Goal: Task Accomplishment & Management: Manage account settings

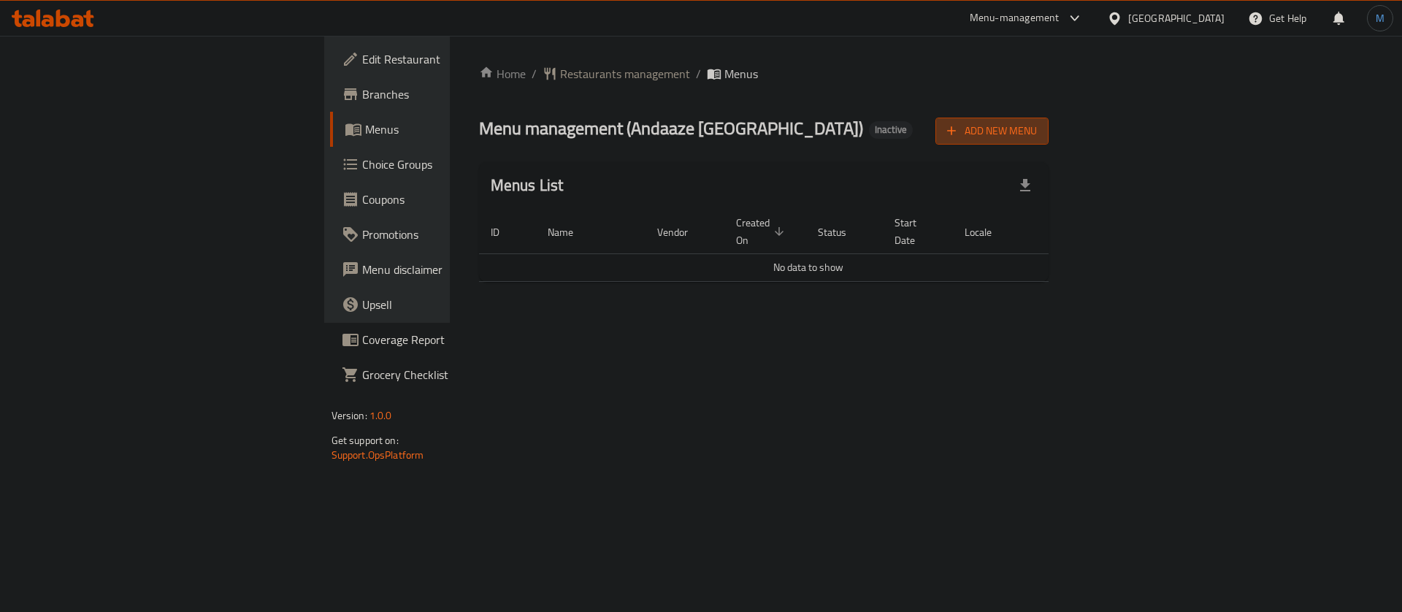
click at [1037, 130] on span "Add New Menu" at bounding box center [992, 131] width 90 height 18
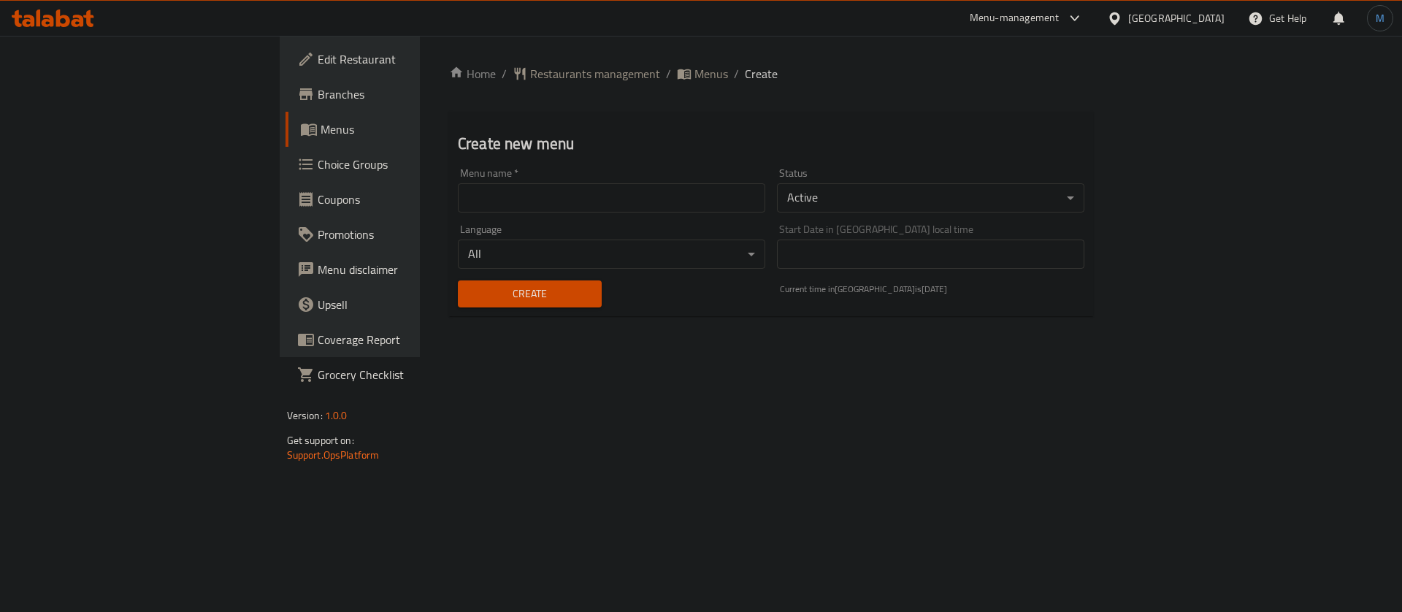
click at [700, 192] on input "text" at bounding box center [611, 197] width 307 height 29
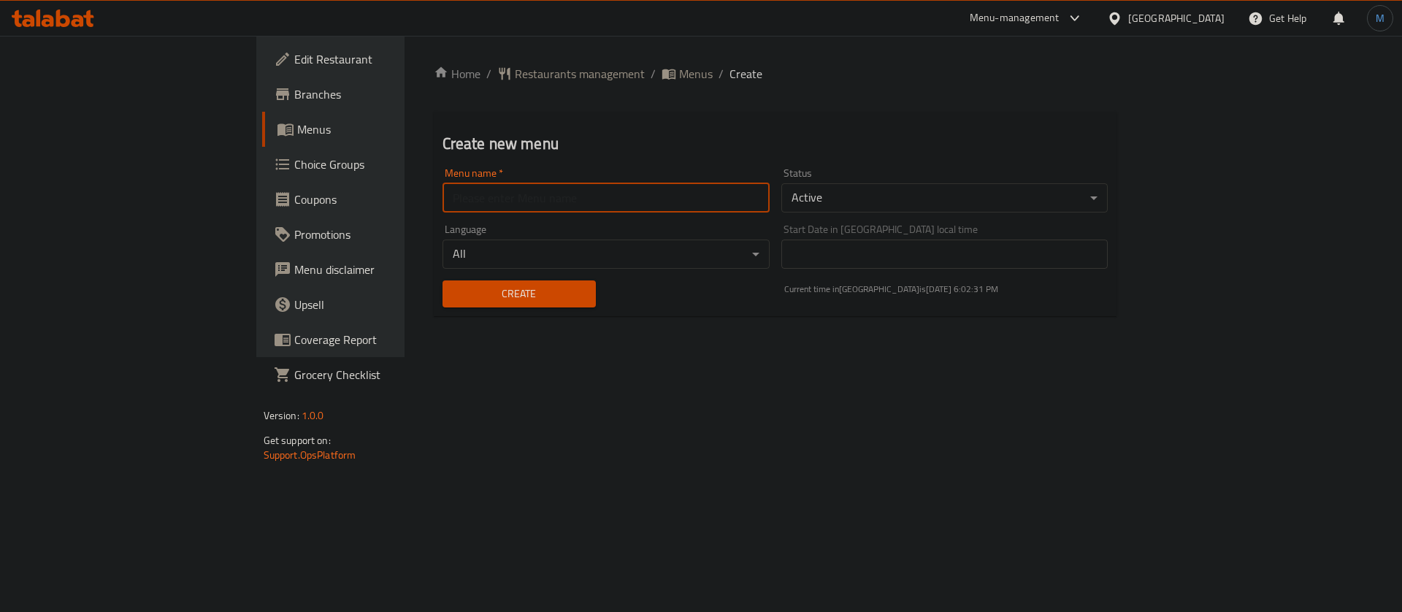
type input "1"
click at [477, 299] on span "Create" at bounding box center [519, 294] width 130 height 18
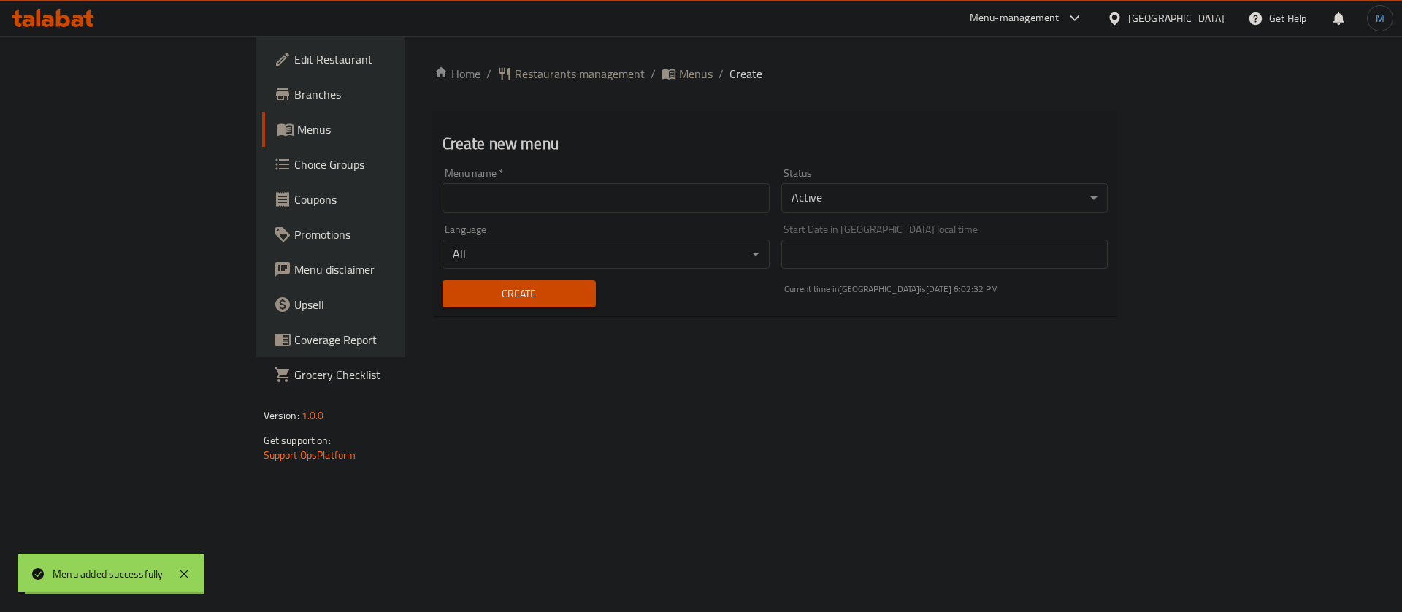
click at [679, 71] on span "Menus" at bounding box center [696, 74] width 34 height 18
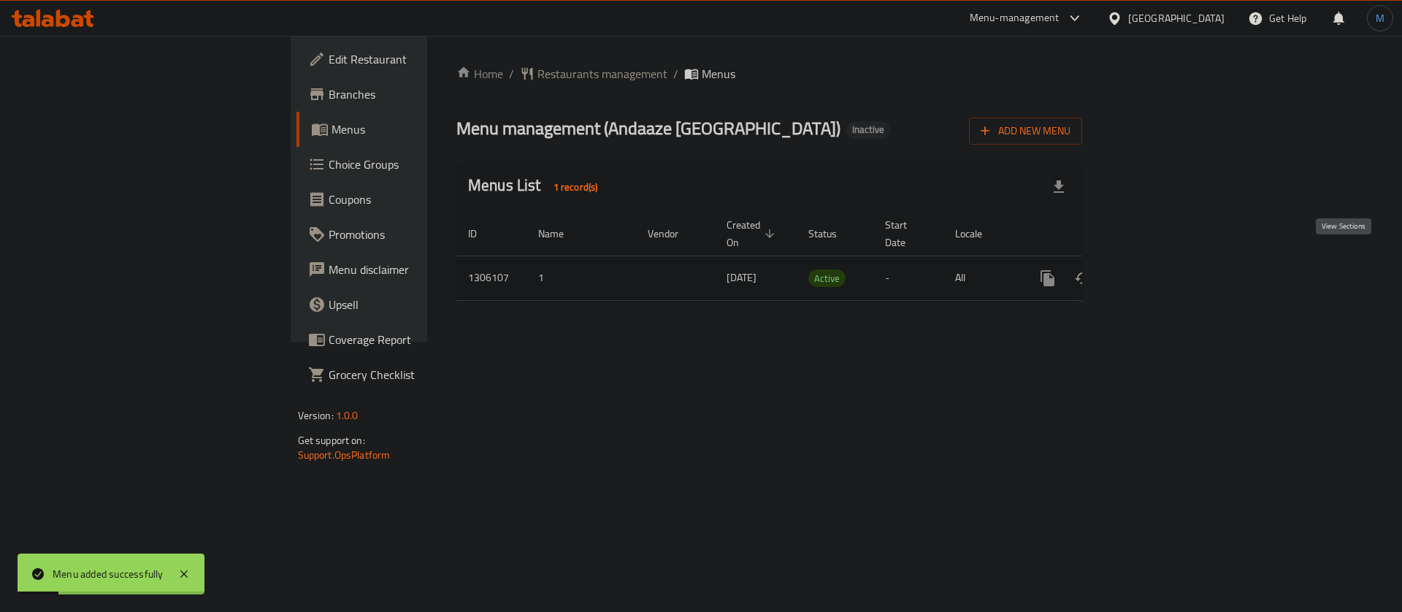
click at [1160, 272] on icon "enhanced table" at bounding box center [1153, 278] width 13 height 13
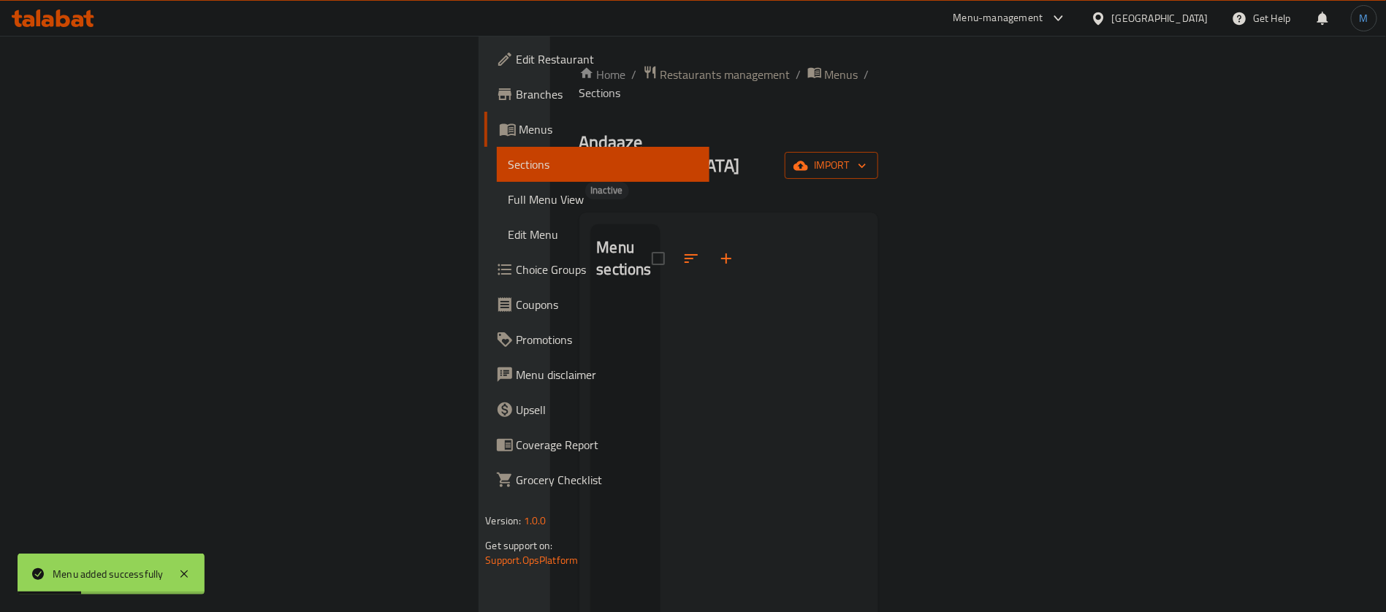
click at [869, 158] on icon "button" at bounding box center [862, 165] width 15 height 15
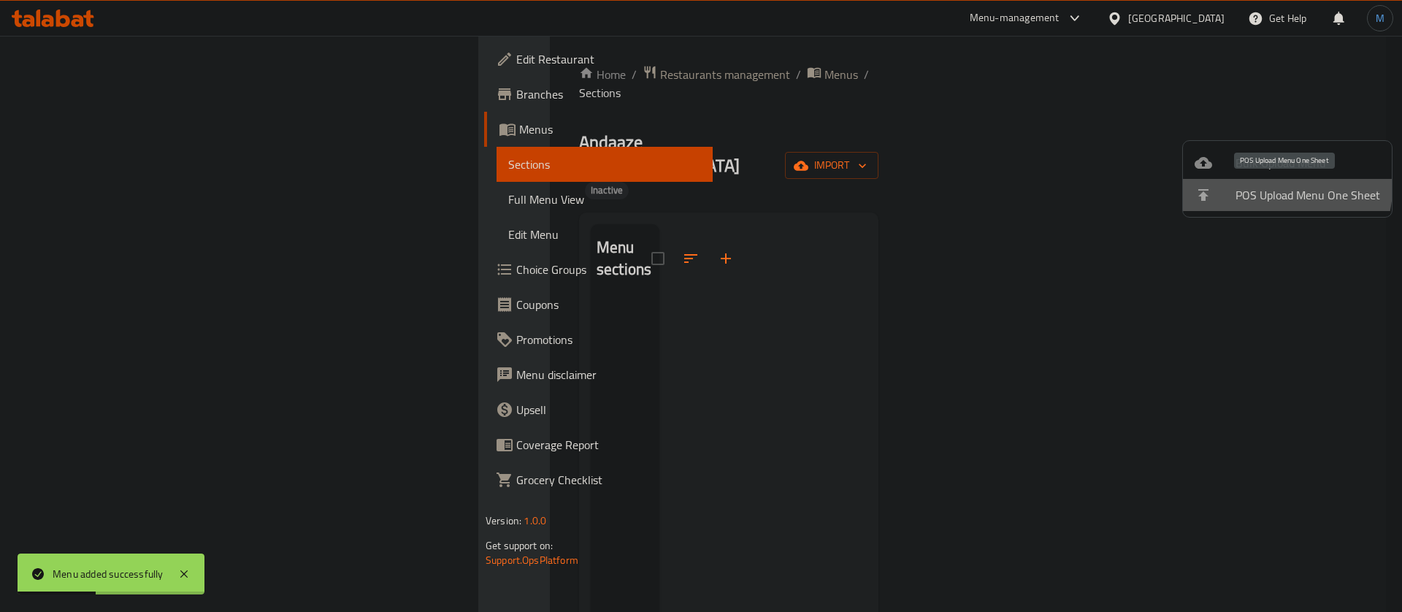
click at [1226, 179] on li "POS Upload Menu One Sheet" at bounding box center [1287, 195] width 209 height 32
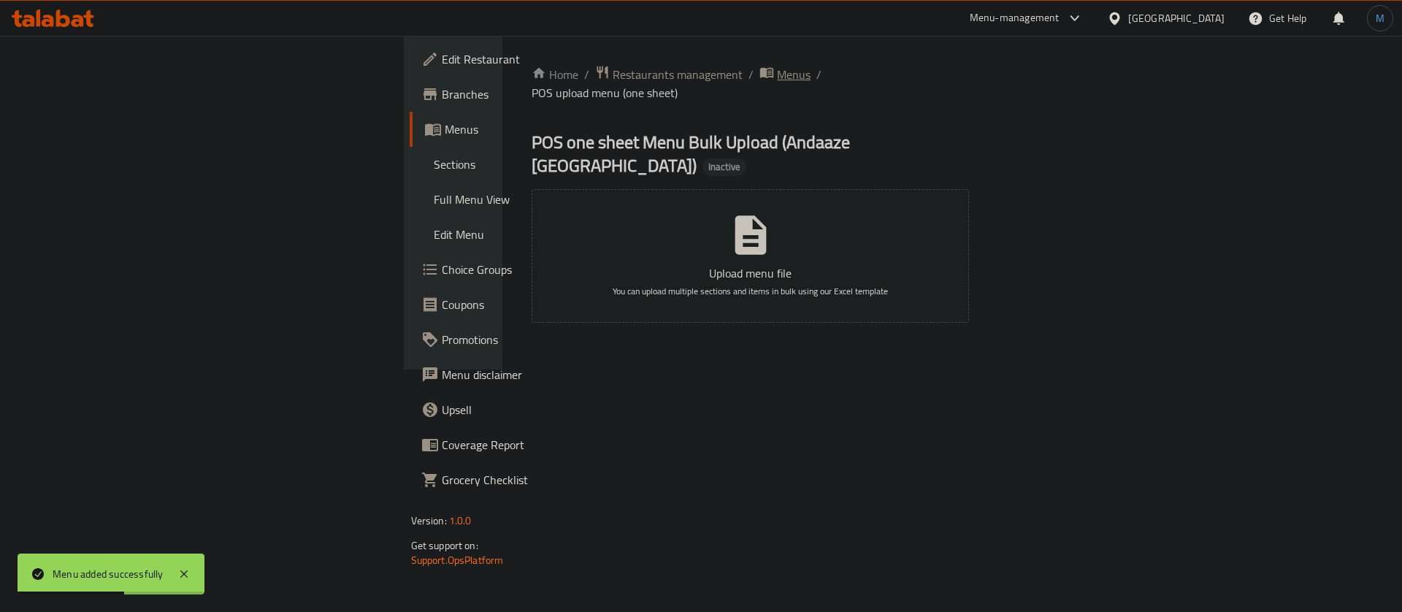
click at [777, 79] on span "Menus" at bounding box center [794, 75] width 34 height 18
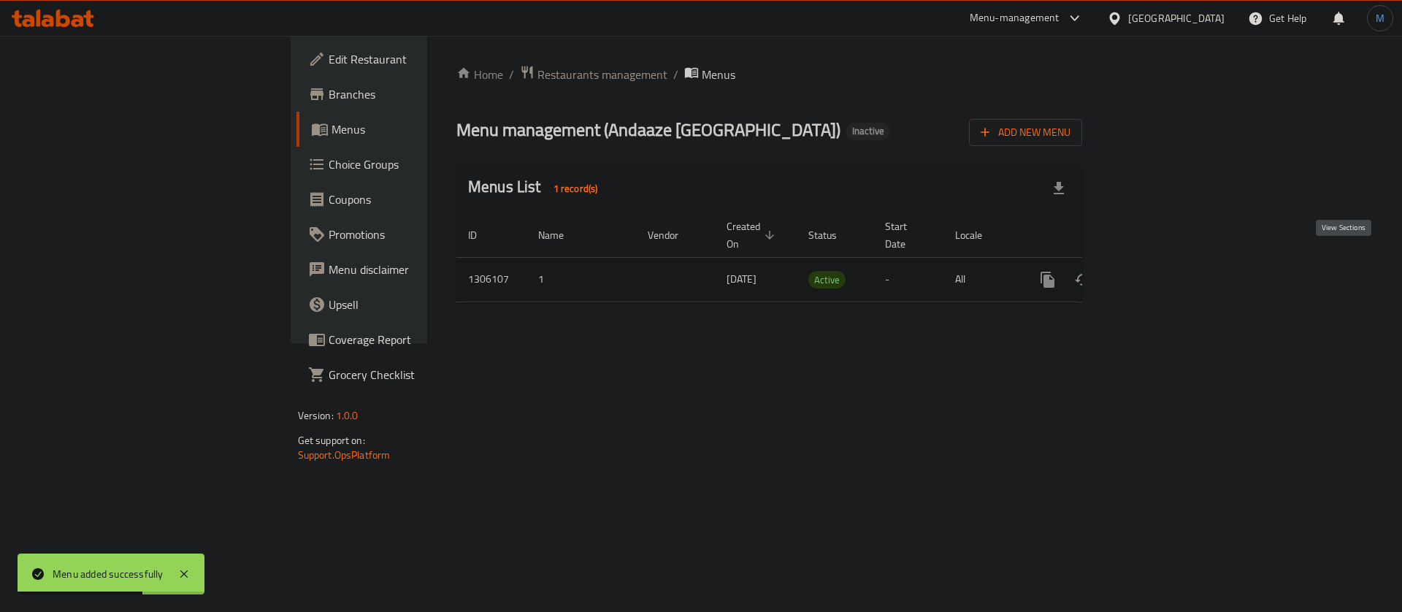
click at [1171, 262] on link "enhanced table" at bounding box center [1153, 279] width 35 height 35
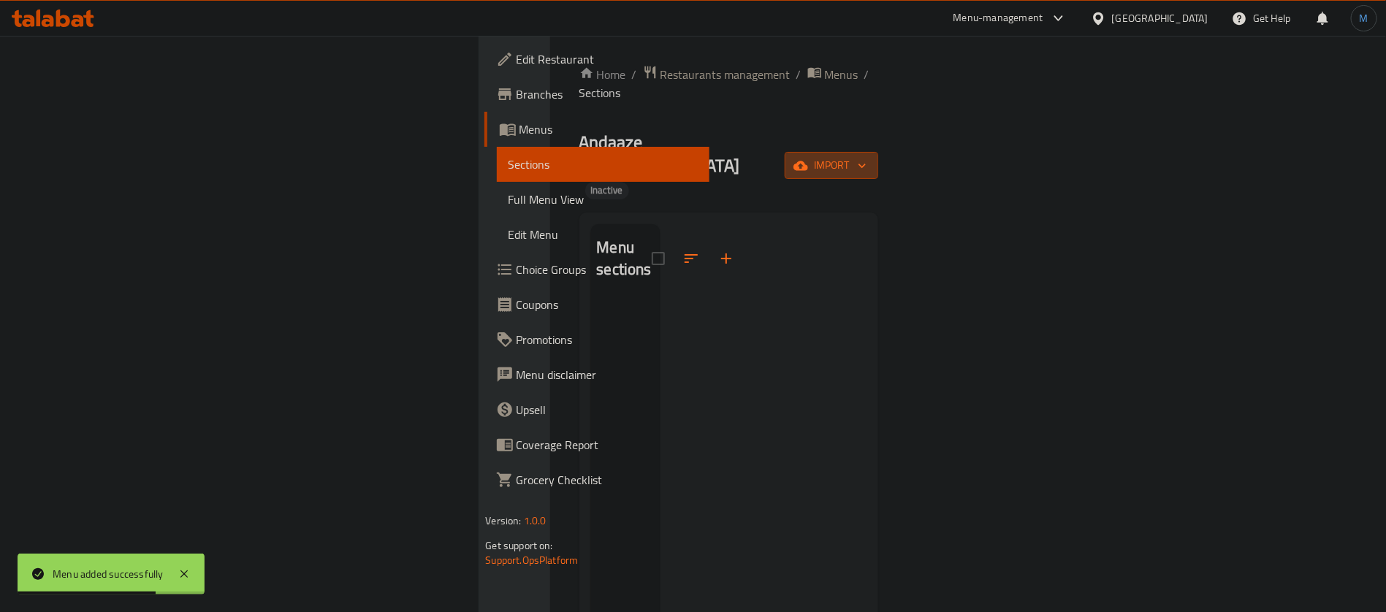
click at [866, 156] on span "import" at bounding box center [831, 165] width 70 height 18
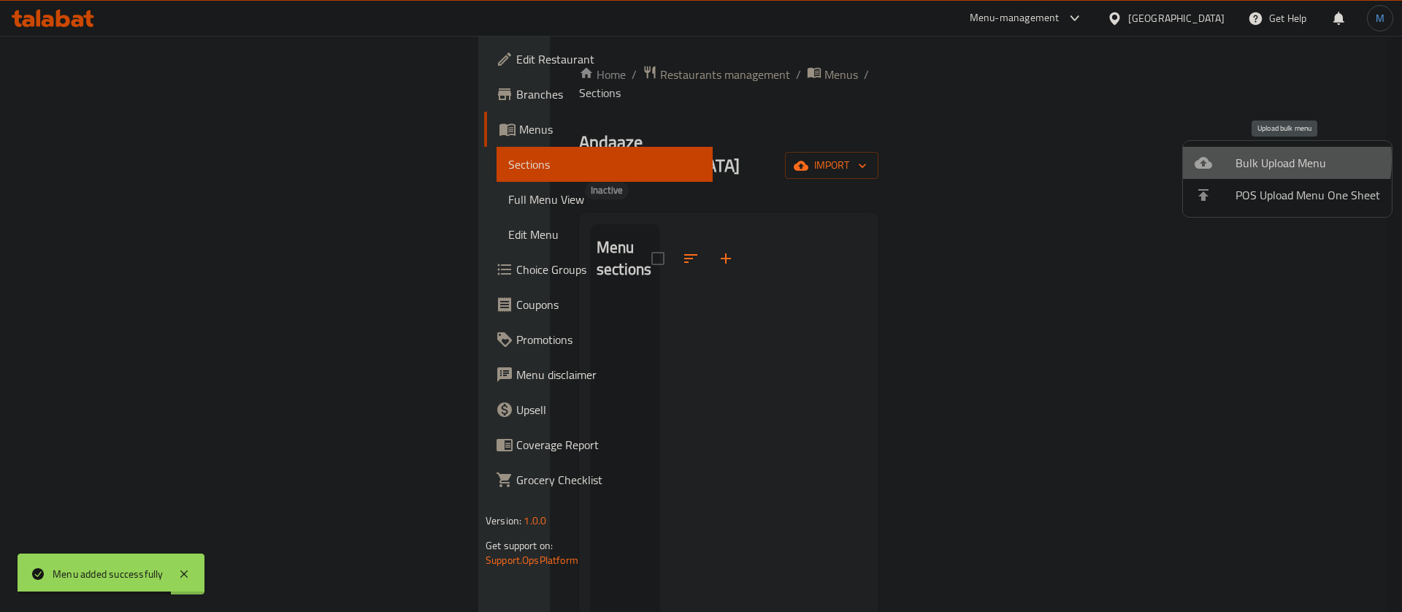
click at [1236, 159] on span "Bulk Upload Menu" at bounding box center [1308, 163] width 145 height 18
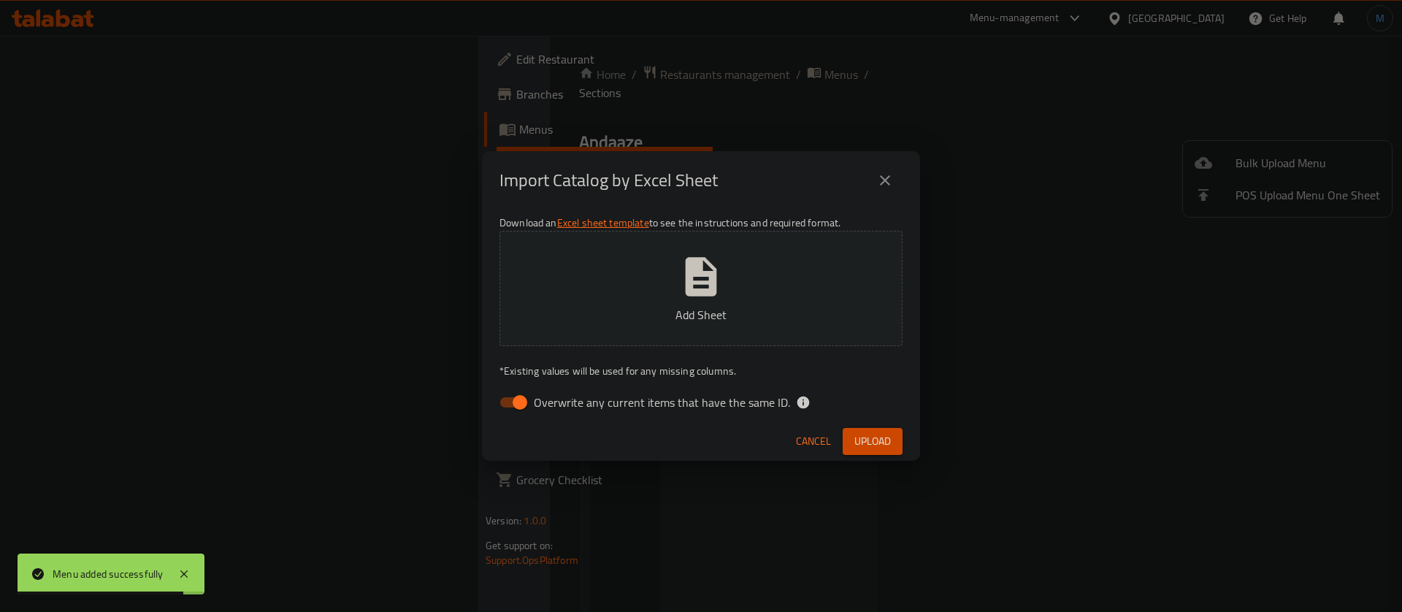
click at [553, 410] on span "Overwrite any current items that have the same ID." at bounding box center [662, 403] width 256 height 18
click at [553, 410] on input "Overwrite any current items that have the same ID." at bounding box center [519, 403] width 83 height 28
checkbox input "false"
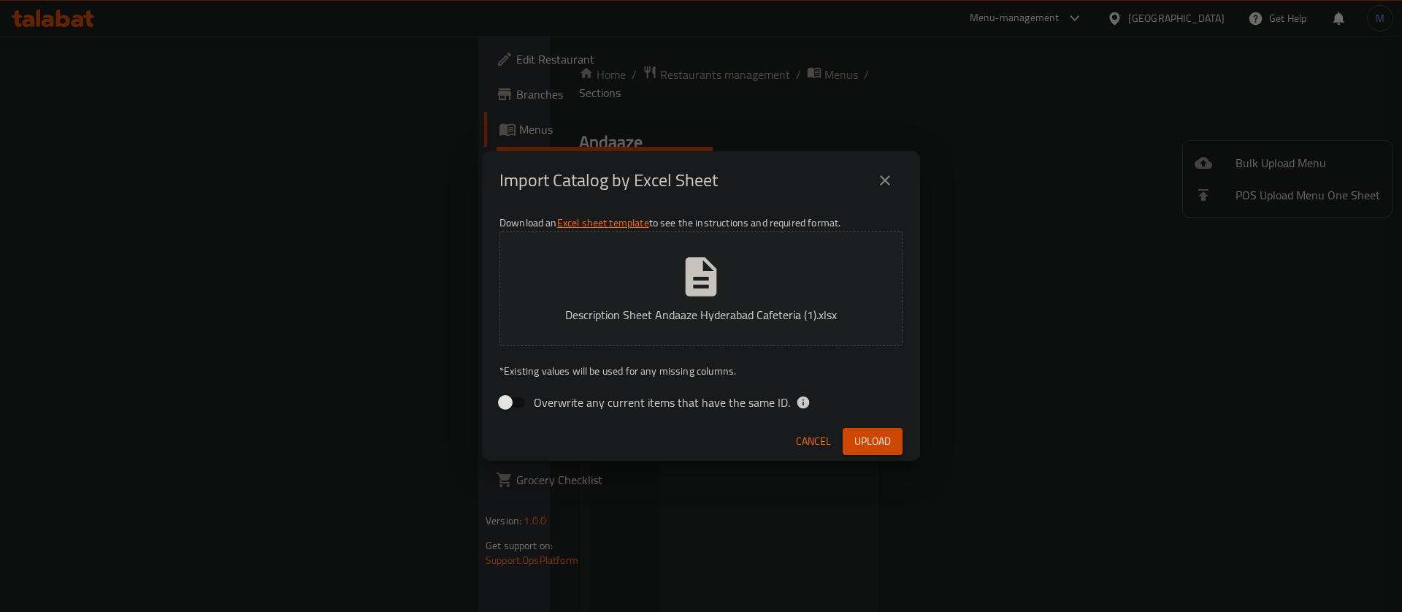
click at [685, 433] on div "Cancel Upload" at bounding box center [701, 441] width 438 height 39
click at [876, 435] on span "Upload" at bounding box center [873, 441] width 37 height 18
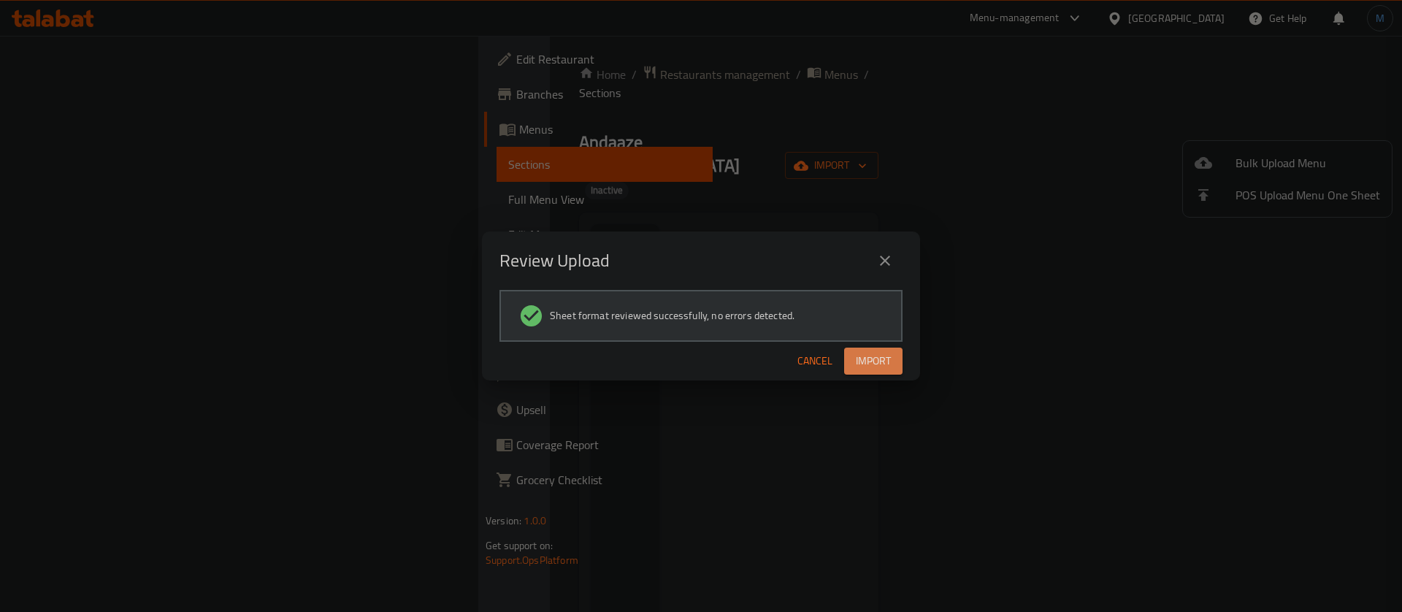
click at [884, 355] on span "Import" at bounding box center [873, 361] width 35 height 18
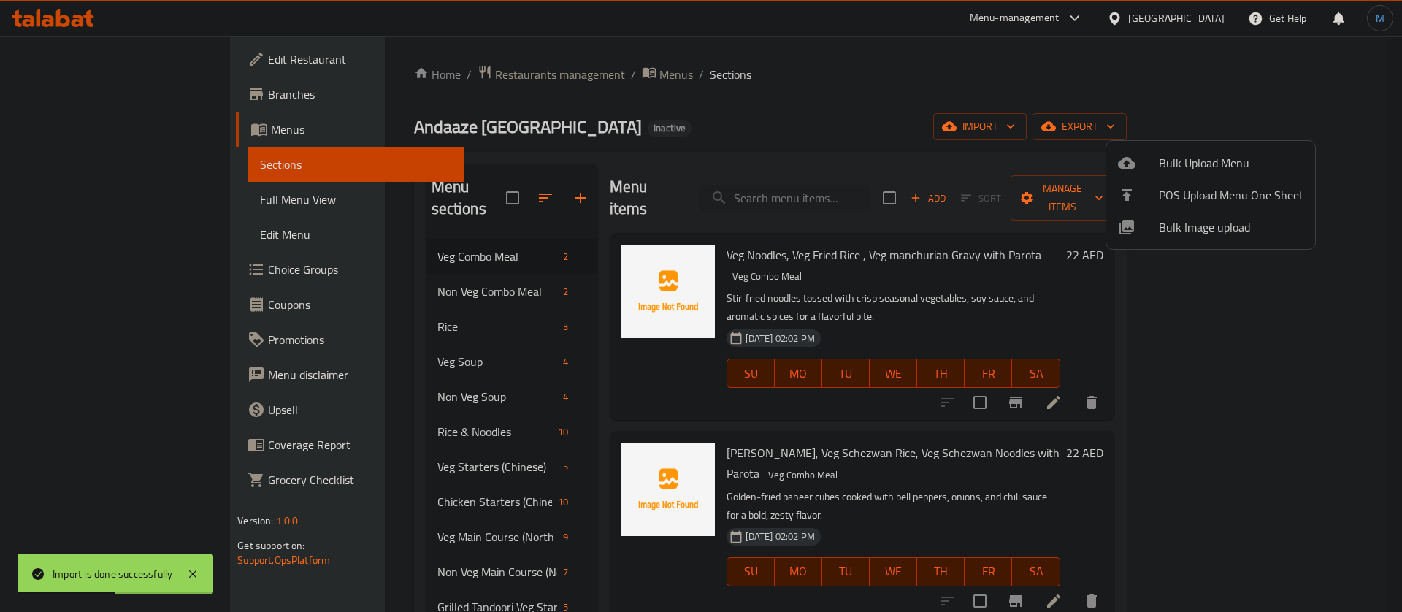
click at [884, 263] on div at bounding box center [701, 306] width 1402 height 612
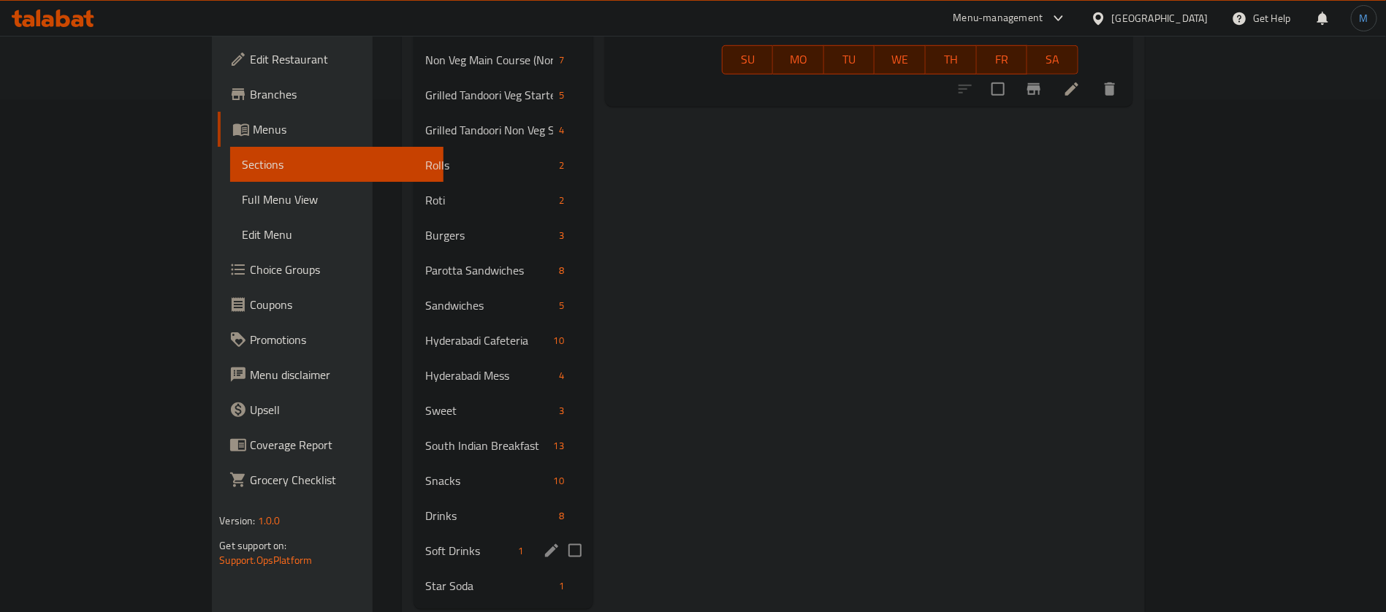
scroll to position [527, 0]
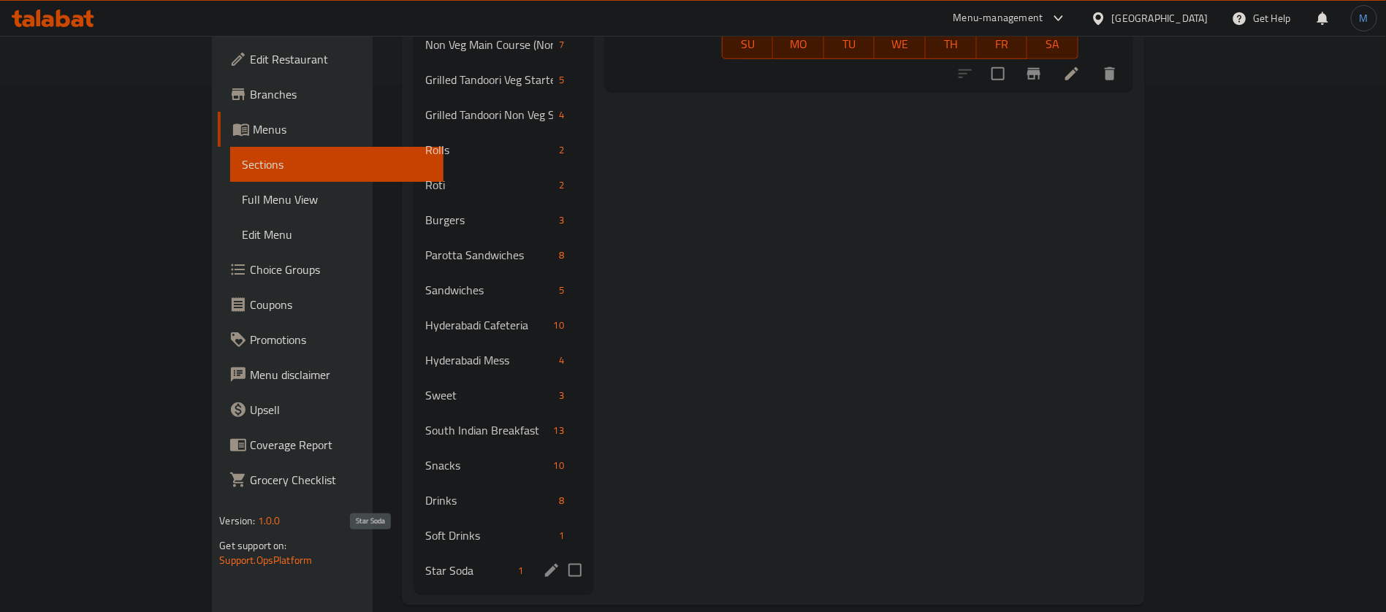
click at [425, 562] on span "Star Soda" at bounding box center [468, 571] width 87 height 18
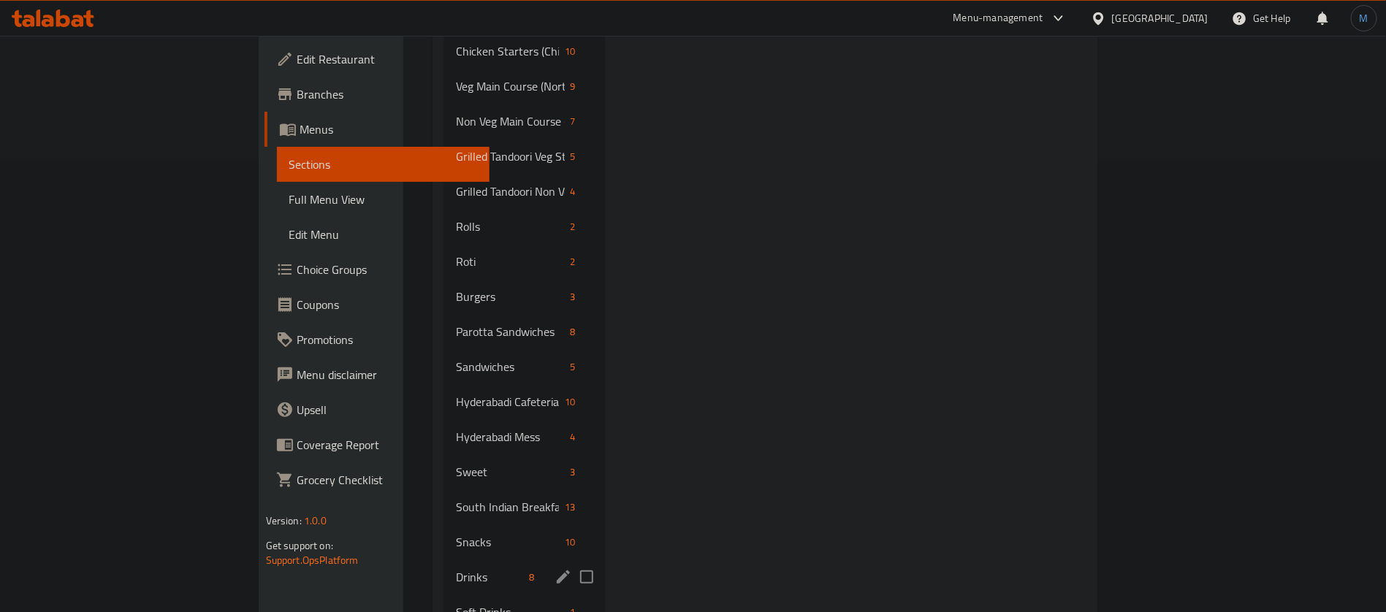
scroll to position [527, 0]
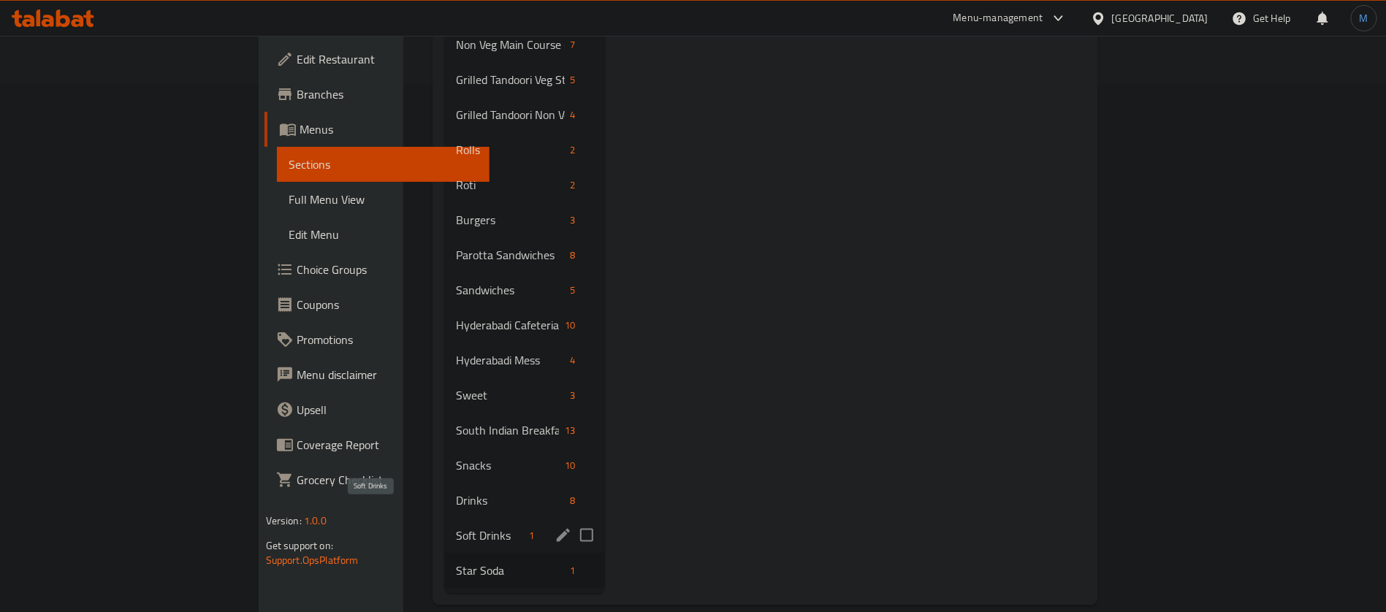
click at [456, 527] on span "Soft Drinks" at bounding box center [490, 536] width 68 height 18
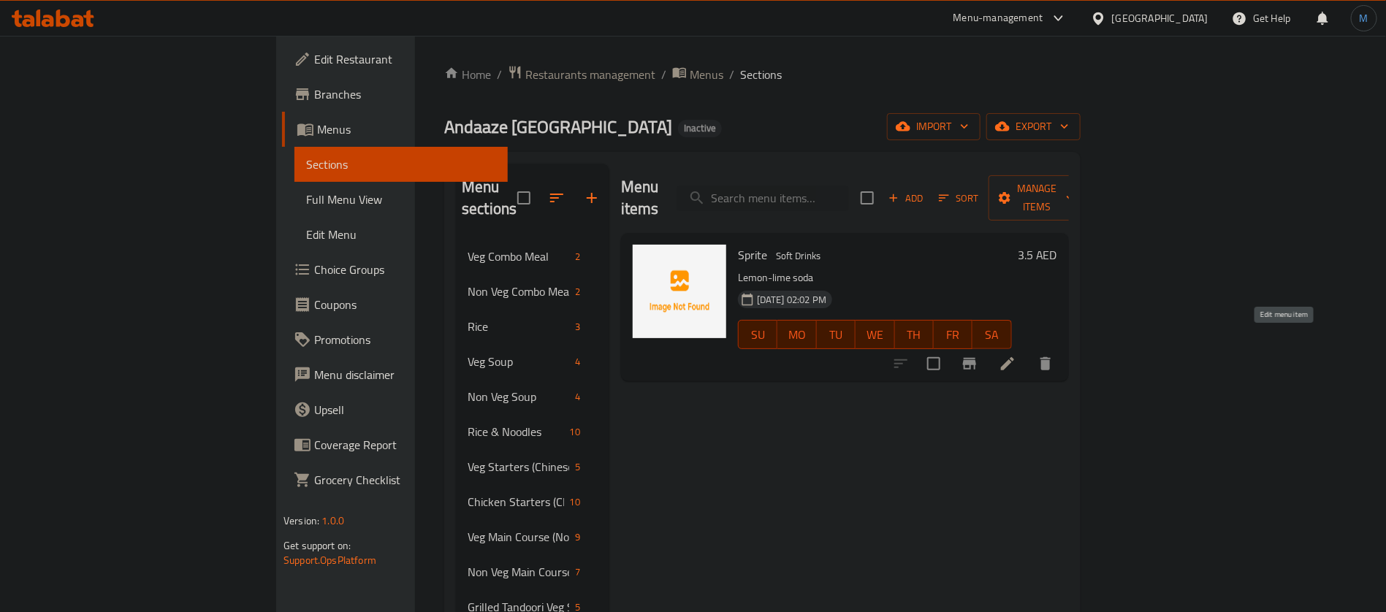
click at [1016, 355] on icon at bounding box center [1007, 364] width 18 height 18
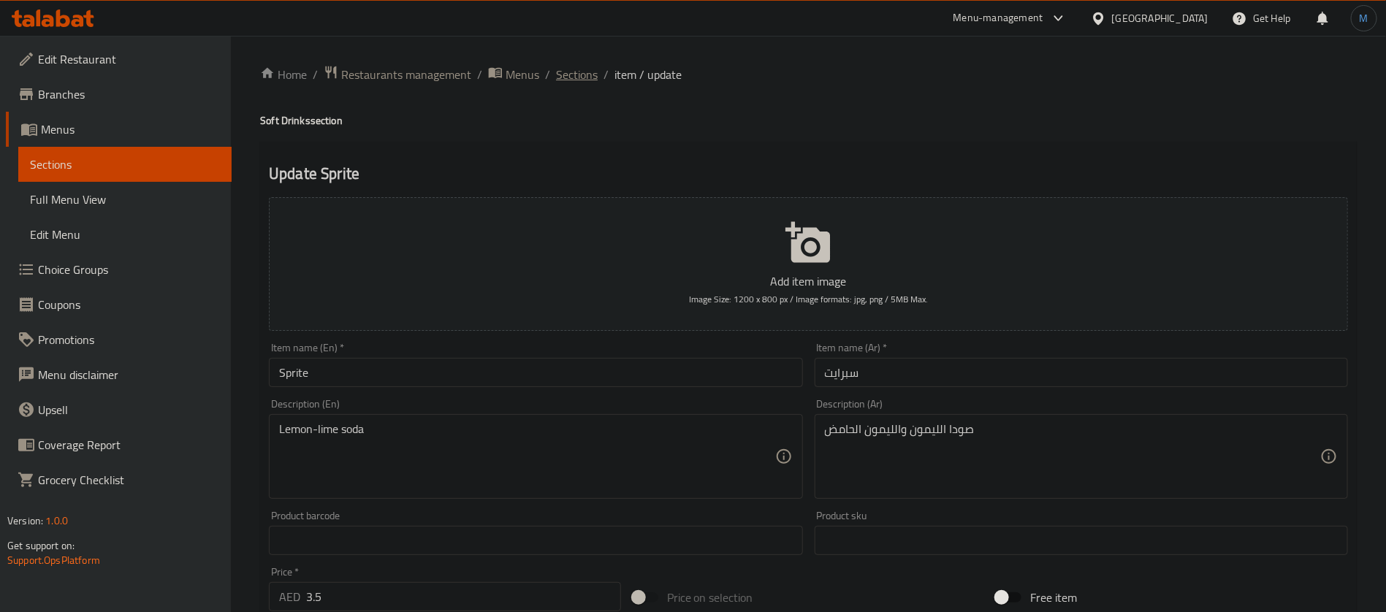
click at [582, 79] on span "Sections" at bounding box center [577, 75] width 42 height 18
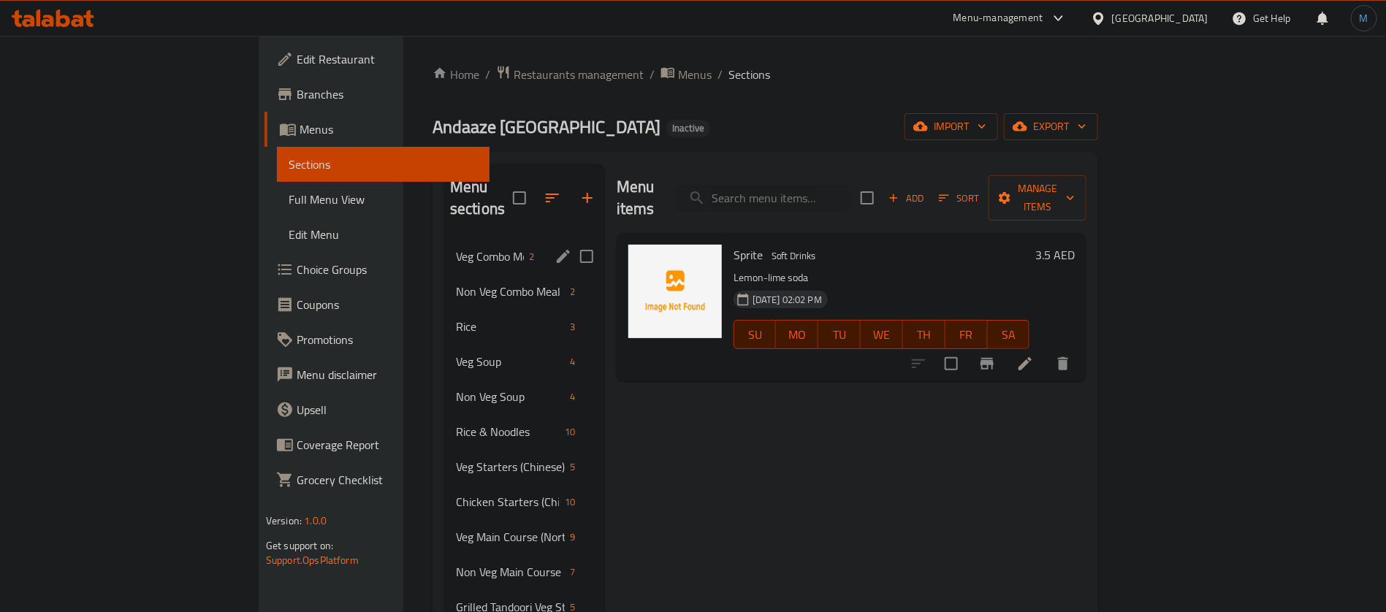
click at [444, 239] on div "Veg Combo Meal 2" at bounding box center [524, 256] width 161 height 35
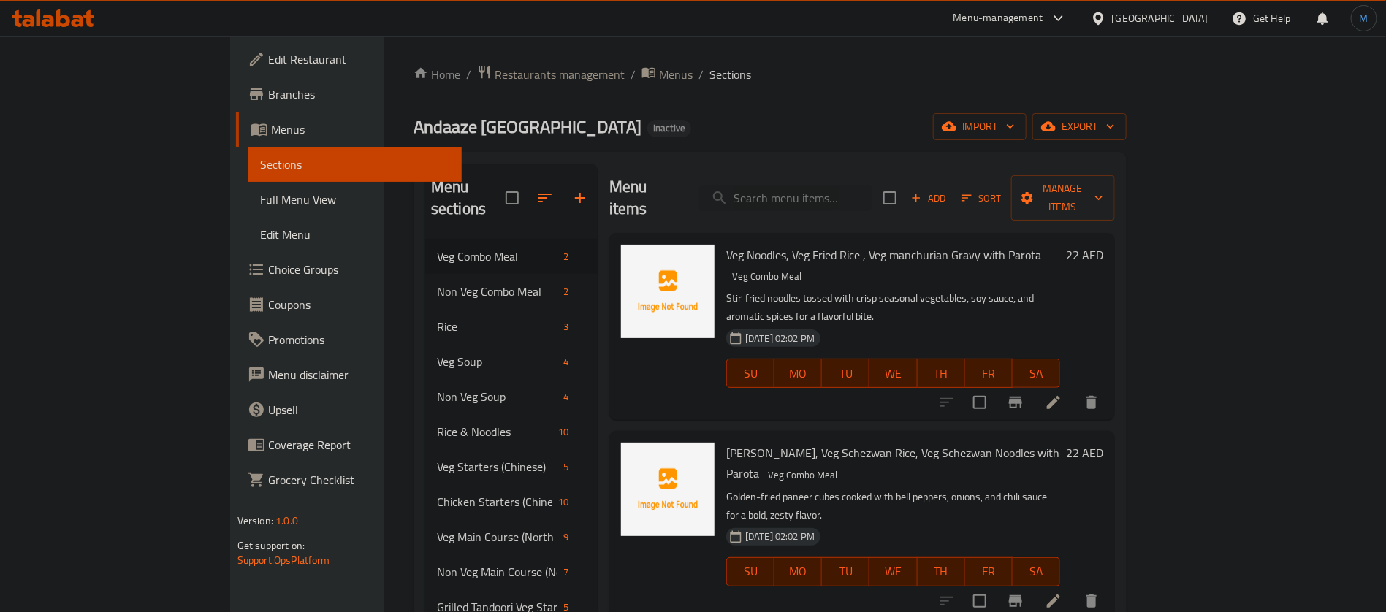
click at [1074, 389] on li at bounding box center [1053, 402] width 41 height 26
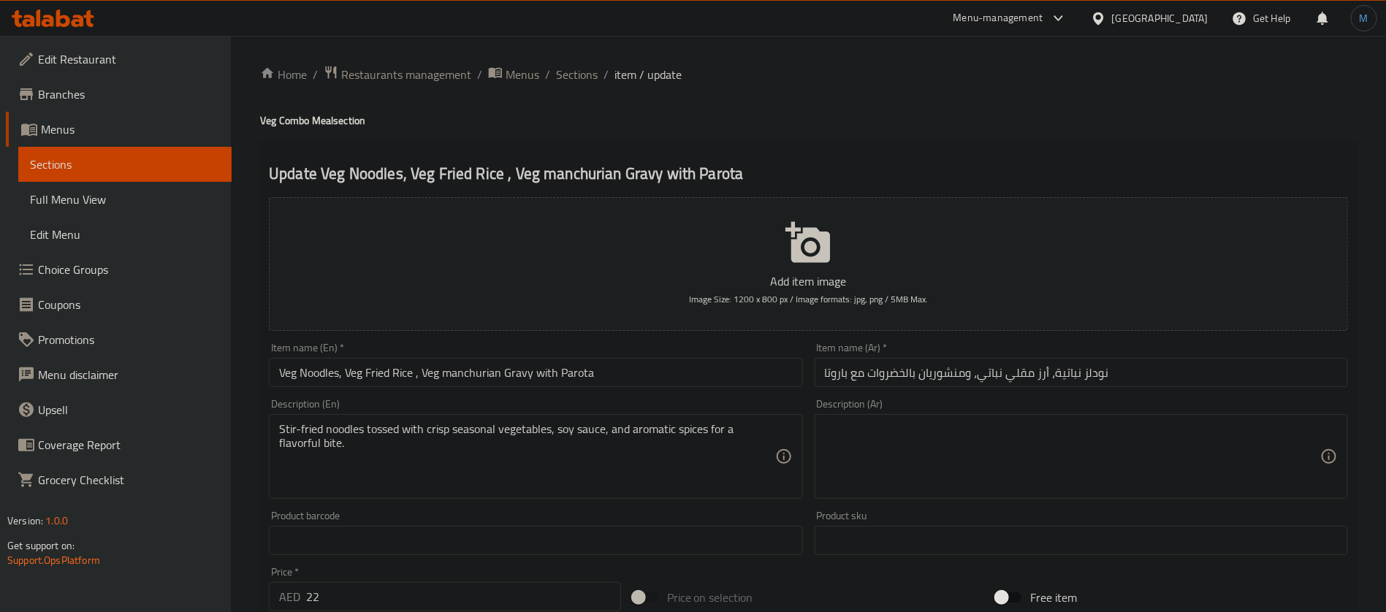
click at [1183, 378] on input "نودلز نباتية، أرز مقلي نباتي، ومنشوريان بالخضروات مع باروتا" at bounding box center [1080, 372] width 533 height 29
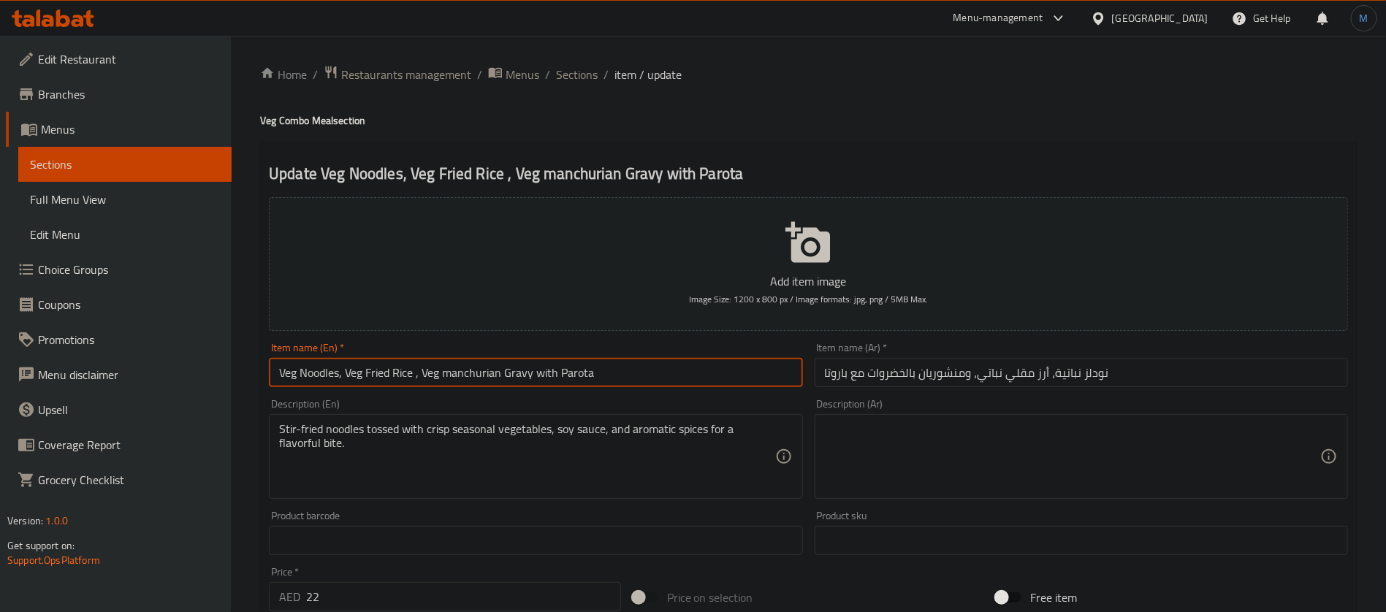
click at [605, 378] on input "Veg Noodles, Veg Fried Rice , Veg manchurian Gravy with Parota" at bounding box center [535, 372] width 533 height 29
paste input "Manchurian Gravy with Parot"
click at [495, 367] on input "Veg Noodles And Veg Fried Rice And Veg Manchurian Gravy with Parotta" at bounding box center [535, 372] width 533 height 29
type input "Veg Noodles And Veg Fried Rice And Veg Manchurian Gravy with Parotta"
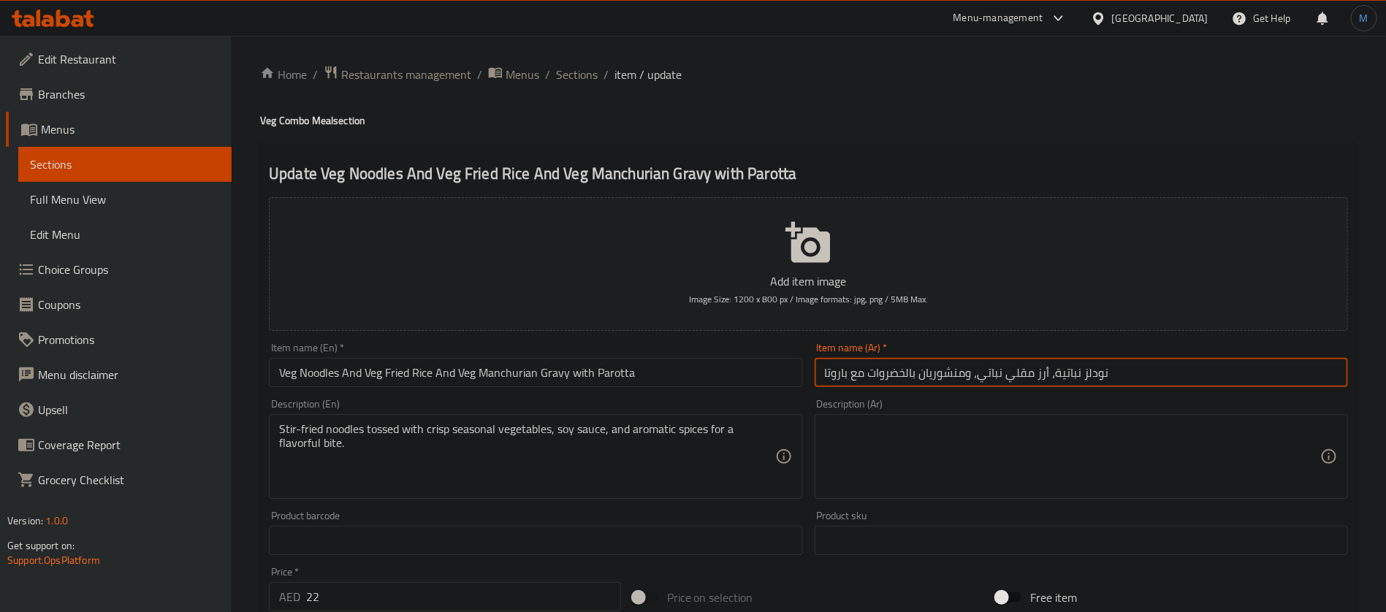
click at [1108, 383] on input "نودلز نباتية، أرز مقلي نباتي، ومنشوريان بالخضروات مع باروتا" at bounding box center [1080, 372] width 533 height 29
paste input "وأرز مقلي بالخضار وصلصة منشوريا نباتية"
click at [961, 372] on input "نودلز نباتية وأرز مقلي بالخضار وصلصة منشوريا نباتية مع باروتا" at bounding box center [1080, 372] width 533 height 29
click at [489, 362] on input "Veg Noodles And Veg Fried Rice And Veg Manchurian Gravy with Parotta" at bounding box center [535, 372] width 533 height 29
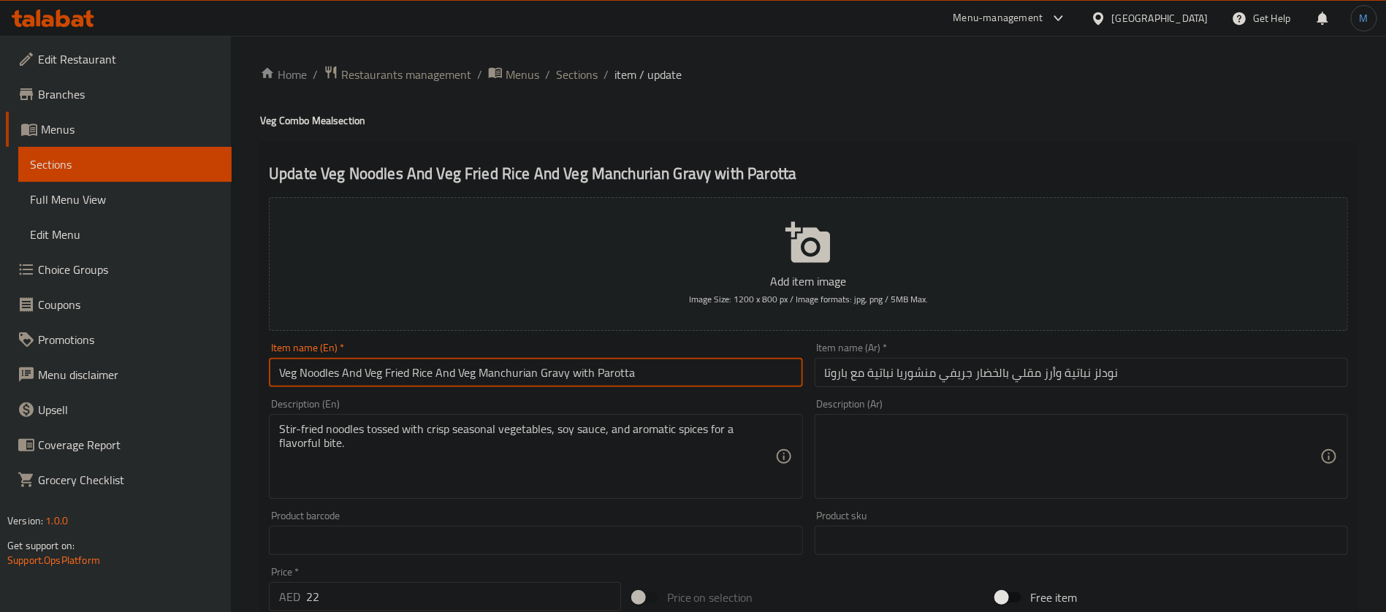
click at [489, 362] on input "Veg Noodles And Veg Fried Rice And Veg Manchurian Gravy with Parotta" at bounding box center [535, 372] width 533 height 29
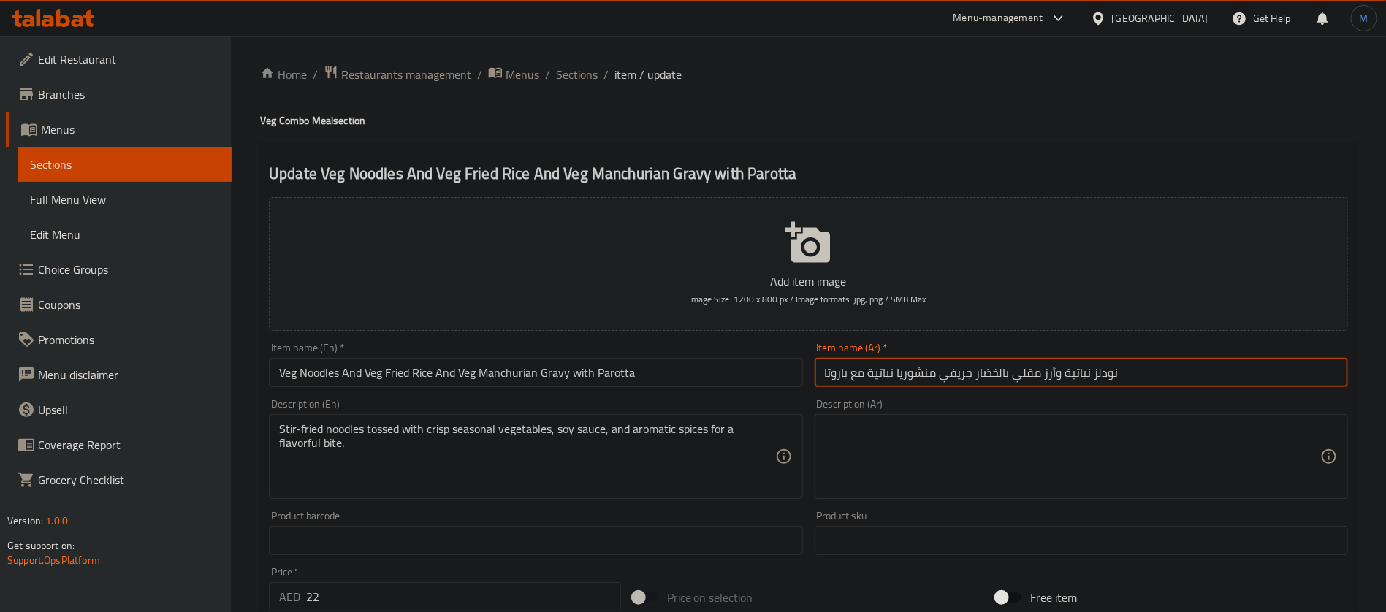
click at [920, 375] on input "نودلز نباتية وأرز مقلي بالخضار جريفي منشوريا نباتية مع باروتا" at bounding box center [1080, 372] width 533 height 29
paste input "ن"
type input "نودلز نباتية وأرز مقلي بالخضار جريفي منشوريان نباتية مع باروتا"
click at [623, 377] on input "Veg Noodles And Veg Fried Rice And Veg Manchurian Gravy with Parotta" at bounding box center [535, 372] width 533 height 29
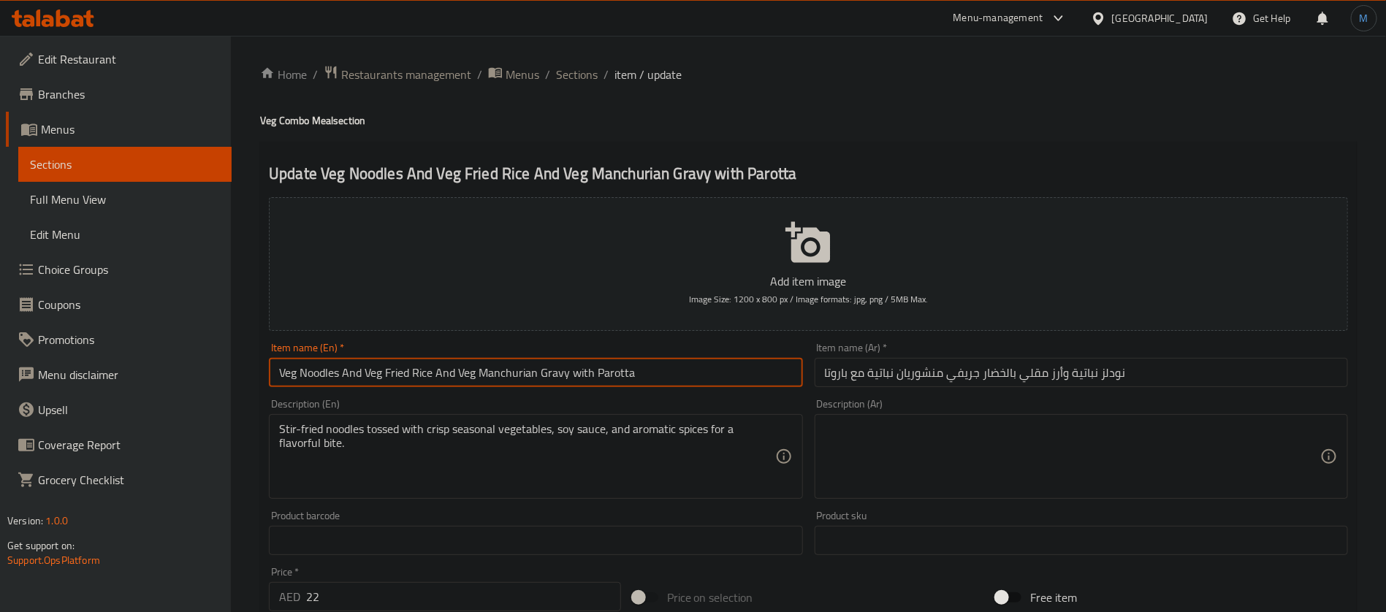
click at [623, 377] on input "Veg Noodles And Veg Fried Rice And Veg Manchurian Gravy with Parotta" at bounding box center [535, 372] width 533 height 29
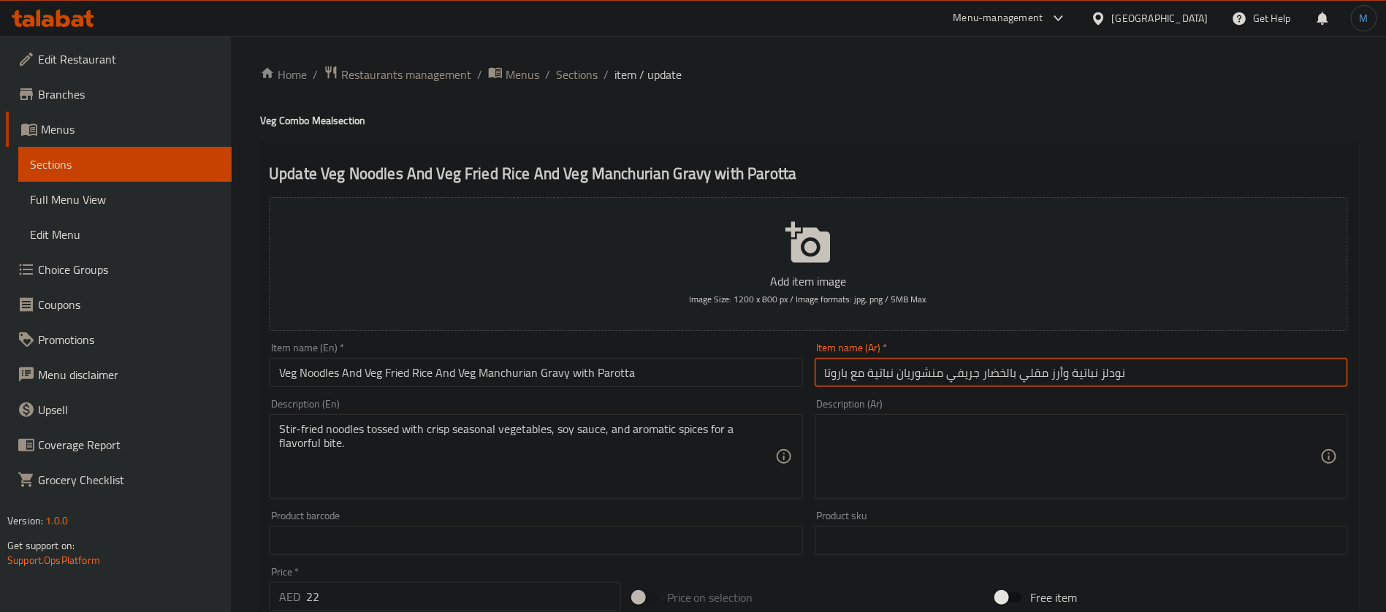
click at [835, 380] on input "نودلز نباتية وأرز مقلي بالخضار جريفي منشوريان نباتية مع باروتا" at bounding box center [1080, 372] width 533 height 29
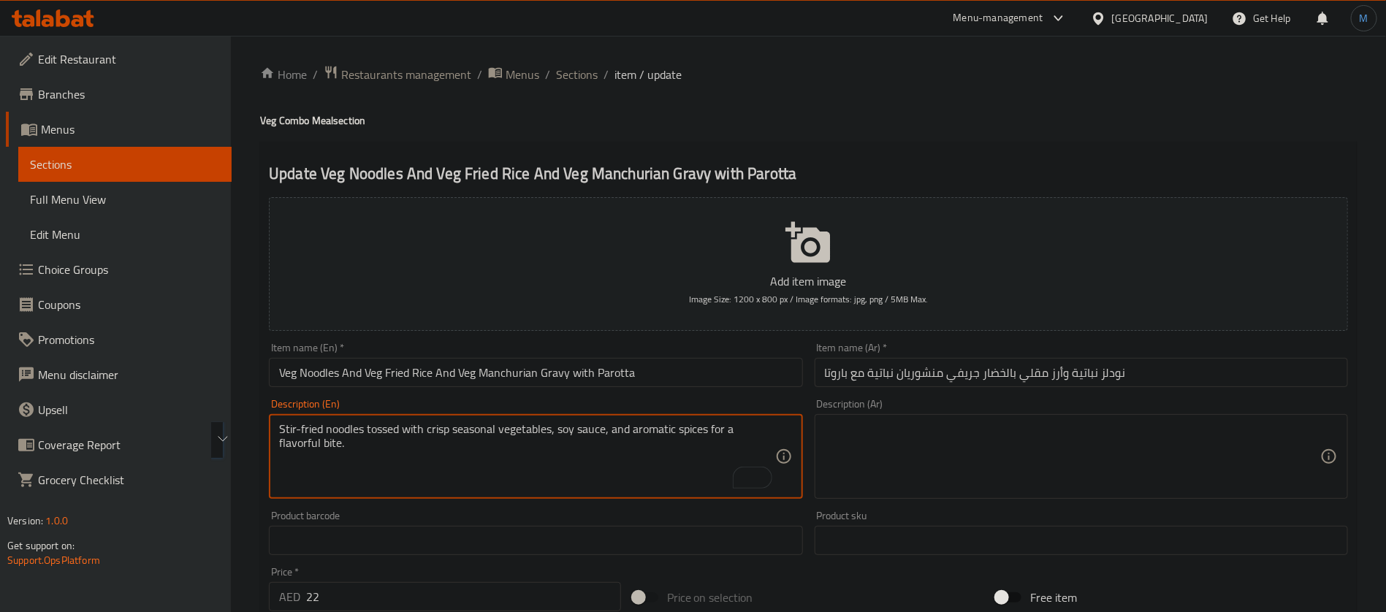
click at [1058, 453] on textarea at bounding box center [1072, 456] width 495 height 69
paste textarea "معكرونة مقلية ممزوجة بالخضروات الموسمية المقرمشة وصلصة الصويا والتوابل العطرية …"
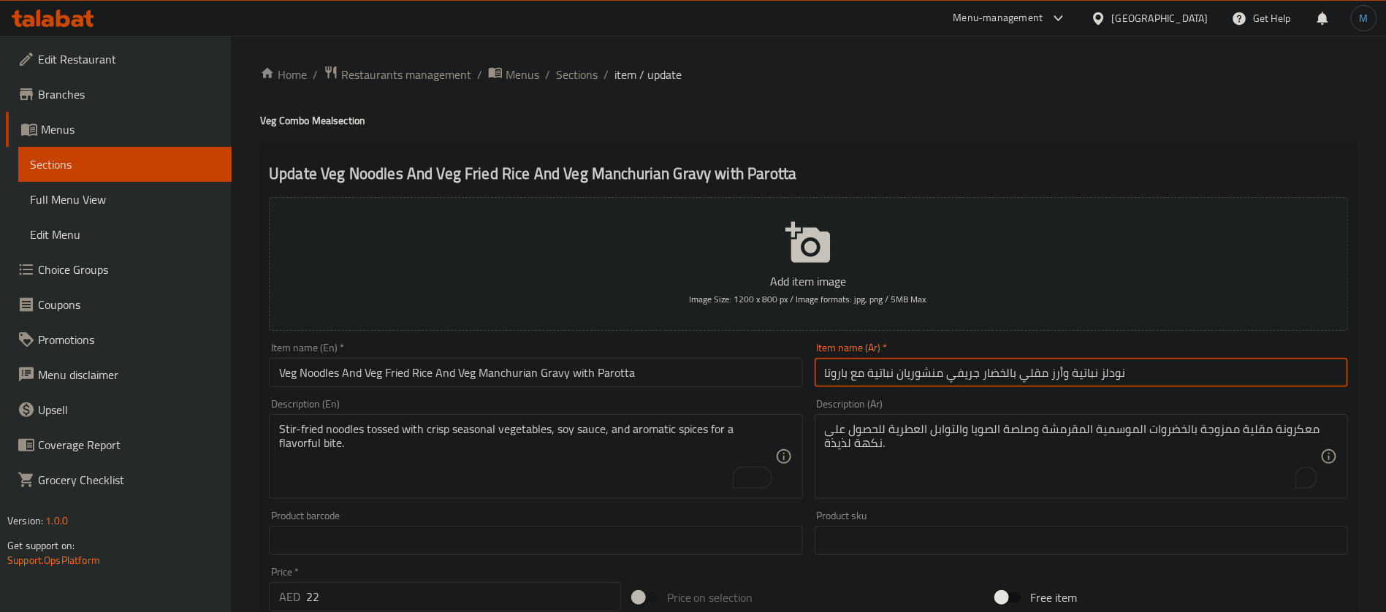
click at [1112, 380] on input "نودلز نباتية وأرز مقلي بالخضار جريفي منشوريان نباتية مع باروتا" at bounding box center [1080, 372] width 533 height 29
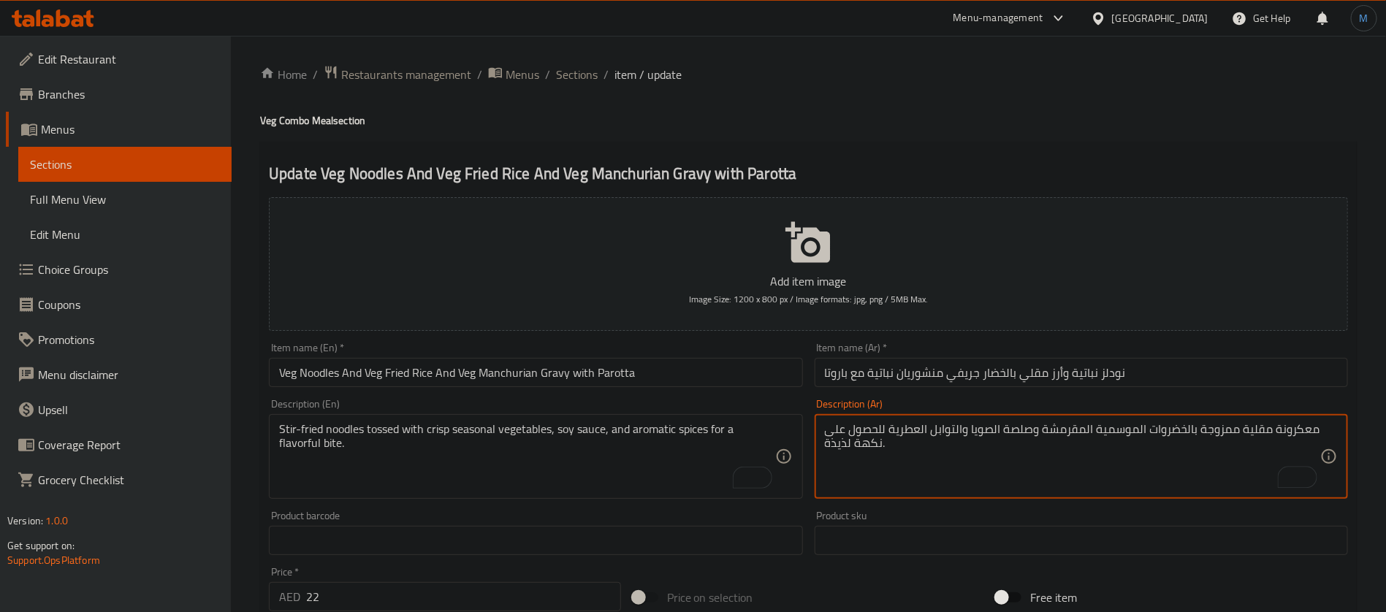
click at [1294, 440] on textarea "معكرونة مقلية ممزوجة بالخضروات الموسمية المقرمشة وصلصة الصويا والتوابل العطرية …" at bounding box center [1072, 456] width 495 height 69
click at [1294, 432] on textarea "معكرونة مقلية ممزوجة بالخضروات الموسمية المقرمشة وصلصة الصويا والتوابل العطرية …" at bounding box center [1072, 456] width 495 height 69
paste textarea "ودلز"
click at [1084, 437] on textarea "نودلز مقلية ممزوجة بالخضروات الموسمية المقرمشة وصلصة الصويا والتوابل العطرية لل…" at bounding box center [1072, 456] width 495 height 69
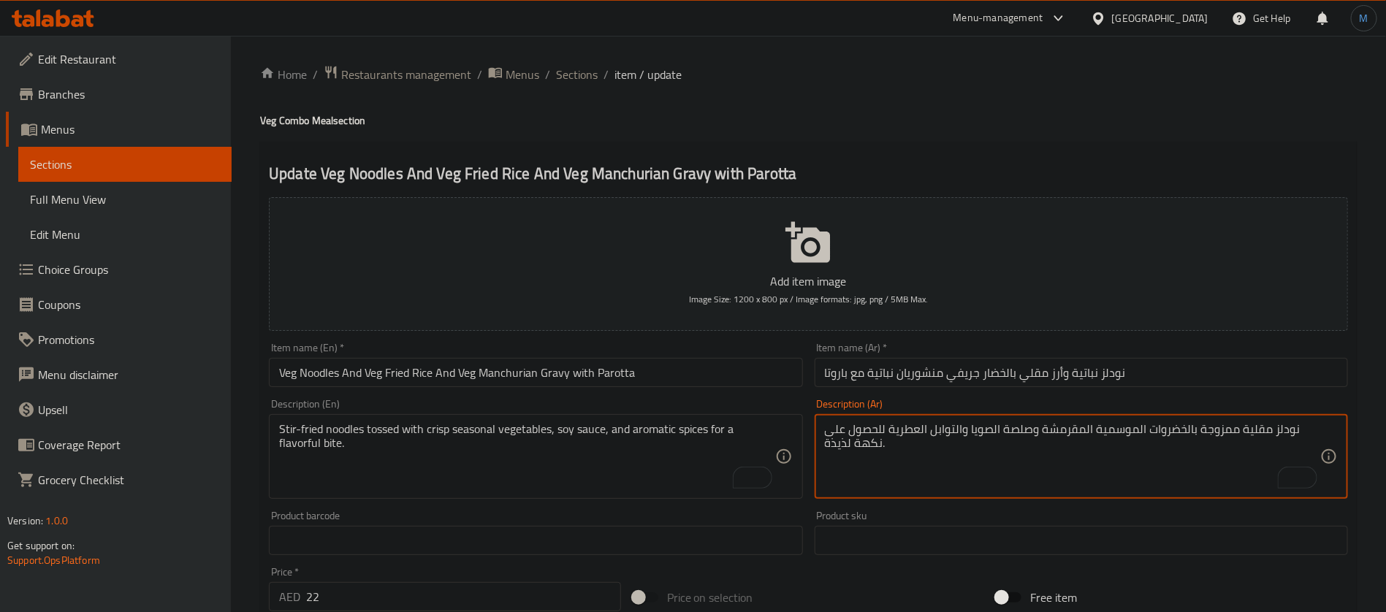
click at [1084, 437] on textarea "نودلز مقلية ممزوجة بالخضروات الموسمية المقرمشة وصلصة الصويا والتوابل العطرية لل…" at bounding box center [1072, 456] width 495 height 69
click at [841, 432] on textarea "نودلز مقلية ممزوجة بالخضروات الموسمية الكرسب وصلصة الصويا والتوابل العطرية للحص…" at bounding box center [1072, 456] width 495 height 69
click at [884, 448] on textarea "نودلز مقلية ممزوجة بالخضروات الموسمية الكرسب وصلصة الصويا والتوابل العطرية للحص…" at bounding box center [1072, 456] width 495 height 69
type textarea "نودلز مقلية ممزوجة بالخضروات الموسمية الكرسب وصلصة الصويا والتوابل العطرية للحص…"
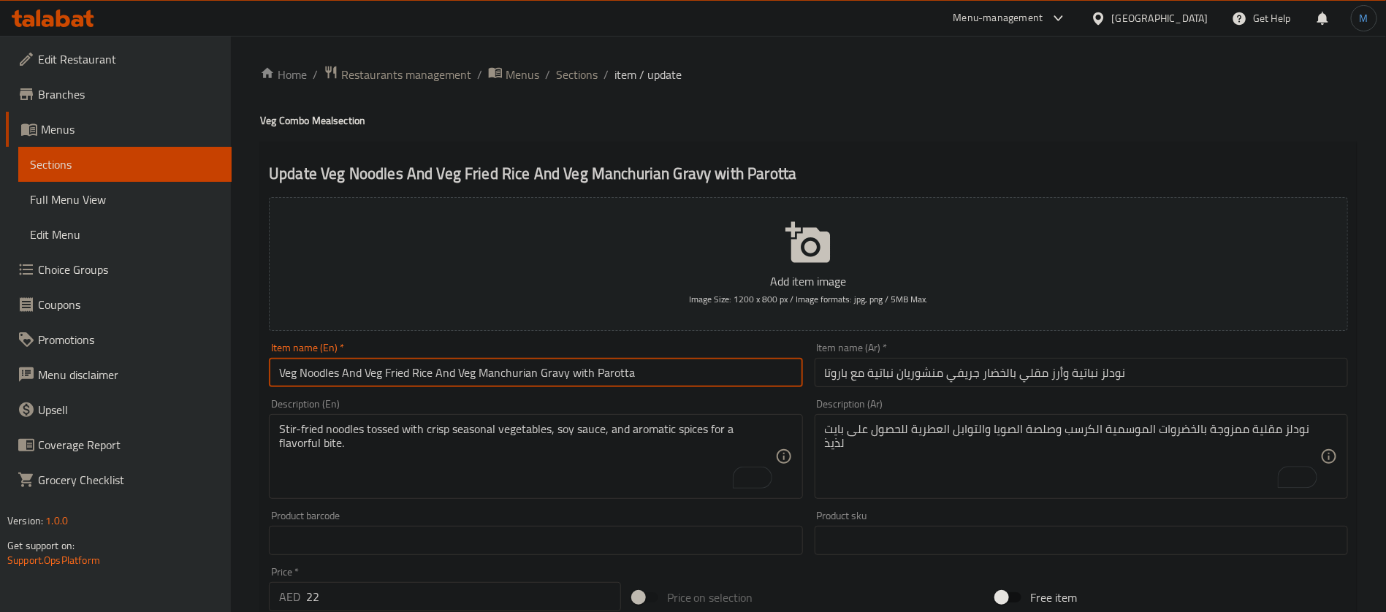
click at [695, 382] on input "Veg Noodles And Veg Fried Rice And Veg Manchurian Gravy with Parotta" at bounding box center [535, 372] width 533 height 29
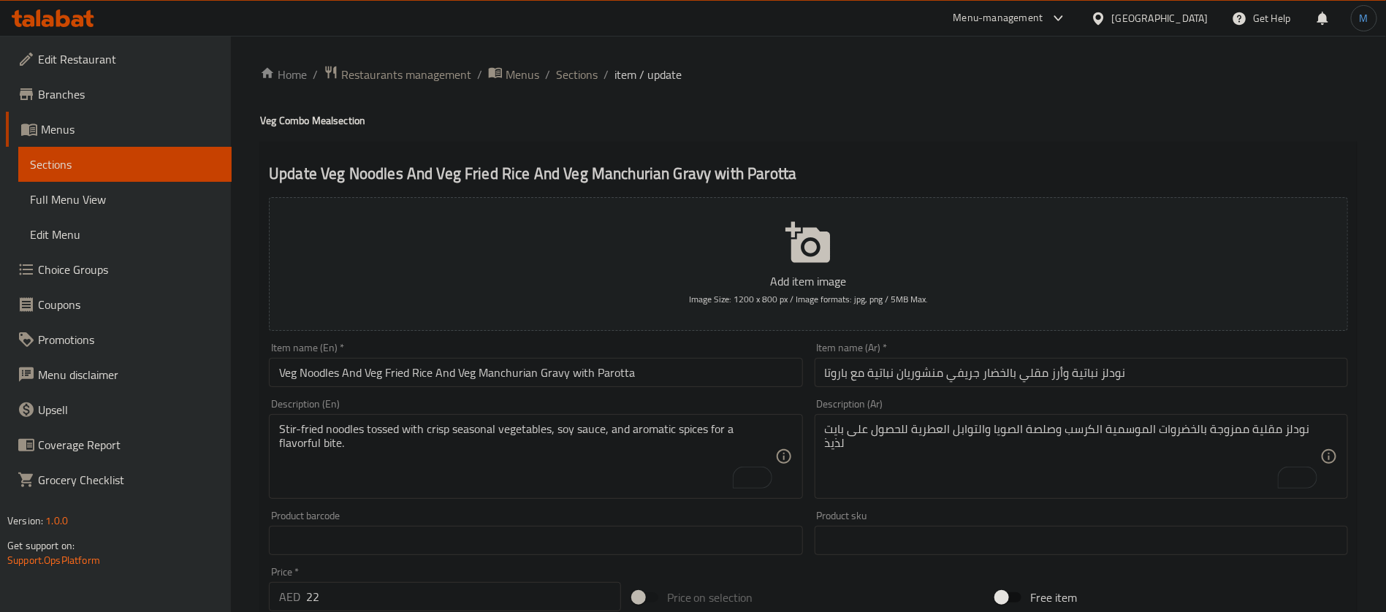
click at [689, 389] on div "Item name (En)   * Veg Noodles And Veg Fried Rice And Veg Manchurian Gravy with…" at bounding box center [535, 365] width 545 height 56
click at [622, 337] on div "Item name (En)   * Veg Noodles And Veg Fried Rice And Veg Manchurian Gravy with…" at bounding box center [535, 365] width 545 height 56
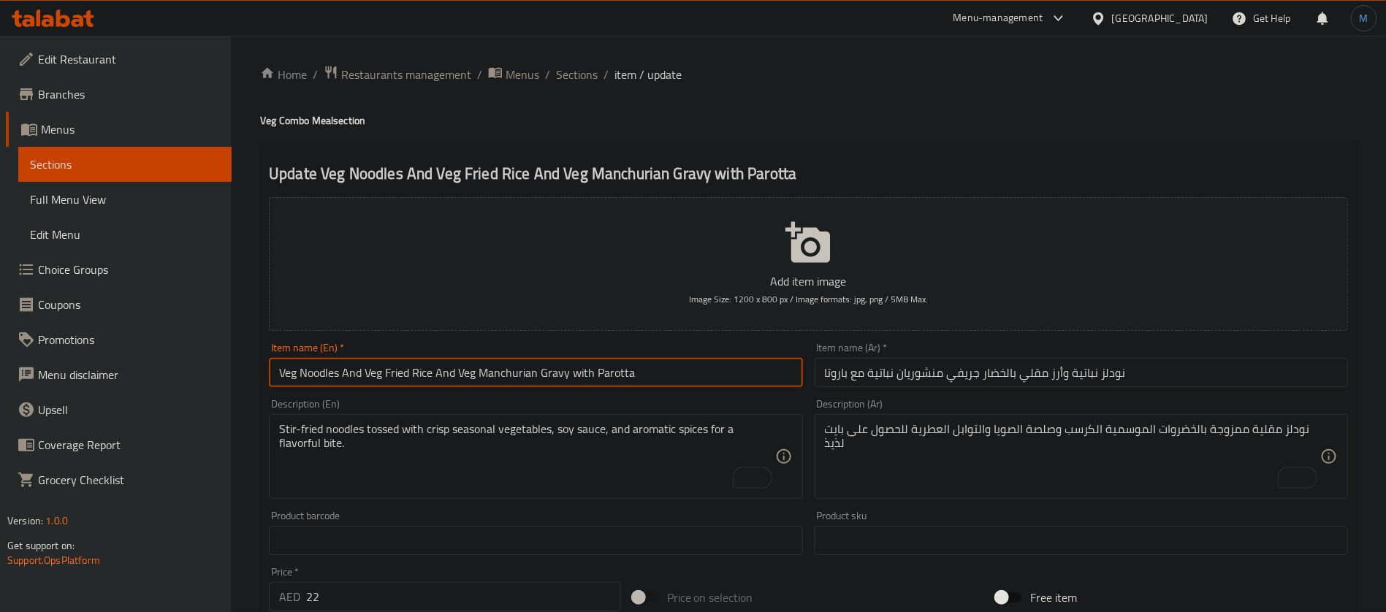
click at [624, 378] on input "Veg Noodles And Veg Fried Rice And Veg Manchurian Gravy with Parotta" at bounding box center [535, 372] width 533 height 29
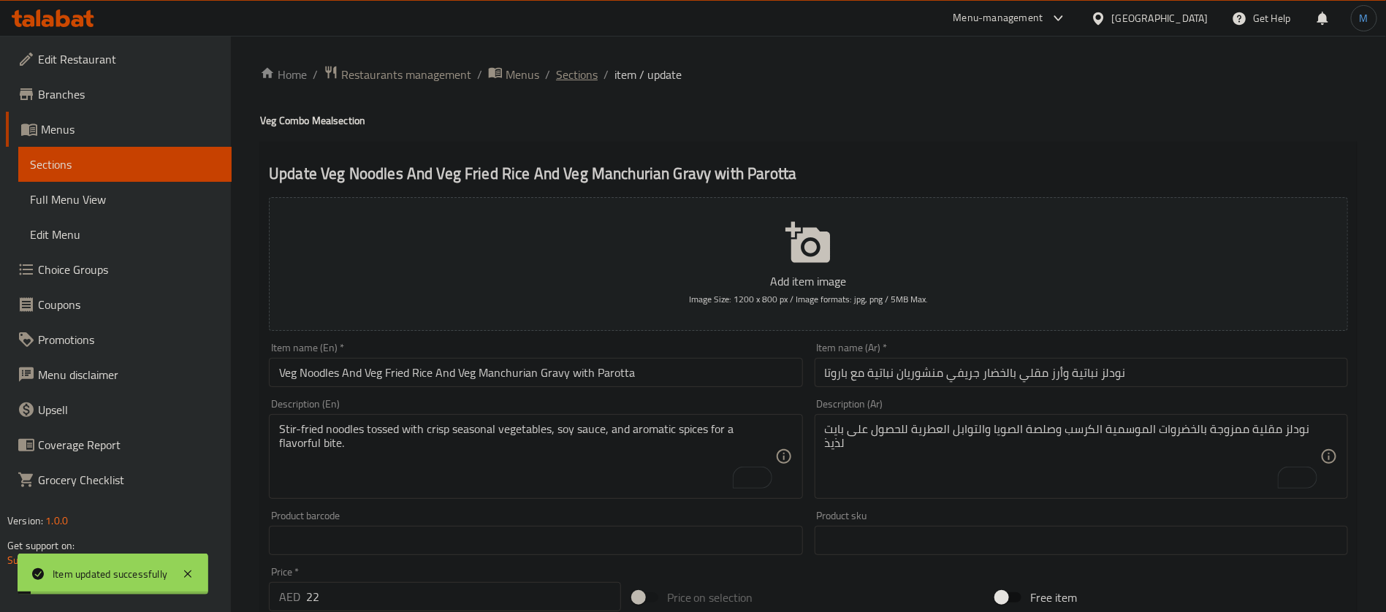
click at [578, 72] on span "Sections" at bounding box center [577, 75] width 42 height 18
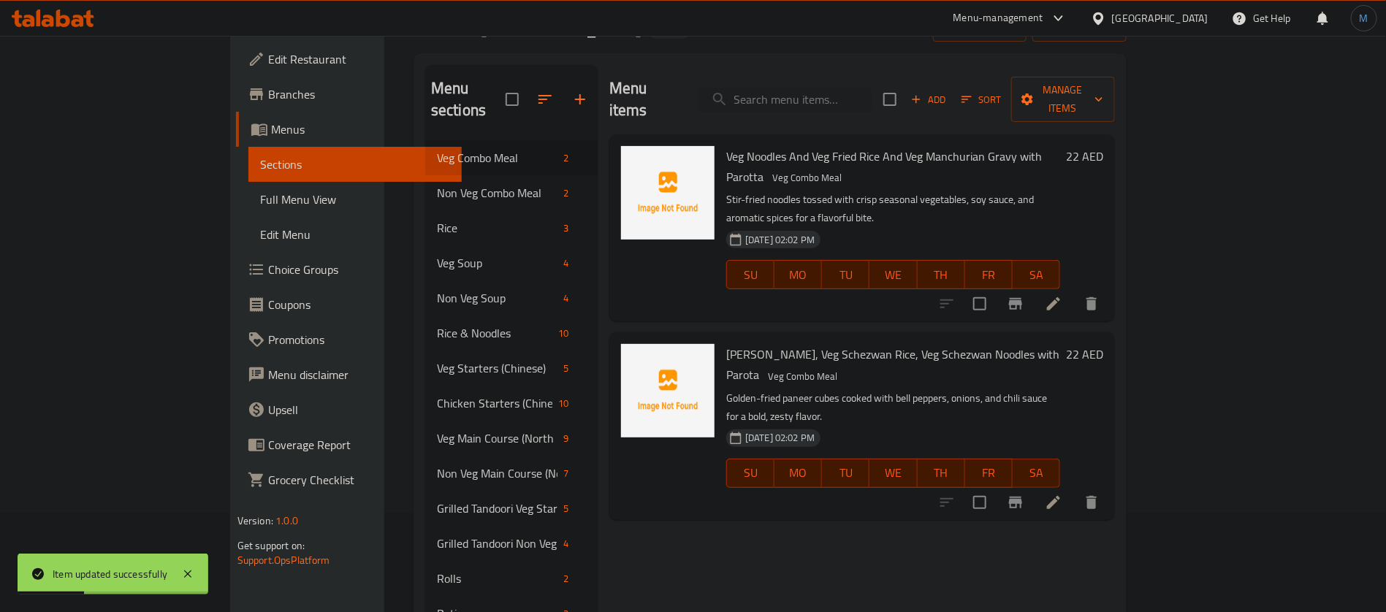
scroll to position [110, 0]
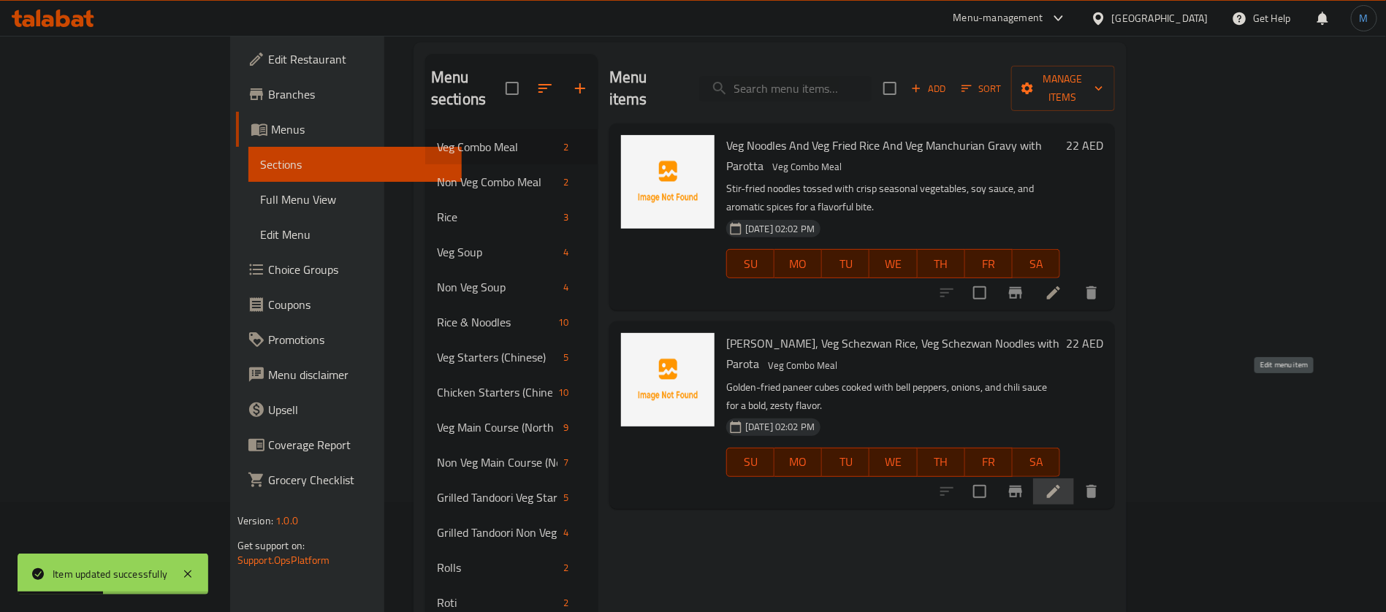
click at [1062, 483] on icon at bounding box center [1053, 492] width 18 height 18
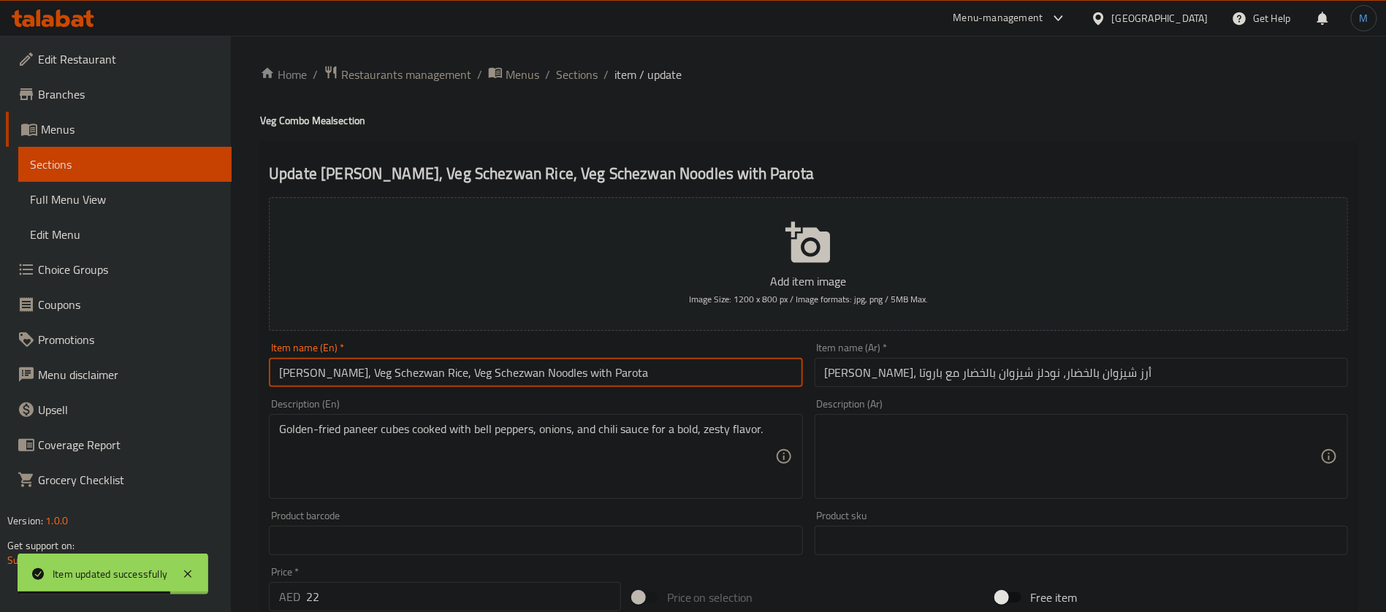
click at [621, 369] on input "Paneer Chilli, Veg Schezwan Rice, Veg Schezwan Noodles with Parota" at bounding box center [535, 372] width 533 height 29
click at [605, 382] on input "Paneer Chilli, Veg Schezwan Rice, Veg Schezwan Noodles with Parota" at bounding box center [535, 372] width 533 height 29
click at [1084, 358] on input "بانير تشيلي، أرز شيزوان بالخضار، نودلز شيزوان بالخضار مع باروتا" at bounding box center [1080, 372] width 533 height 29
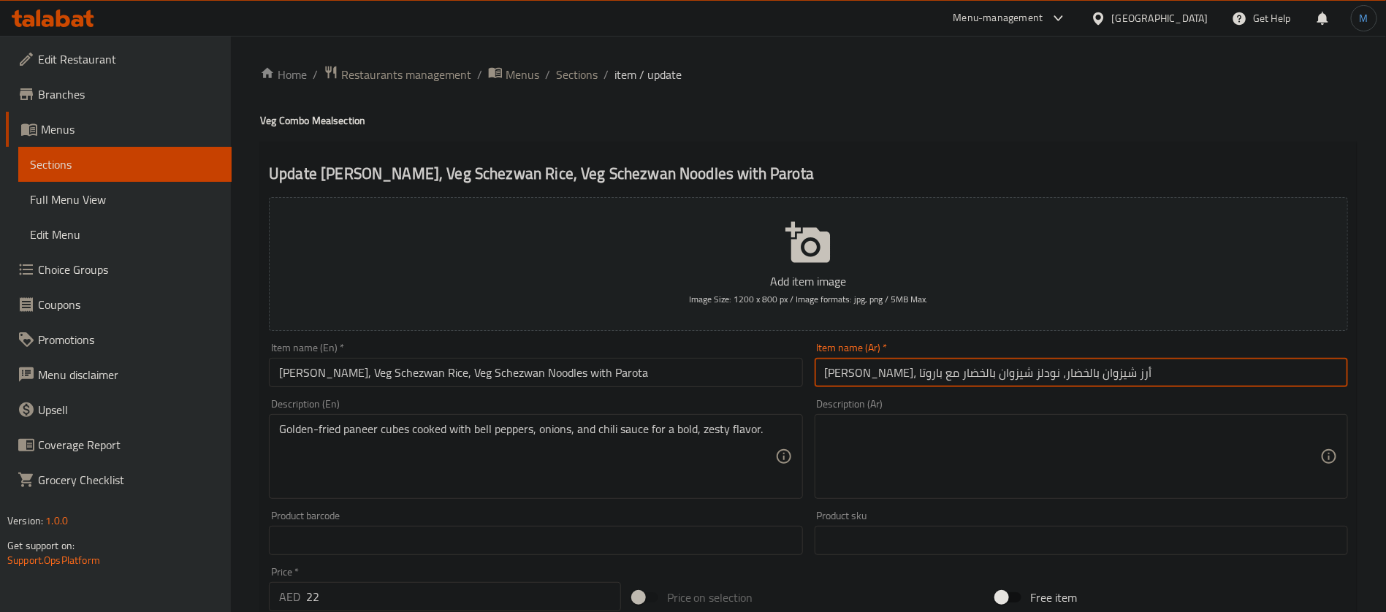
paste input "، أرز شيزوان بالفلفل الحار والخضار، نودلز شيزوان بالخضار مع ال"
click at [1154, 383] on input "بانير تشيلي، أرز شيزوان بالخضار، نودلز شيزوان بالخضار مع باروتا" at bounding box center [1080, 372] width 533 height 29
type input "بانير تشيلي وأرز شيزوان بالخضار ونودلز شيزوان بالخضار مع باروتا"
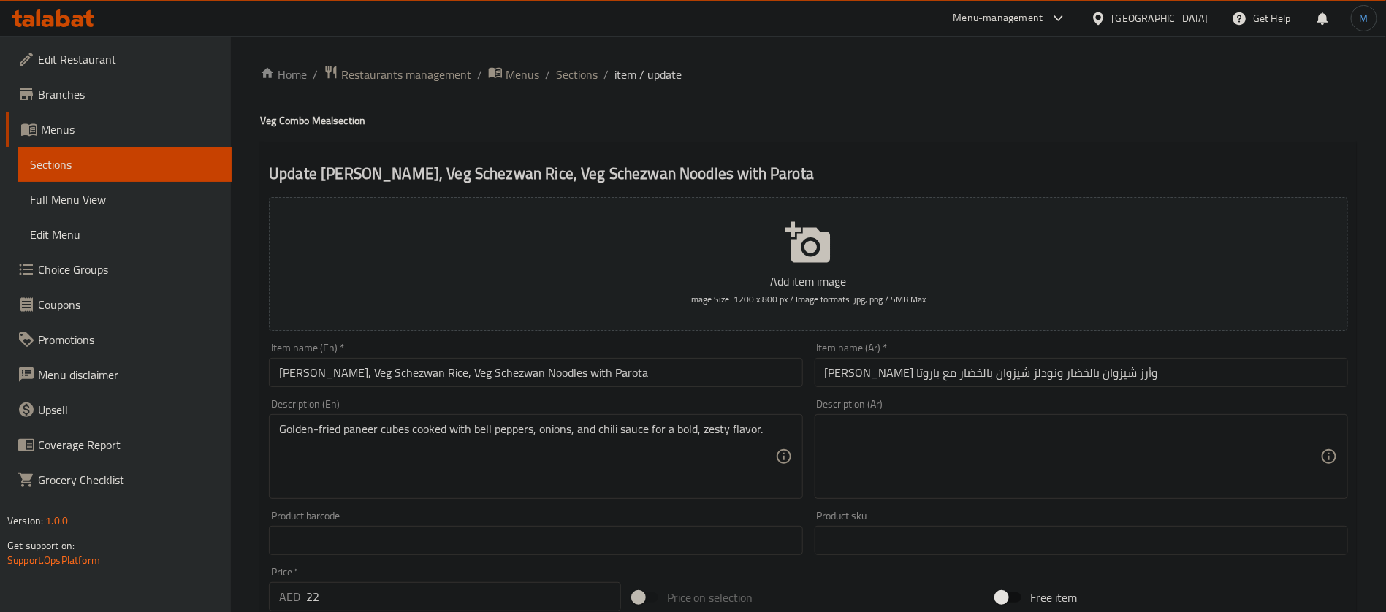
click at [639, 394] on div "Description (En) Golden-fried paneer cubes cooked with bell peppers, onions, an…" at bounding box center [535, 449] width 545 height 112
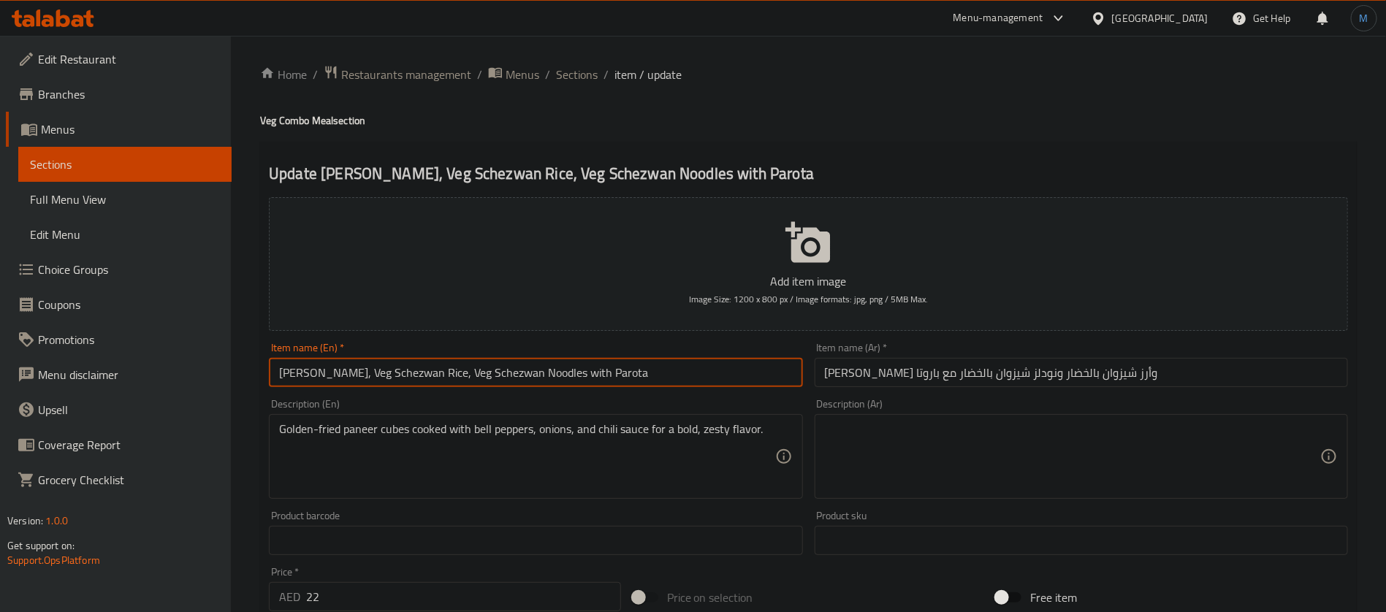
click at [641, 380] on input "Paneer Chilli, Veg Schezwan Rice, Veg Schezwan Noodles with Parota" at bounding box center [535, 372] width 533 height 29
paste input "And Veg Schezwan Rice And Veg Schezwan Noodles with Parot"
paste input "text"
type input "Paneer Chilli And Veg Schezwan Rice And Veg Schezwan Noodles with Parotta"
click at [434, 390] on div "Item name (En)   * Paneer Chilli And Veg Schezwan Rice And Veg Schezwan Noodles…" at bounding box center [535, 365] width 545 height 56
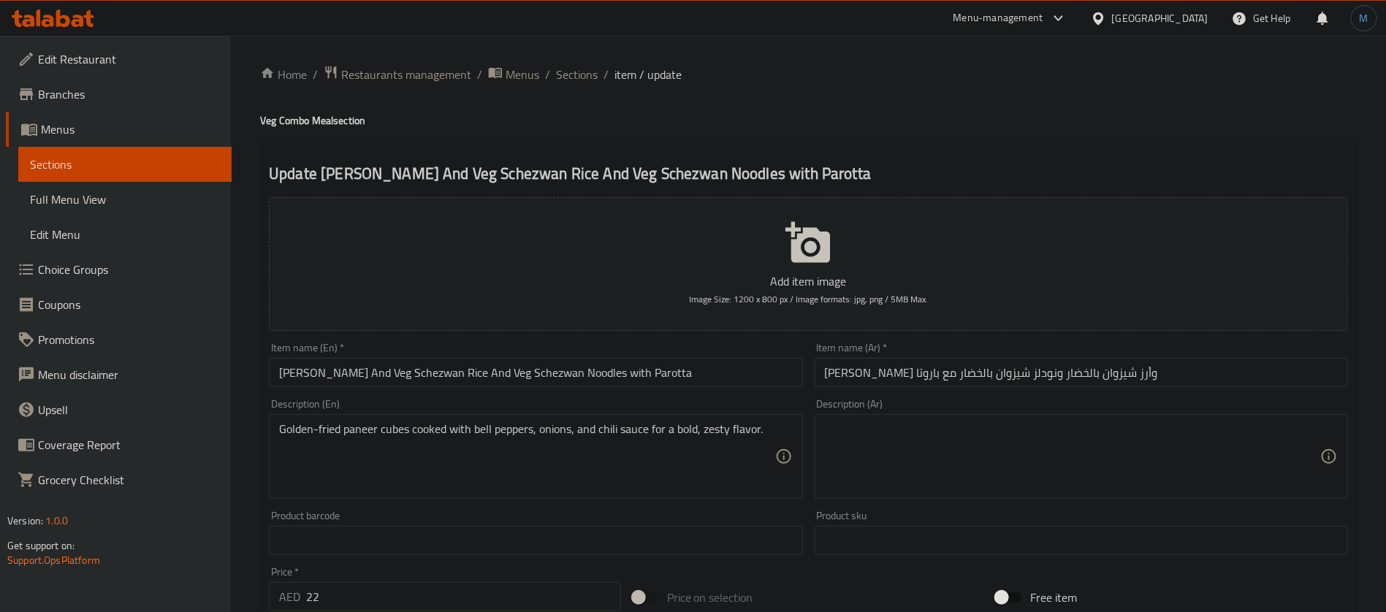
click at [424, 378] on input "Paneer Chilli And Veg Schezwan Rice And Veg Schezwan Noodles with Parotta" at bounding box center [535, 372] width 533 height 29
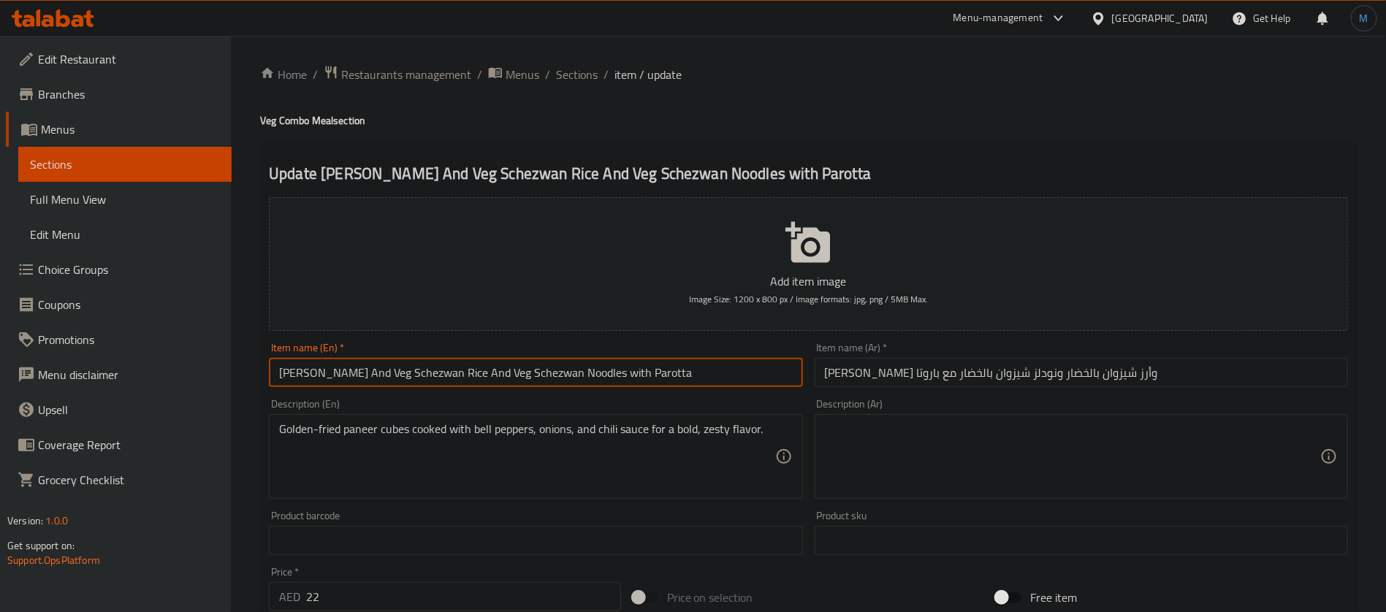
click at [424, 378] on input "Paneer Chilli And Veg Schezwan Rice And Veg Schezwan Noodles with Parotta" at bounding box center [535, 372] width 533 height 29
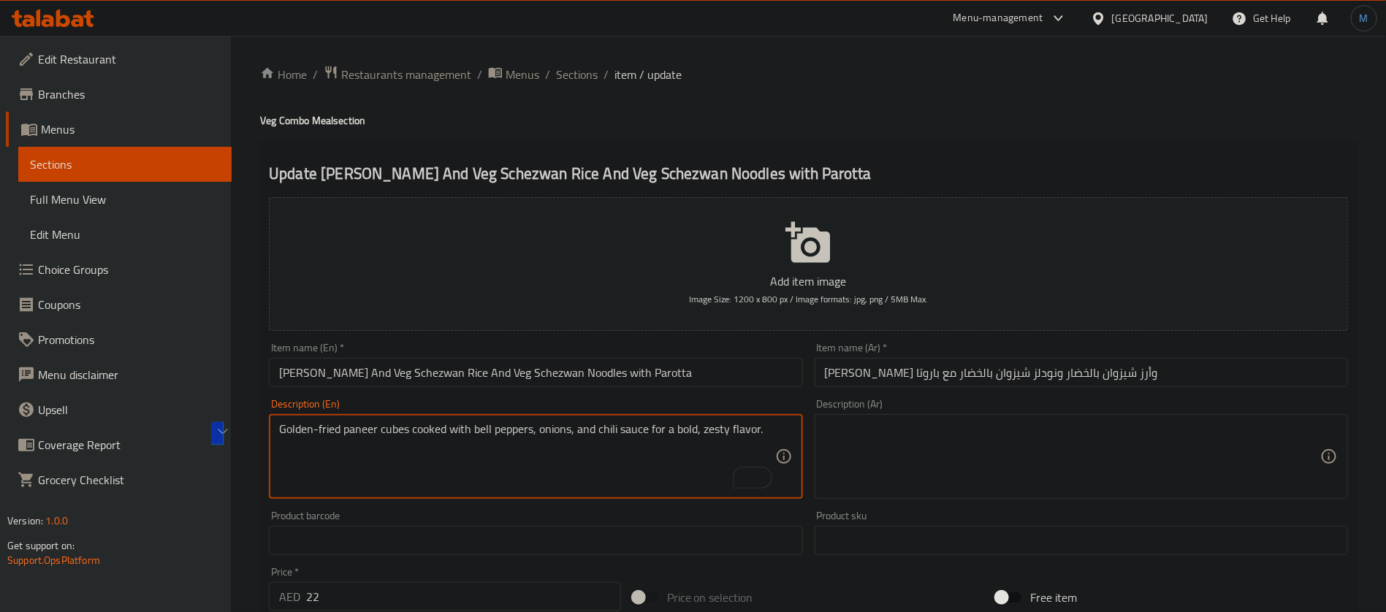
click at [1012, 427] on textarea at bounding box center [1072, 456] width 495 height 69
paste textarea "مكعبات بانير مقلية ذهبية اللون مطبوخة مع الفلفل الحلو والبصل وصلصة الفلفل الحار…"
type textarea "مكعبات بانير مقلية ذهبية اللون مطبوخة مع الفلفل الحلو والبصل وصلصة الفلفل الحار…"
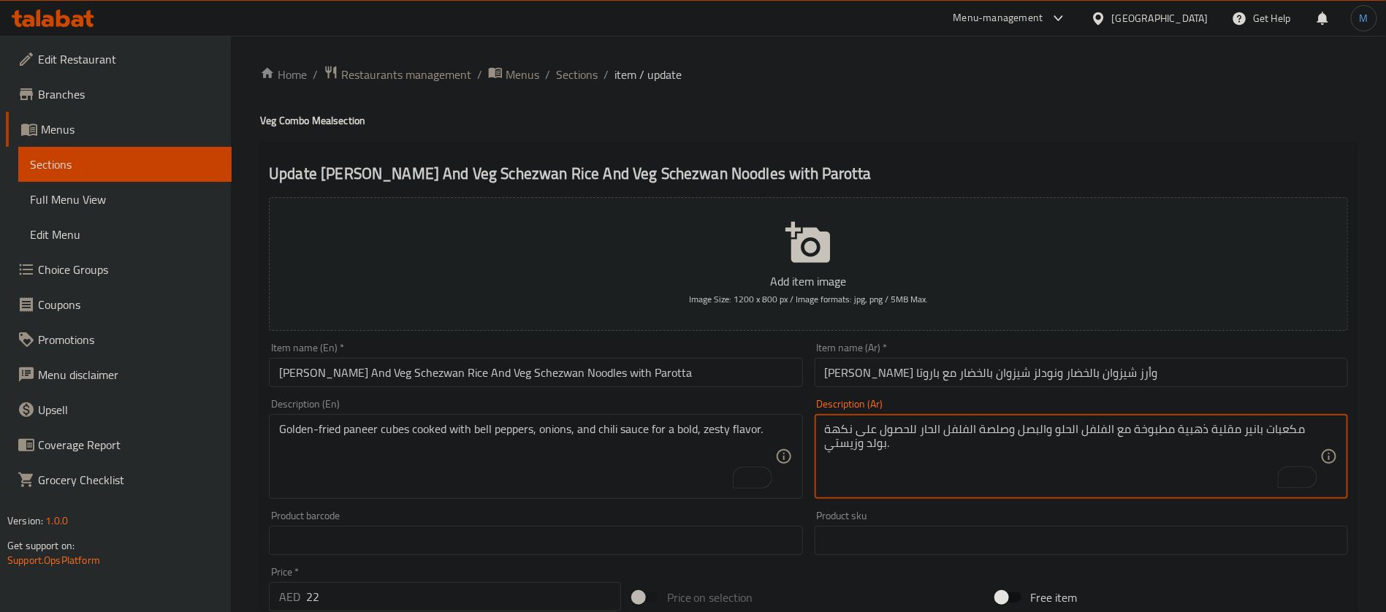
type textarea "مكعبات بانير مقلية ذهبية مطبوخة مع الفلفل الحلو والبصل وصلصة الفلفل الحار للحصو…"
click at [696, 390] on div "Item name (En)   * Paneer Chilli And Veg Schezwan Rice And Veg Schezwan Noodles…" at bounding box center [535, 365] width 545 height 56
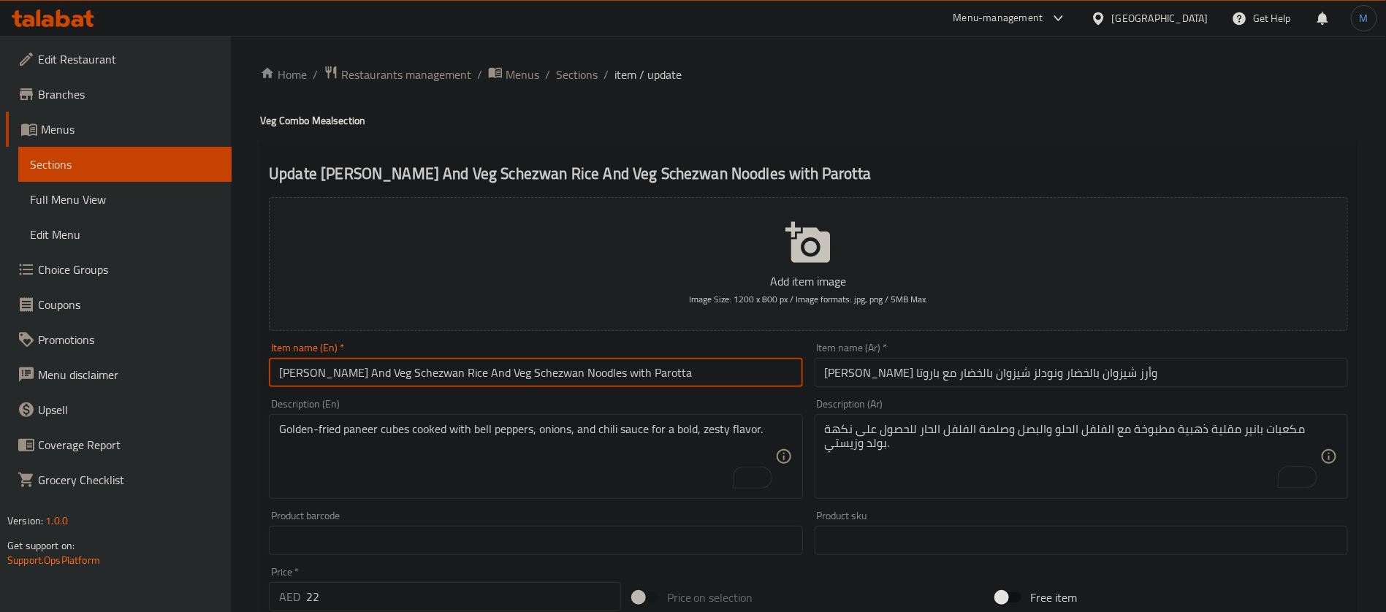
click at [706, 386] on input "Paneer Chilli And Veg Schezwan Rice And Veg Schezwan Noodles with Parotta" at bounding box center [535, 372] width 533 height 29
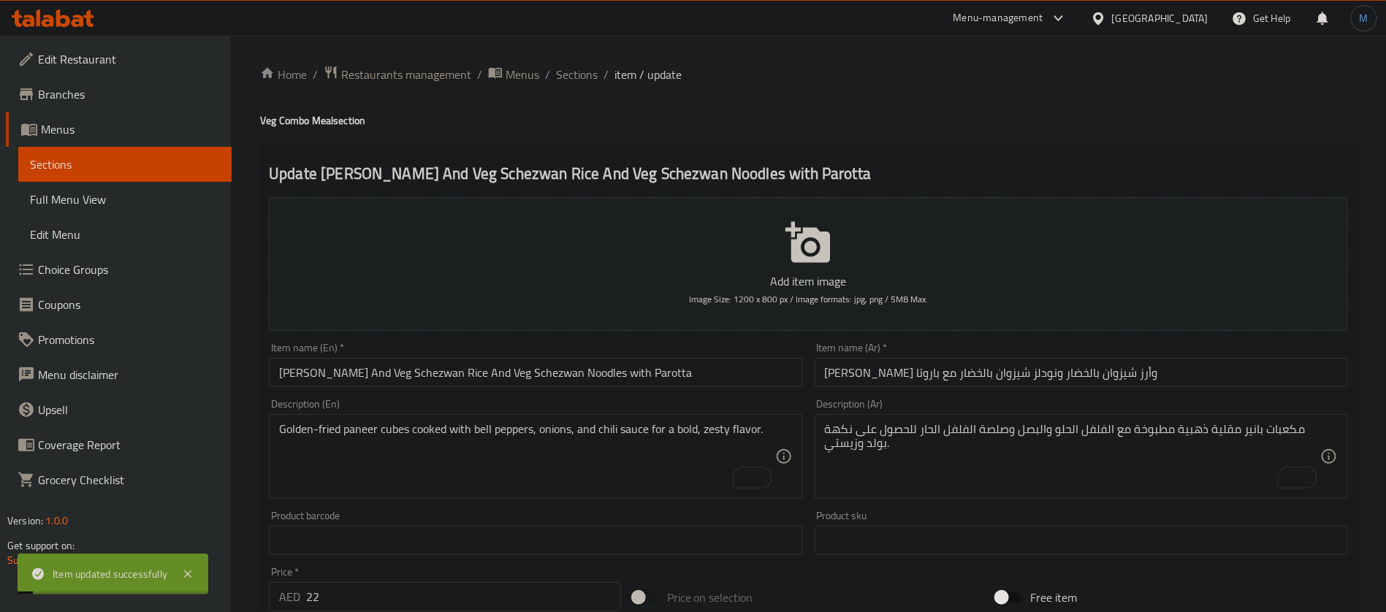
click at [573, 63] on div "Home / Restaurants management / Menus / Sections / item / update Veg Combo Meal…" at bounding box center [808, 534] width 1155 height 996
click at [581, 72] on span "Sections" at bounding box center [577, 75] width 42 height 18
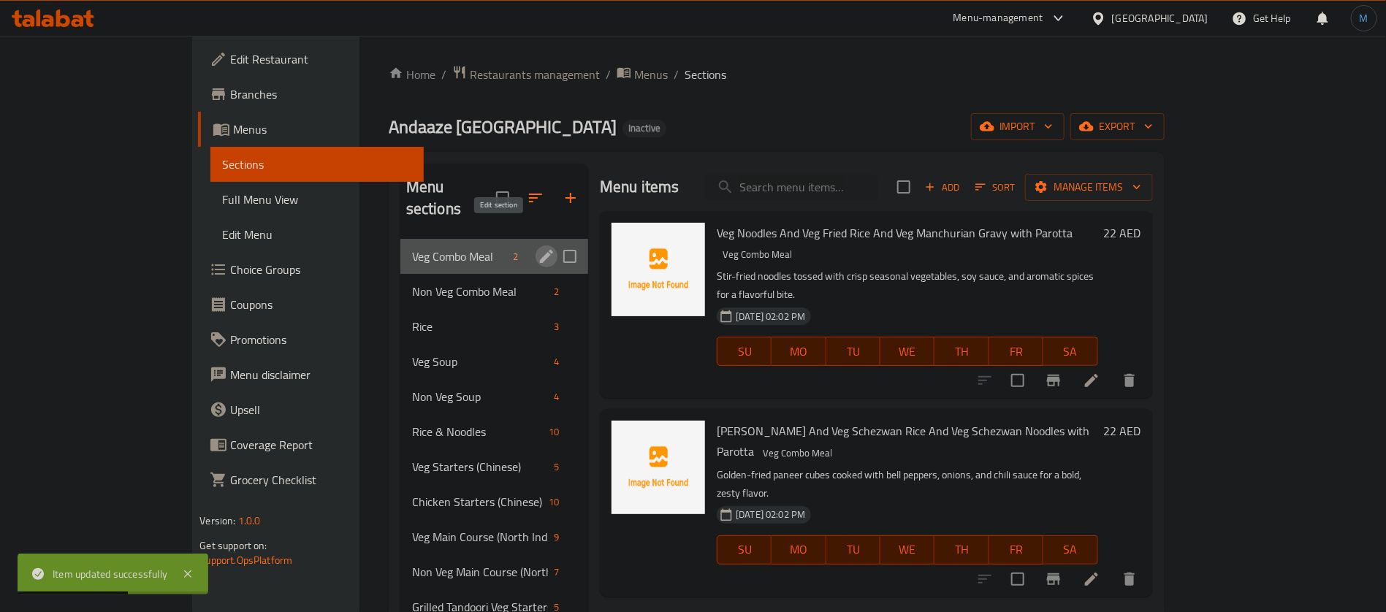
click at [538, 248] on icon "edit" at bounding box center [547, 257] width 18 height 18
click at [443, 274] on div "Non Veg Combo Meal 2" at bounding box center [494, 291] width 188 height 35
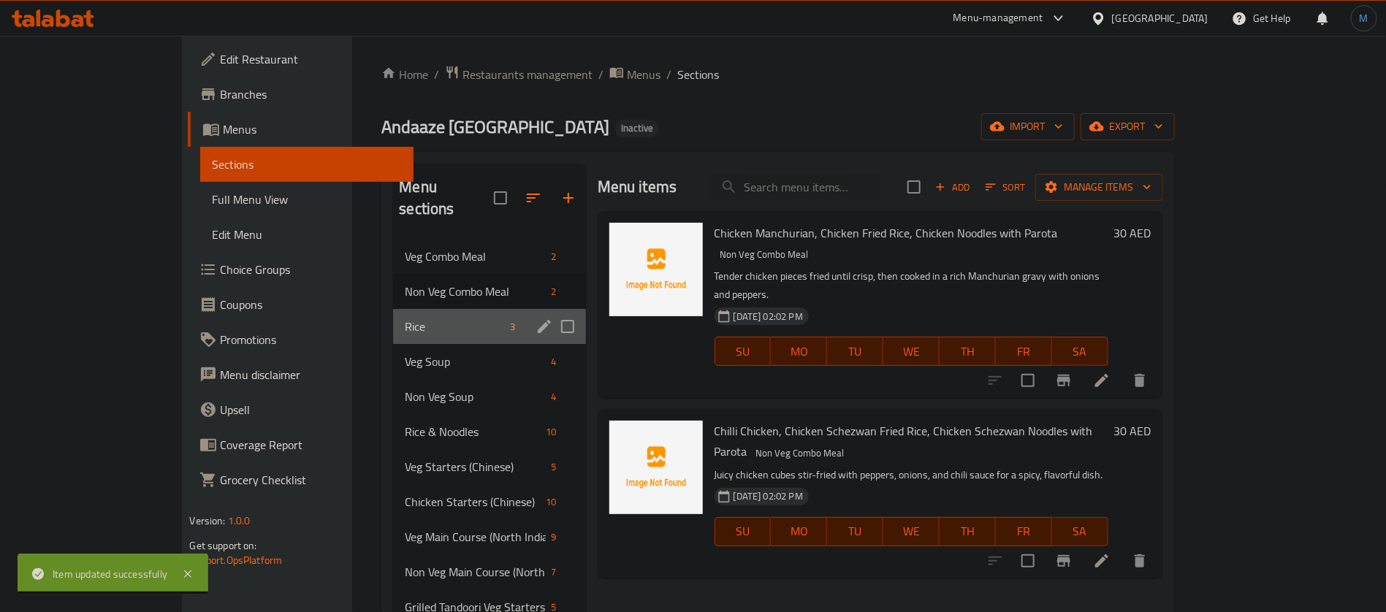
click at [414, 309] on div "Rice 3" at bounding box center [489, 326] width 192 height 35
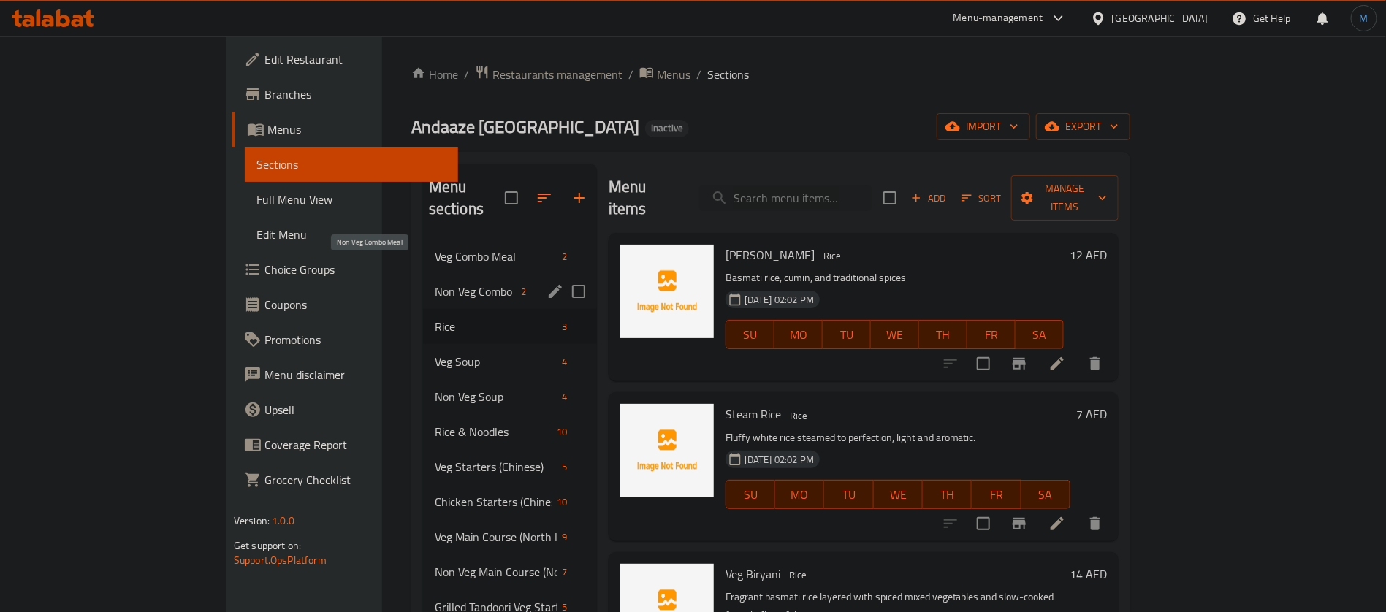
click at [435, 283] on span "Non Veg Combo Meal" at bounding box center [475, 292] width 81 height 18
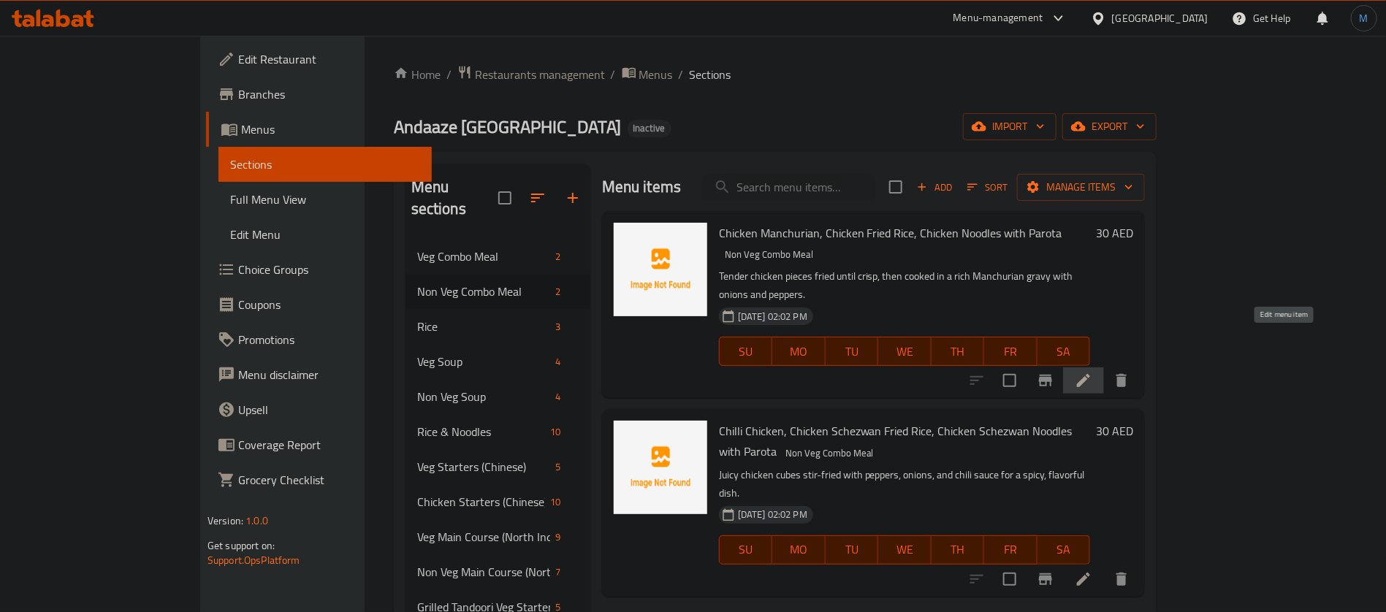
click at [1092, 372] on icon at bounding box center [1083, 381] width 18 height 18
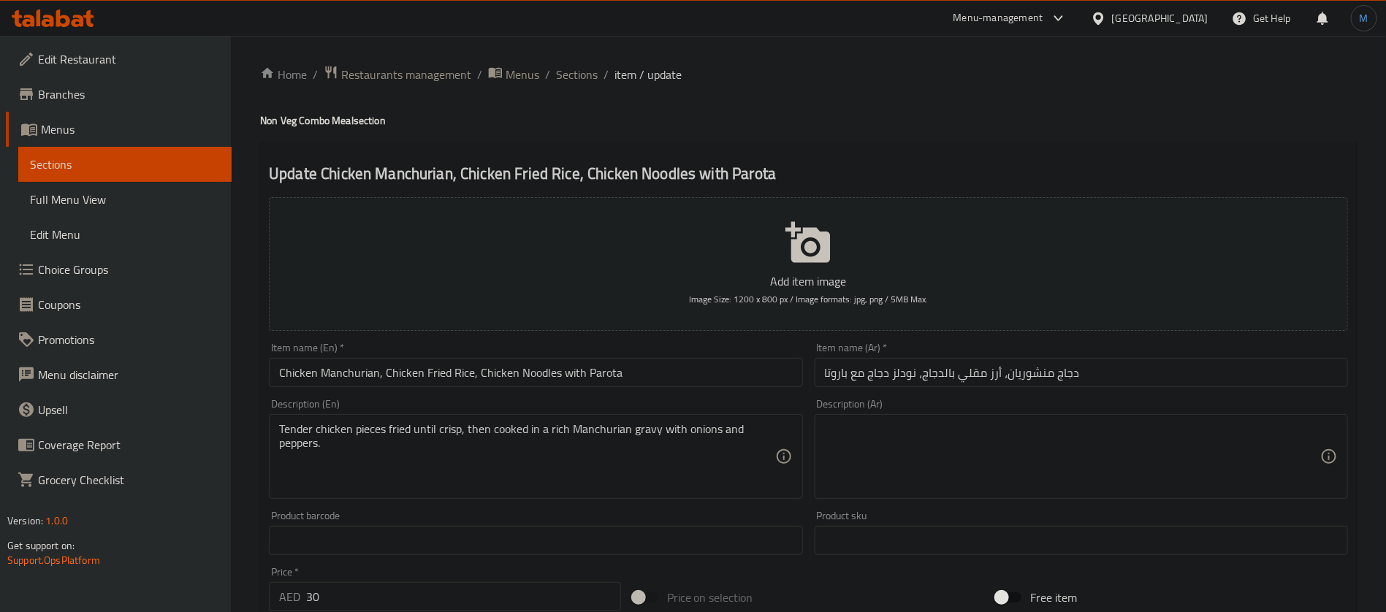
click at [657, 363] on input "Chicken Manchurian, Chicken Fried Rice, Chicken Noodles with Parota" at bounding box center [535, 372] width 533 height 29
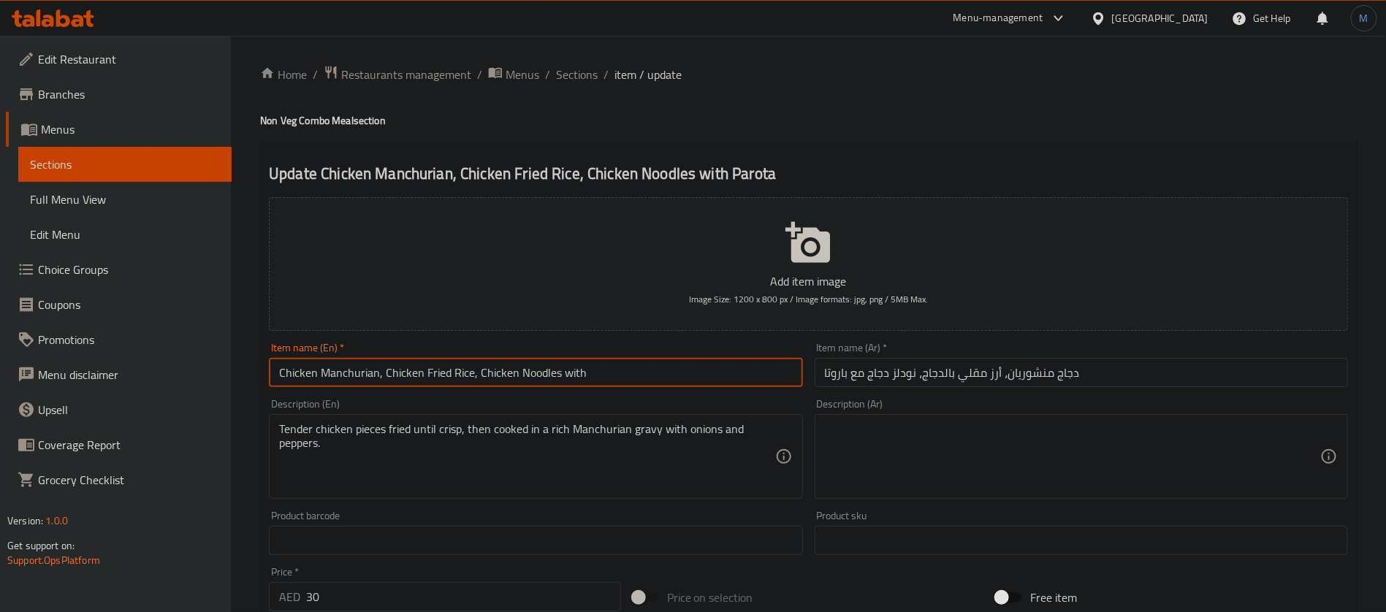
paste input "مكعبات بانير مقلية ذهبية اللون مطبوخة مع الفلفل الحلو والبصل وصلصة الفلفل الحار…"
paste input "And Chicken Fried Rice And"
paste input "Parotta"
type input "Chicken Manchurian And Chicken Fried Rice And Chicken Noodles with Parotta"
click at [1093, 370] on input "دجاج منشوريان، أرز مقلي بالدجاج، نودلز دجاج مع باروتا" at bounding box center [1080, 372] width 533 height 29
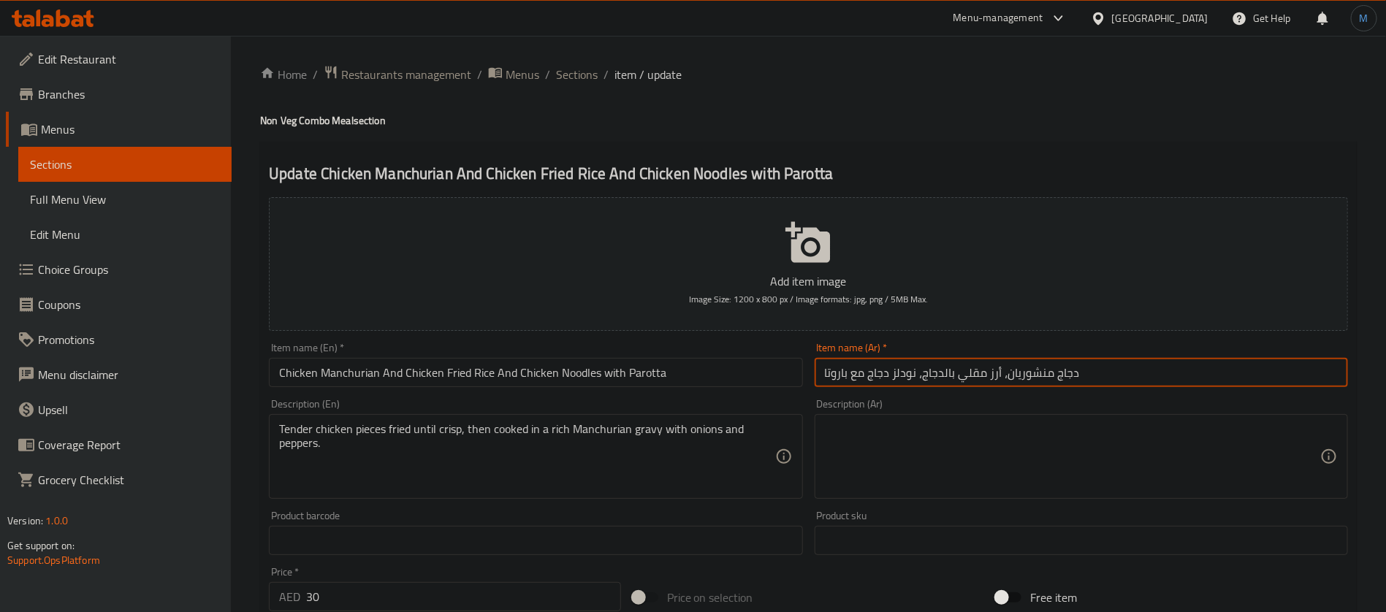
paste input "وأرز مقلي بالدجاج و"
click at [352, 375] on input "Chicken Manchurian And Chicken Fried Rice And Chicken Noodles with Parotta" at bounding box center [535, 372] width 533 height 29
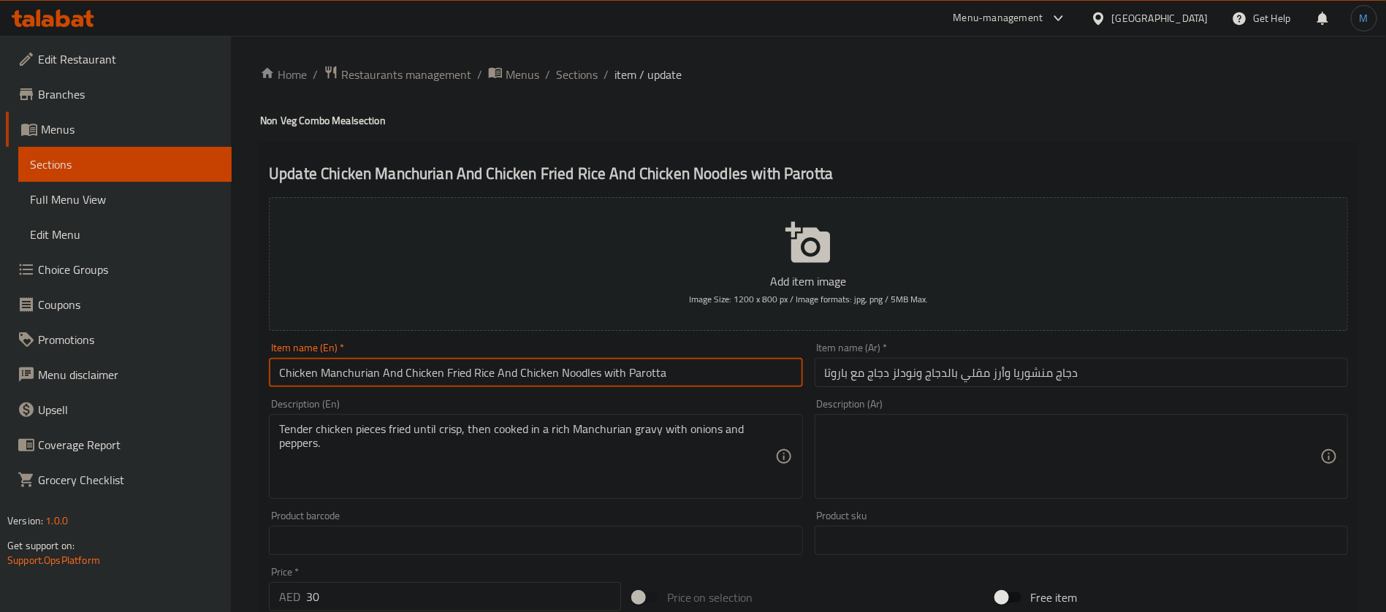
click at [352, 375] on input "Chicken Manchurian And Chicken Fried Rice And Chicken Noodles with Parotta" at bounding box center [535, 372] width 533 height 29
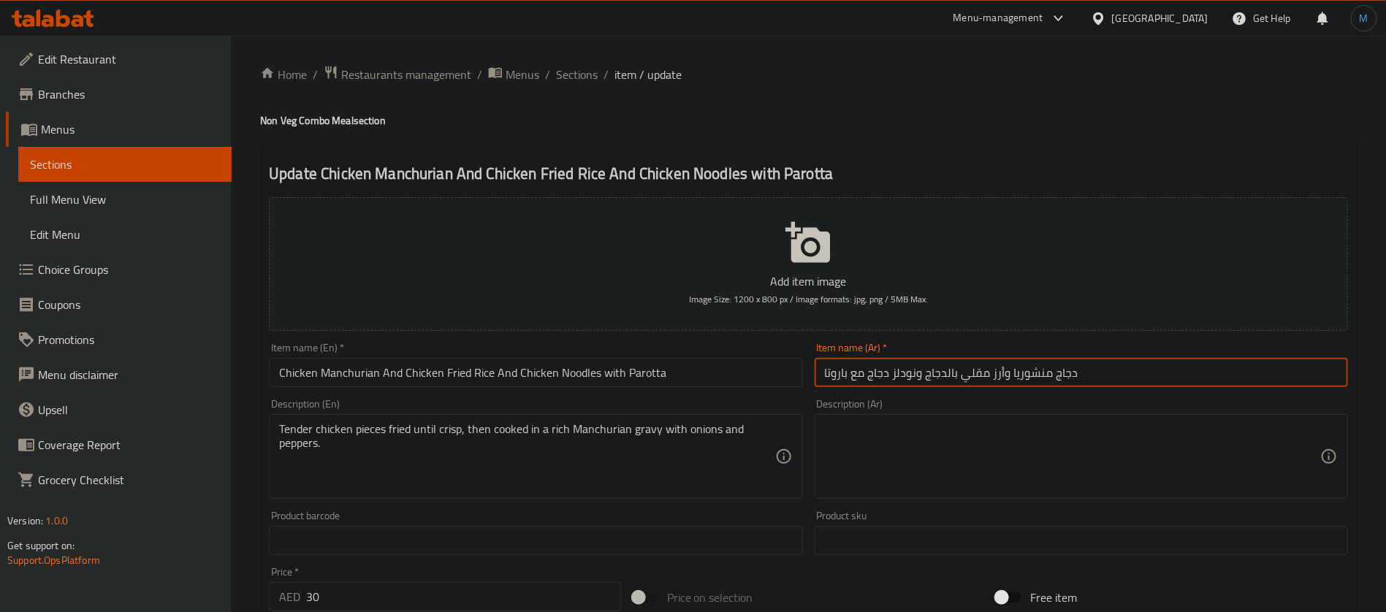
click at [1031, 359] on input "دجاج منشوريا وأرز مقلي بالدجاج ونودلز دجاج مع باروتا" at bounding box center [1080, 372] width 533 height 29
paste input "ن"
type input "دجاج منشوريان وأرز مقلي بالدجاج ونودلز دجاج مع باروتا"
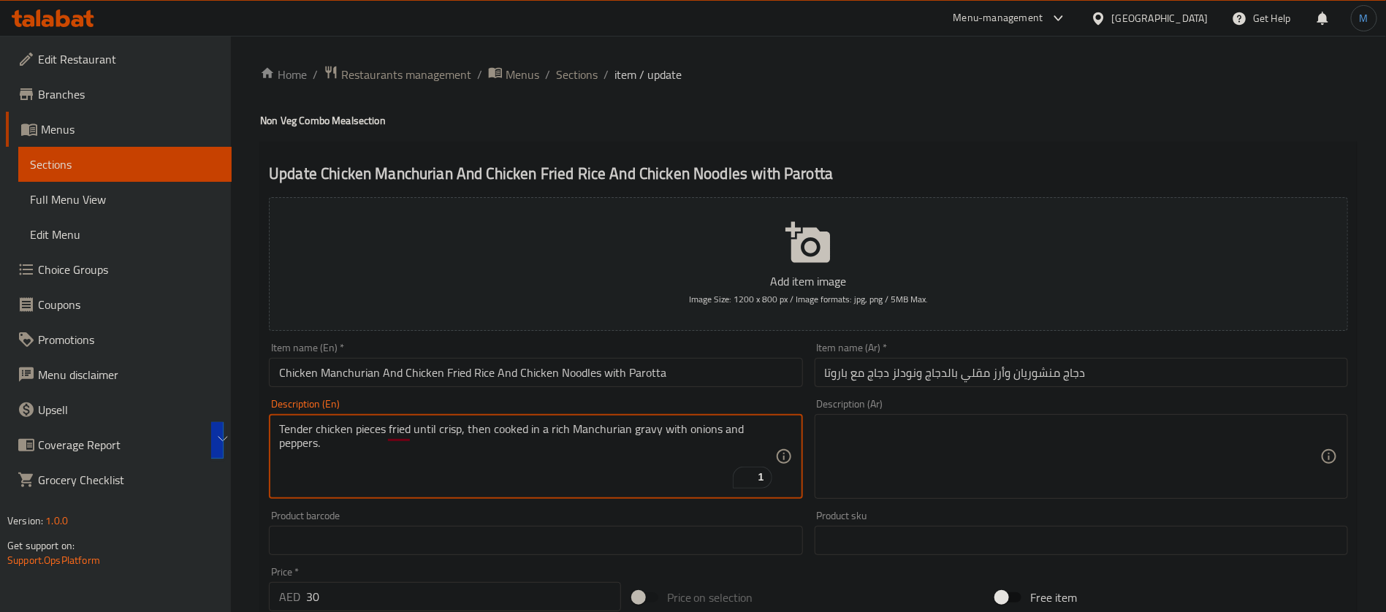
click at [1047, 475] on textarea at bounding box center [1072, 456] width 495 height 69
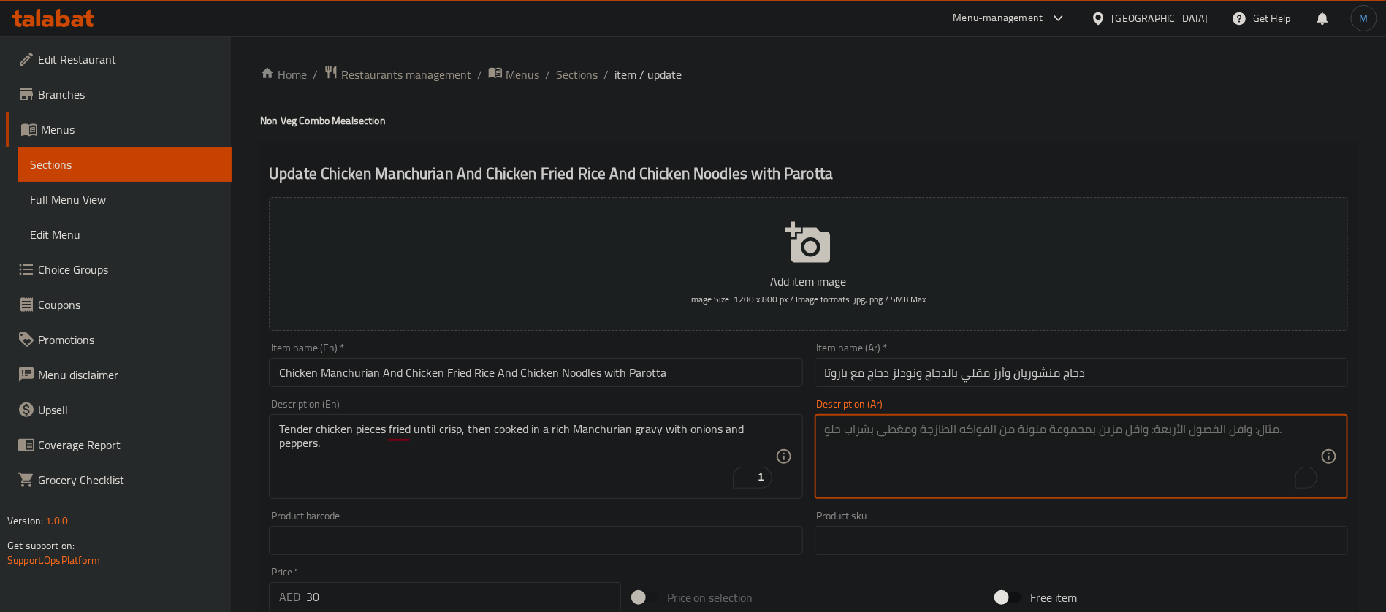
paste textarea "قطع دجاج طرية مقلية حتى تصبح مقرمشة، ثم مطبوخة في مرق منشوريا الغني مع البصل وا…"
click at [1236, 431] on textarea "قطع دجاج طرية مقلية حتى تصبح مقرمشة، ثم مطبوخة في مرق منشوريا الغني مع البصل وا…" at bounding box center [1072, 456] width 495 height 69
click at [1039, 367] on input "دجاج منشوريان وأرز مقلي بالدجاج ونودلز دجاج مع باروتا" at bounding box center [1080, 372] width 533 height 29
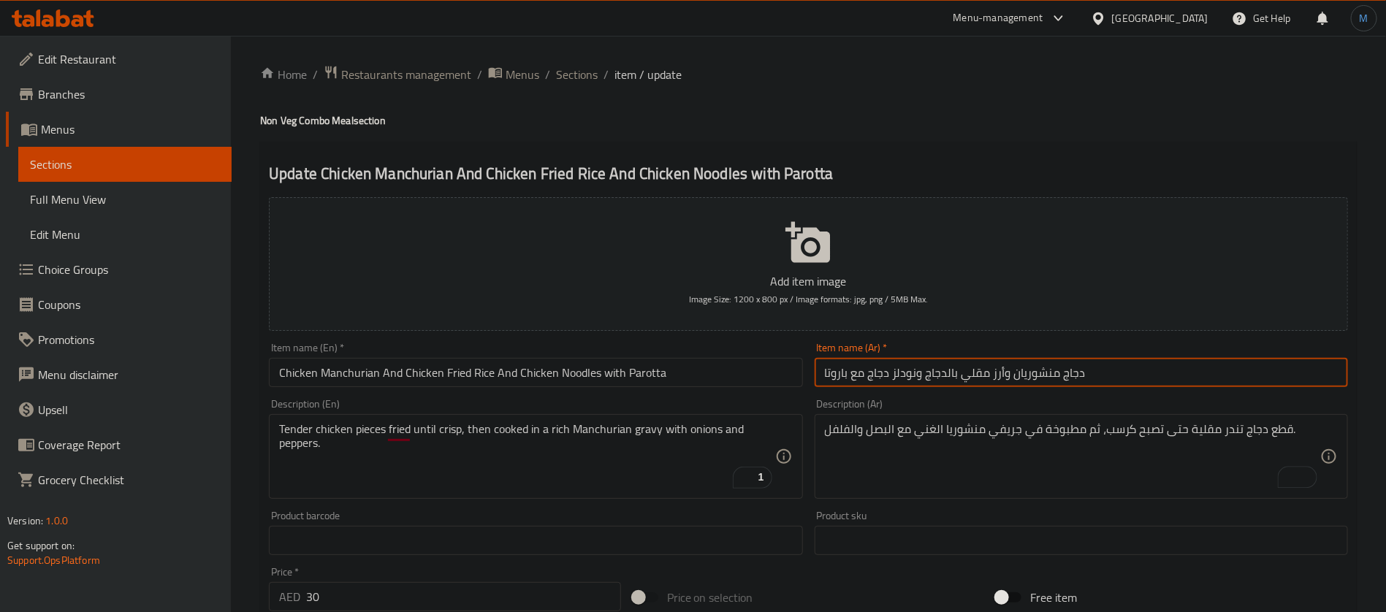
click at [1039, 367] on input "دجاج منشوريان وأرز مقلي بالدجاج ونودلز دجاج مع باروتا" at bounding box center [1080, 372] width 533 height 29
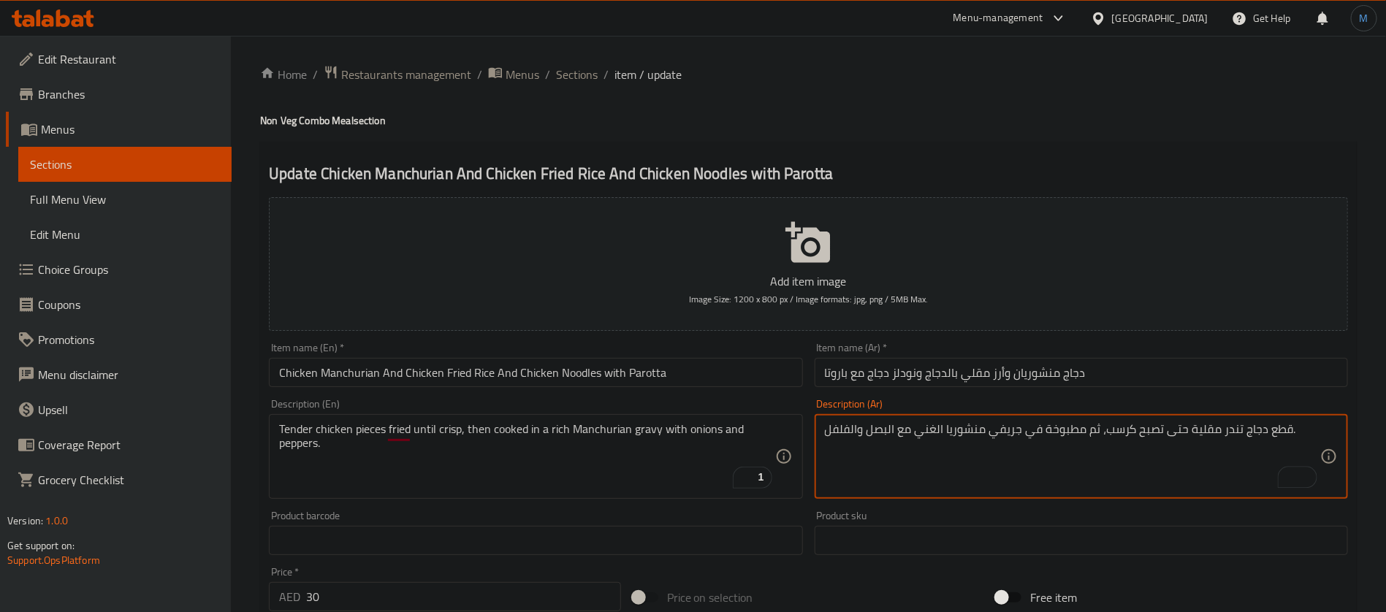
click at [958, 430] on textarea "قطع دجاج تندر مقلية حتى تصبح كرسب، ثم مطبوخة في جريفي منشوريا الغني مع البصل وا…" at bounding box center [1072, 456] width 495 height 69
paste textarea "ن"
type textarea "قطع دجاج تندر مقلية حتى تصبح كرسب، ثم مطبوخة في جريفي منشوريان الغني مع البصل و…"
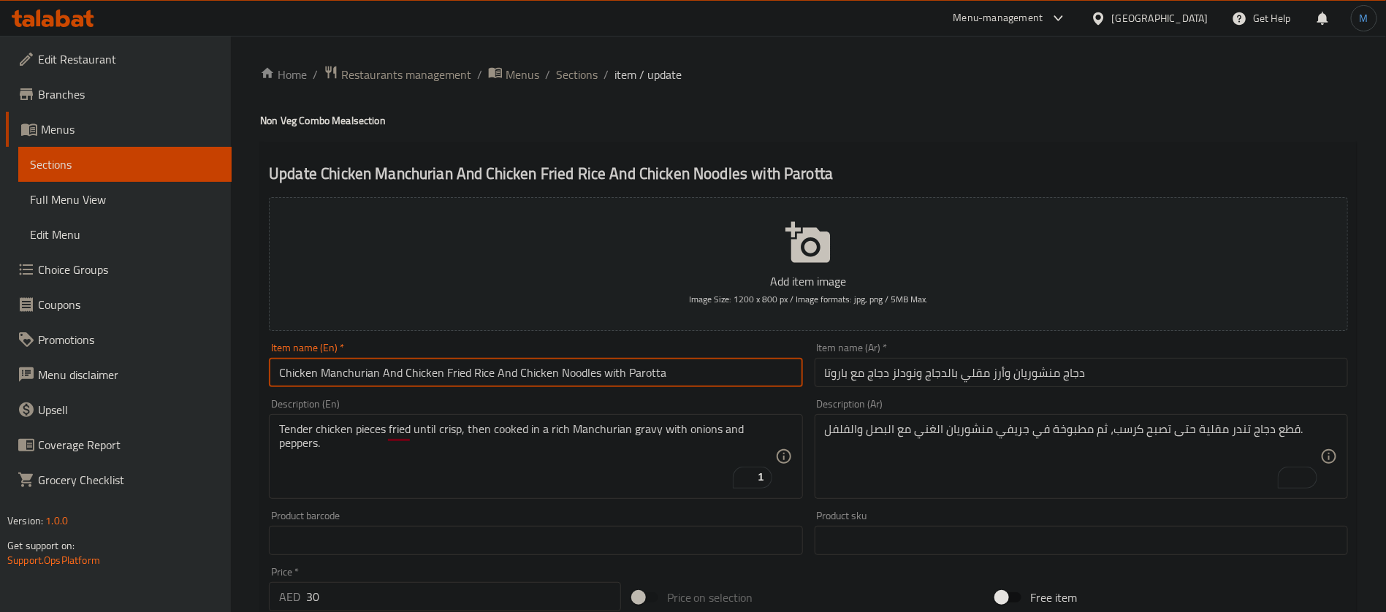
click at [735, 366] on input "Chicken Manchurian And Chicken Fried Rice And Chicken Noodles with Parotta" at bounding box center [535, 372] width 533 height 29
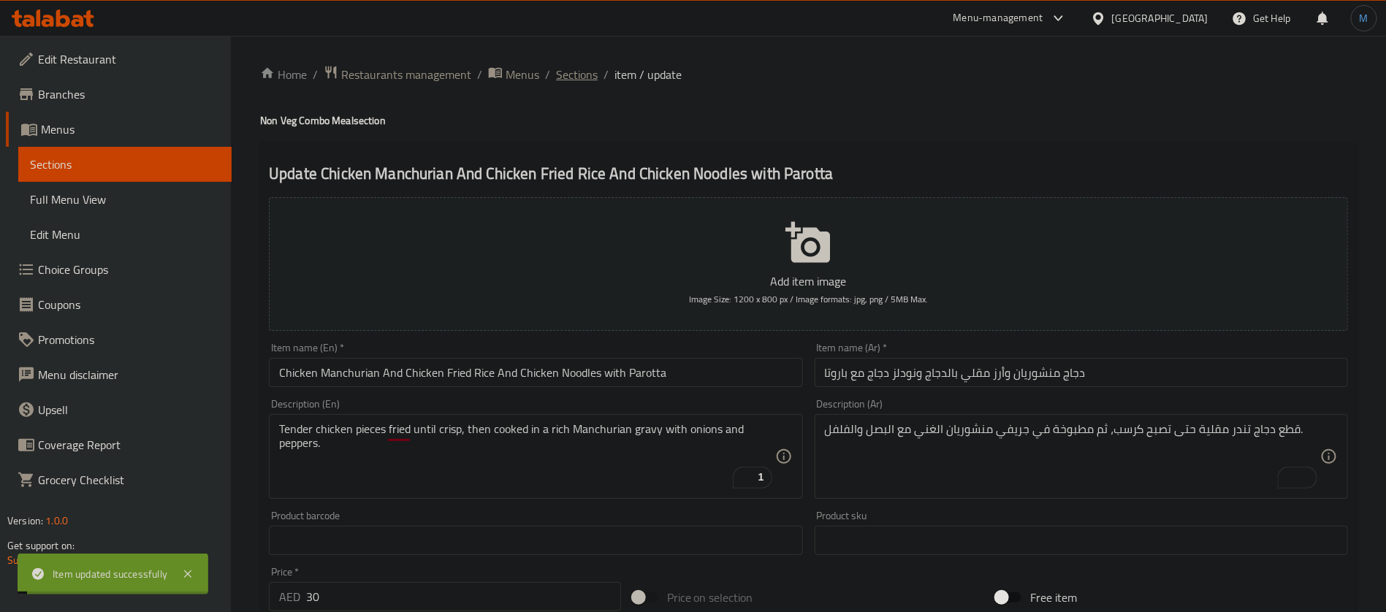
click at [580, 66] on span "Sections" at bounding box center [577, 75] width 42 height 18
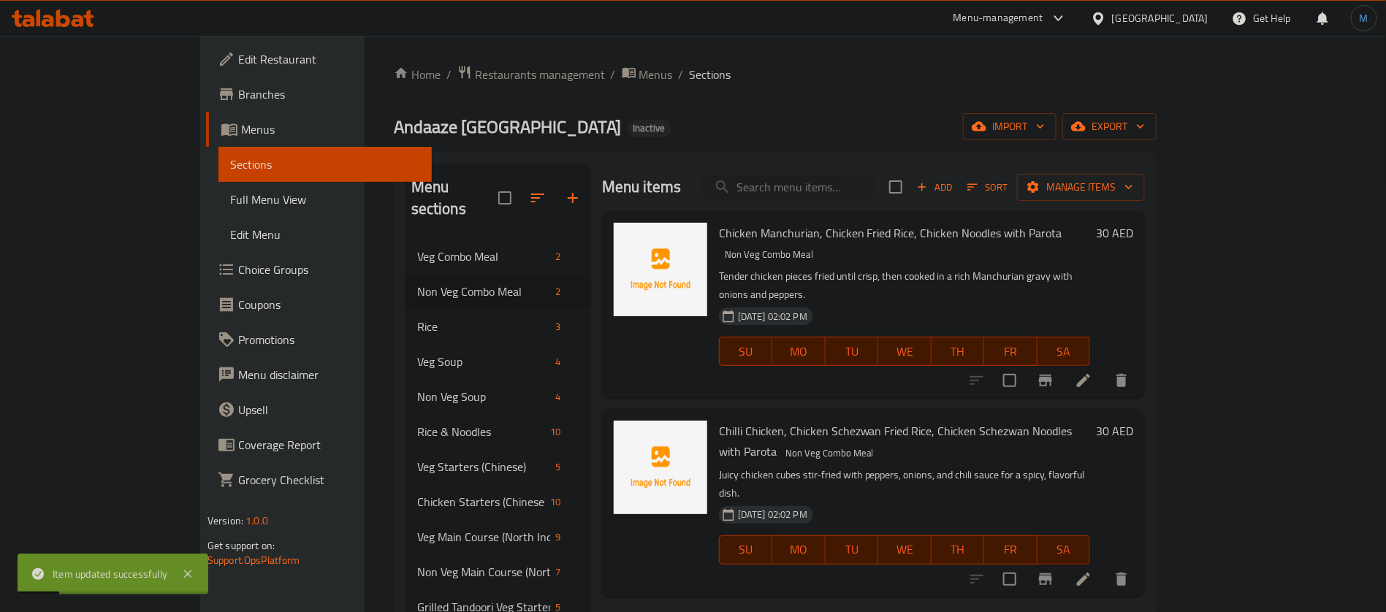
click at [1139, 562] on div at bounding box center [1049, 579] width 180 height 35
click at [1104, 566] on li at bounding box center [1083, 579] width 41 height 26
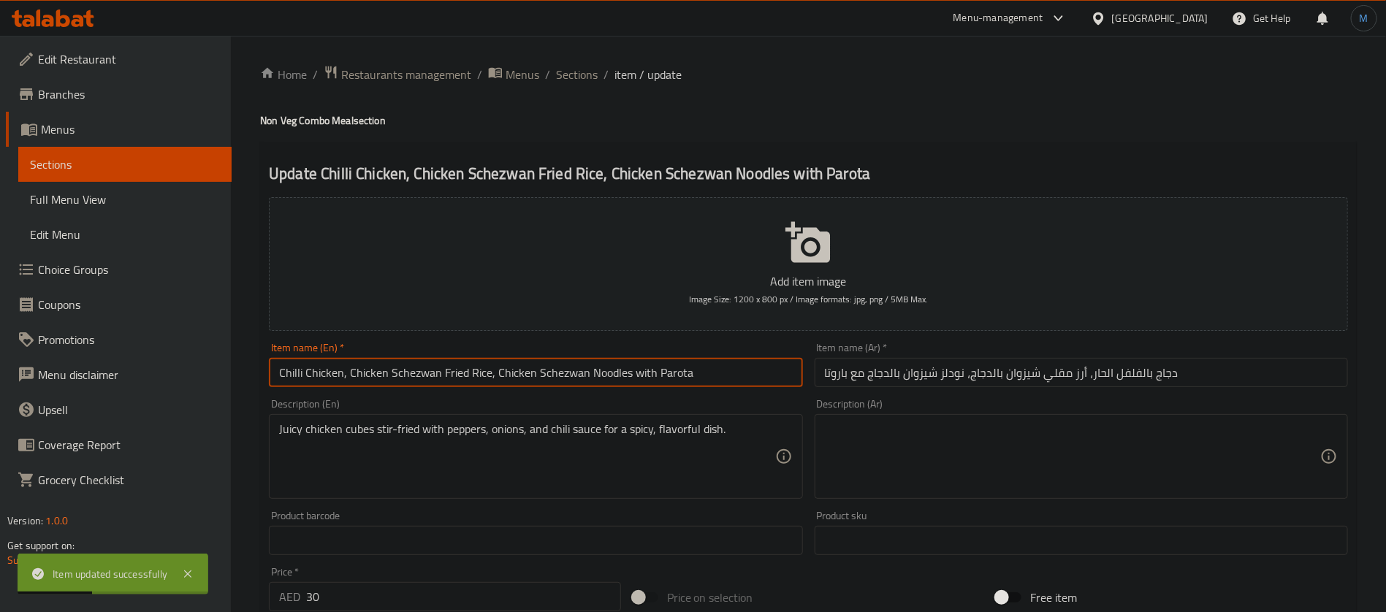
click at [752, 381] on input "Chilli Chicken, Chicken Schezwan Fried Rice, Chicken Schezwan Noodles with Paro…" at bounding box center [535, 372] width 533 height 29
paste input "And Chicken Schezwan Fried Rice And"
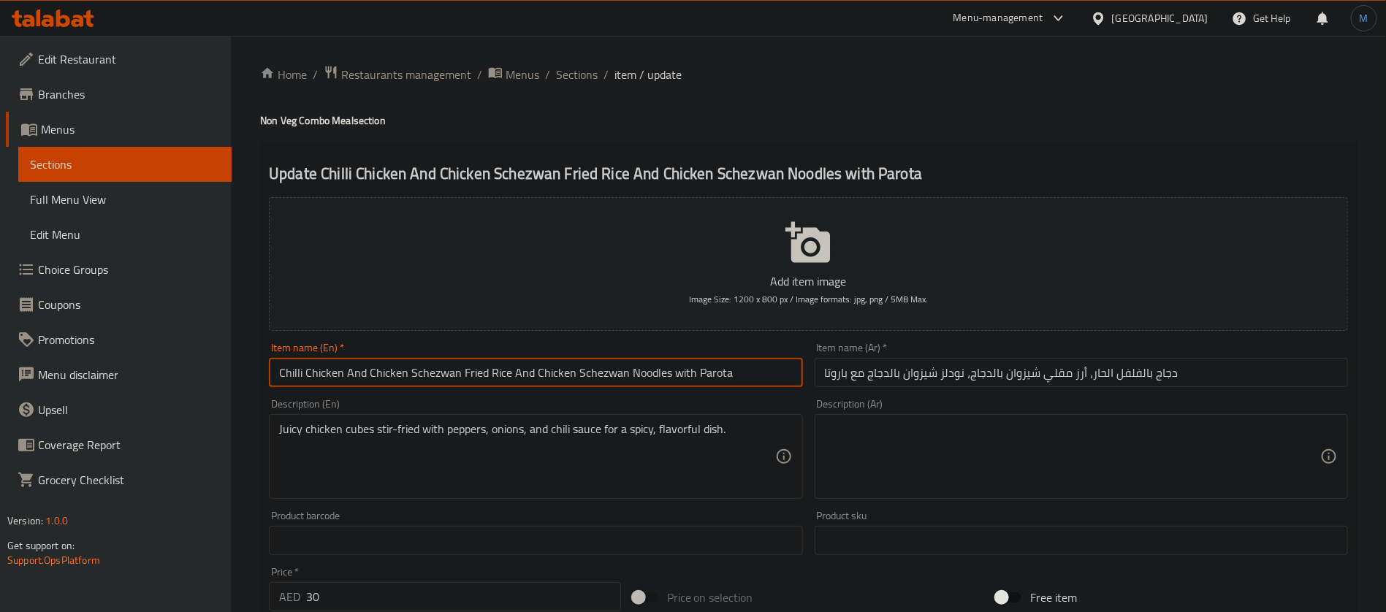
type input "Chilli Chicken And Chicken Schezwan Fried Rice And Chicken Schezwan Noodles wit…"
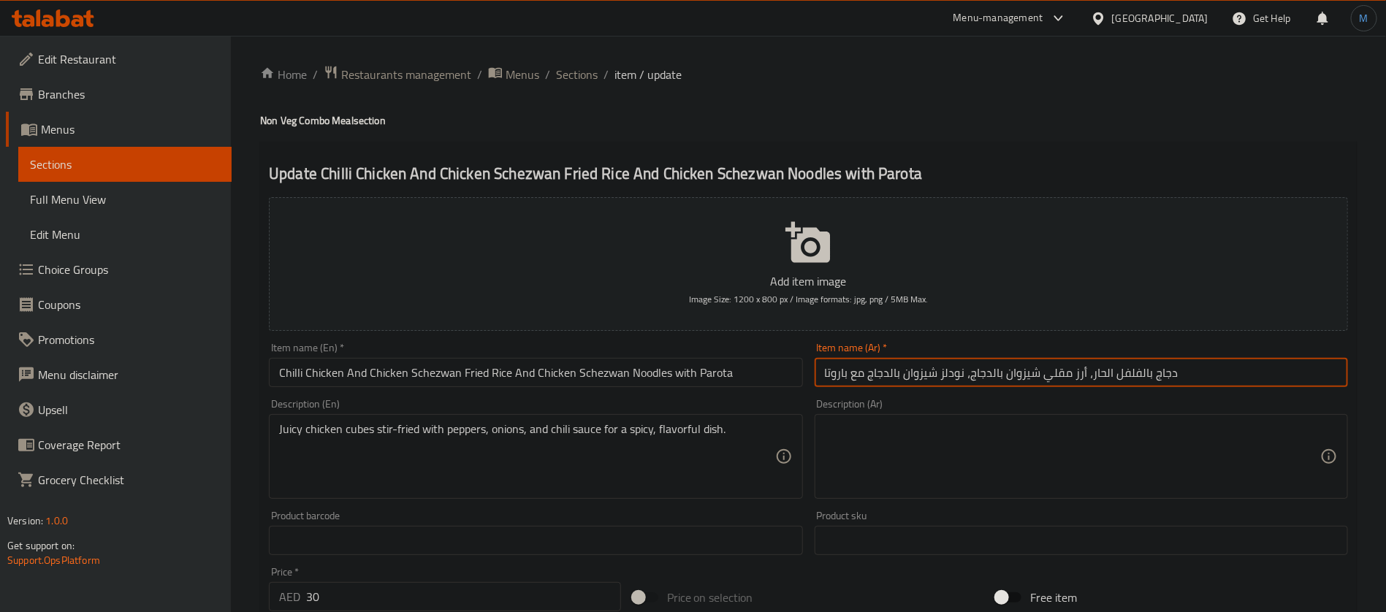
click at [1088, 374] on input "دجاج بالفلفل الحار، أرز مقلي شيزوان بالدجاج، نودلز شيزوان بالدجاج مع باروتا" at bounding box center [1080, 372] width 533 height 29
type input "دجاج بالفلفل الحار وأرز مقلي شيزوان بالدجاج ونودلز شيزوان بالدجاج مع باروتا"
click at [719, 365] on input "Chilli Chicken And Chicken Schezwan Fried Rice And Chicken Schezwan Noodles wit…" at bounding box center [535, 372] width 533 height 29
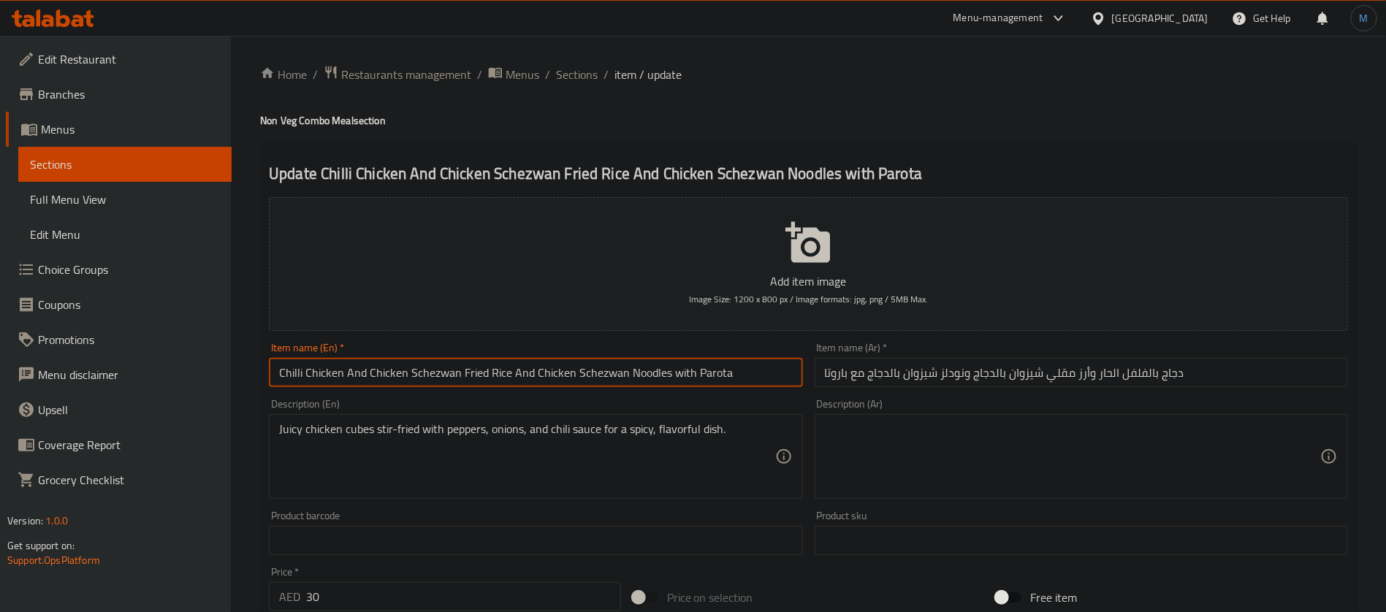
click at [719, 365] on input "Chilli Chicken And Chicken Schezwan Fried Rice And Chicken Schezwan Noodles wit…" at bounding box center [535, 372] width 533 height 29
paste input "t"
type input "Chilli Chicken And Chicken Schezwan Fried Rice And Chicken Schezwan Noodles wit…"
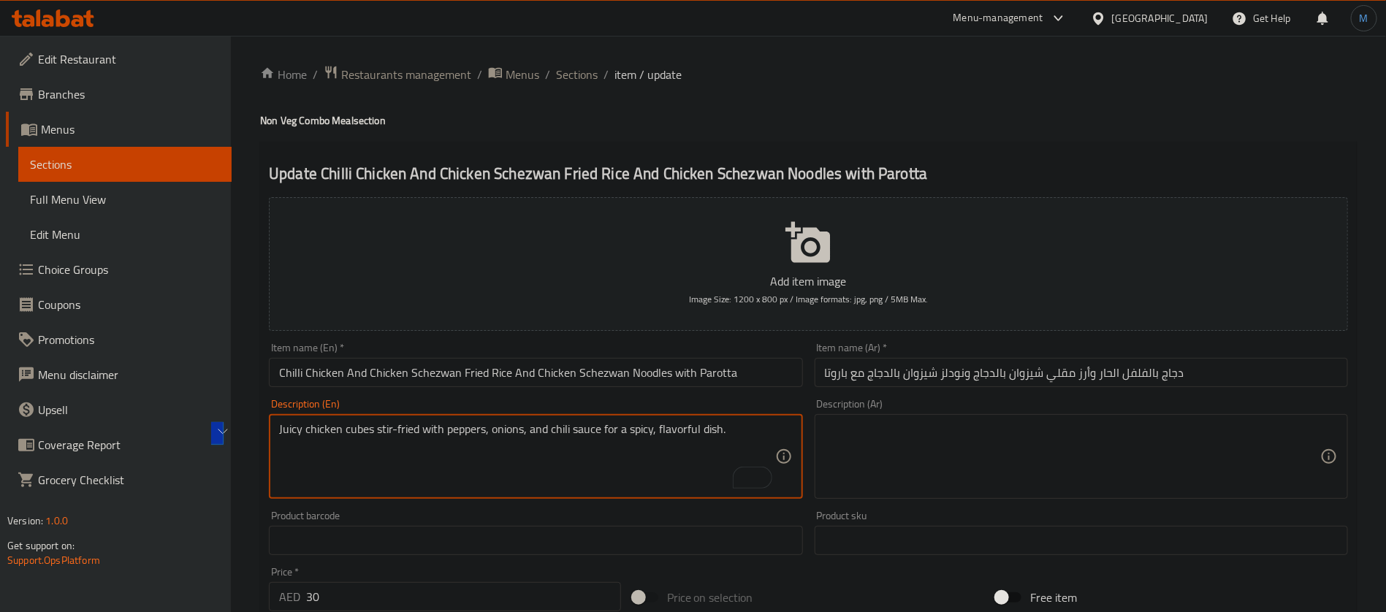
click at [1059, 432] on textarea at bounding box center [1072, 456] width 495 height 69
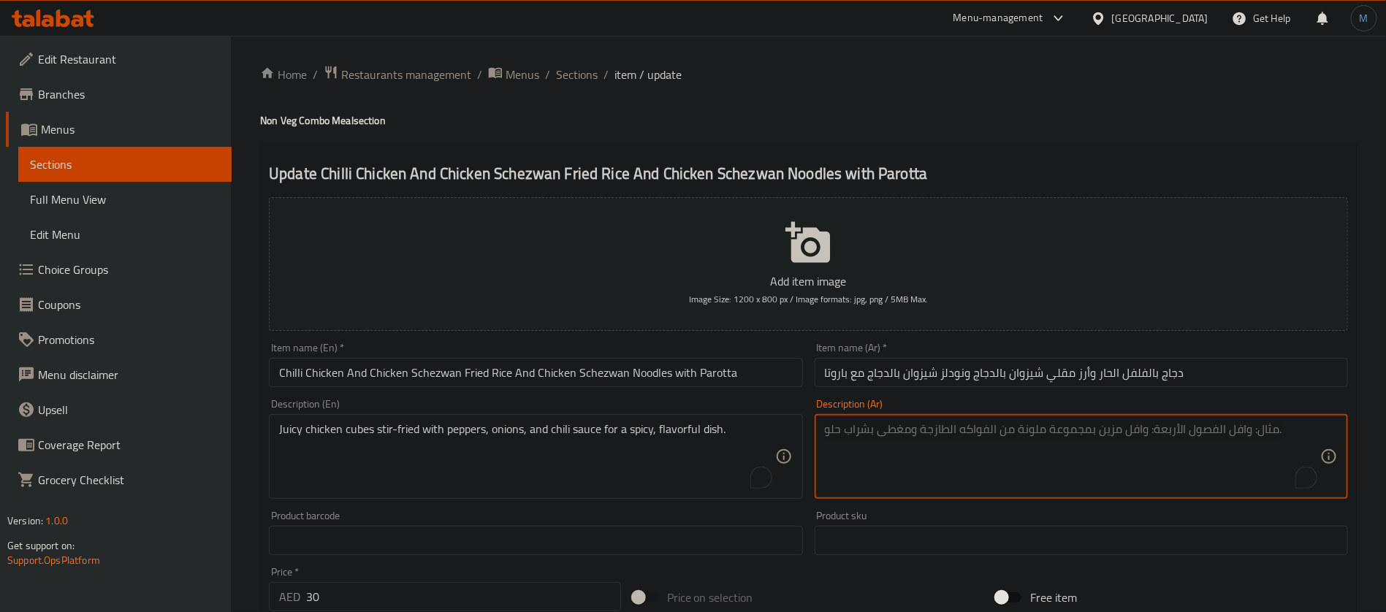
paste textarea "مكعبات دجاج شهية مقلية مع الفلفل والبصل وصلصة الفلفل الحار للحصول على طبق حار و…"
click at [1187, 434] on textarea "مكعبات دجاج شهية مقلية مع الفلفل والبصل وصلصة الفلفل الحار للحصول على طبق حار و…" at bounding box center [1072, 456] width 495 height 69
type textarea "مكعبات دجاج جوسي مقلية مع الفلفل والبصل وصلصة الفلفل الحار للحصول على طبق حار و…"
click at [652, 370] on input "Chilli Chicken And Chicken Schezwan Fried Rice And Chicken Schezwan Noodles wit…" at bounding box center [535, 372] width 533 height 29
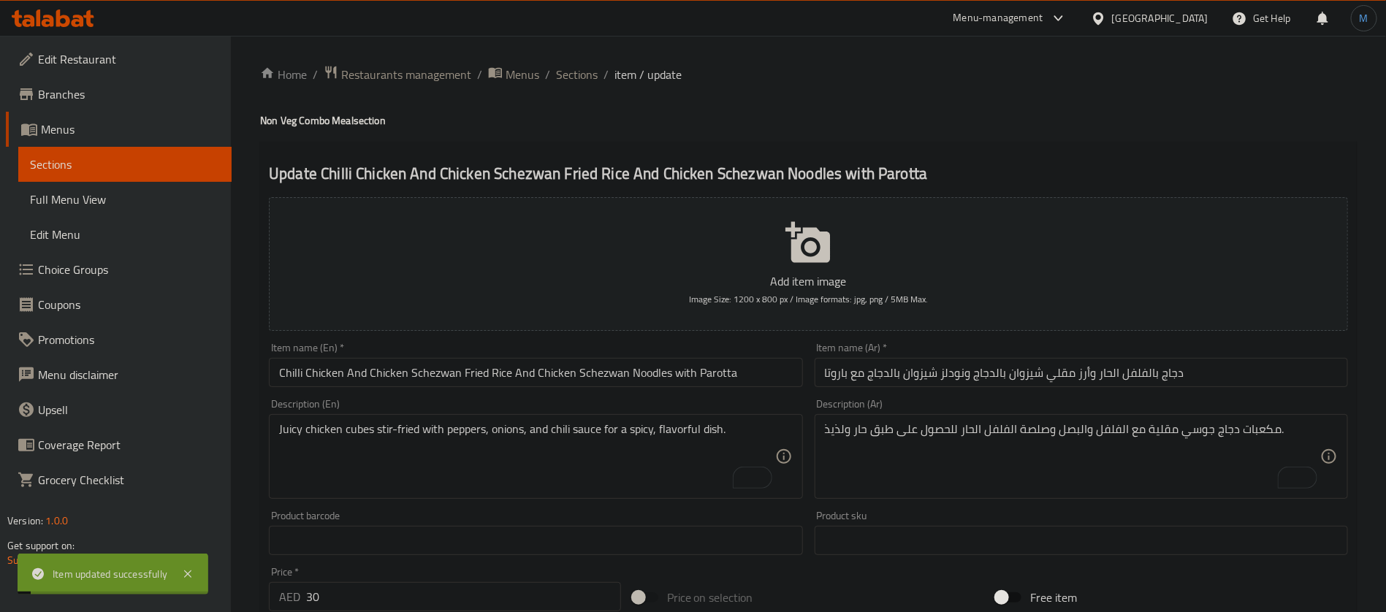
click at [573, 72] on span "Sections" at bounding box center [577, 75] width 42 height 18
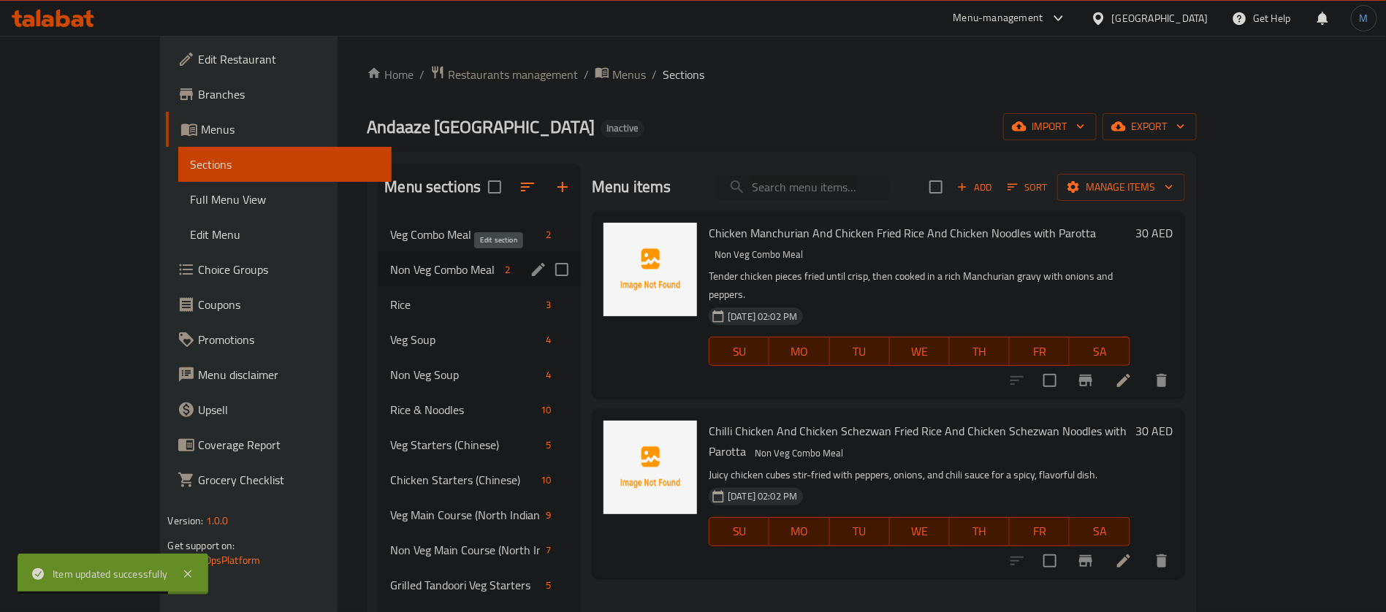
click at [530, 267] on icon "edit" at bounding box center [539, 270] width 18 height 18
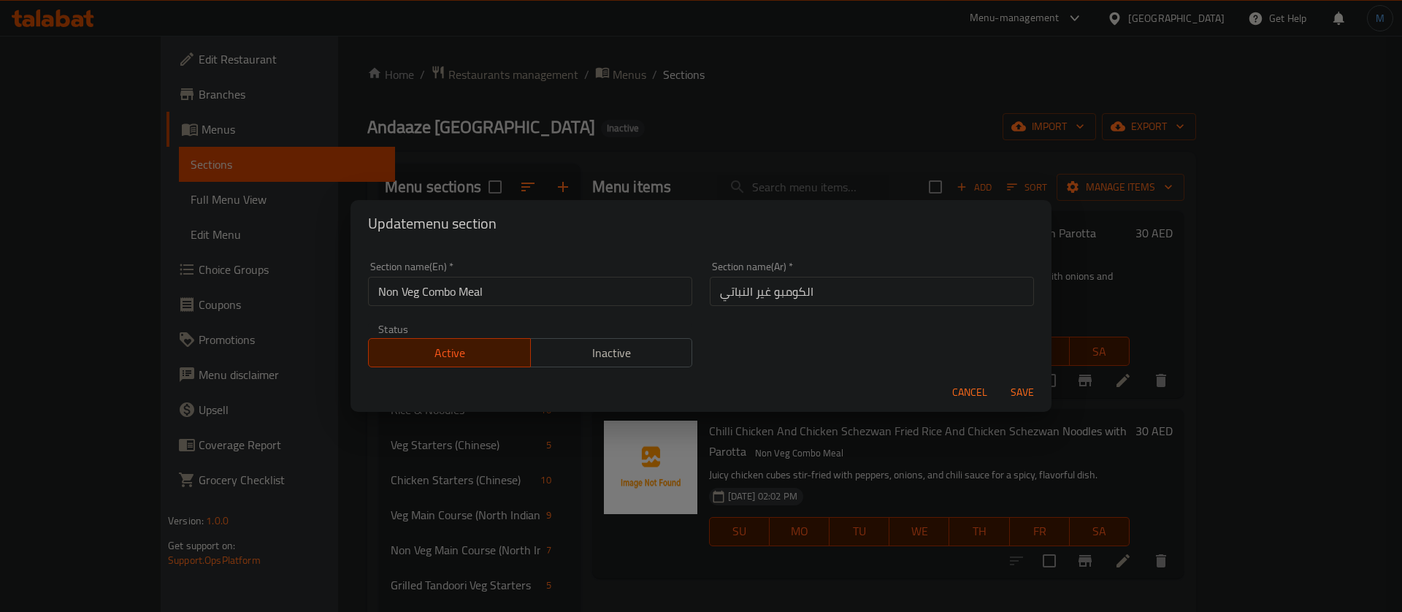
click at [811, 294] on input "الكومبو غير النباتي" at bounding box center [872, 291] width 324 height 29
click at [819, 294] on input "الكومبو غير النباتي" at bounding box center [872, 291] width 324 height 29
click at [823, 289] on input "الكومبو وجبات غير النباتي" at bounding box center [872, 291] width 324 height 29
click at [820, 299] on input "كومبو وجبات غير النباتي" at bounding box center [872, 291] width 324 height 29
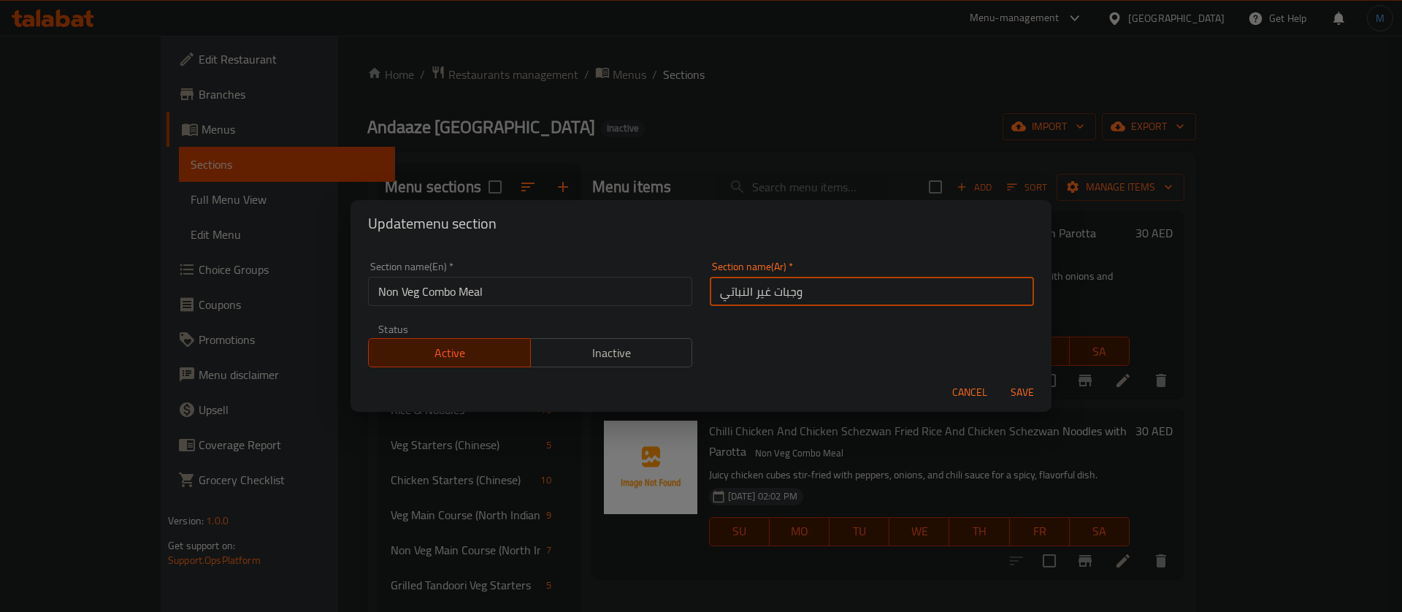
paste input "كومبو"
type input "وجبات كومبو غير النباتي"
click at [999, 379] on button "Save" at bounding box center [1022, 392] width 47 height 27
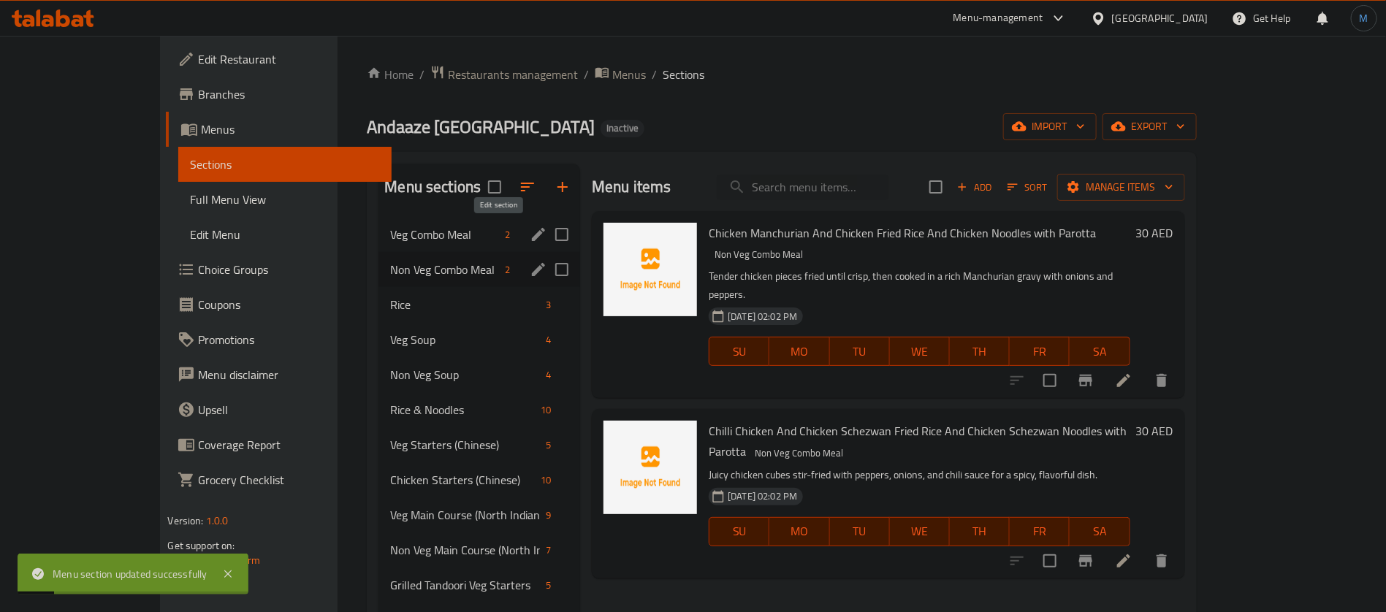
click at [527, 230] on button "edit" at bounding box center [538, 234] width 22 height 22
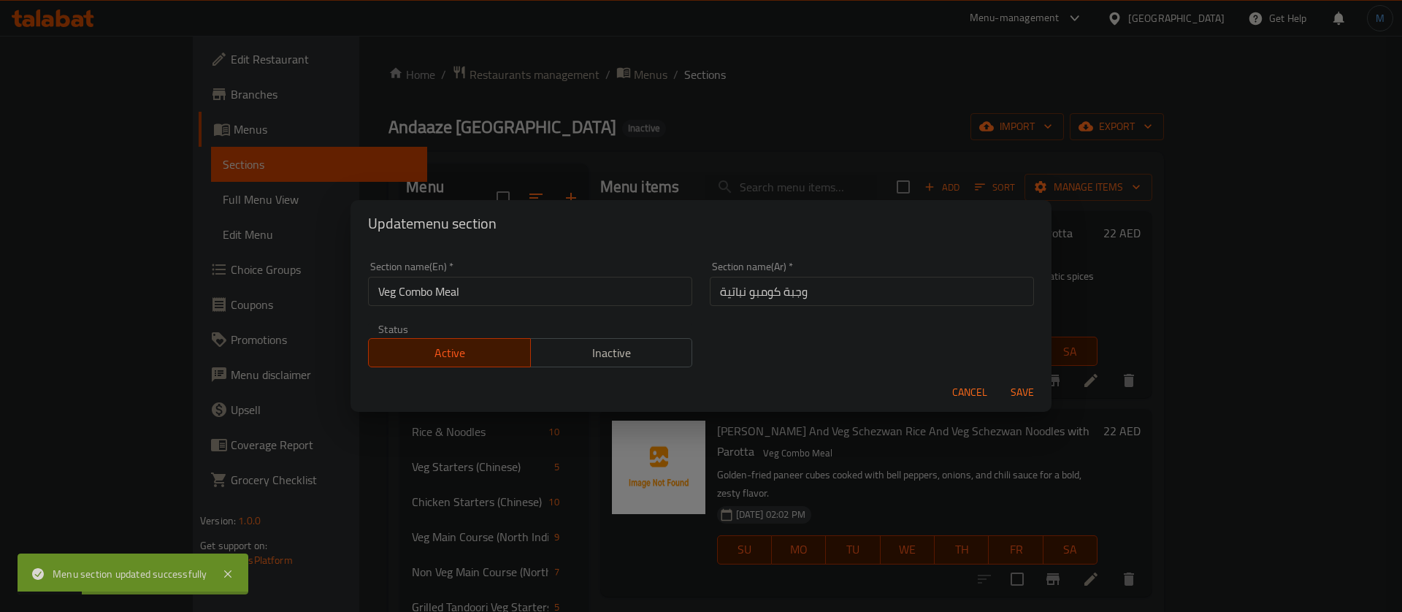
click at [830, 276] on div "Section name(Ar)   * وجبة كومبو نباتية Section name(Ar) *" at bounding box center [872, 283] width 324 height 45
click at [963, 387] on span "Cancel" at bounding box center [969, 392] width 35 height 18
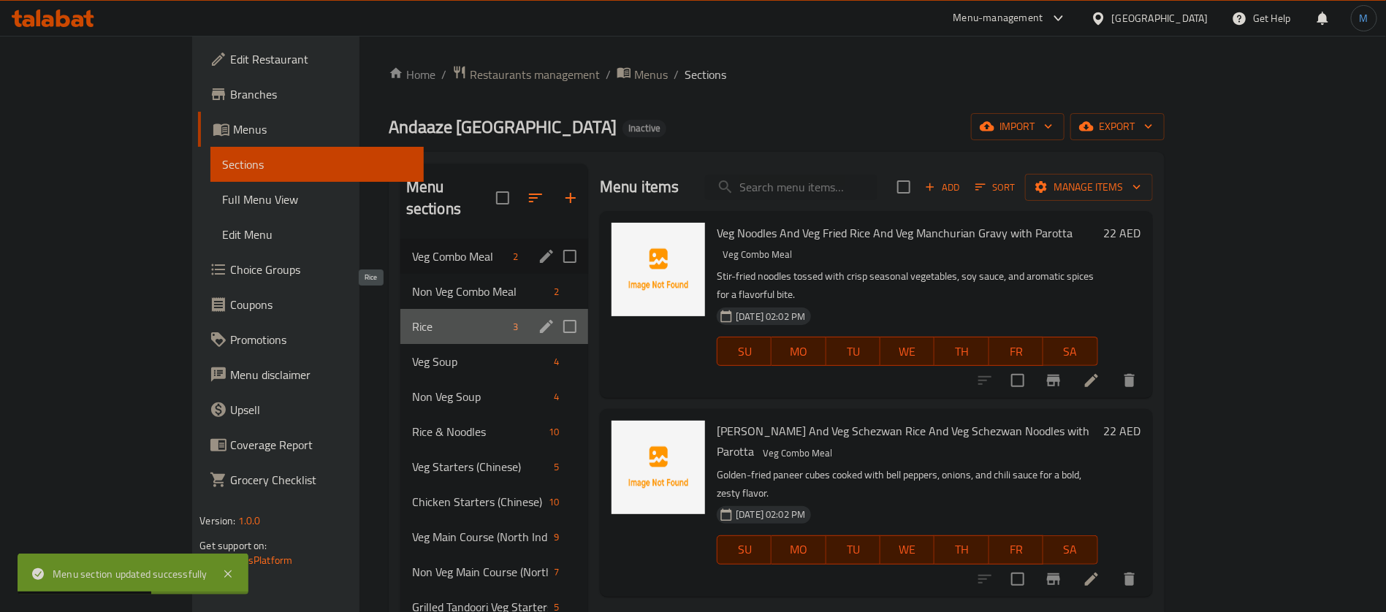
click at [416, 318] on span "Rice" at bounding box center [459, 327] width 95 height 18
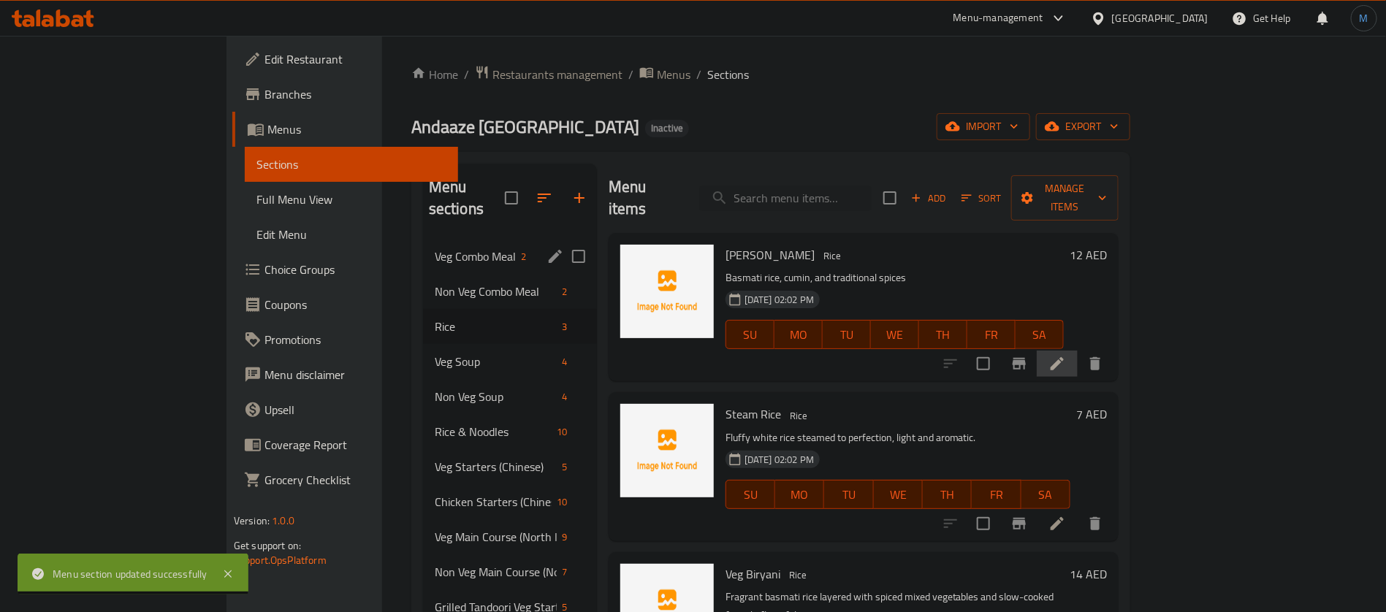
click at [1077, 351] on li at bounding box center [1056, 364] width 41 height 26
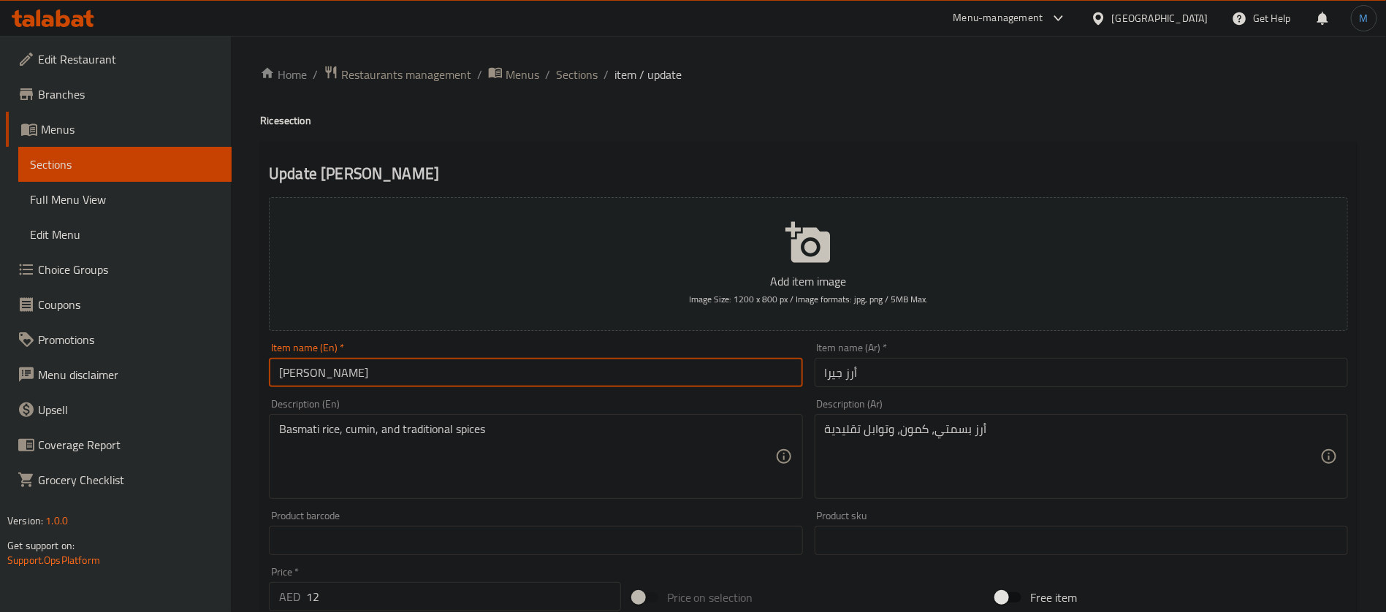
click at [626, 369] on input "Jeera Rice" at bounding box center [535, 372] width 533 height 29
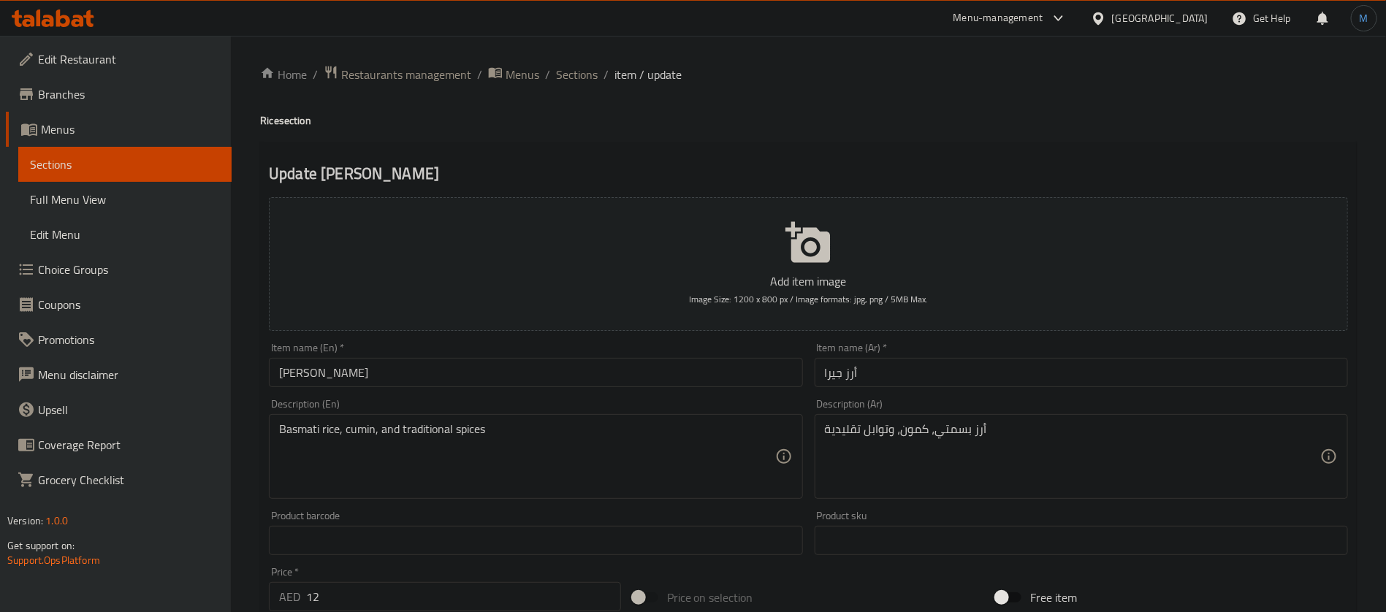
click at [643, 172] on h2 "Update Jeera Rice" at bounding box center [808, 174] width 1079 height 22
click at [562, 77] on span "Sections" at bounding box center [577, 75] width 42 height 18
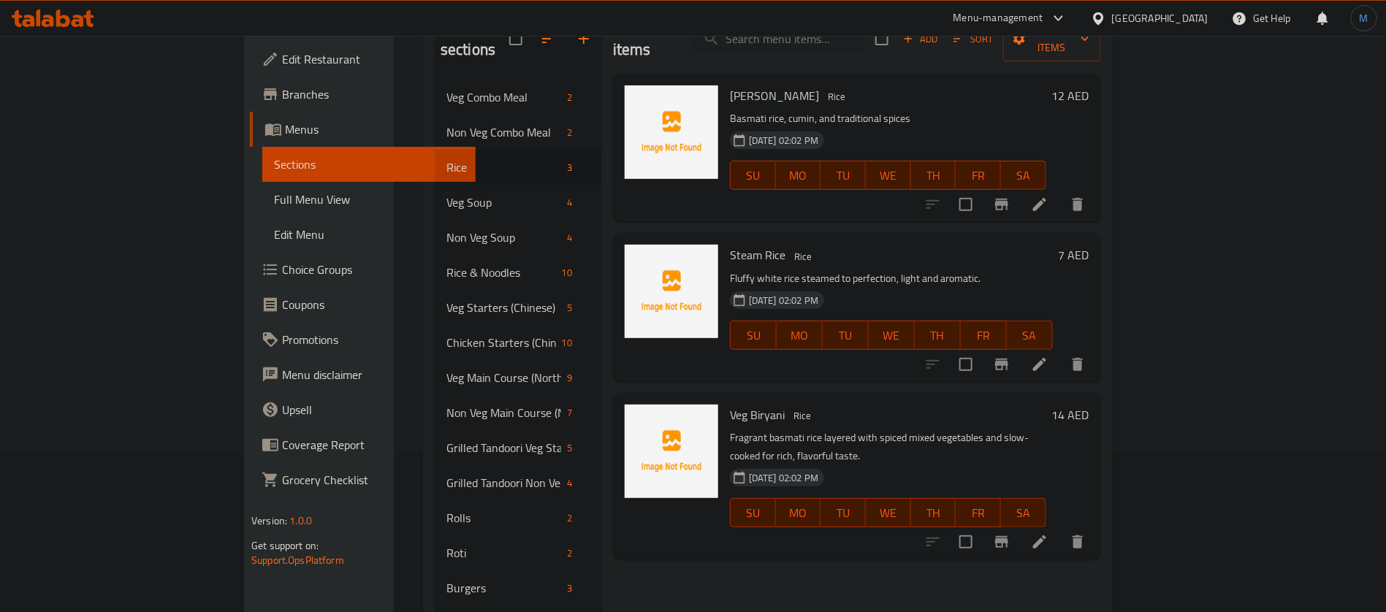
scroll to position [219, 0]
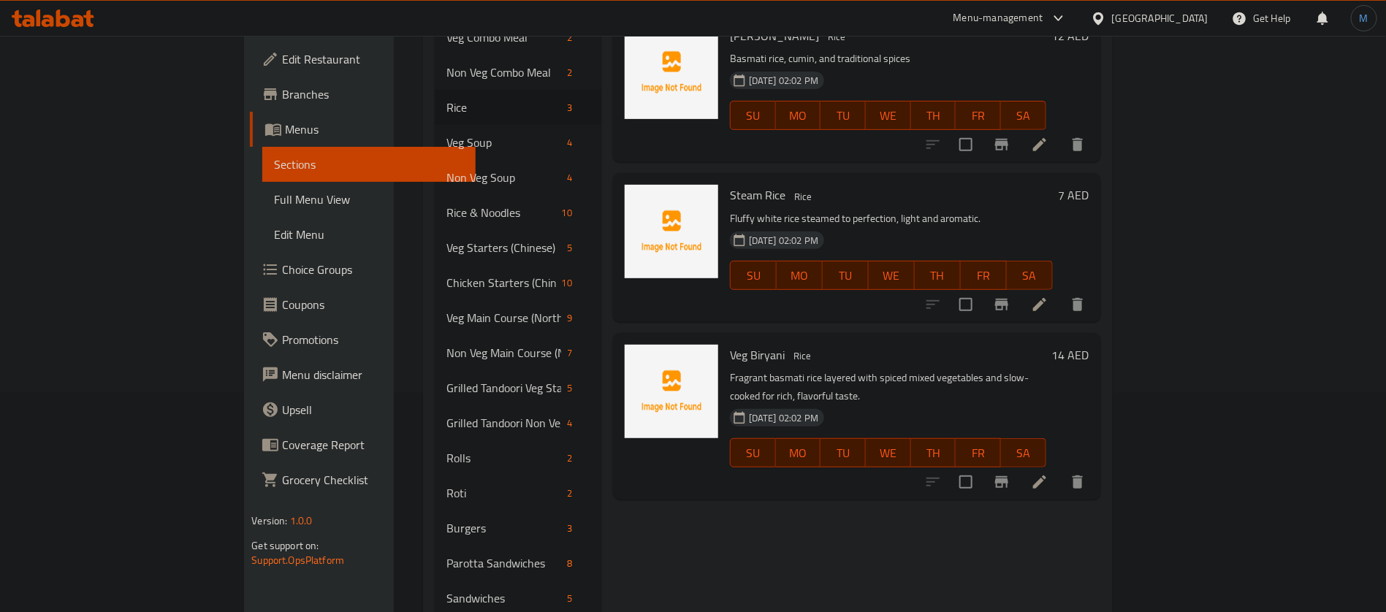
click at [1060, 291] on li at bounding box center [1039, 304] width 41 height 26
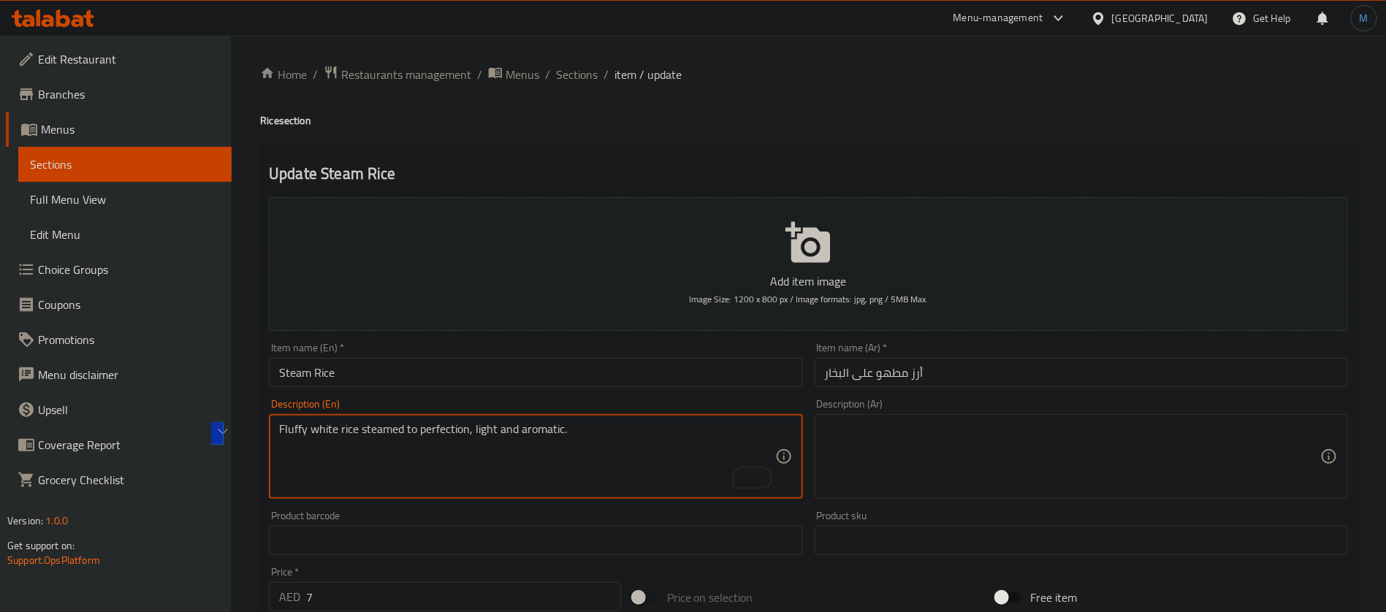
click at [1044, 456] on textarea at bounding box center [1072, 456] width 495 height 69
paste textarea "أرز أبيض رقيق مطهو على البخار إلى درجة الكمال، خفيف وعطري."
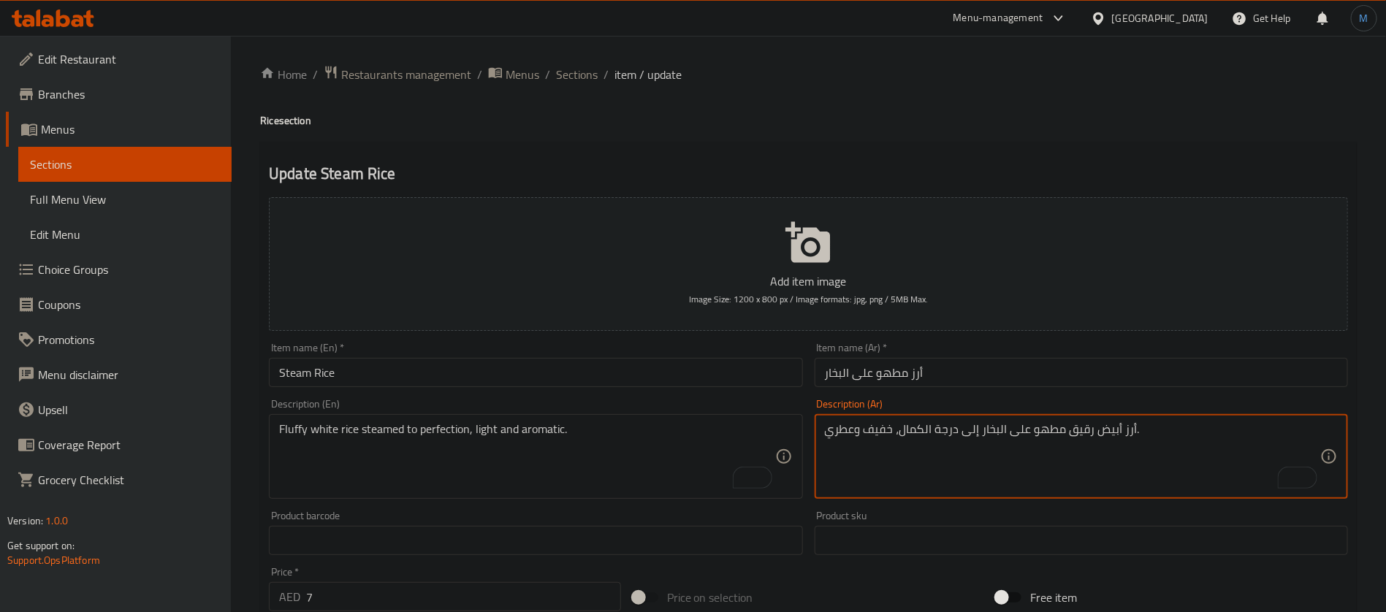
click at [1069, 424] on textarea "أرز أبيض رقيق مطهو على البخار إلى درجة الكمال، خفيف وعطري." at bounding box center [1072, 456] width 495 height 69
type textarea "أرز أبيض فلافي مطهو على البخار إلى درجة الكمال، خفيف وعطري."
click at [757, 383] on input "Steam Rice" at bounding box center [535, 372] width 533 height 29
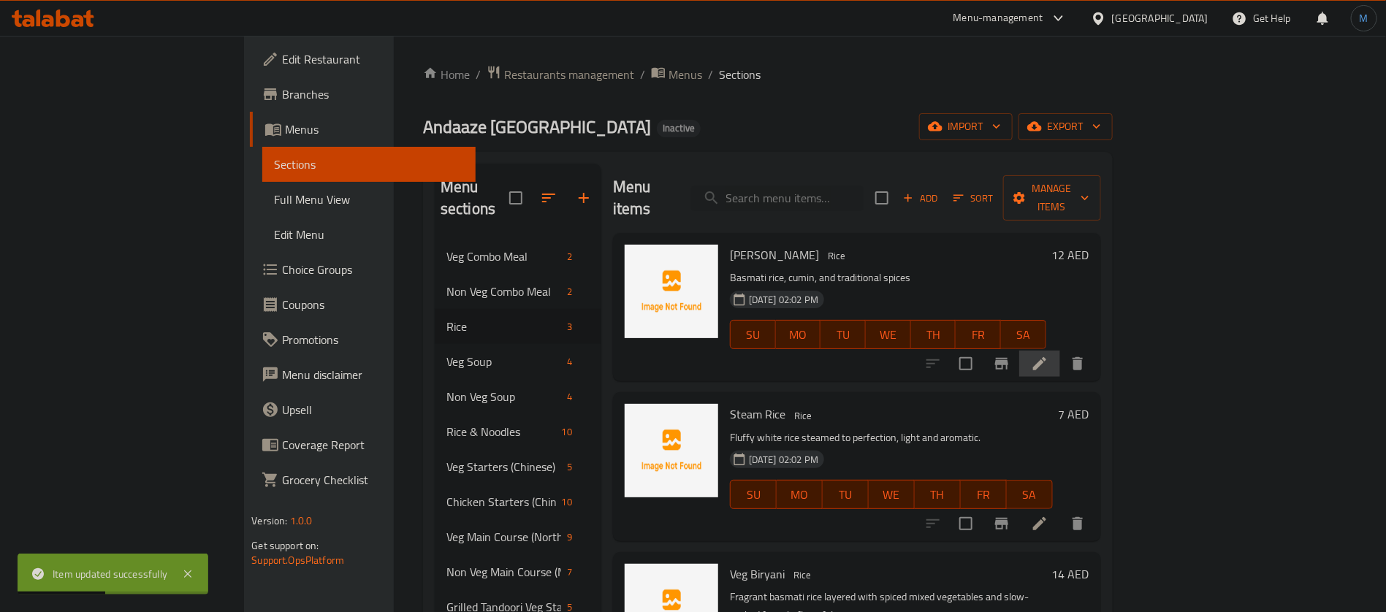
click at [1060, 351] on li at bounding box center [1039, 364] width 41 height 26
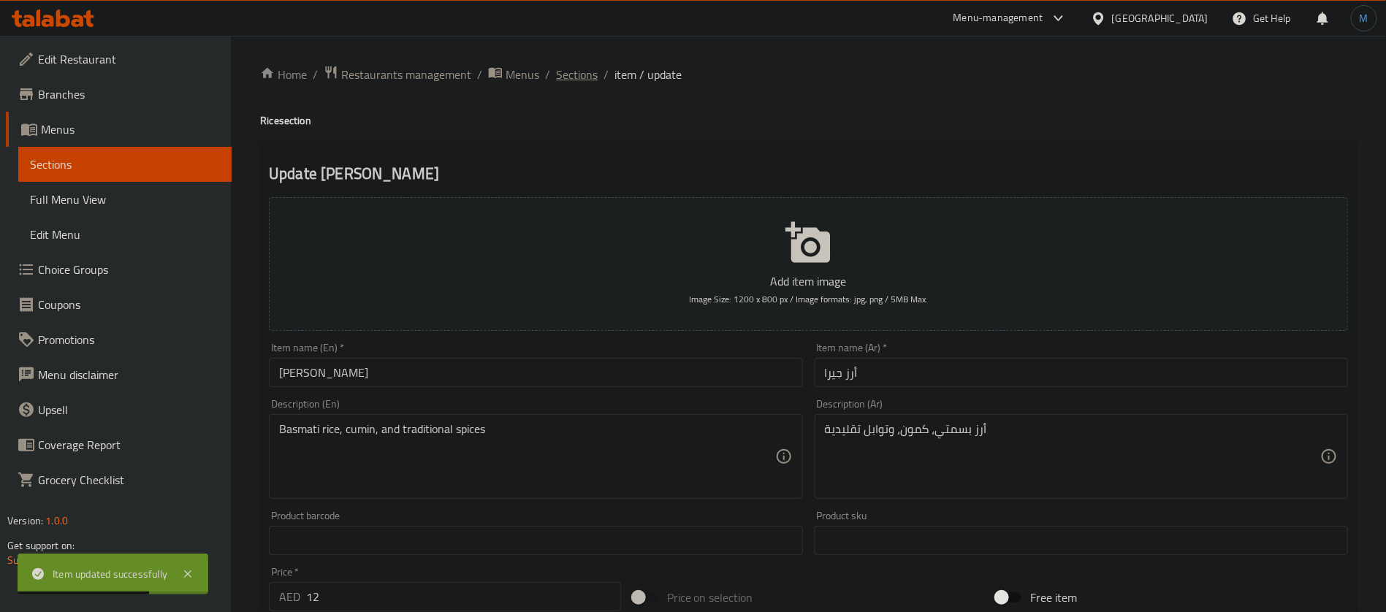
click at [581, 77] on span "Sections" at bounding box center [577, 75] width 42 height 18
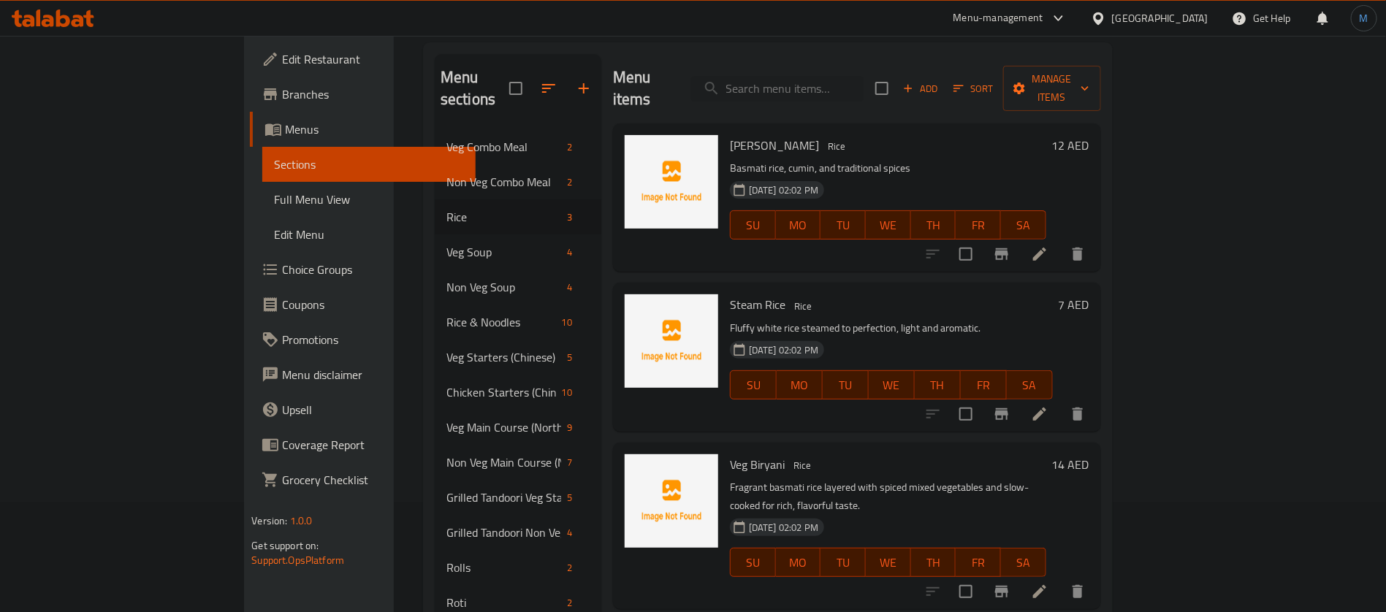
scroll to position [219, 0]
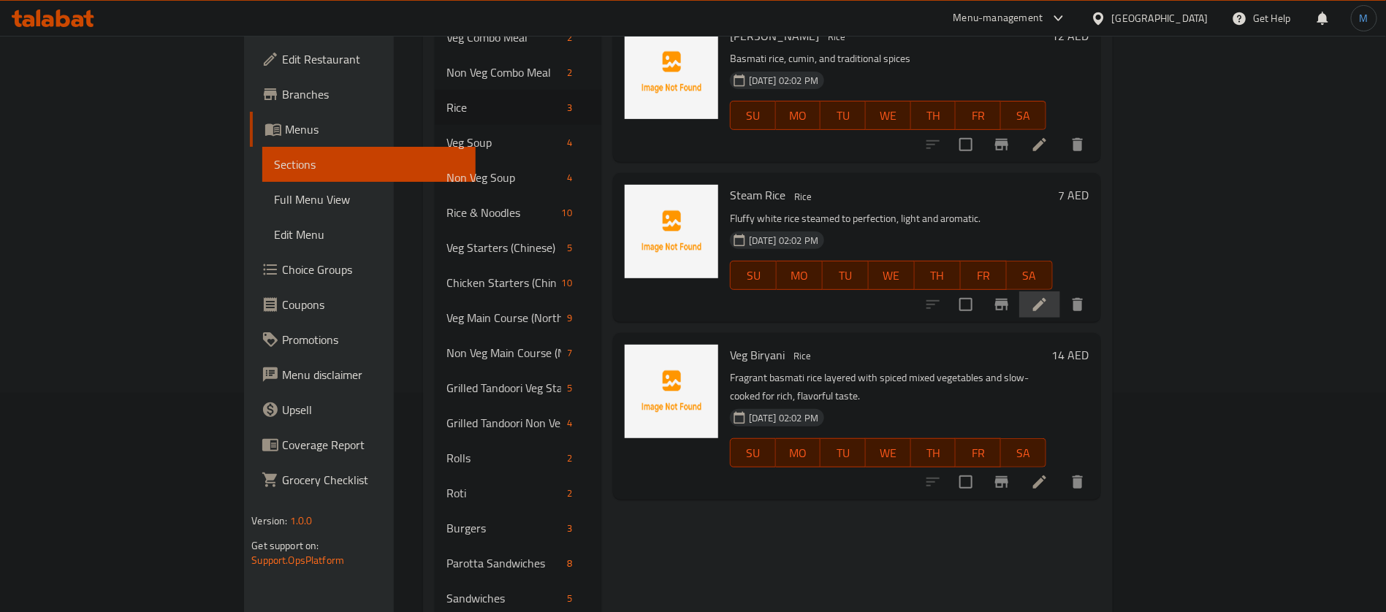
click at [1060, 291] on li at bounding box center [1039, 304] width 41 height 26
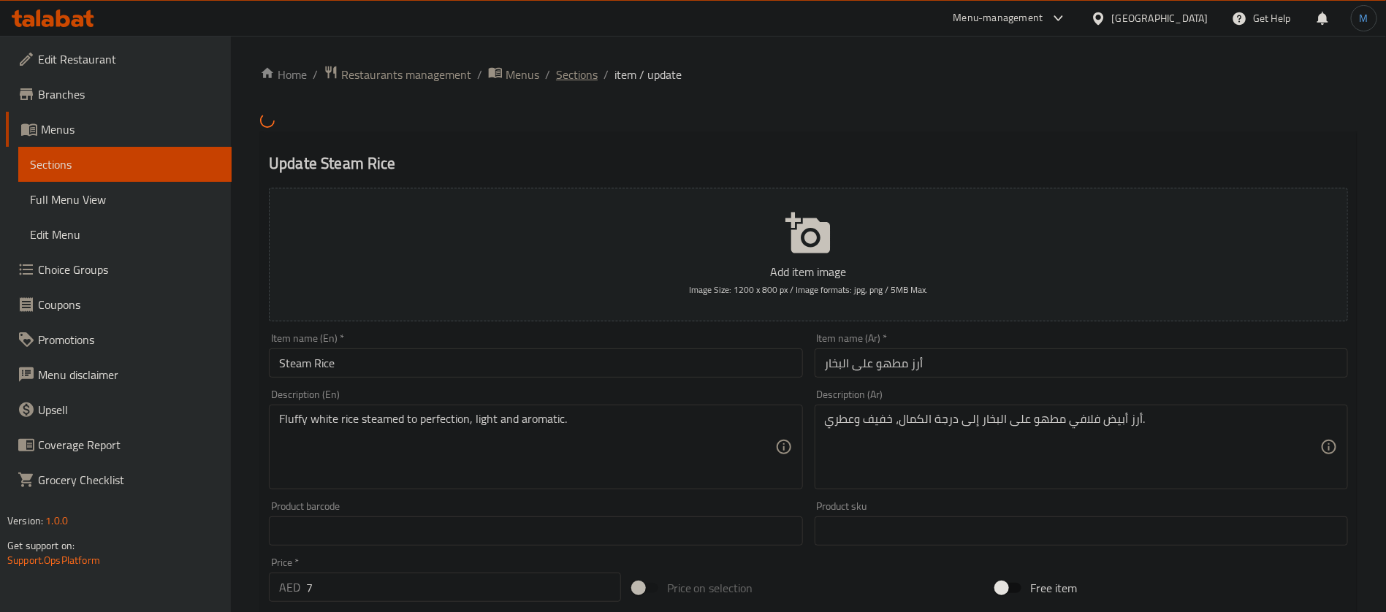
click at [585, 77] on span "Sections" at bounding box center [577, 75] width 42 height 18
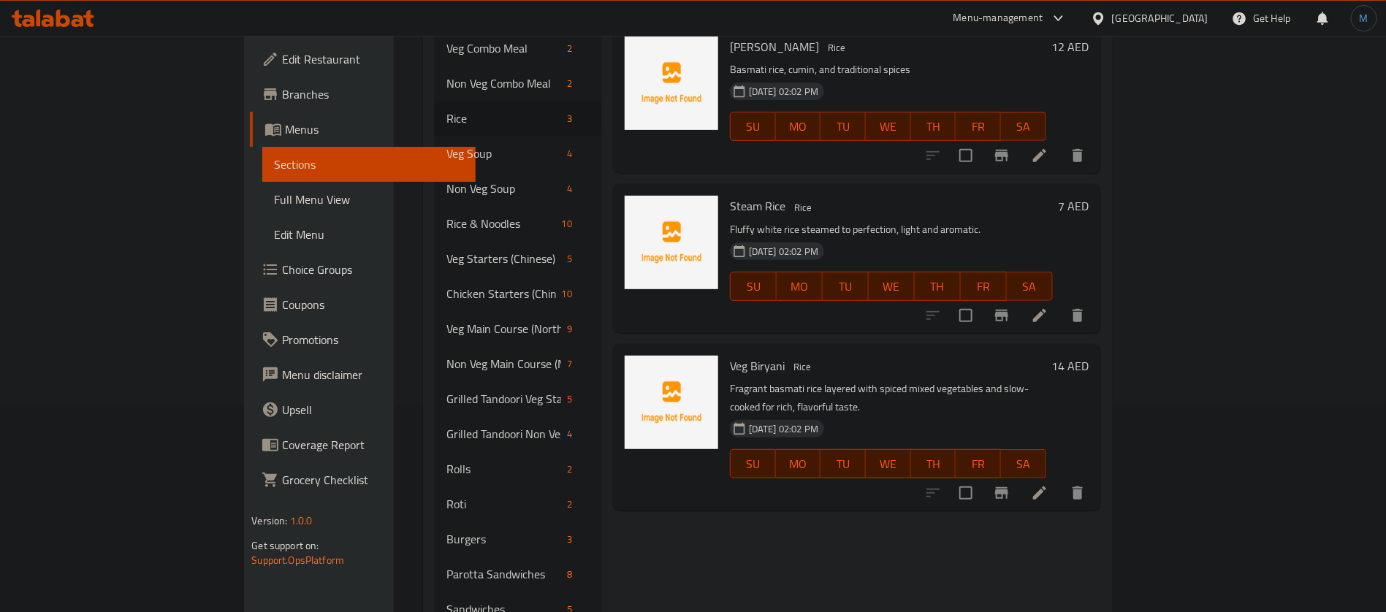
scroll to position [219, 0]
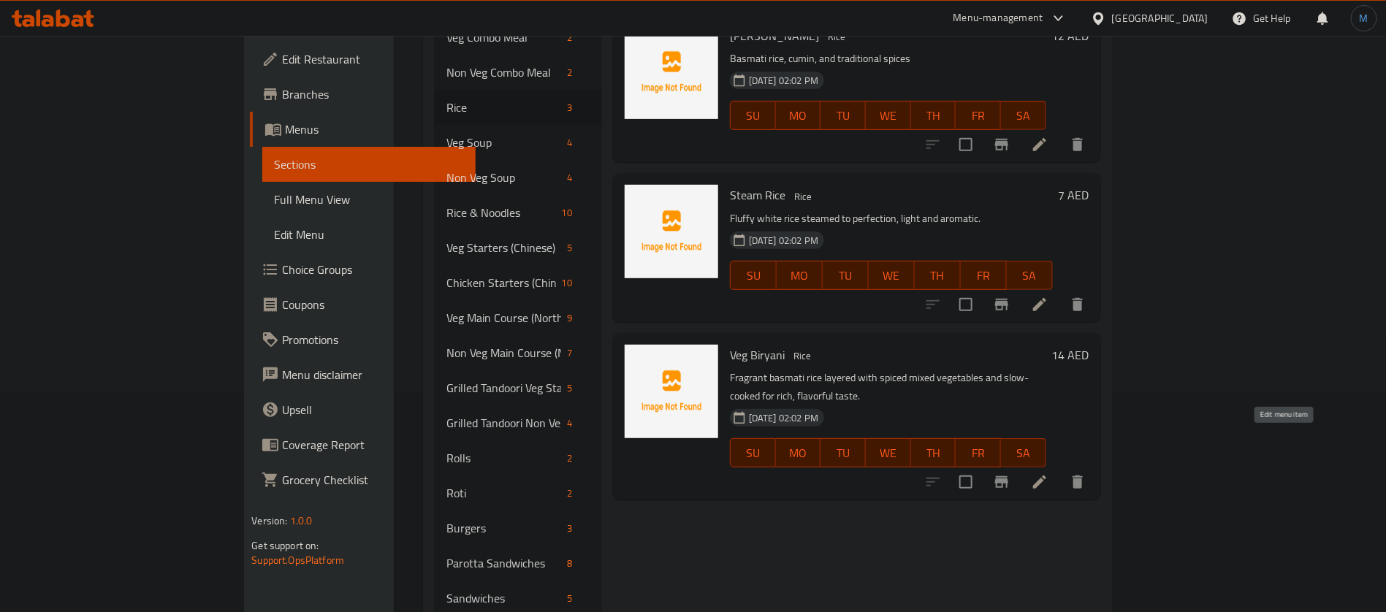
click at [1048, 473] on icon at bounding box center [1040, 482] width 18 height 18
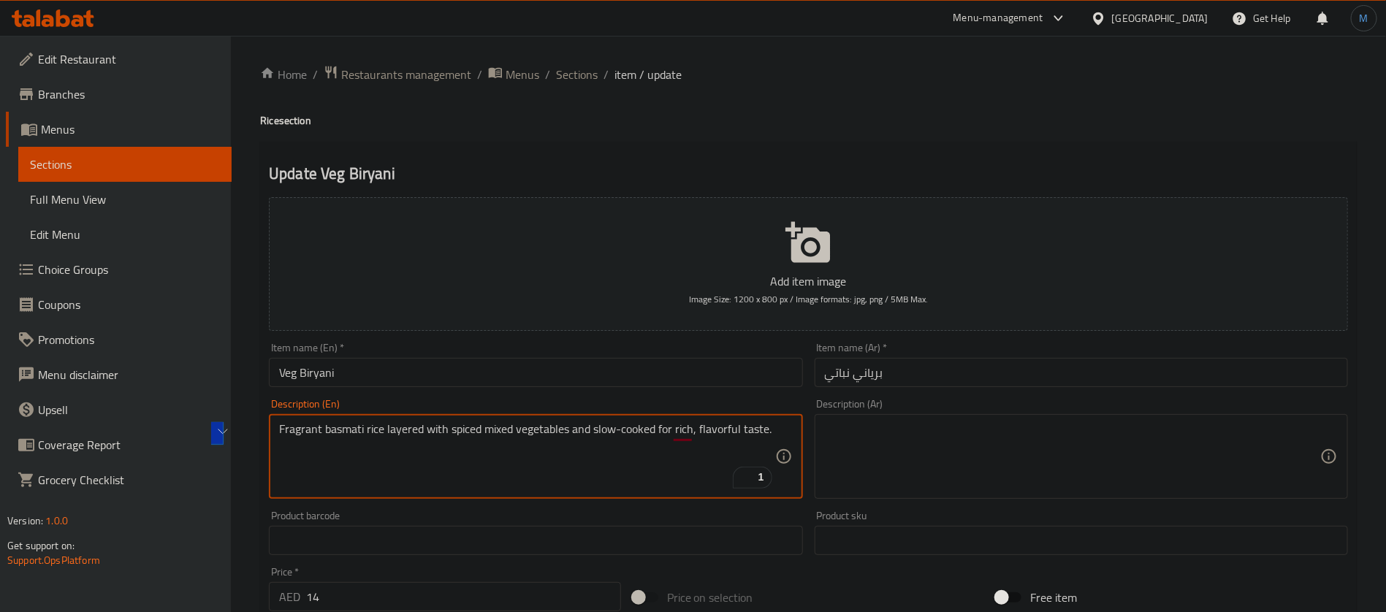
click at [907, 430] on textarea at bounding box center [1072, 456] width 495 height 69
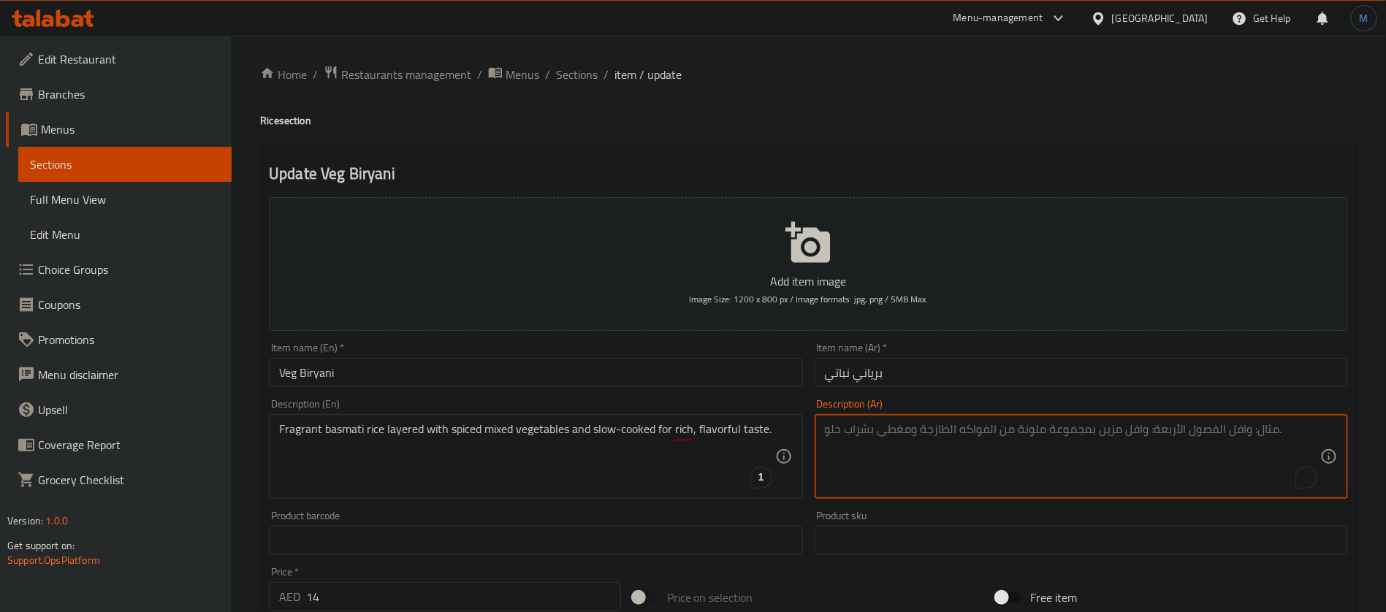
paste textarea "أرز بسمتي عطري مكون من طبقات من الخضار المتنوعة والمتبلة ويتم طهيه ببطء للحصول …"
type textarea "أرز بسمتي عطري مكون من طبقات من الخضار المتنوعة والمتبلة ويتم طهيه ببطء للحصول …"
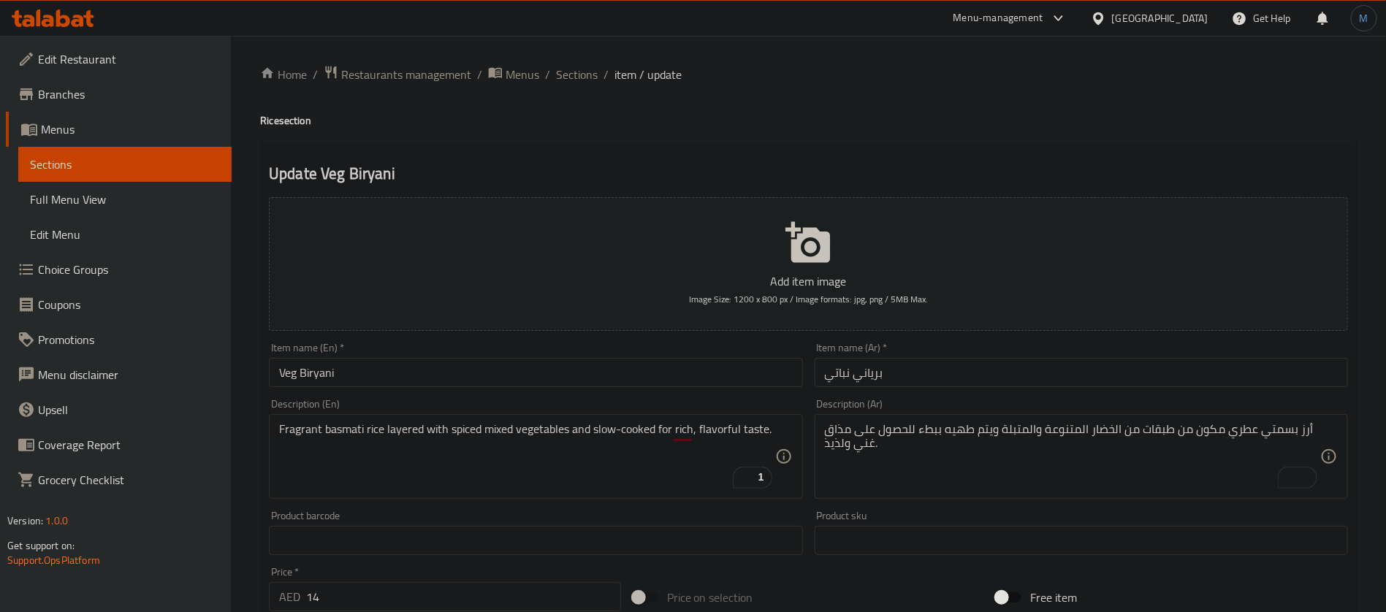
click at [644, 393] on div "Description (En) Fragrant basmati rice layered with spiced mixed vegetables and…" at bounding box center [535, 449] width 545 height 112
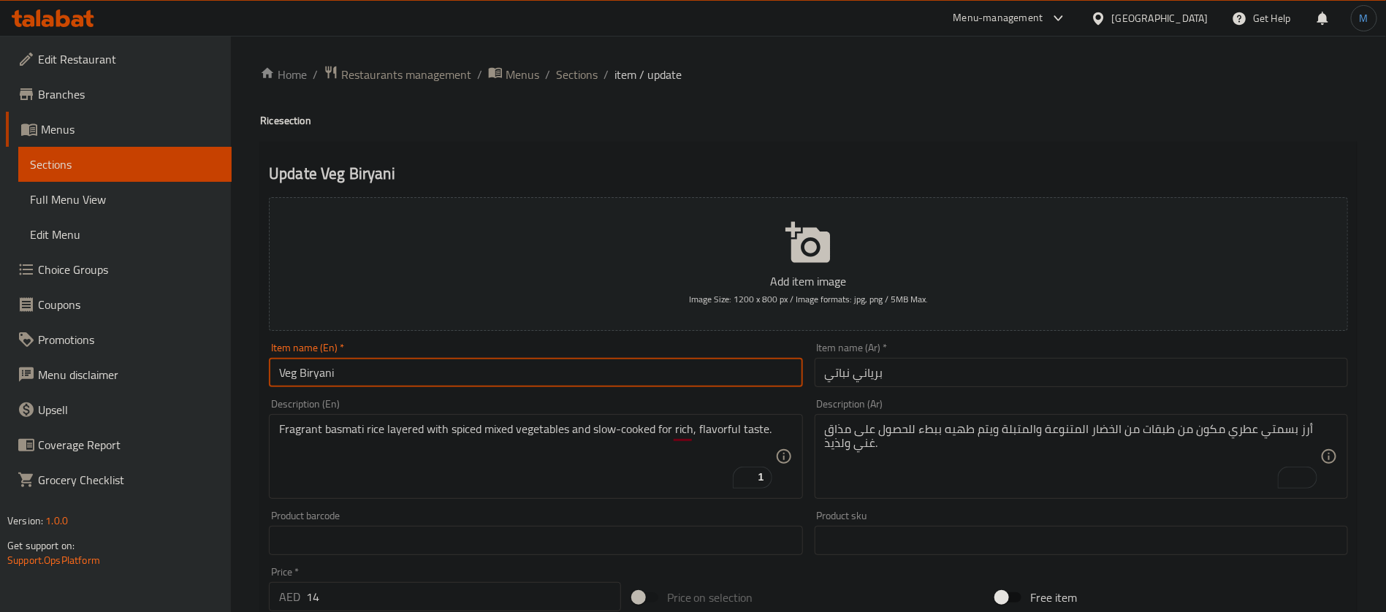
click at [646, 382] on input "Veg Biryani" at bounding box center [535, 372] width 533 height 29
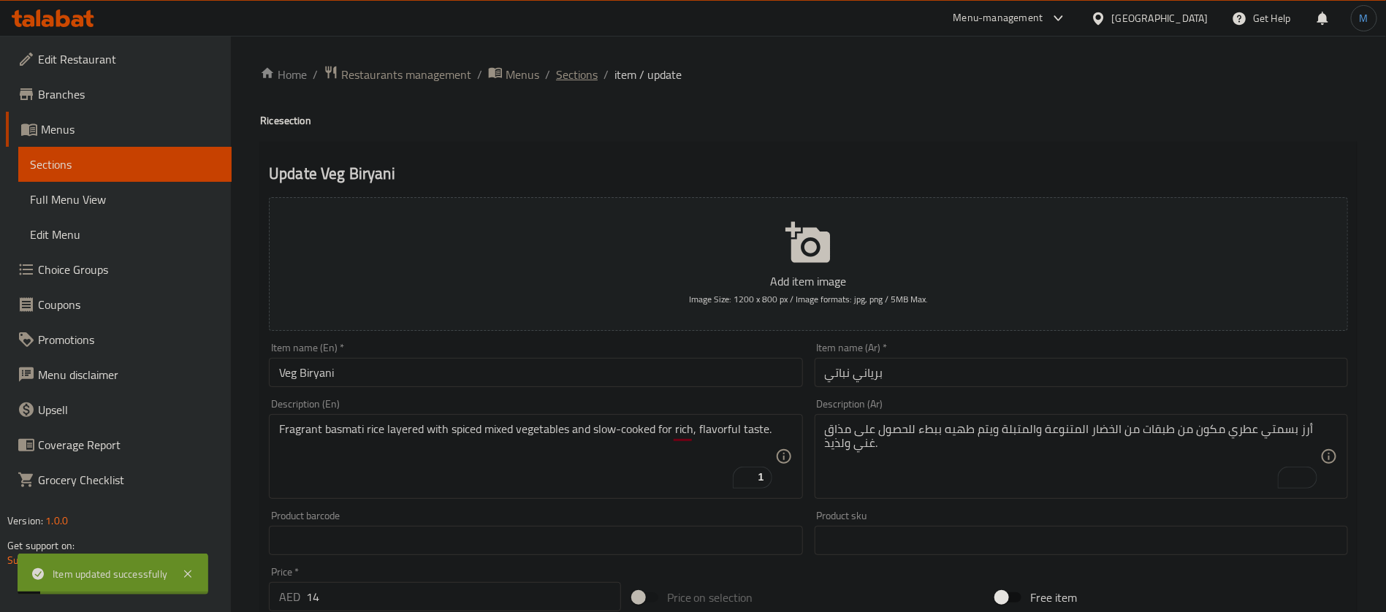
click at [571, 69] on span "Sections" at bounding box center [577, 75] width 42 height 18
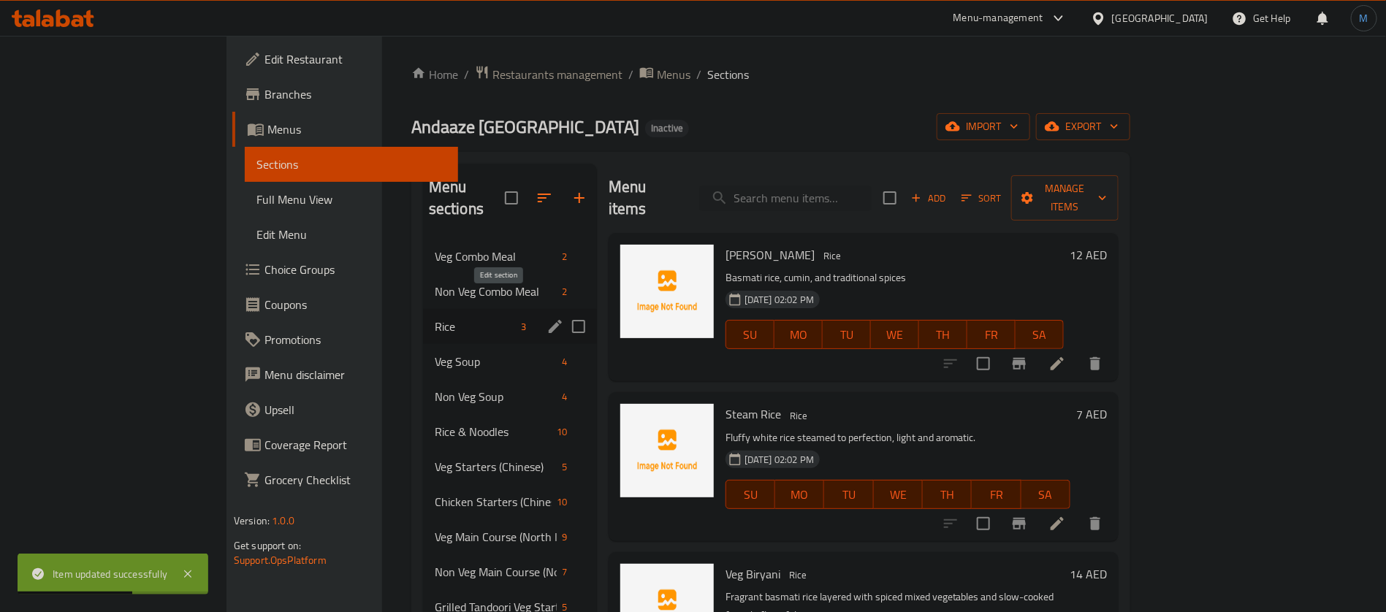
click at [546, 318] on icon "edit" at bounding box center [555, 327] width 18 height 18
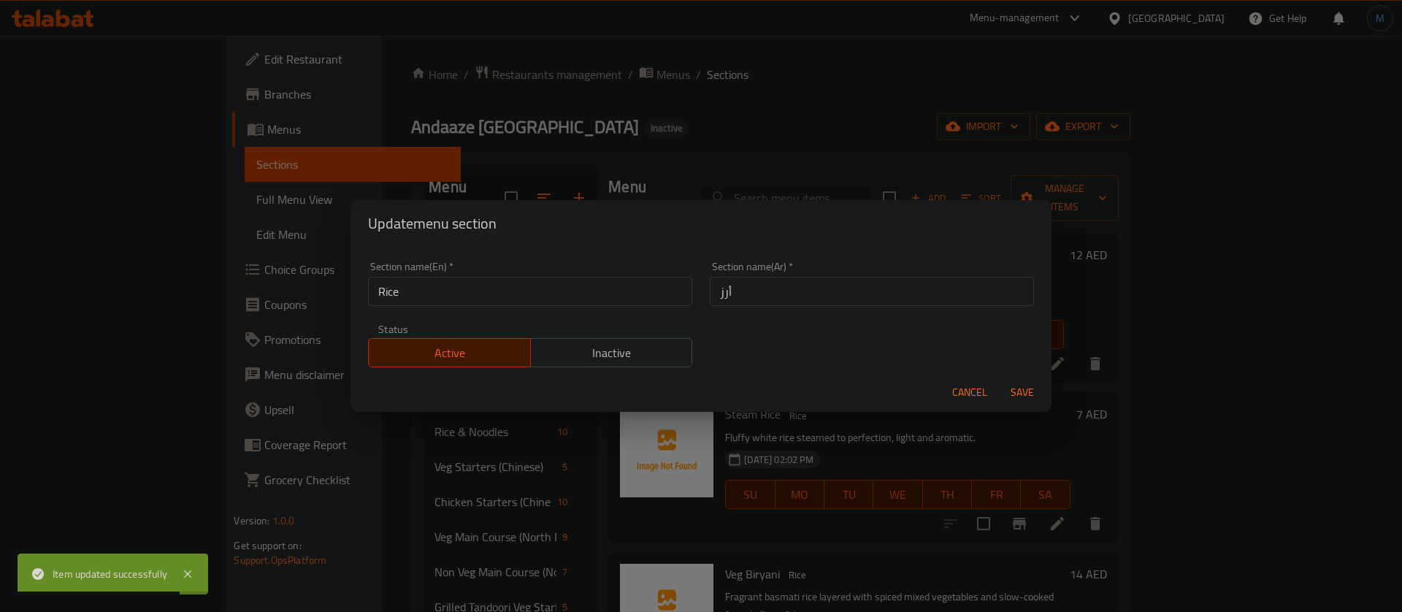
click at [977, 396] on span "Cancel" at bounding box center [969, 392] width 35 height 18
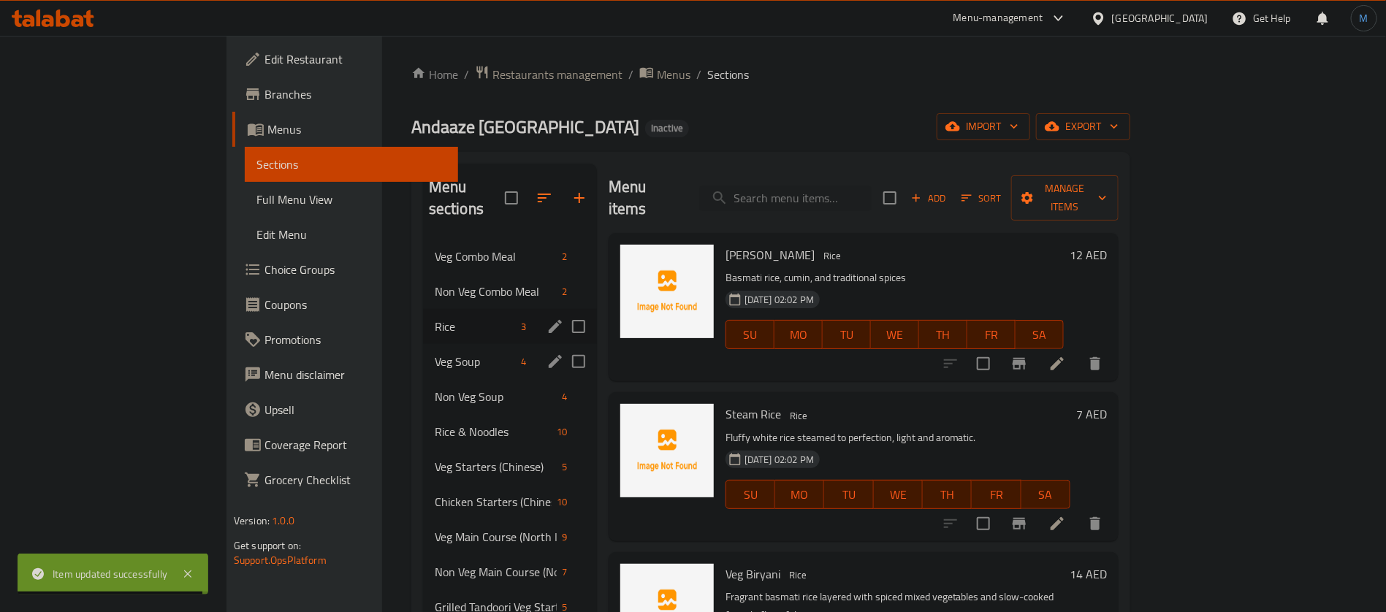
click at [423, 351] on div "Veg Soup 4" at bounding box center [510, 361] width 174 height 35
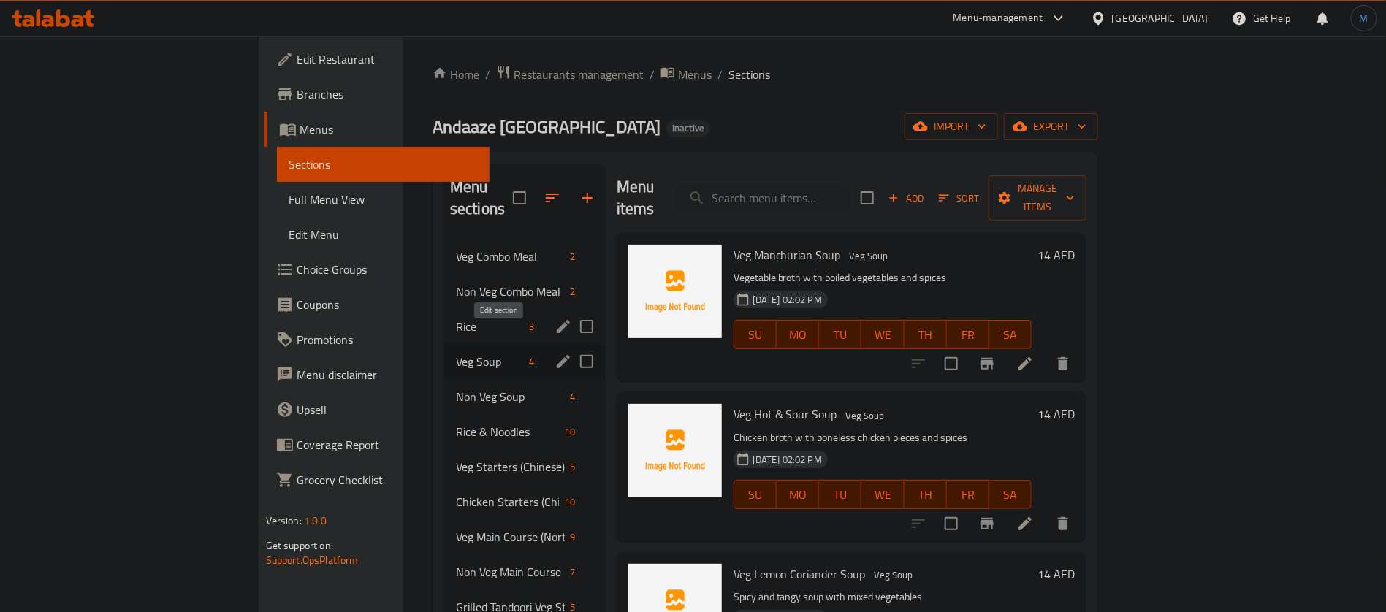
click at [554, 353] on icon "edit" at bounding box center [563, 362] width 18 height 18
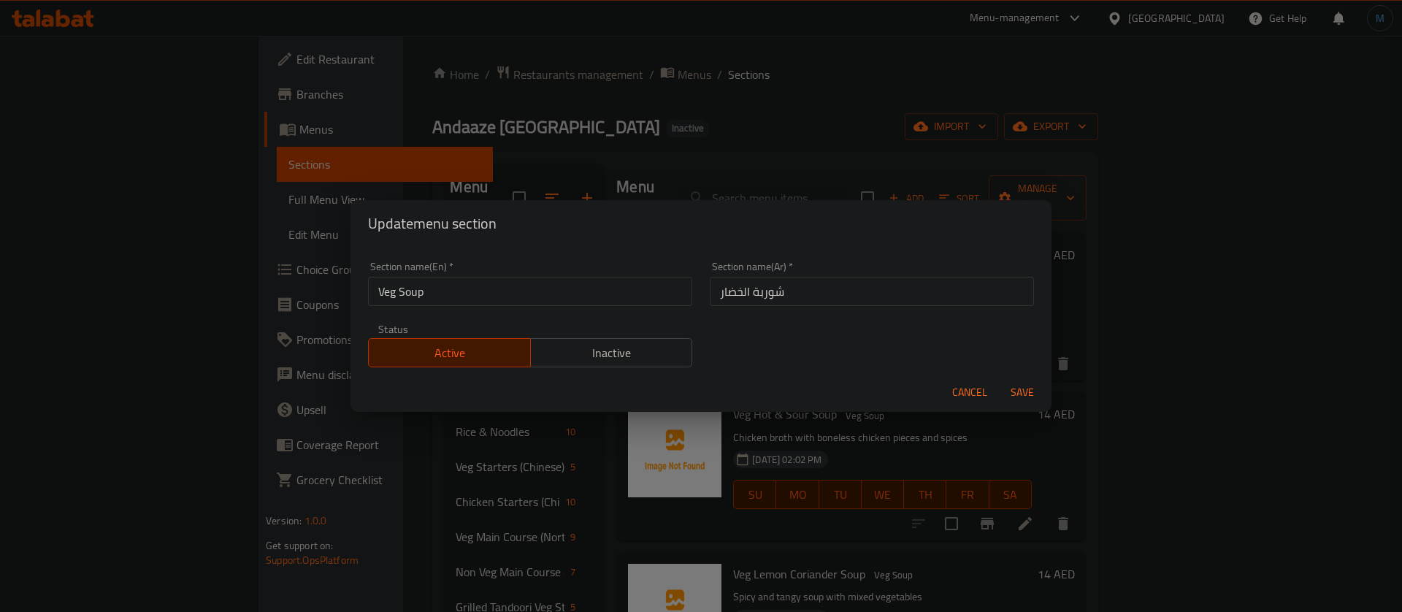
click at [993, 406] on div "Cancel Save" at bounding box center [701, 392] width 701 height 39
click at [987, 400] on span "Cancel" at bounding box center [969, 392] width 35 height 18
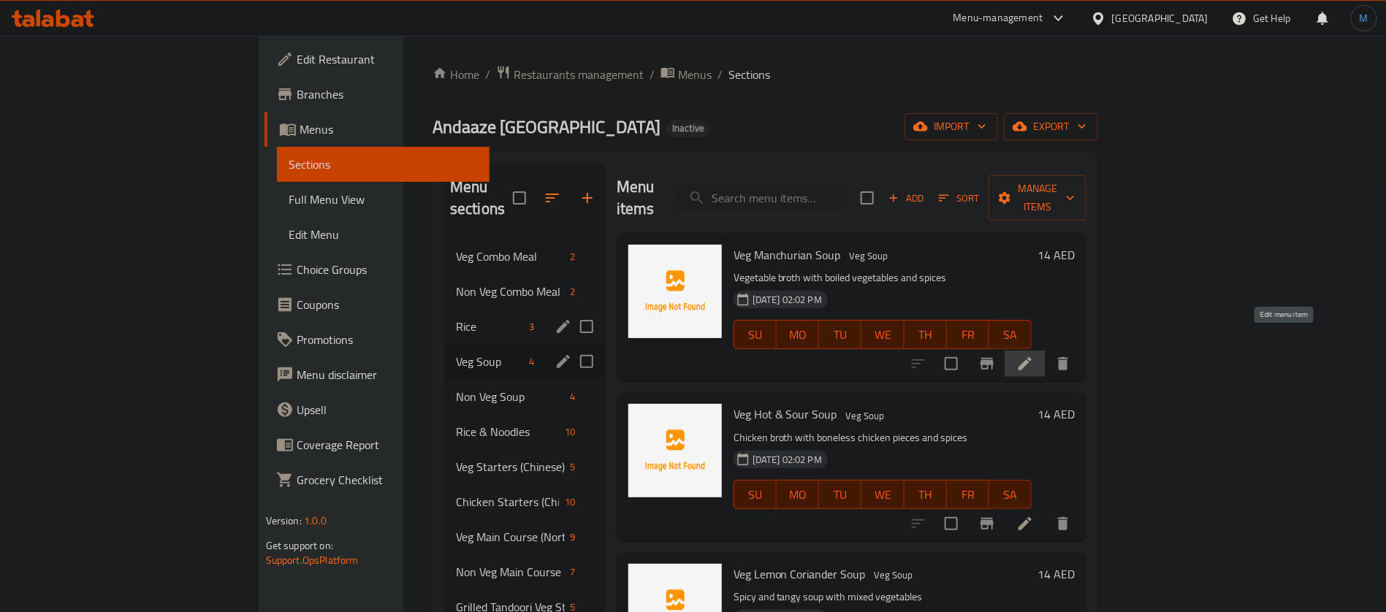
click at [1033, 355] on icon at bounding box center [1025, 364] width 18 height 18
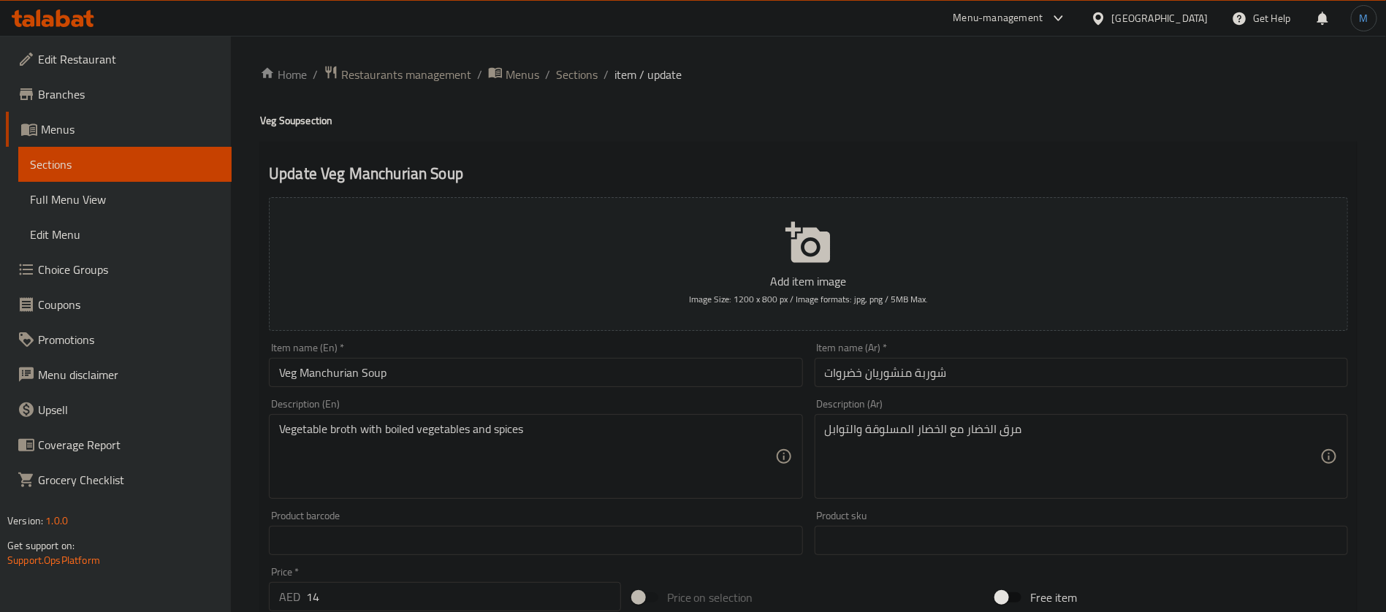
click at [335, 387] on input "Veg Manchurian Soup" at bounding box center [535, 372] width 533 height 29
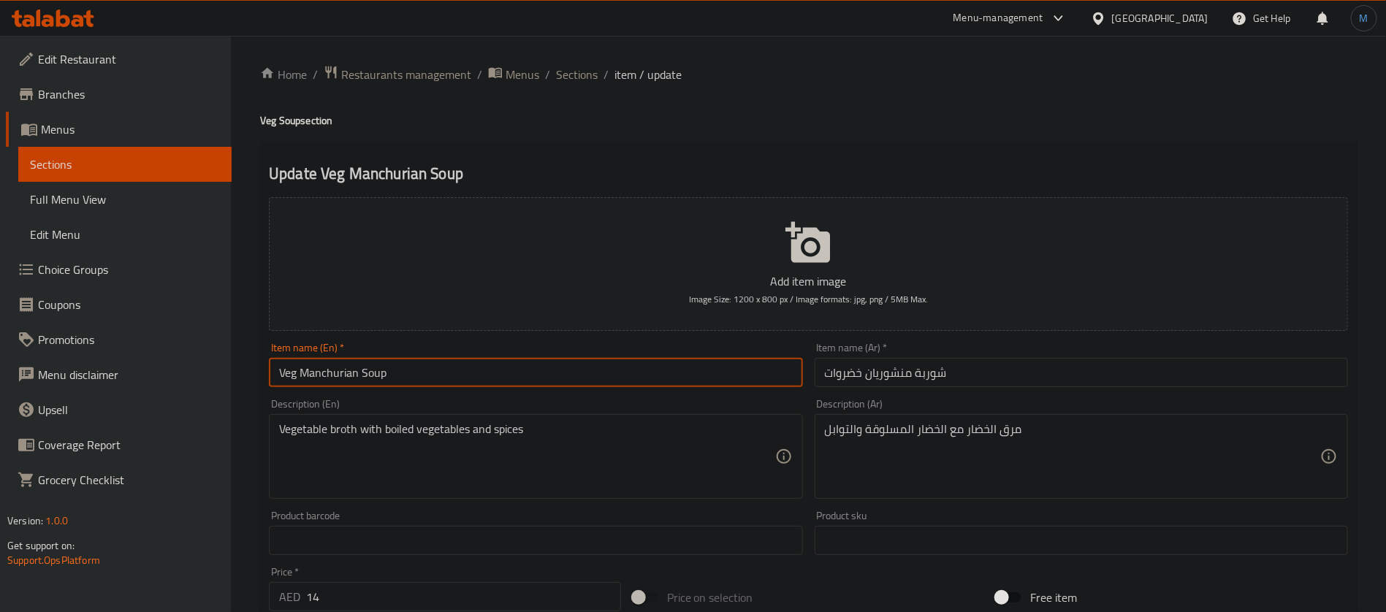
click at [335, 387] on input "Veg Manchurian Soup" at bounding box center [535, 372] width 533 height 29
click at [896, 373] on input "شوربة منشوريان خضروات" at bounding box center [1080, 372] width 533 height 29
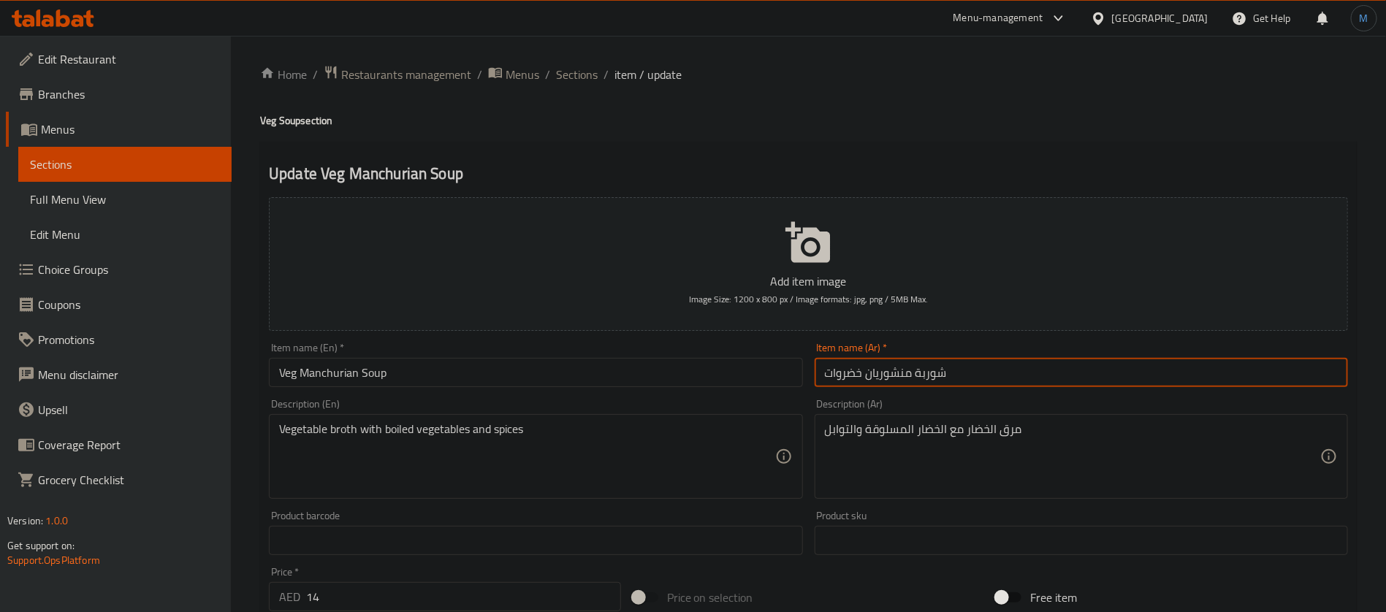
click at [896, 373] on input "شوربة منشوريان خضروات" at bounding box center [1080, 372] width 533 height 29
paste input "text"
type input "شوربة منشوريان خضروات"
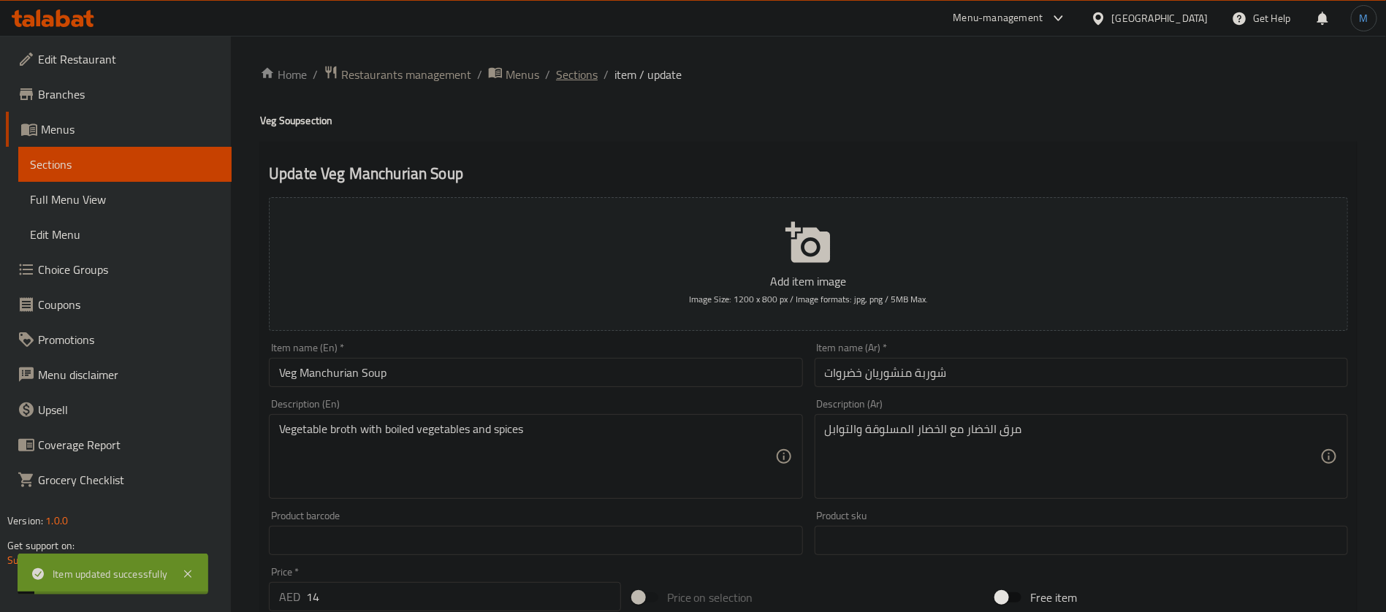
click at [583, 78] on span "Sections" at bounding box center [577, 75] width 42 height 18
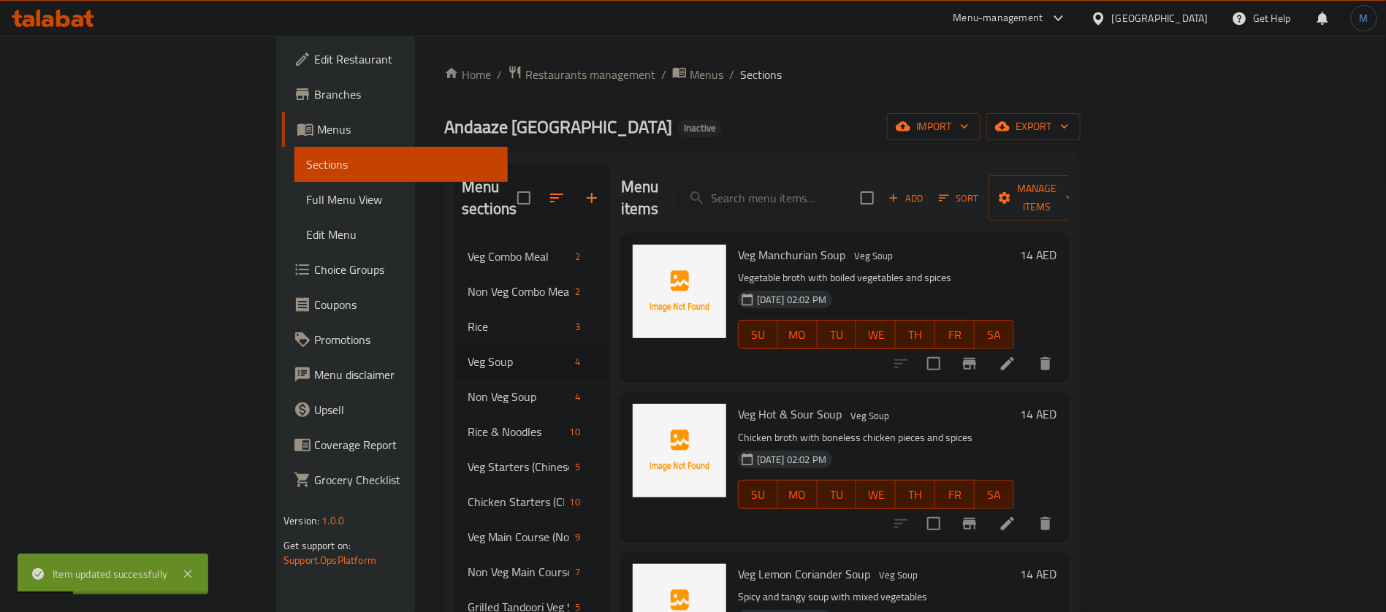
scroll to position [110, 0]
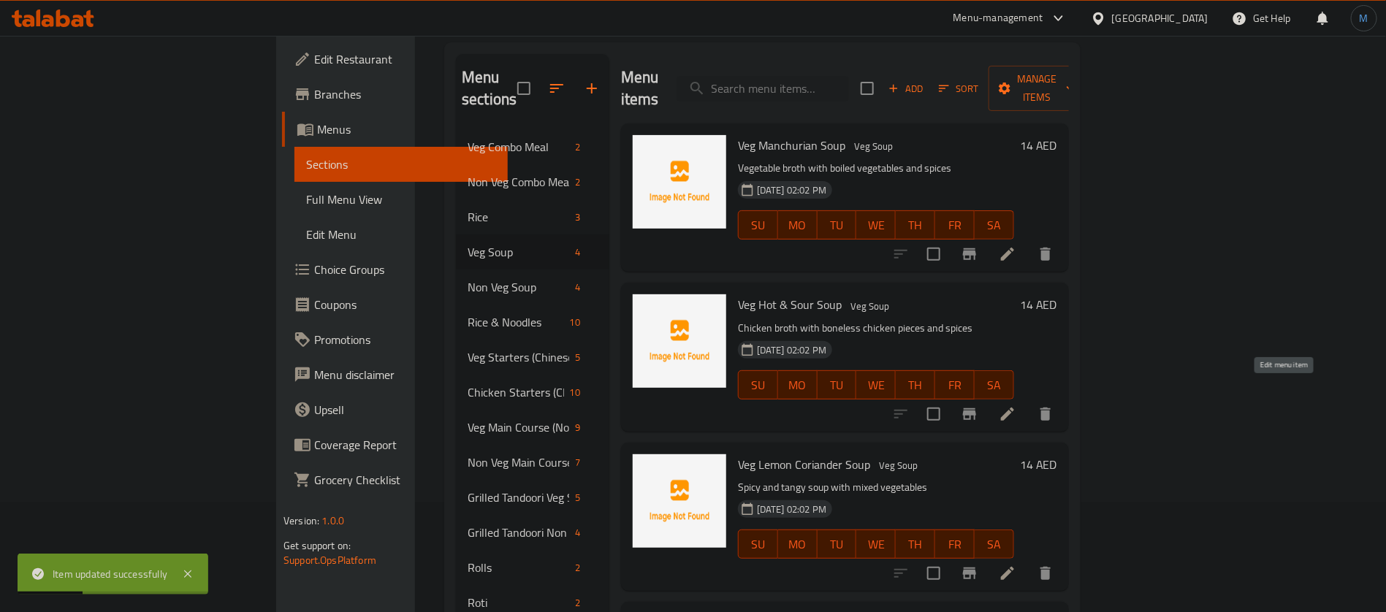
click at [1014, 408] on icon at bounding box center [1007, 414] width 13 height 13
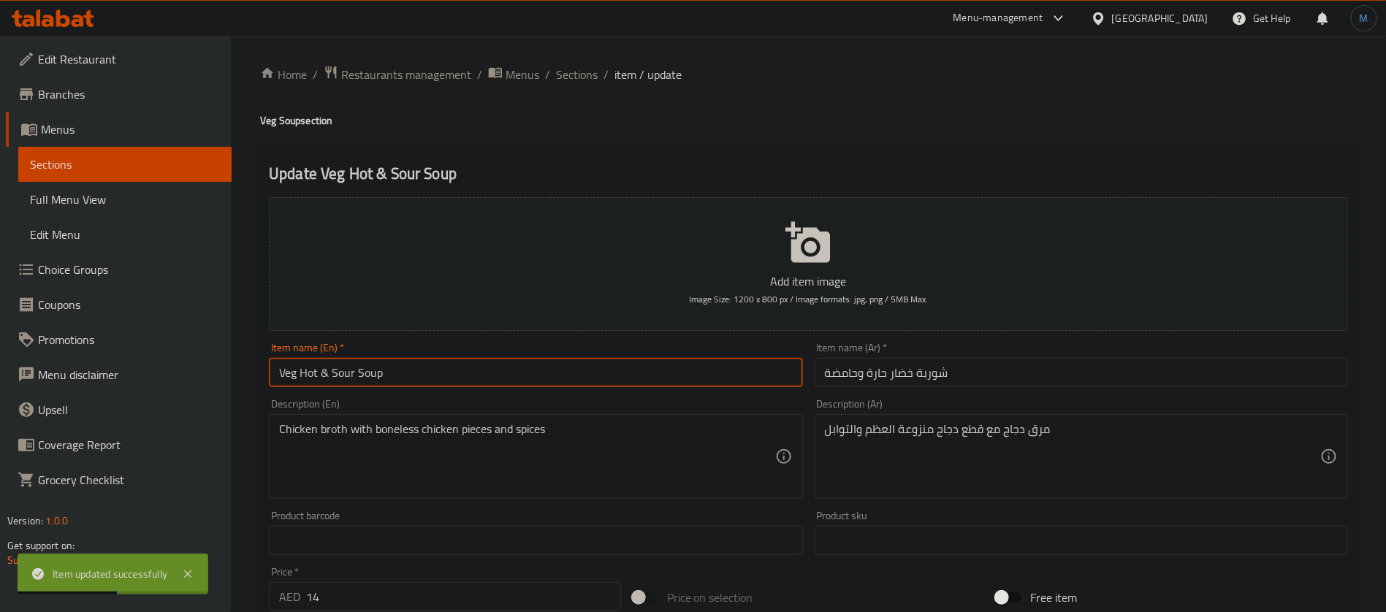
click at [620, 359] on input "Veg Hot & Sour Soup" at bounding box center [535, 372] width 533 height 29
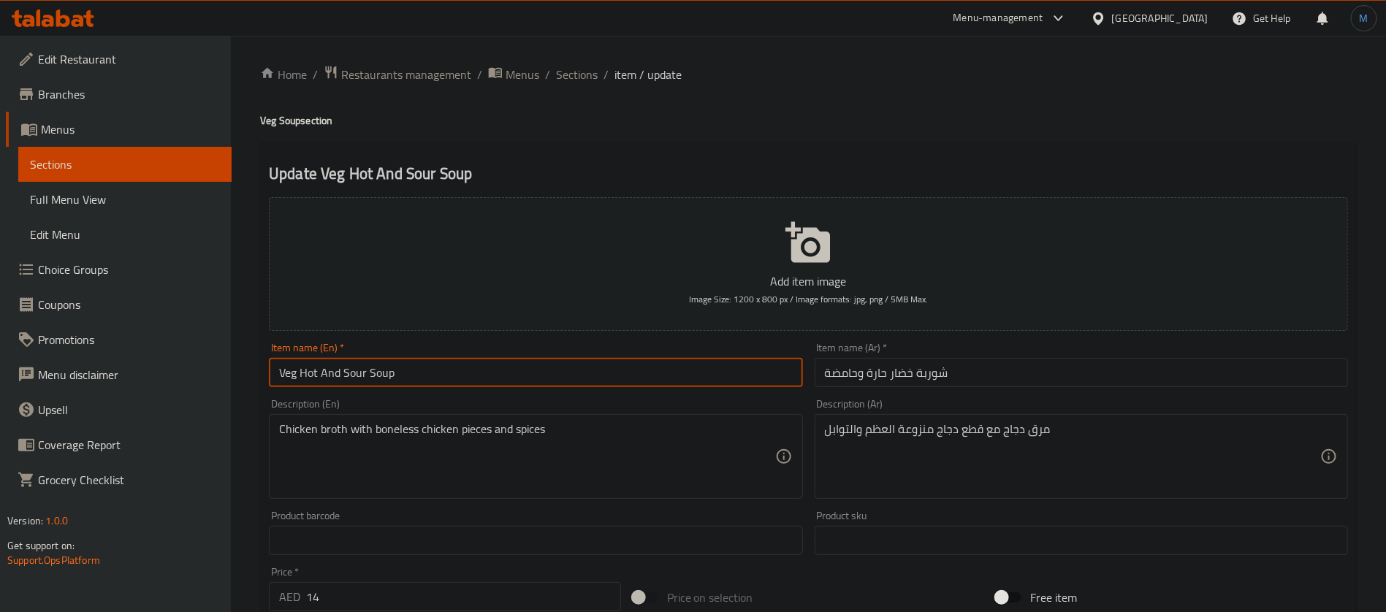
type input "Veg Hot And Sour Soup"
click at [578, 81] on span "Sections" at bounding box center [577, 75] width 42 height 18
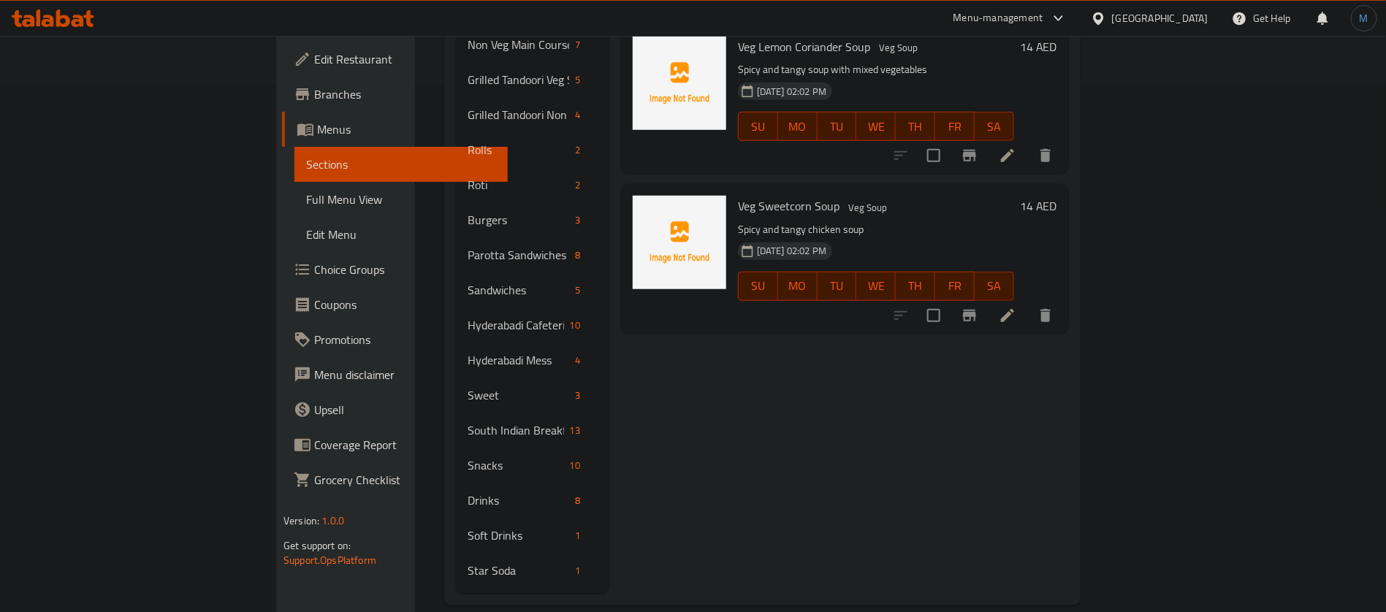
scroll to position [199, 0]
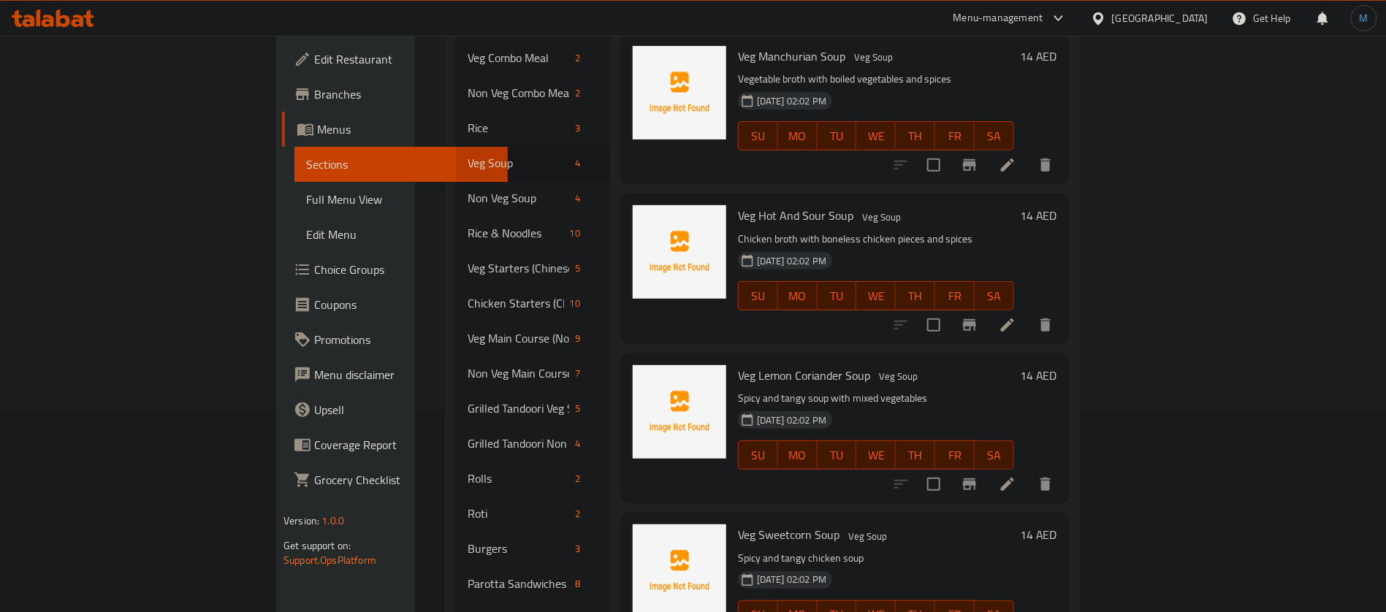
click at [1063, 478] on div at bounding box center [973, 484] width 180 height 35
click at [1028, 472] on li at bounding box center [1007, 484] width 41 height 26
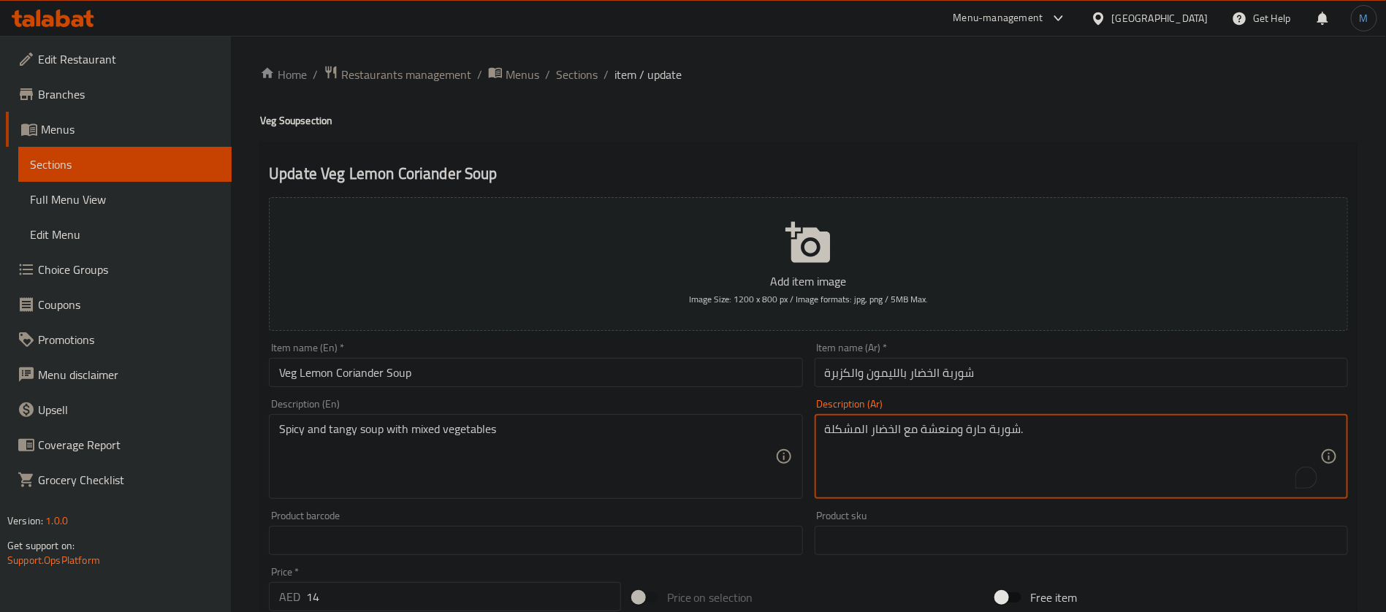
click at [1043, 427] on textarea "شوربة حارة ومنعشة مع الخضار المشكلة." at bounding box center [1072, 456] width 495 height 69
click at [1034, 392] on div "Item name (Ar)   * شوربة الخضار بالليمون والكزبرة Item name (Ar) *" at bounding box center [1081, 365] width 545 height 56
click at [1034, 372] on input "شوربة الخضار بالليمون والكزبرة" at bounding box center [1080, 372] width 533 height 29
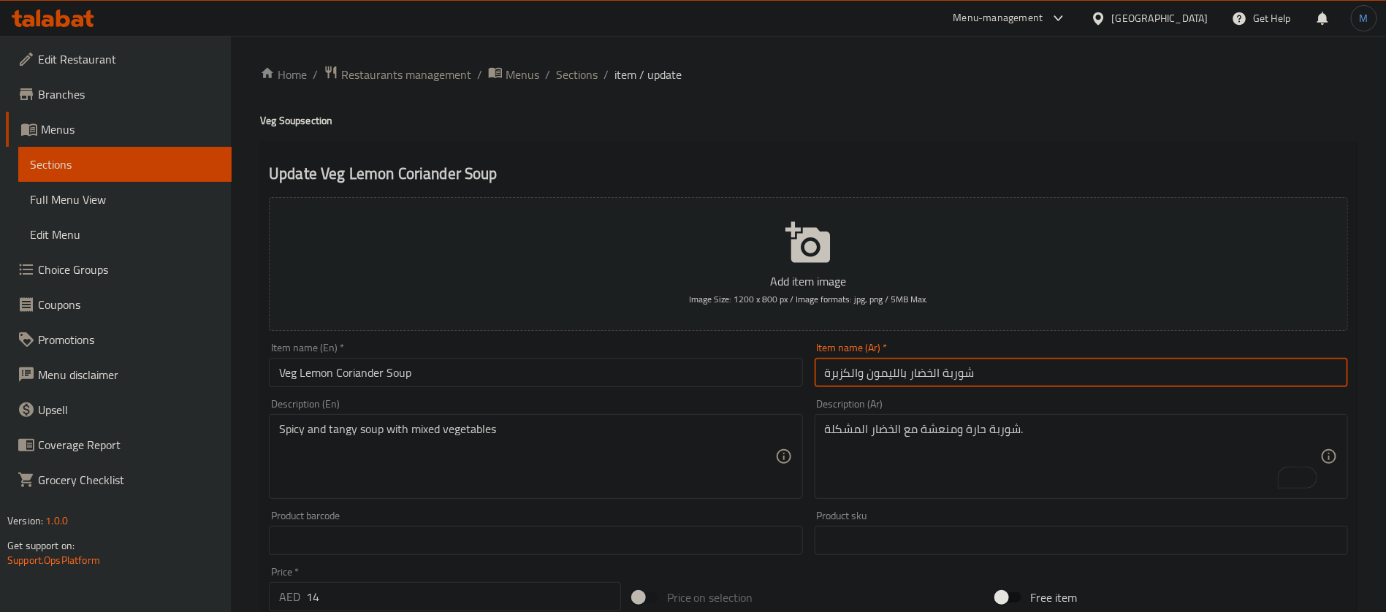
click at [945, 358] on input "شوربة الخضار بالليمون والكزبرة" at bounding box center [1080, 372] width 533 height 29
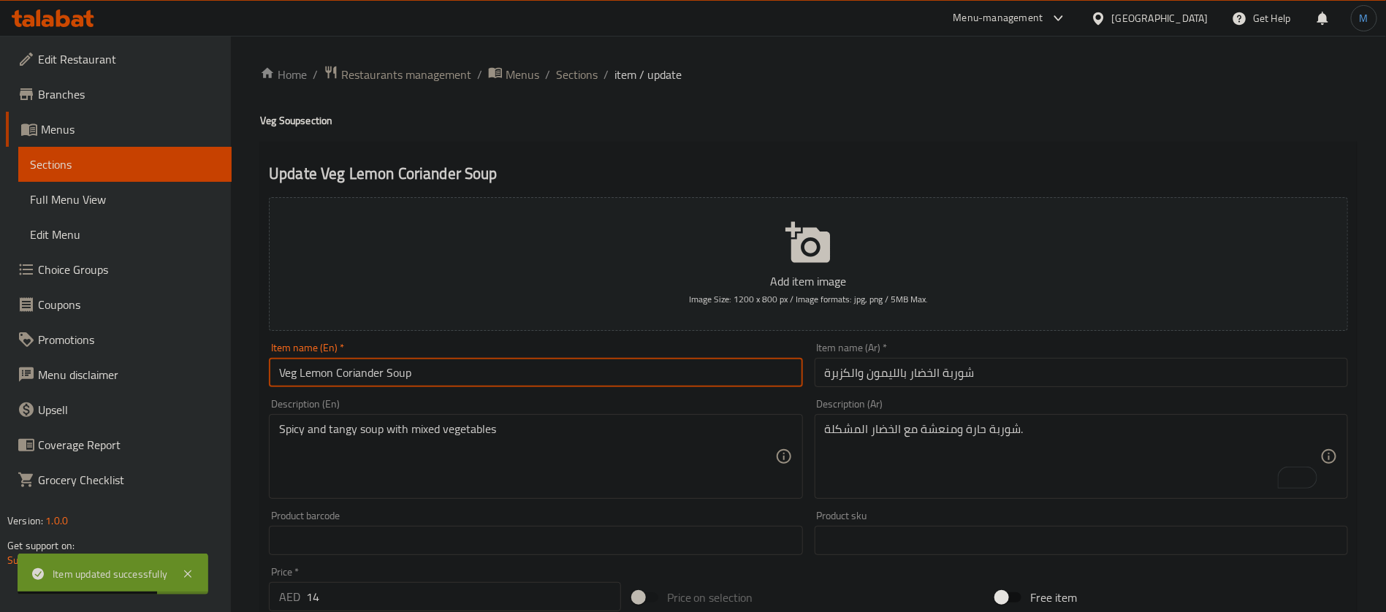
click at [630, 378] on input "Veg Lemon Coriander Soup" at bounding box center [535, 372] width 533 height 29
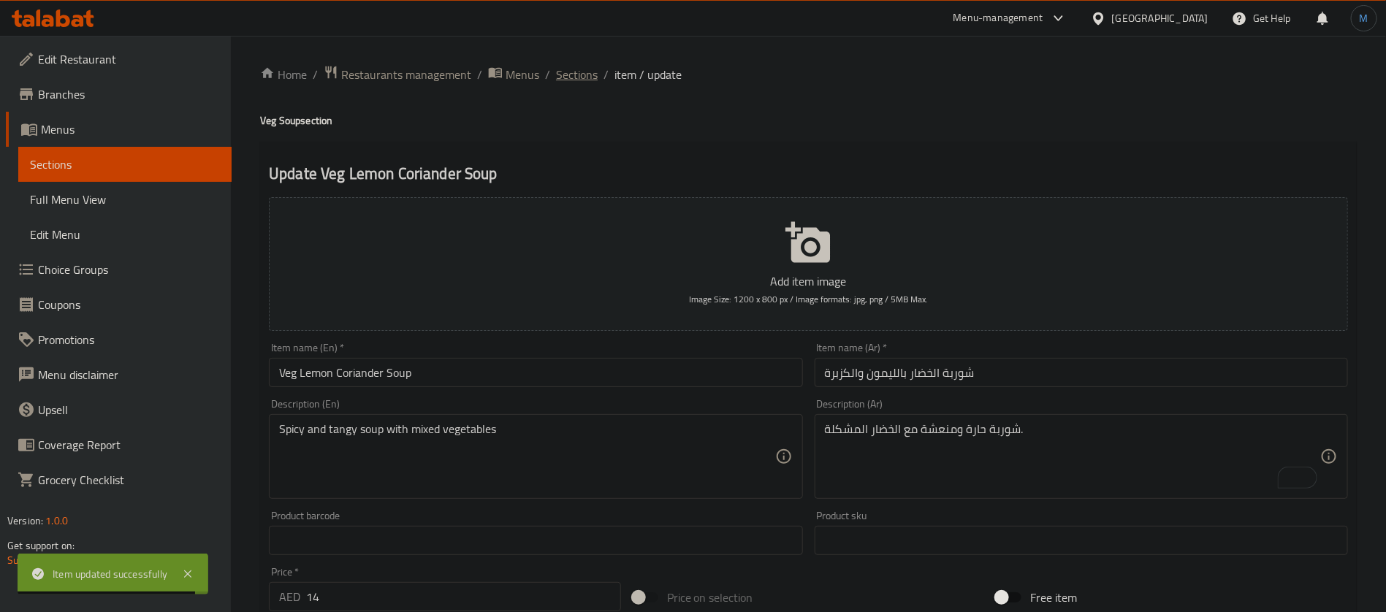
click at [581, 83] on span "Sections" at bounding box center [577, 75] width 42 height 18
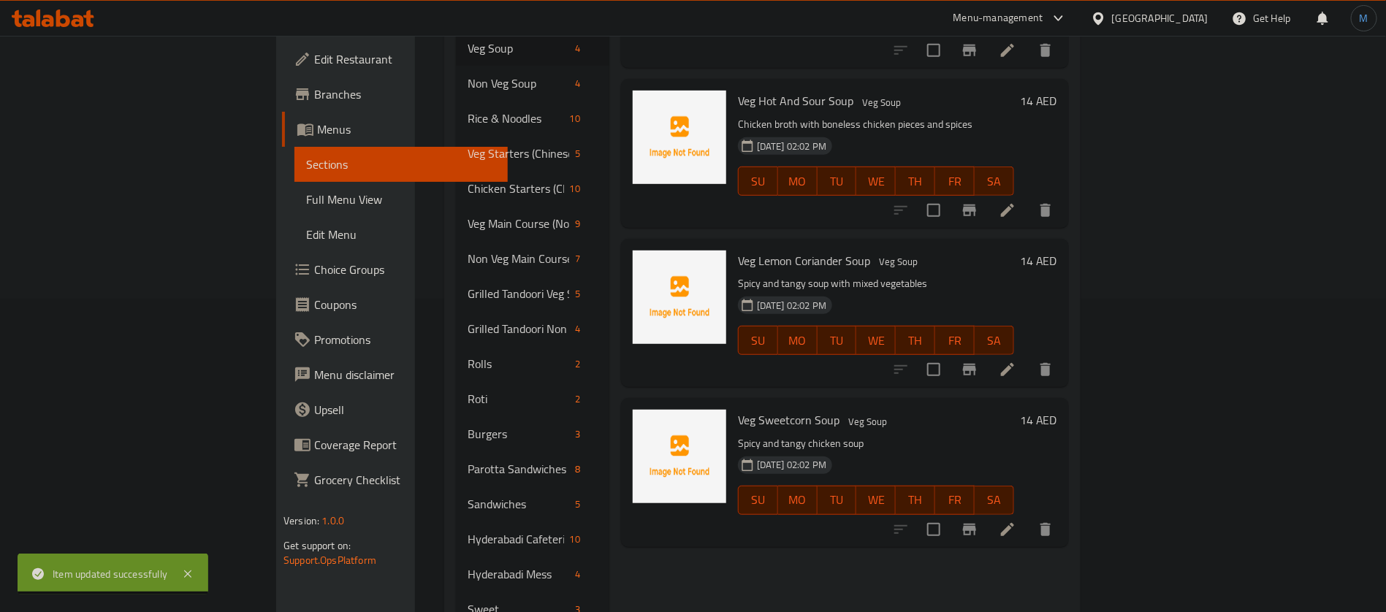
scroll to position [329, 0]
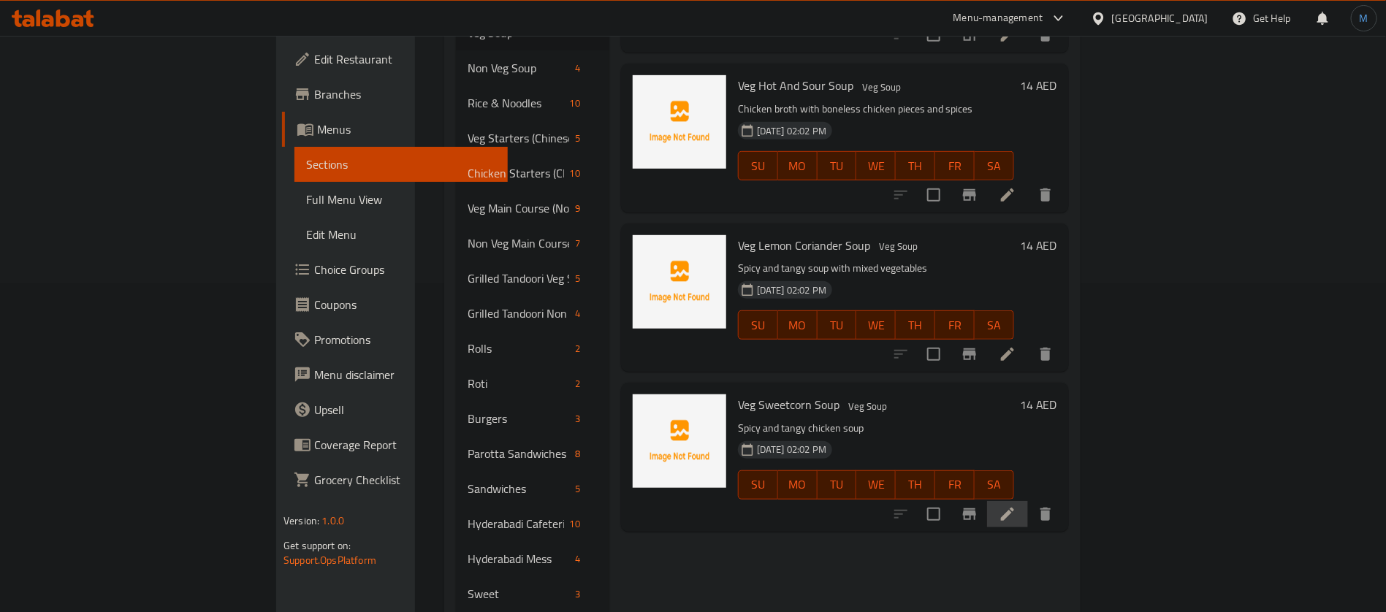
click at [1028, 505] on li at bounding box center [1007, 514] width 41 height 26
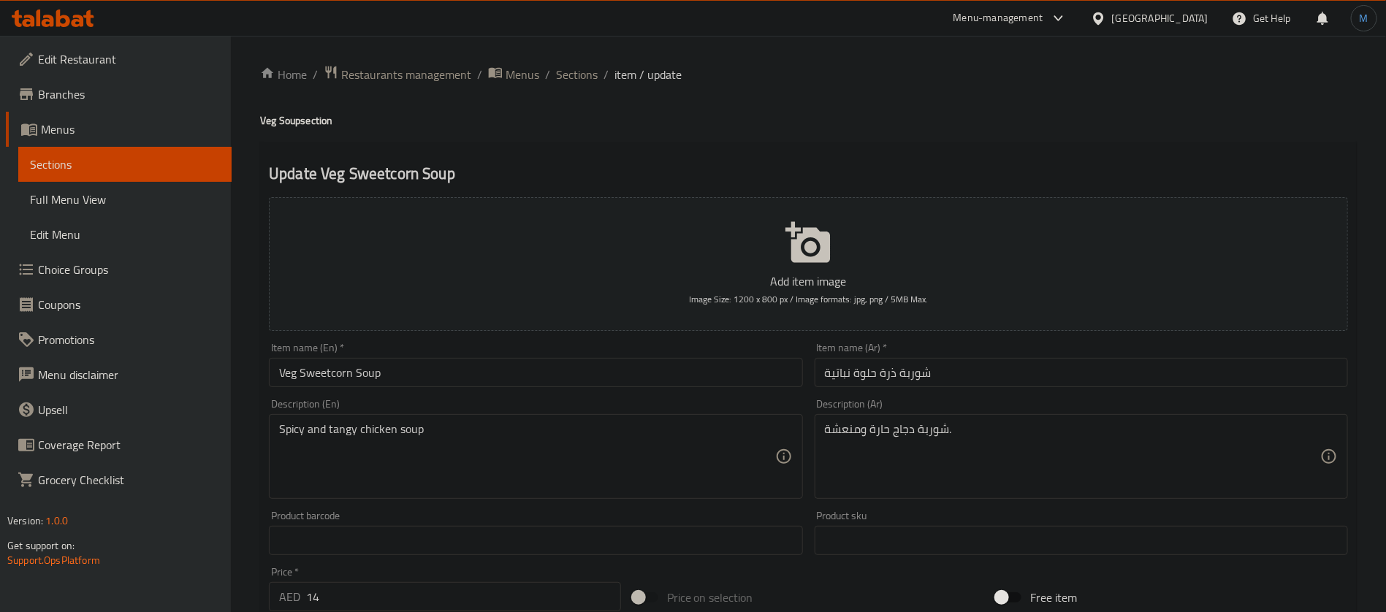
click at [331, 377] on input "Veg Sweetcorn Soup" at bounding box center [535, 372] width 533 height 29
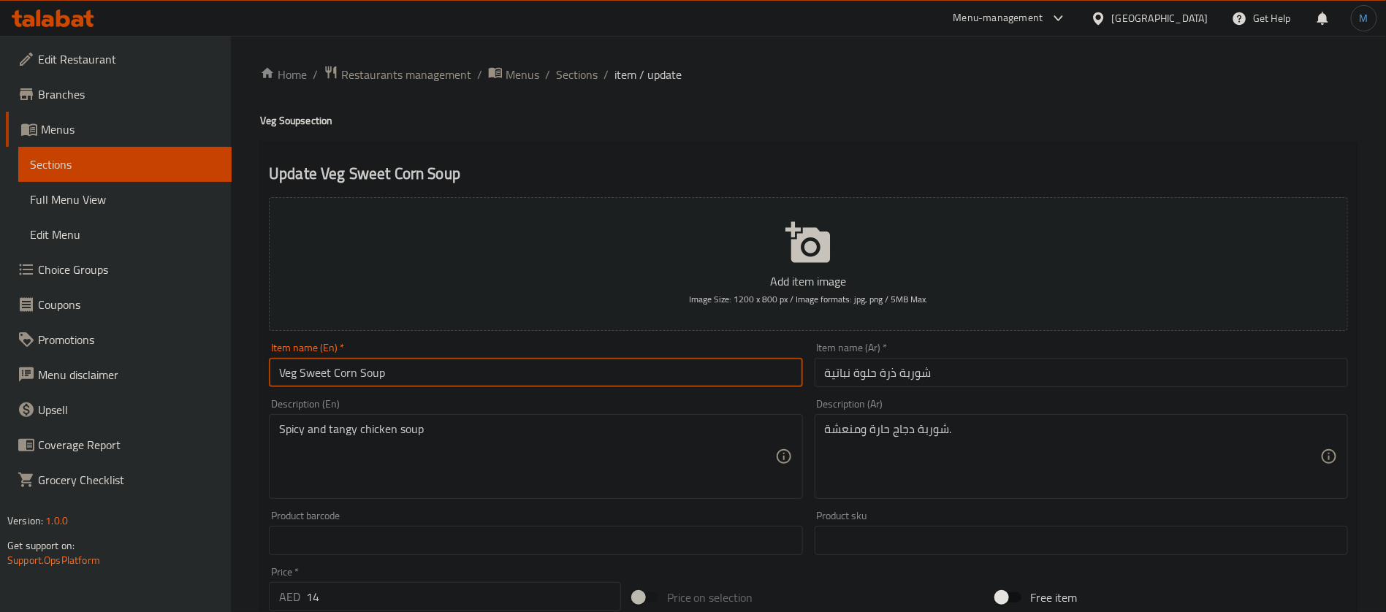
type input "Veg Sweet Corn Soup"
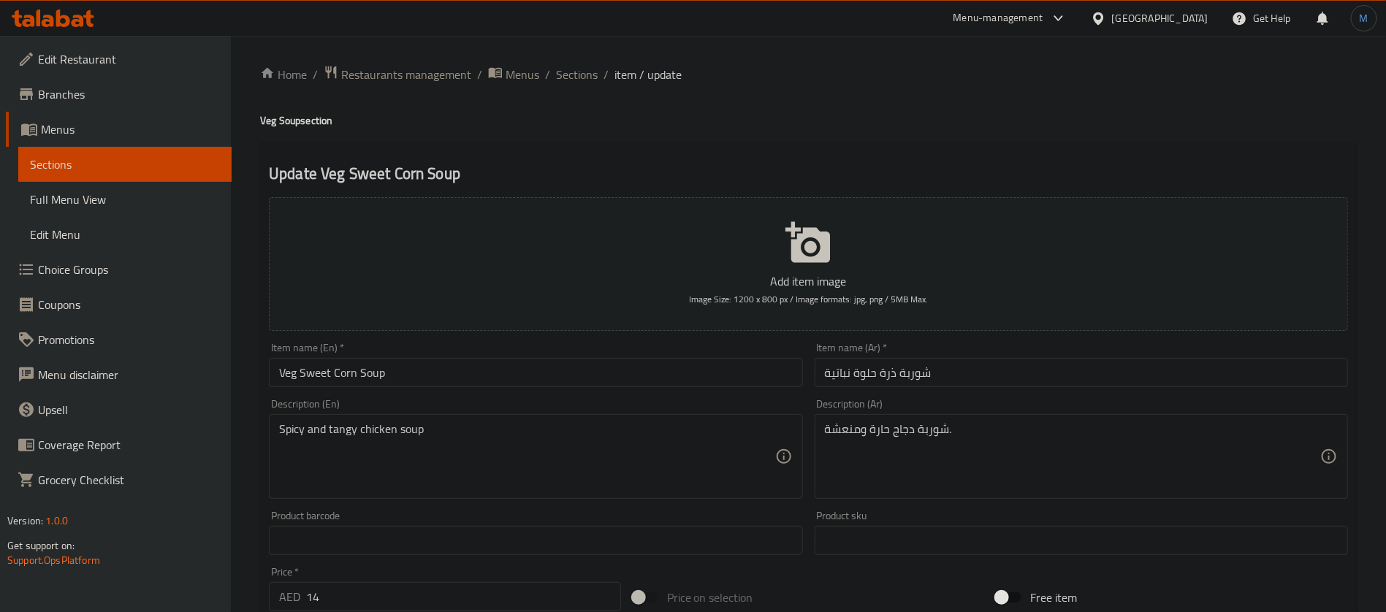
click at [995, 370] on input "شوربة ذرة حلوة نباتية" at bounding box center [1080, 372] width 533 height 29
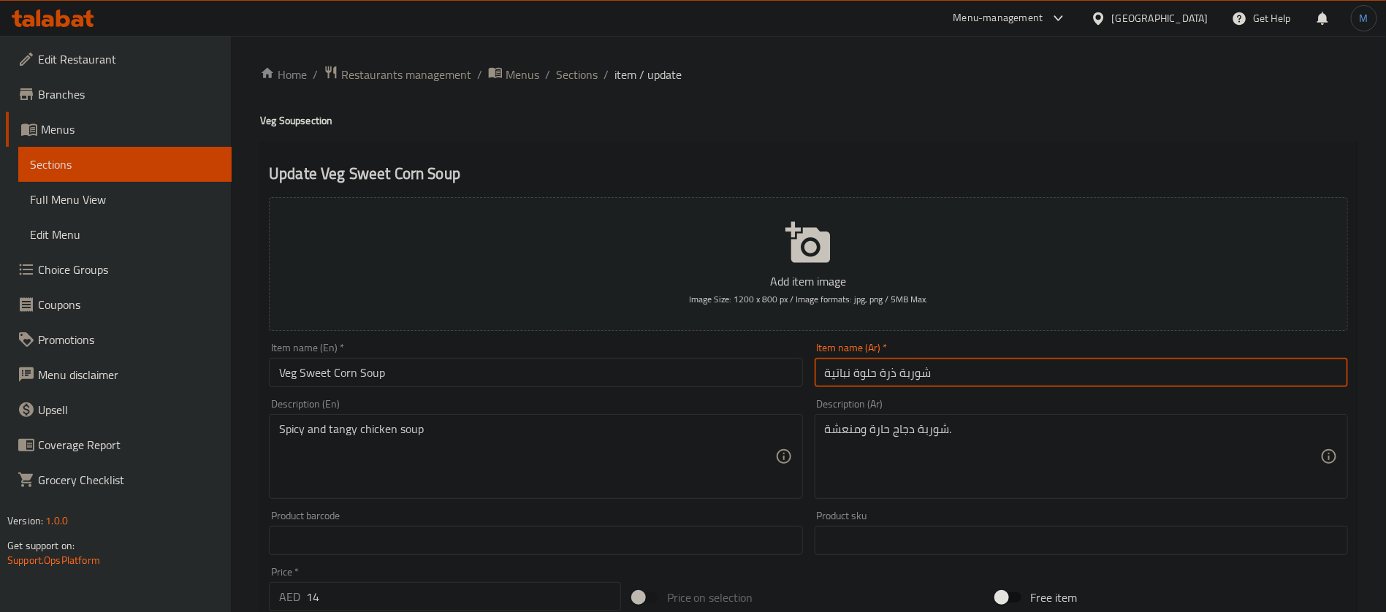
click at [576, 79] on span "Sections" at bounding box center [577, 75] width 42 height 18
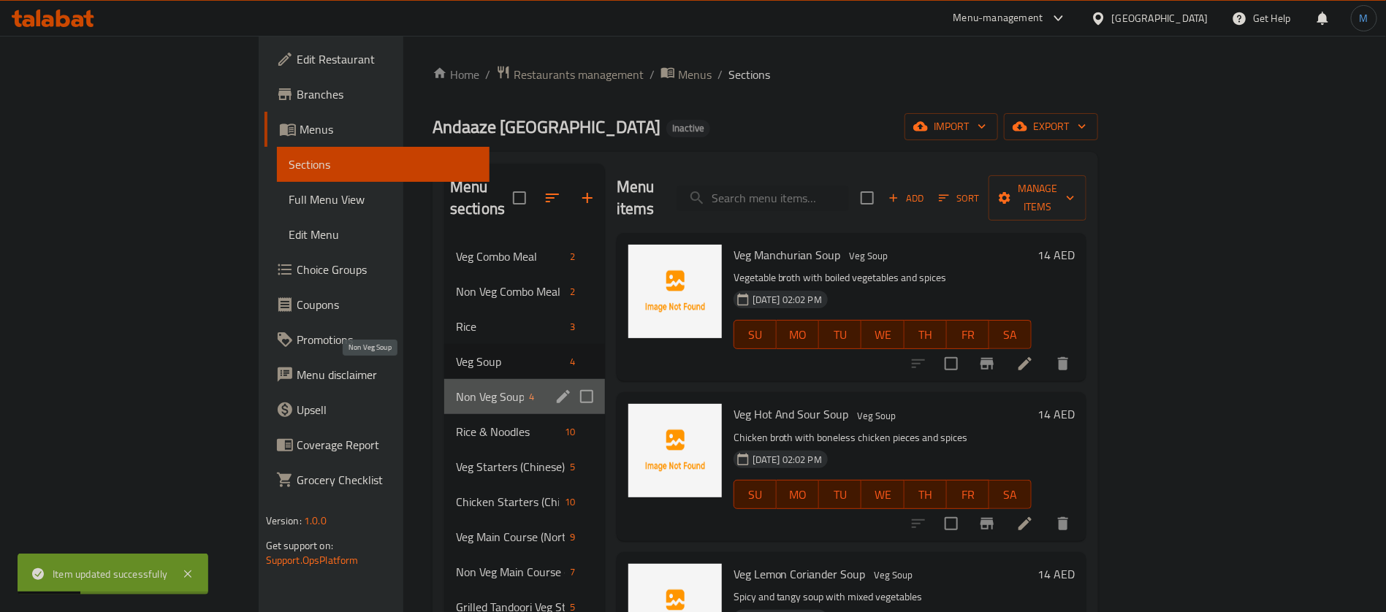
click at [456, 388] on span "Non Veg Soup" at bounding box center [490, 397] width 68 height 18
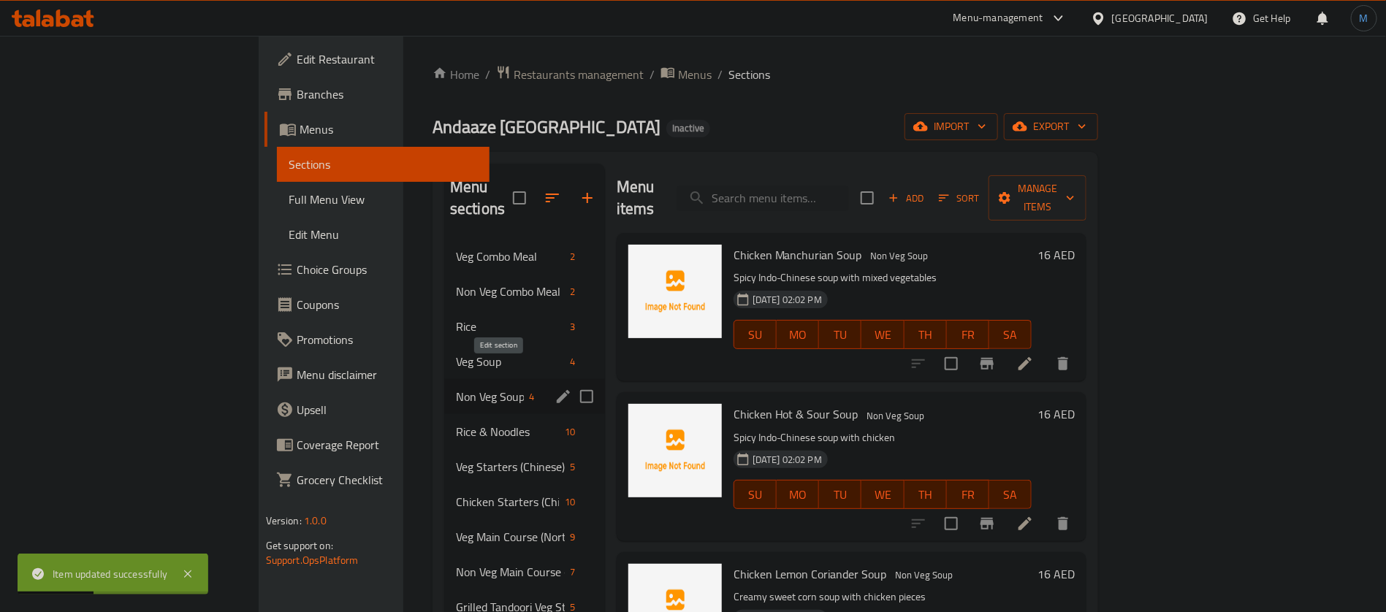
click at [554, 388] on icon "edit" at bounding box center [563, 397] width 18 height 18
click at [456, 388] on span "Non Veg Soup" at bounding box center [490, 397] width 68 height 18
click at [554, 388] on icon "edit" at bounding box center [563, 397] width 18 height 18
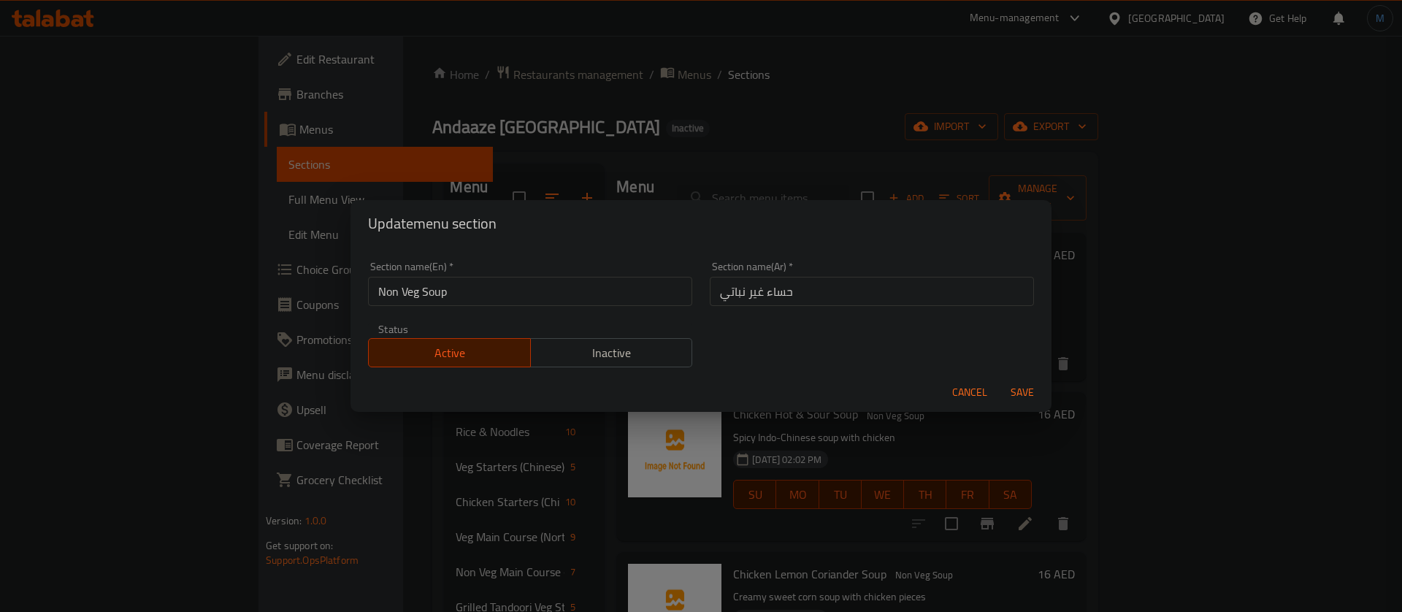
click at [778, 293] on input "حساء غير نباتي" at bounding box center [872, 291] width 324 height 29
click at [966, 384] on span "Cancel" at bounding box center [969, 392] width 35 height 18
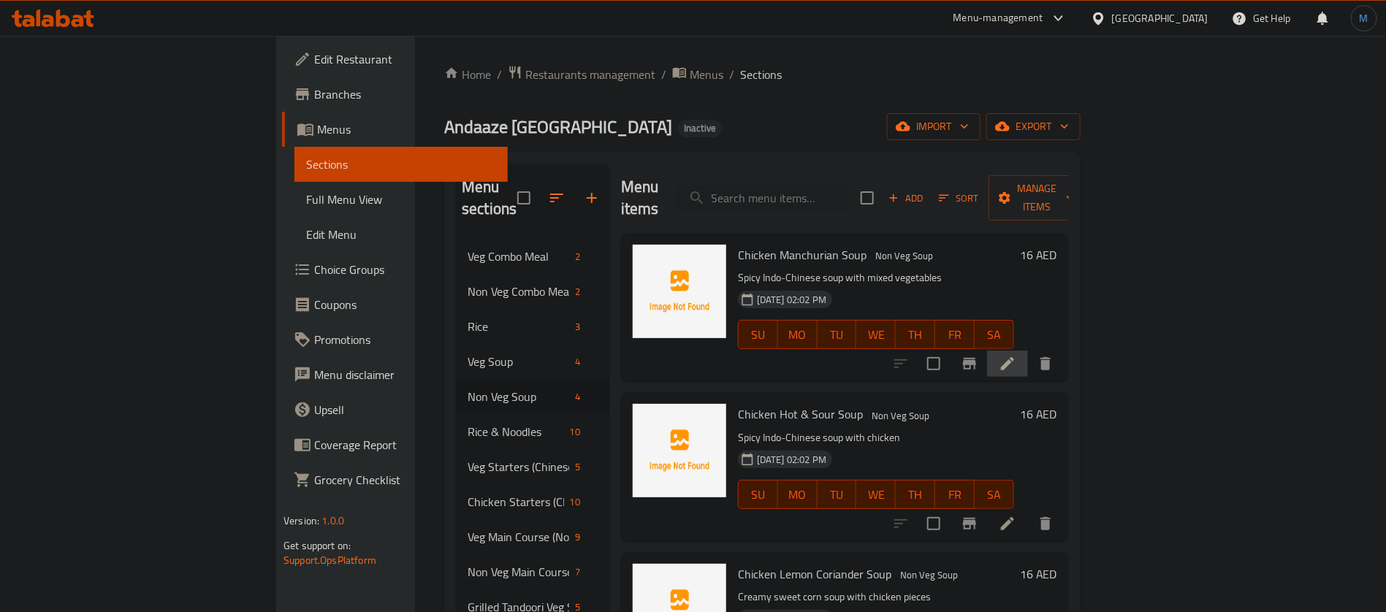
click at [1028, 354] on li at bounding box center [1007, 364] width 41 height 26
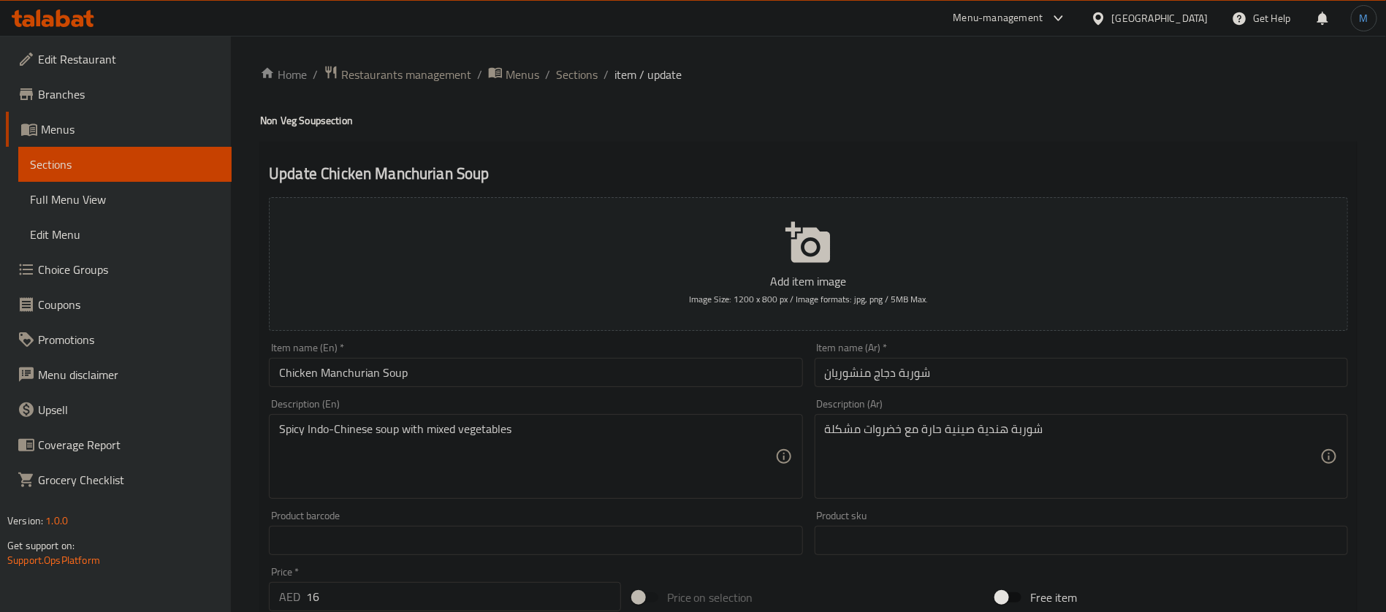
click at [925, 385] on input "شوربة دجاج منشوريان" at bounding box center [1080, 372] width 533 height 29
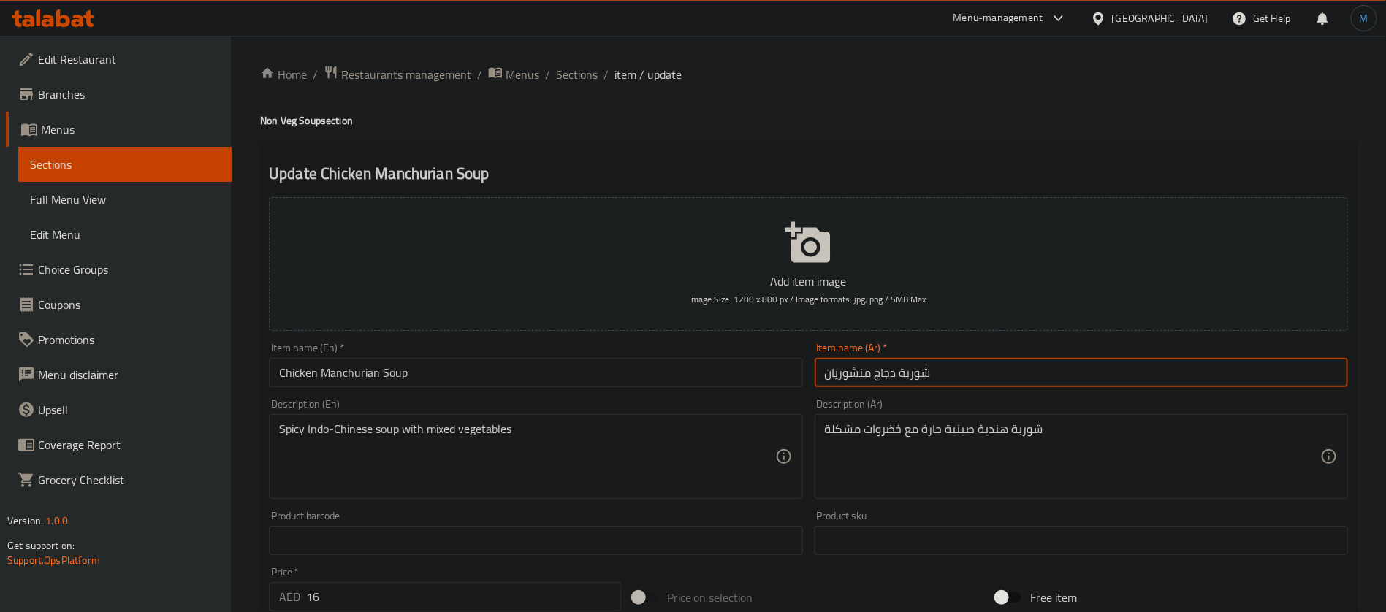
click at [925, 385] on input "شوربة دجاج منشوريان" at bounding box center [1080, 372] width 533 height 29
click at [914, 378] on input "شوربة دجاج منشوريان" at bounding box center [1080, 372] width 533 height 29
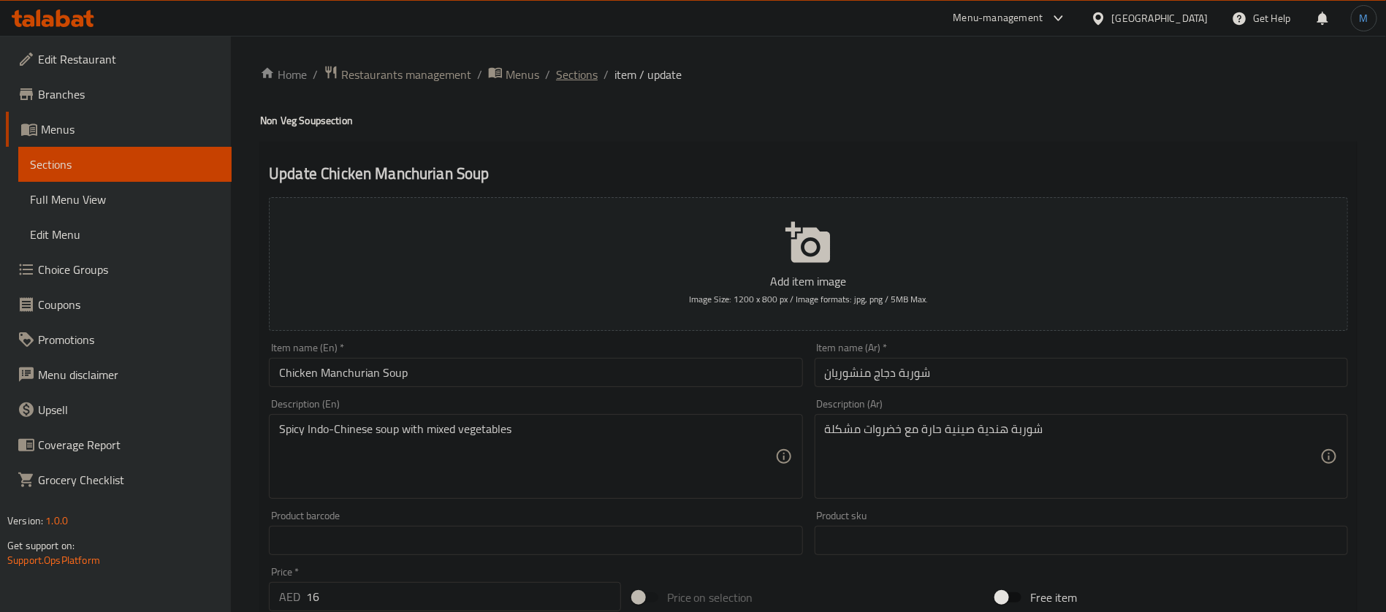
click at [581, 69] on span "Sections" at bounding box center [577, 75] width 42 height 18
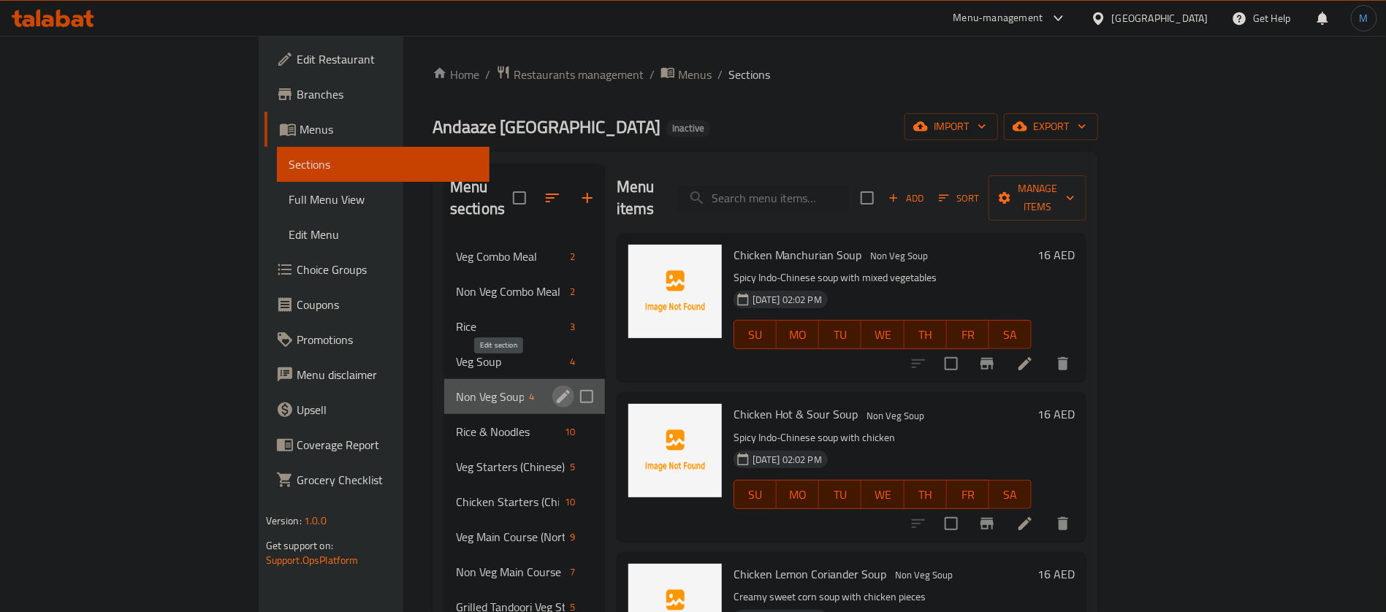
click at [554, 388] on icon "edit" at bounding box center [563, 397] width 18 height 18
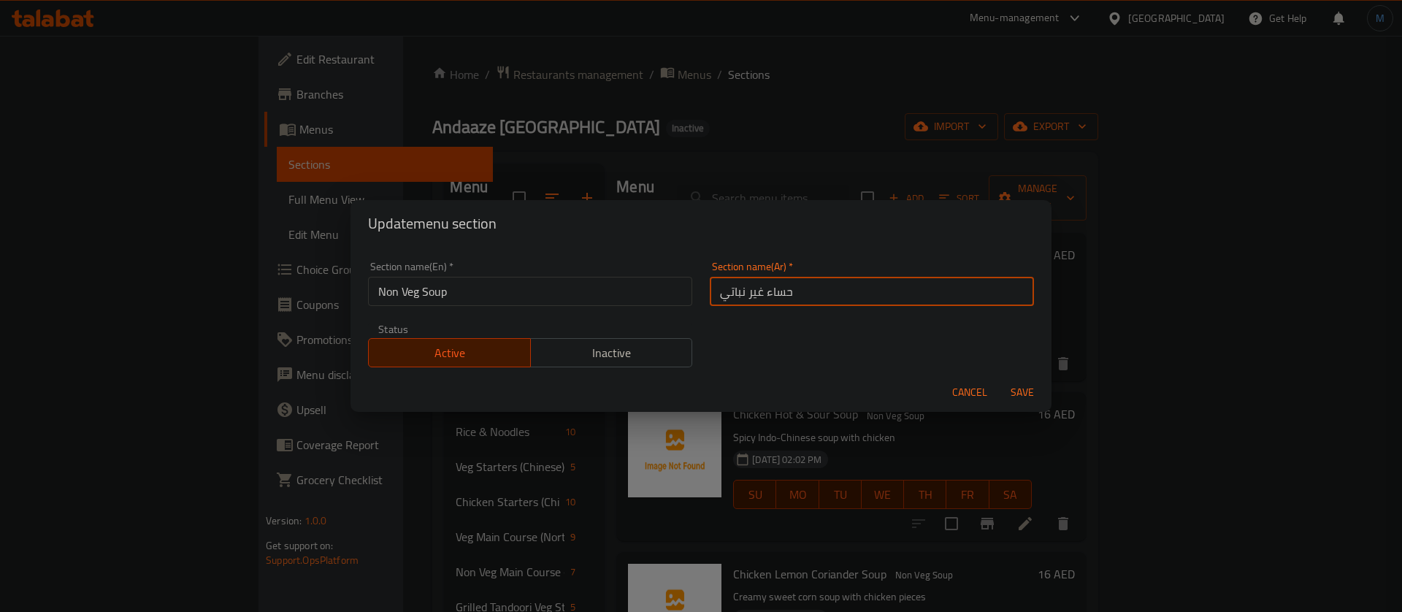
click at [766, 294] on input "حساء غير نباتي" at bounding box center [872, 291] width 324 height 29
click at [772, 294] on input "حساء غير نباتي" at bounding box center [872, 291] width 324 height 29
paste input "وربة"
type input "شوربة غير نباتي"
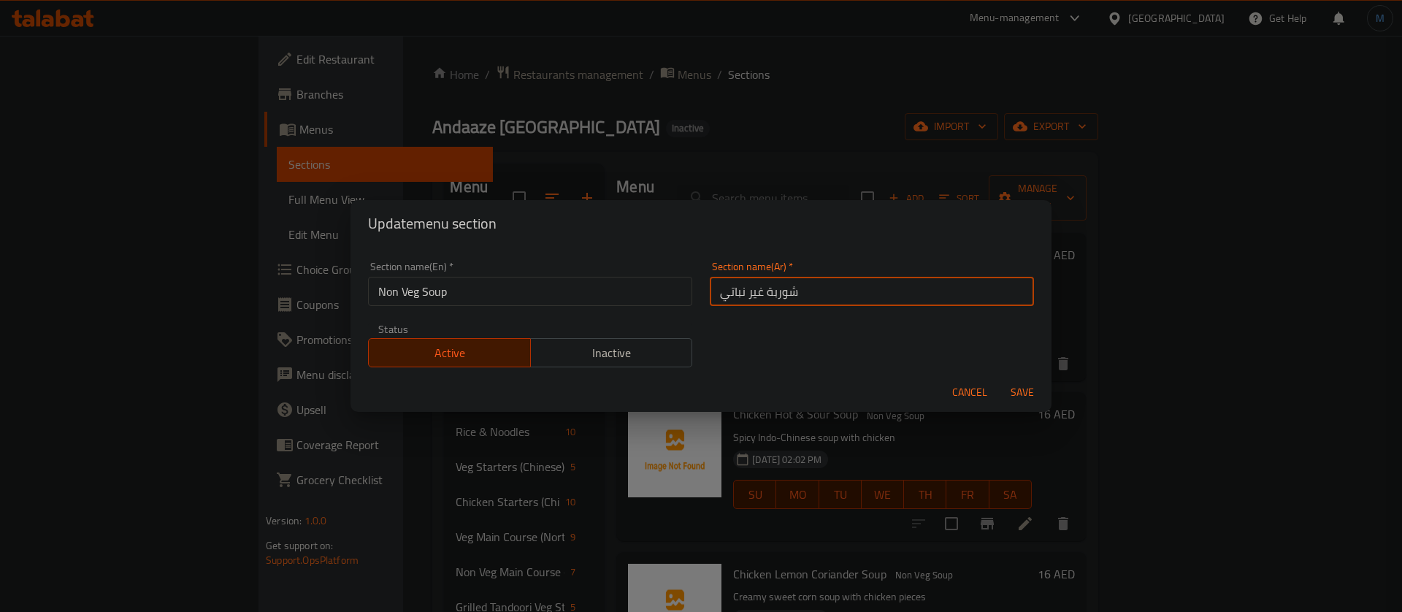
click at [999, 379] on button "Save" at bounding box center [1022, 392] width 47 height 27
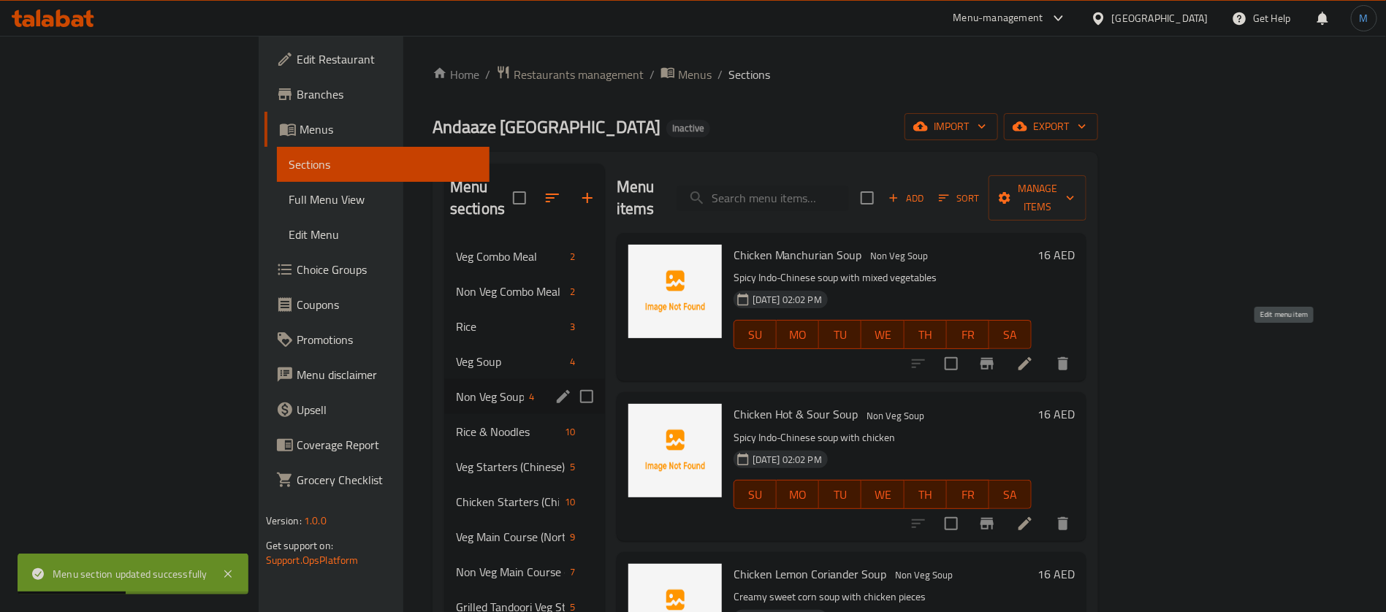
click at [1033, 355] on icon at bounding box center [1025, 364] width 18 height 18
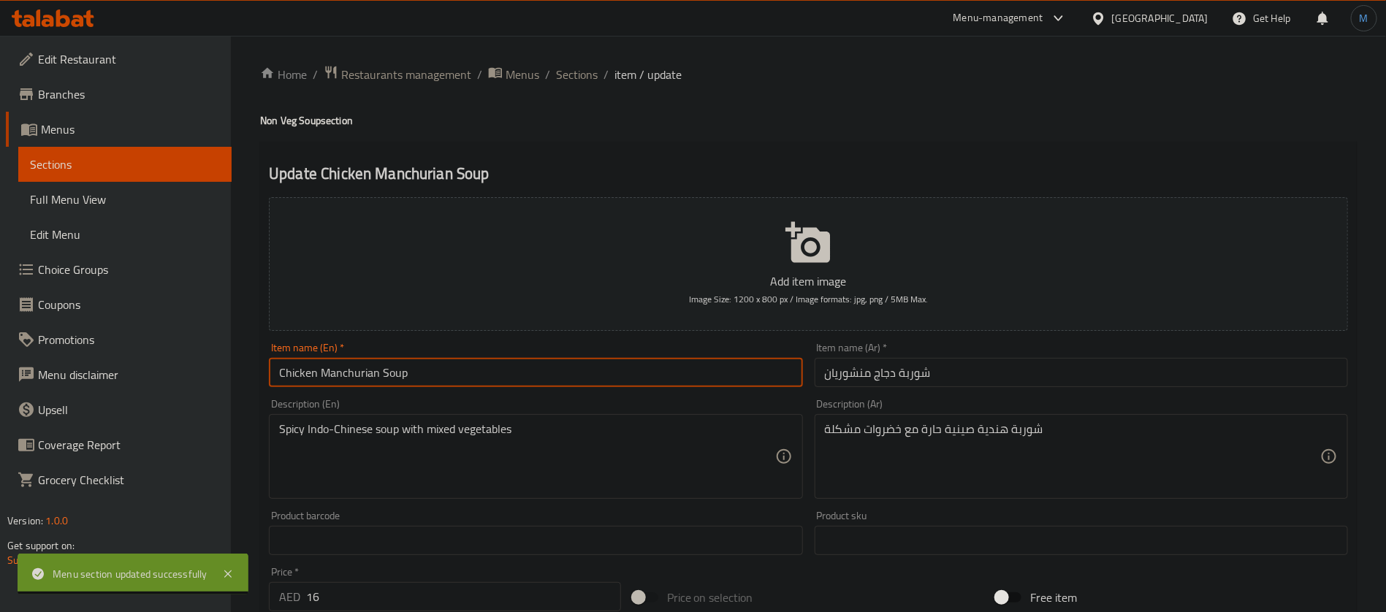
click at [321, 372] on input "Chicken Manchurian Soup" at bounding box center [535, 372] width 533 height 29
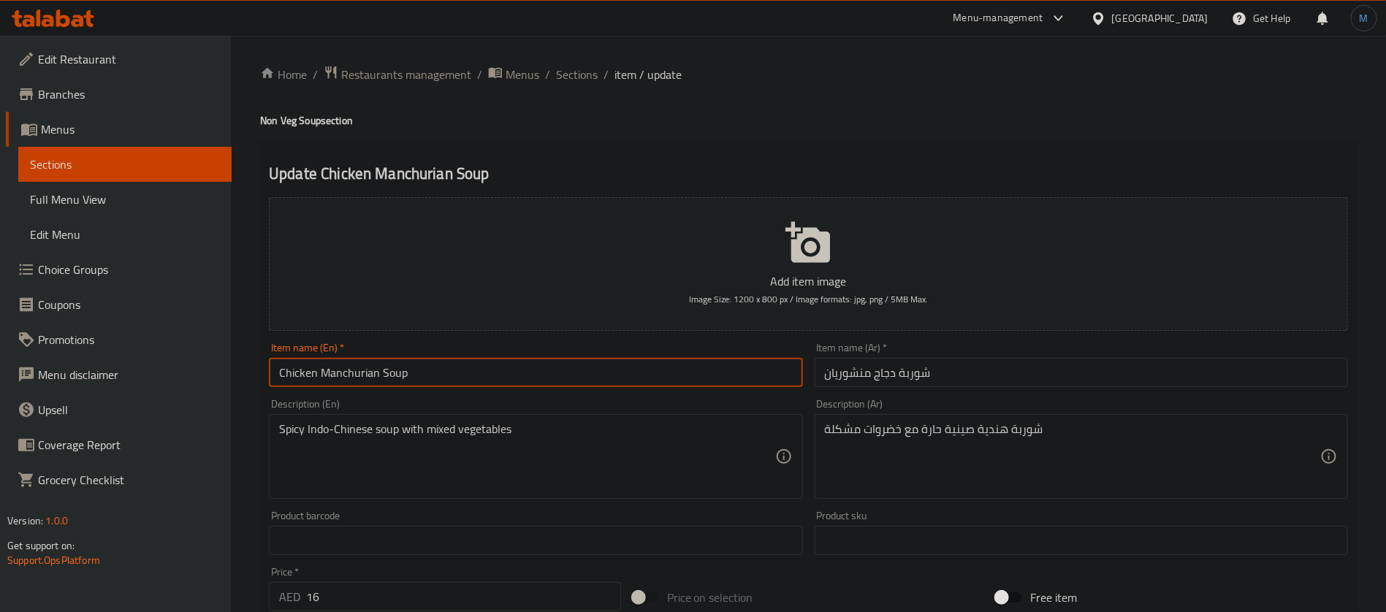
click at [321, 372] on input "Chicken Manchurian Soup" at bounding box center [535, 372] width 533 height 29
click at [856, 375] on input "شوربة دجاج منشوريان" at bounding box center [1080, 372] width 533 height 29
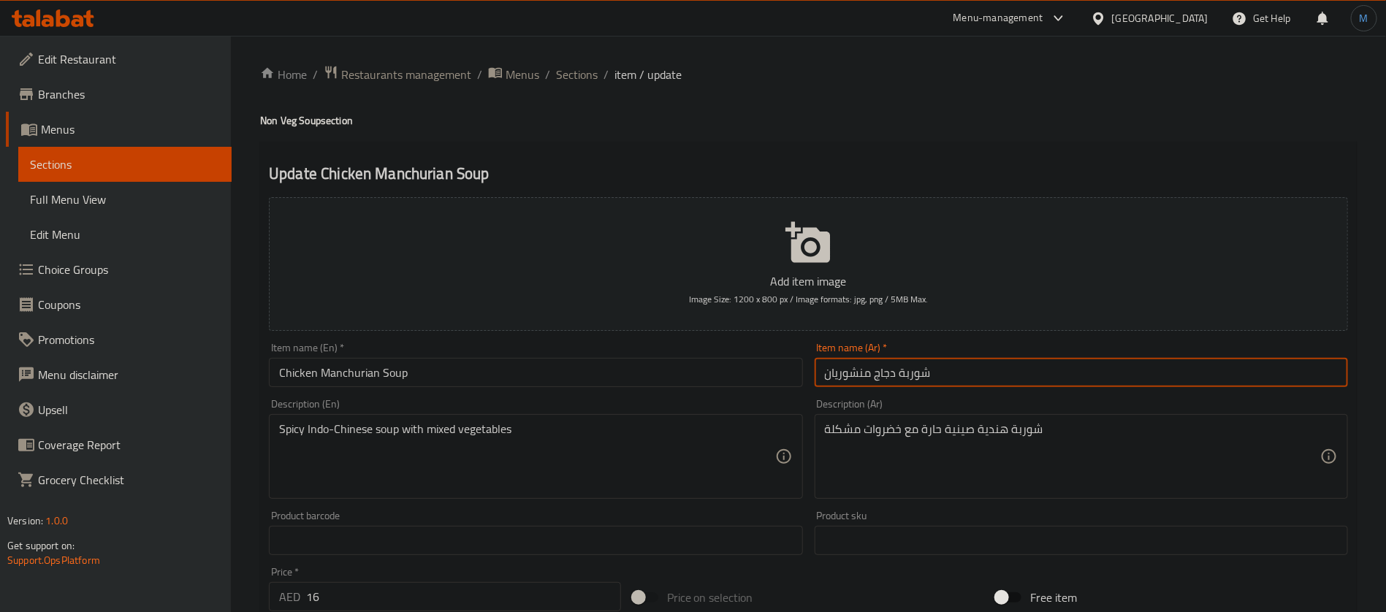
click at [856, 375] on input "شوربة دجاج منشوريان" at bounding box center [1080, 372] width 533 height 29
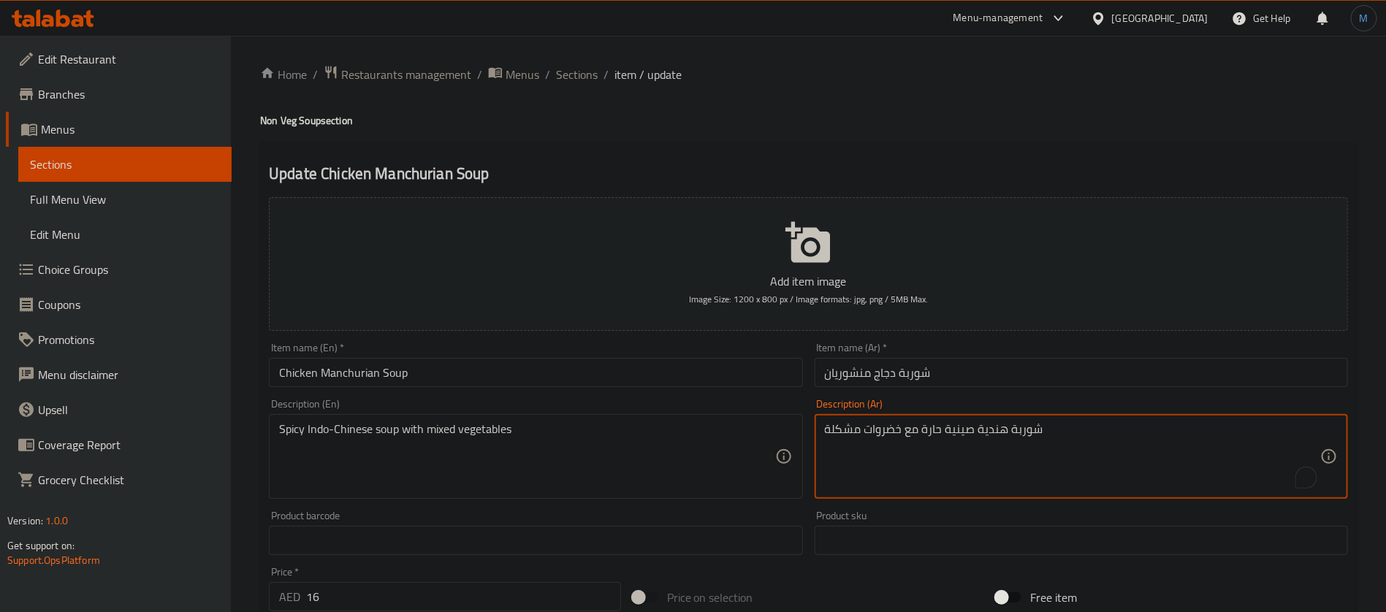
click at [985, 435] on textarea "شوربة هندية صينية حارة مع خضروات مشكلة" at bounding box center [1072, 456] width 495 height 69
click at [943, 427] on textarea "شوربة اندو صينية حارة مع خضروات مشكلة" at bounding box center [1072, 456] width 495 height 69
type textarea "شوربة اندو صيني حارة مع خضروات مشكلة"
click at [611, 385] on input "Chicken Manchurian Soup" at bounding box center [535, 372] width 533 height 29
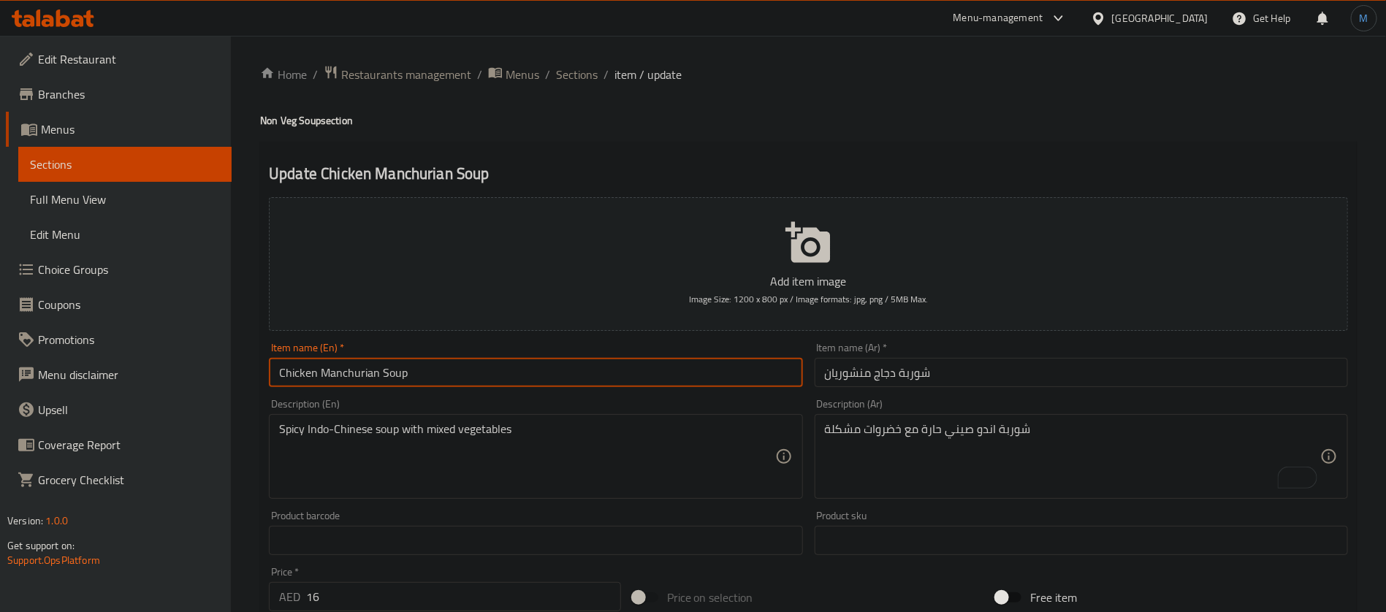
click at [570, 80] on span "Sections" at bounding box center [577, 75] width 42 height 18
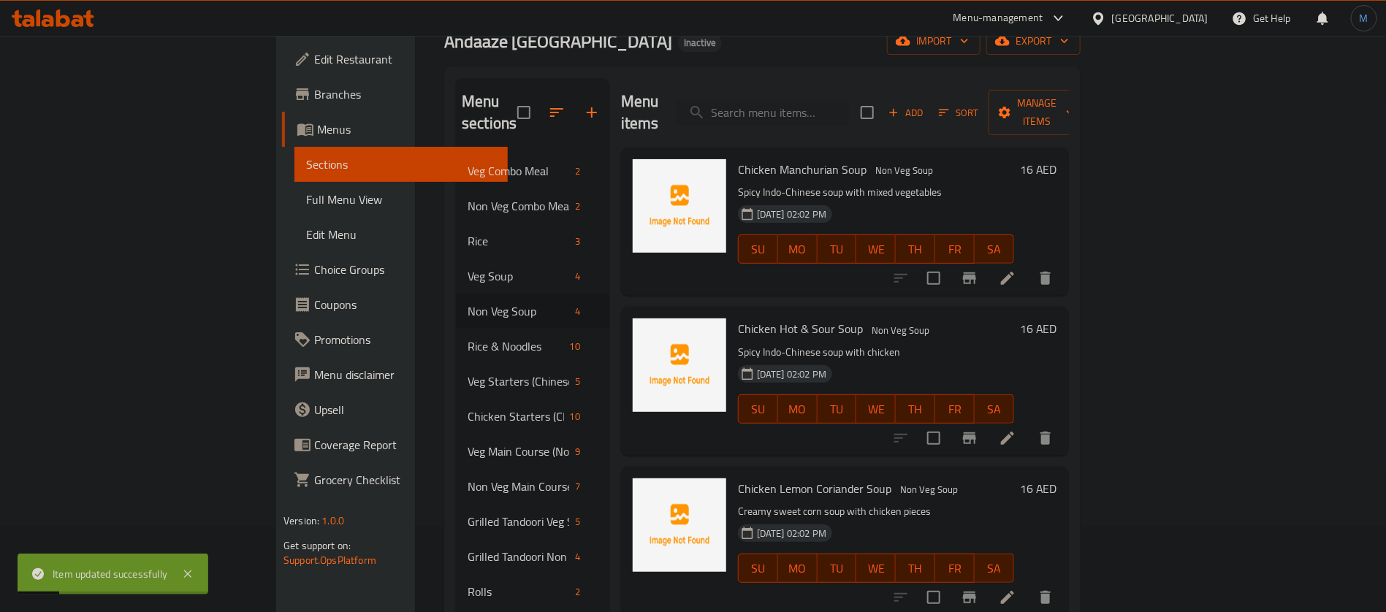
scroll to position [110, 0]
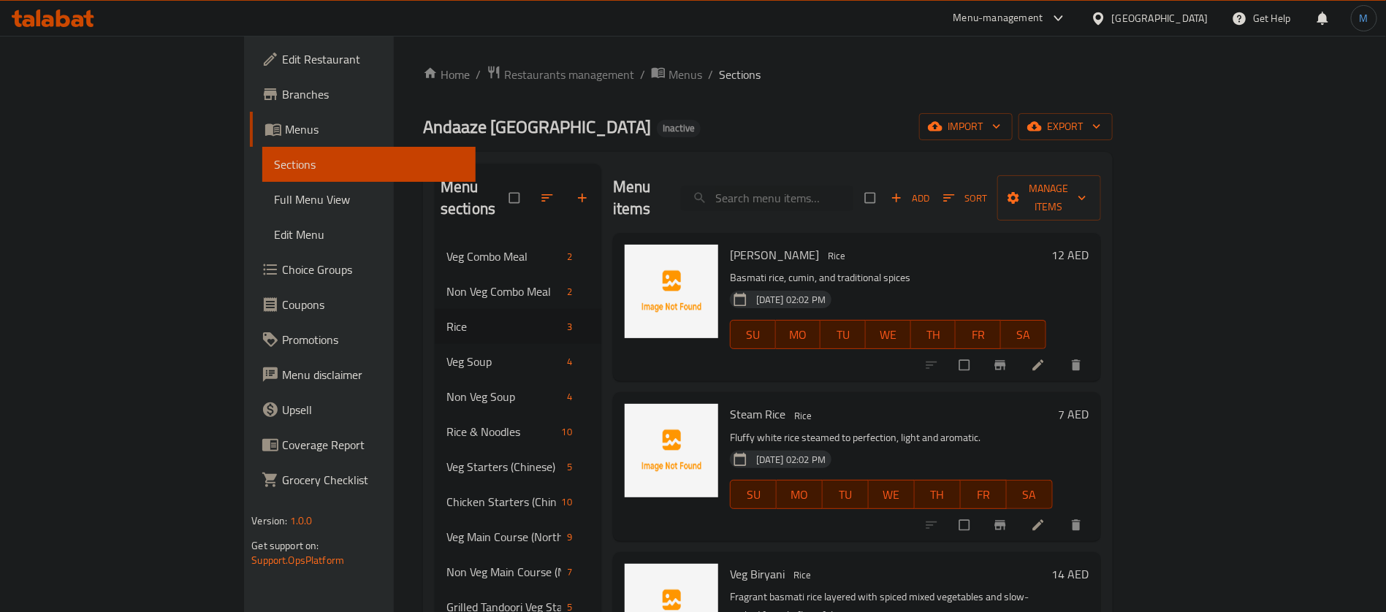
click at [1155, 20] on div "[GEOGRAPHIC_DATA]" at bounding box center [1160, 18] width 96 height 16
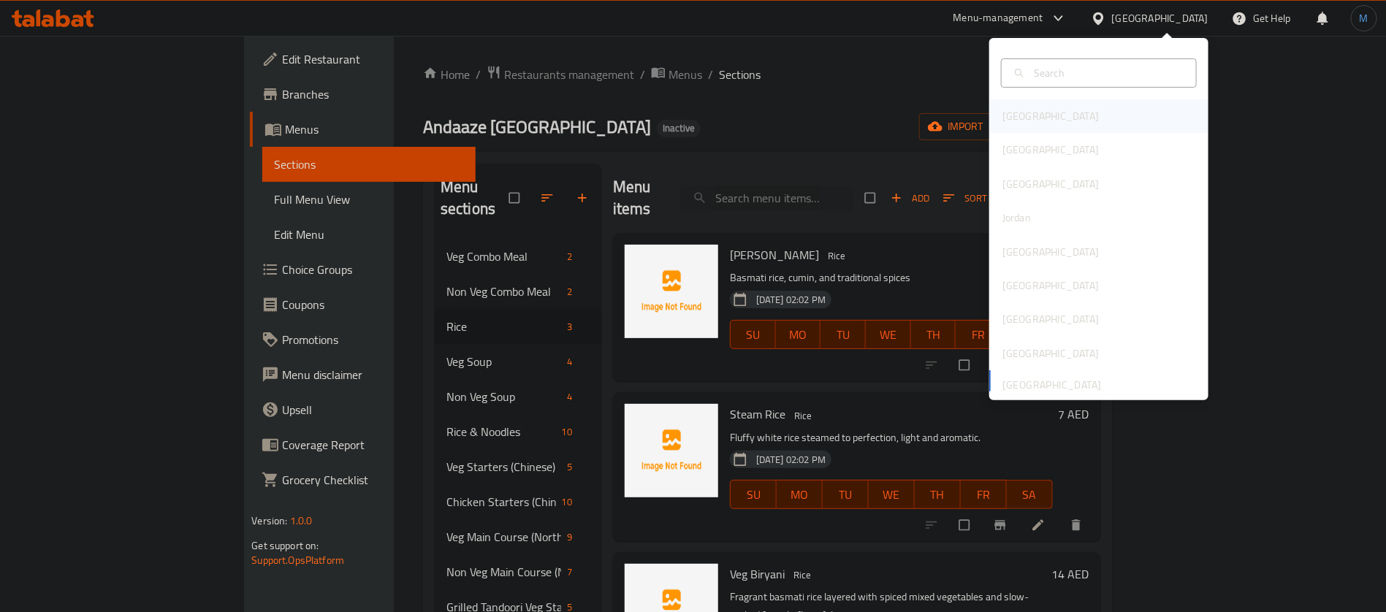
click at [1081, 104] on div "[GEOGRAPHIC_DATA]" at bounding box center [1098, 116] width 219 height 34
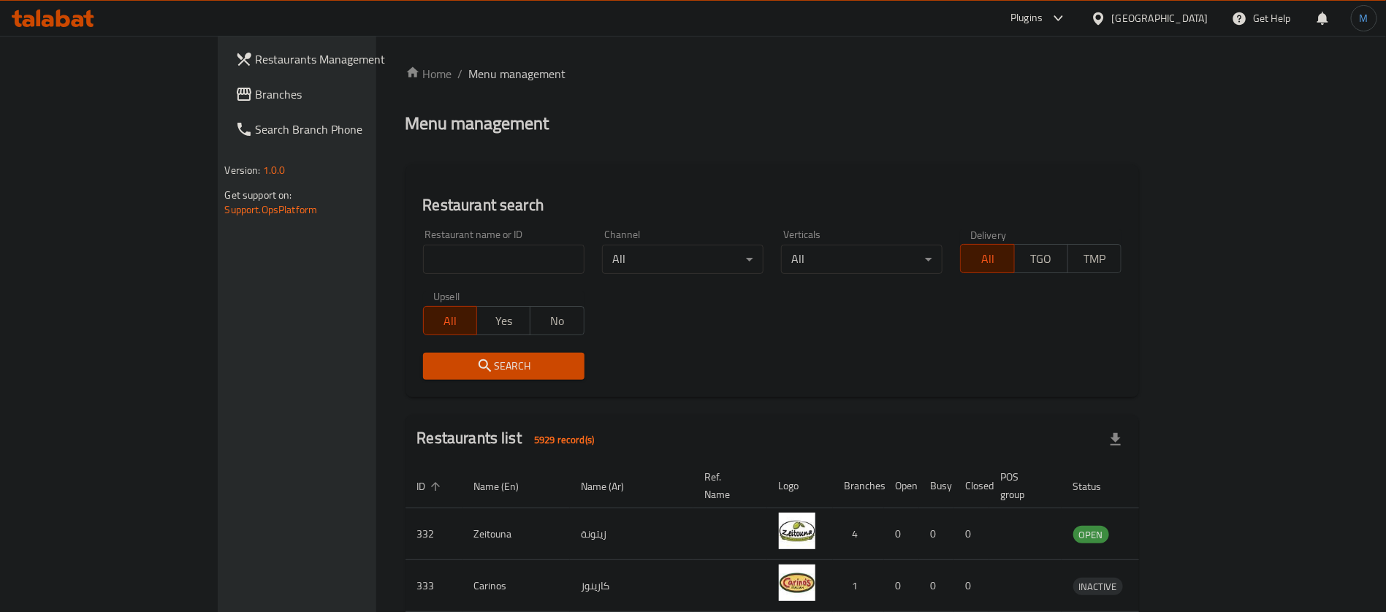
click at [256, 93] on span "Branches" at bounding box center [347, 94] width 182 height 18
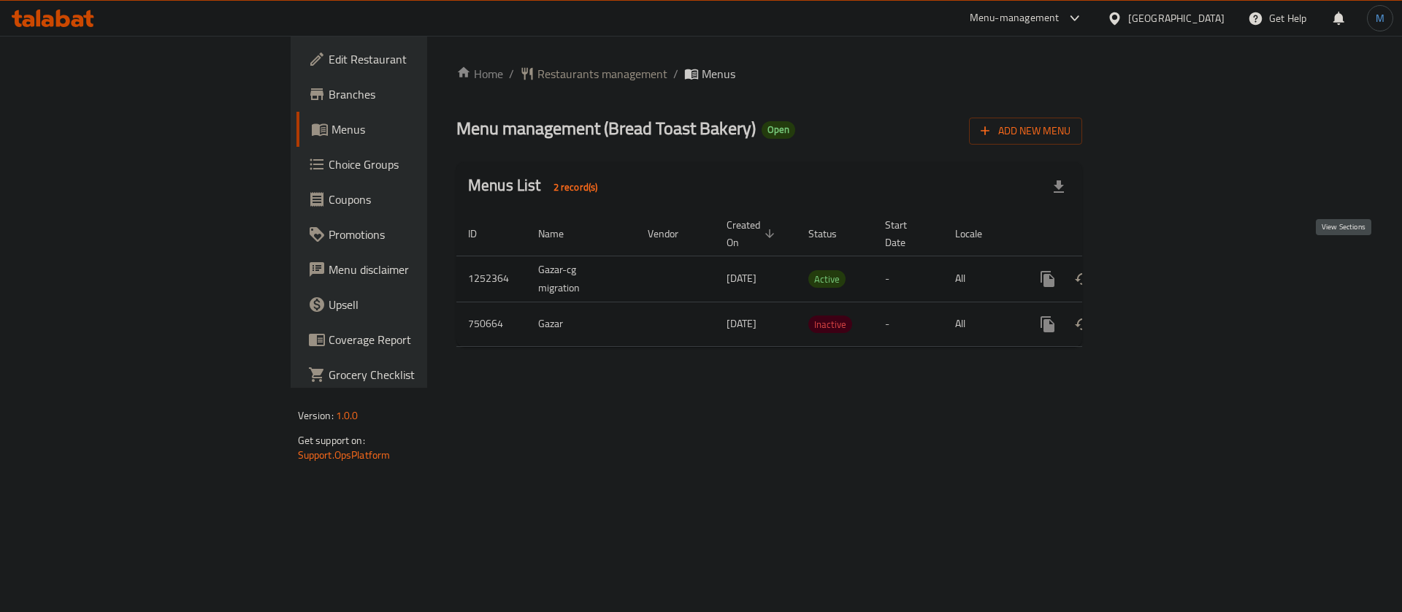
click at [1171, 267] on link "enhanced table" at bounding box center [1153, 278] width 35 height 35
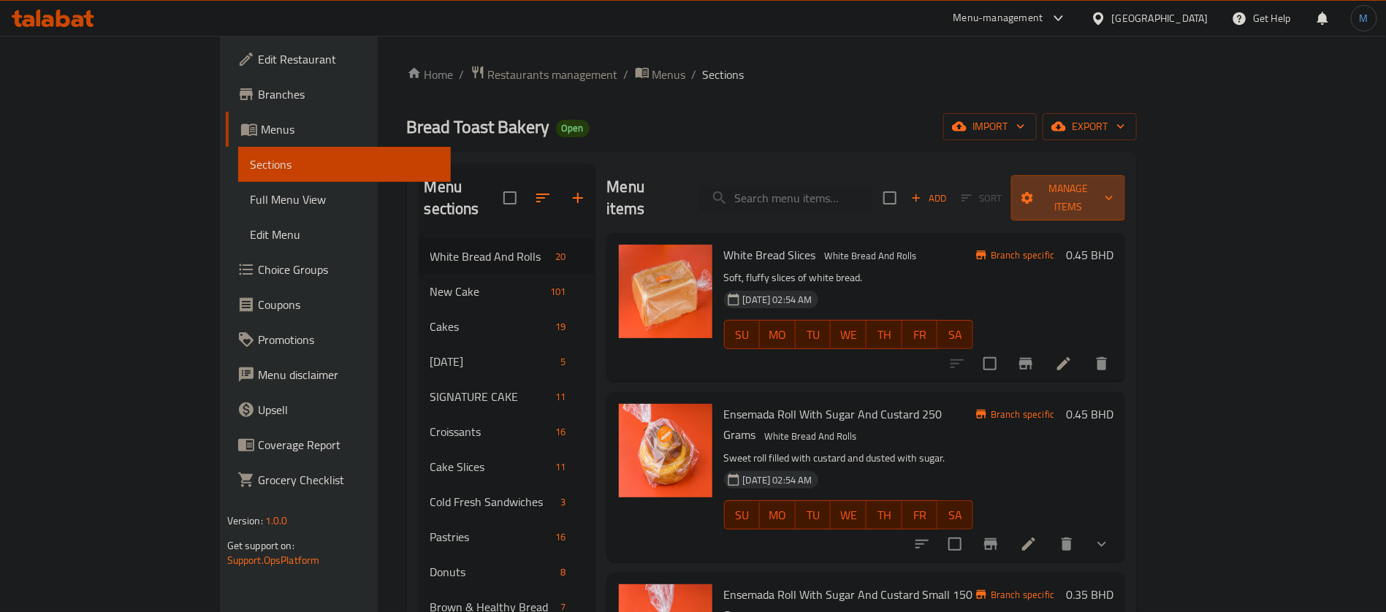
click at [1113, 180] on span "Manage items" at bounding box center [1068, 198] width 91 height 37
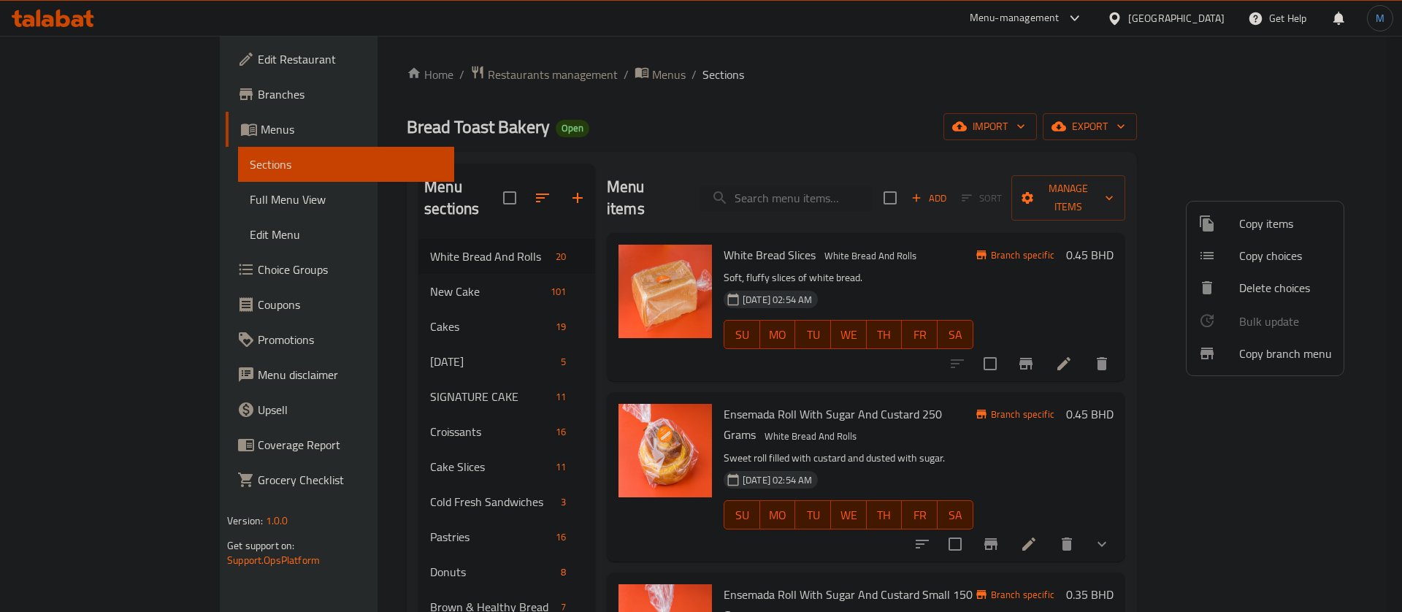
click at [1261, 347] on span "Copy branch menu" at bounding box center [1285, 354] width 93 height 18
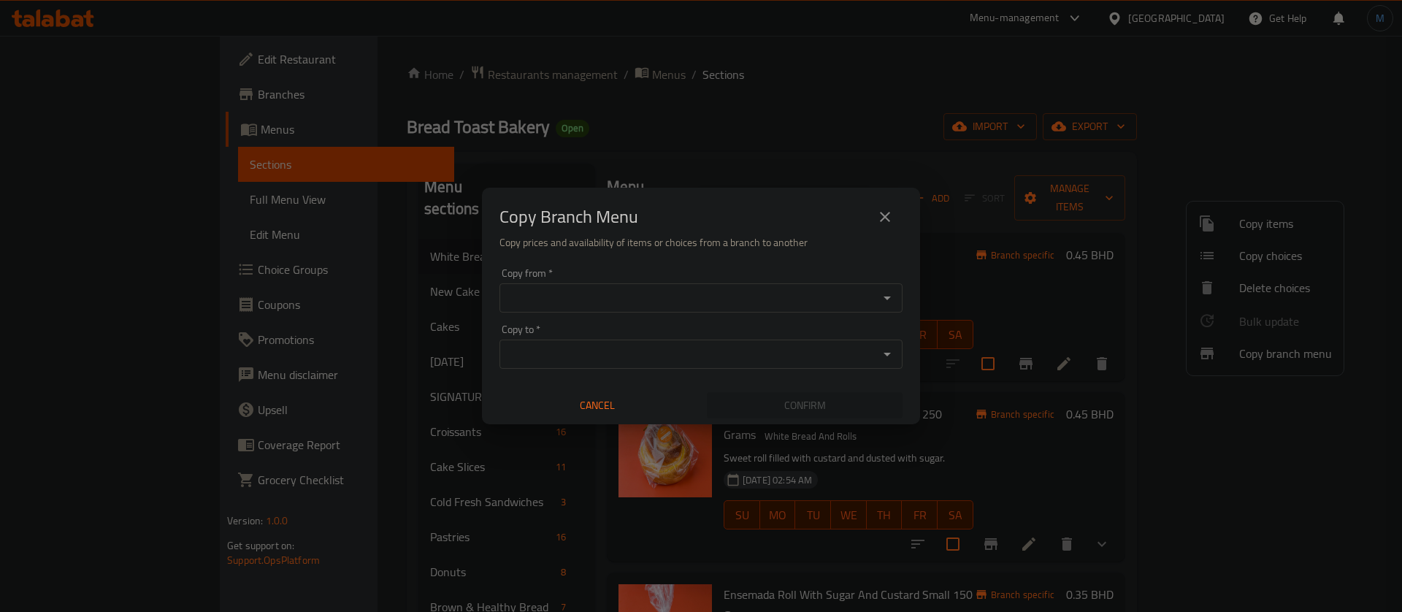
click at [756, 289] on input "Copy from   *" at bounding box center [689, 298] width 370 height 20
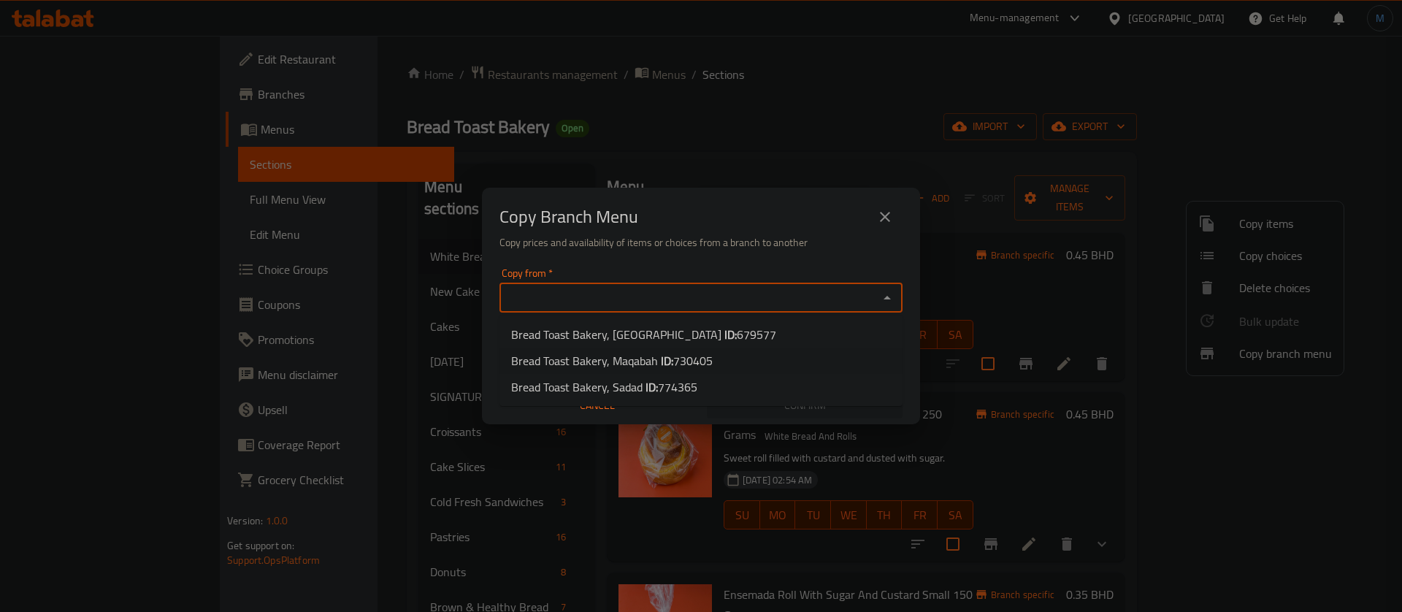
click at [695, 361] on span "730405" at bounding box center [692, 361] width 39 height 22
type input "Bread Toast Bakery, Maqabah"
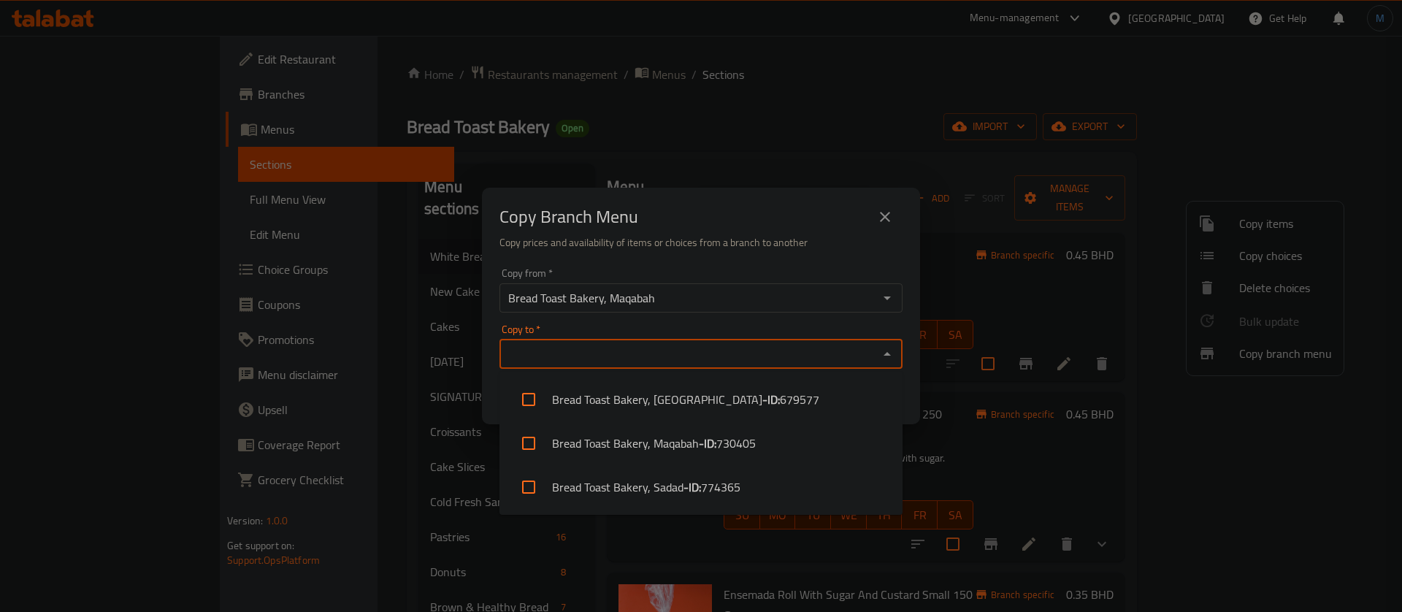
click at [686, 361] on input "Copy to   *" at bounding box center [689, 354] width 370 height 20
click at [685, 478] on b "- ID:" at bounding box center [693, 487] width 18 height 18
checkbox input "true"
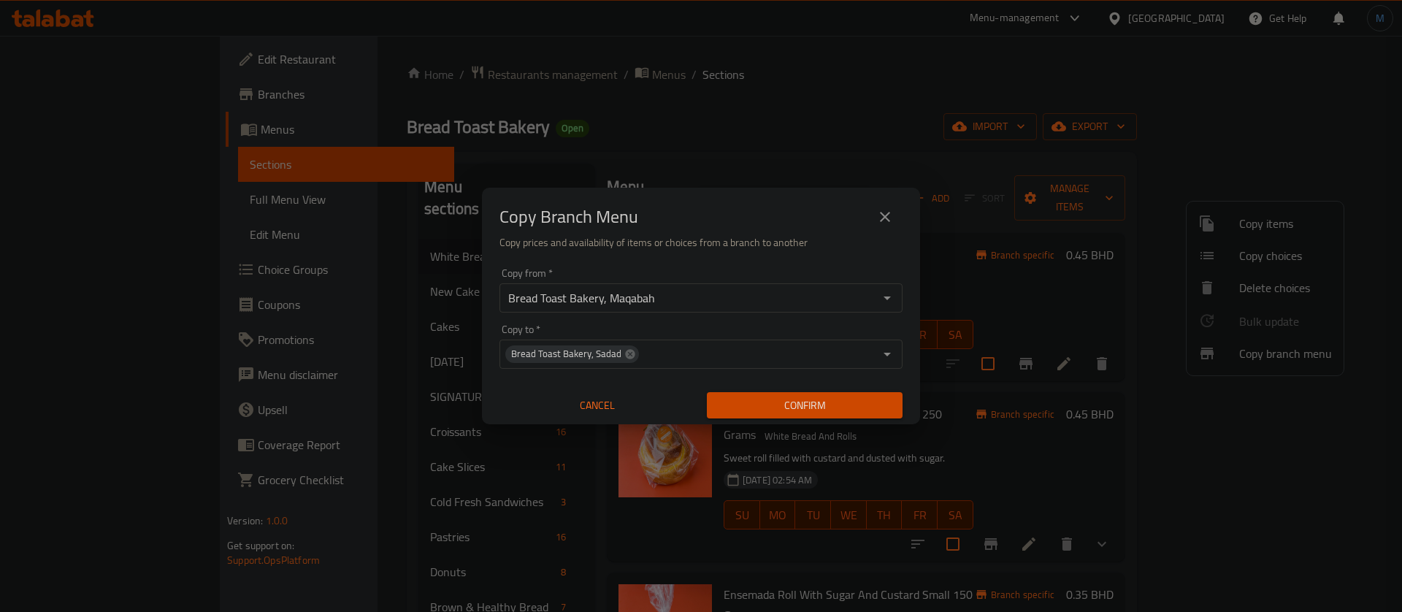
click at [715, 229] on div "Copy Branch Menu" at bounding box center [701, 216] width 403 height 35
click at [784, 403] on span "Confirm" at bounding box center [805, 406] width 172 height 18
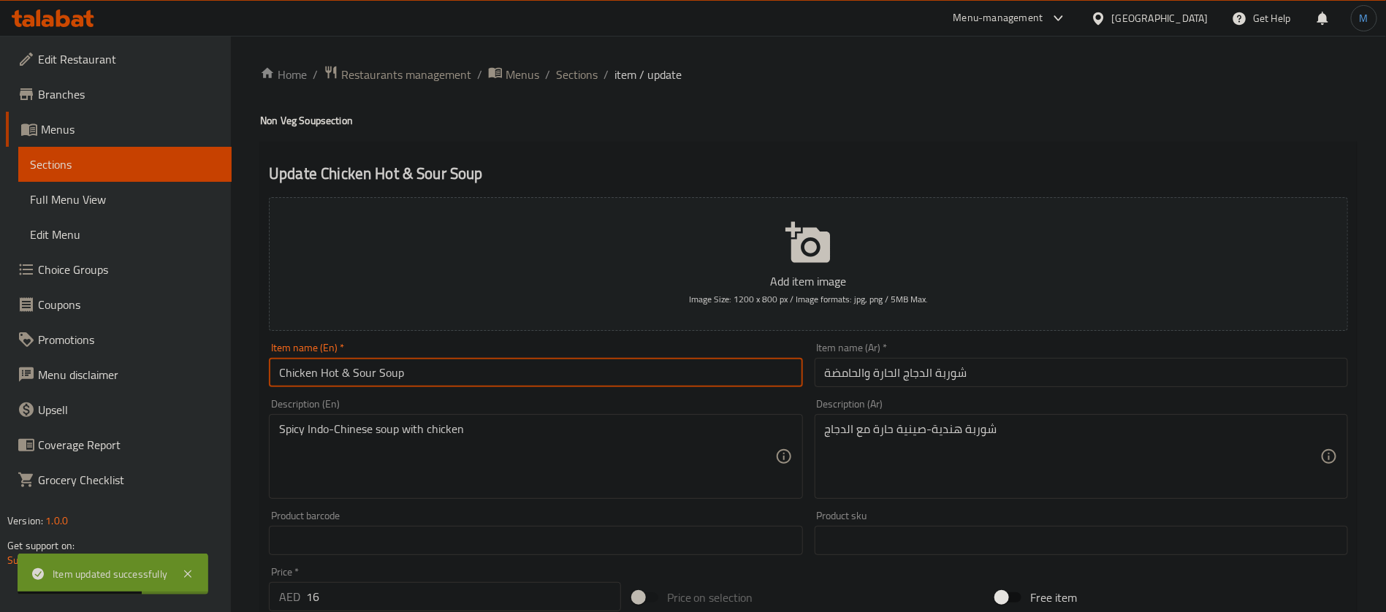
click at [343, 375] on input "Chicken Hot & Sour Soup" at bounding box center [535, 372] width 533 height 29
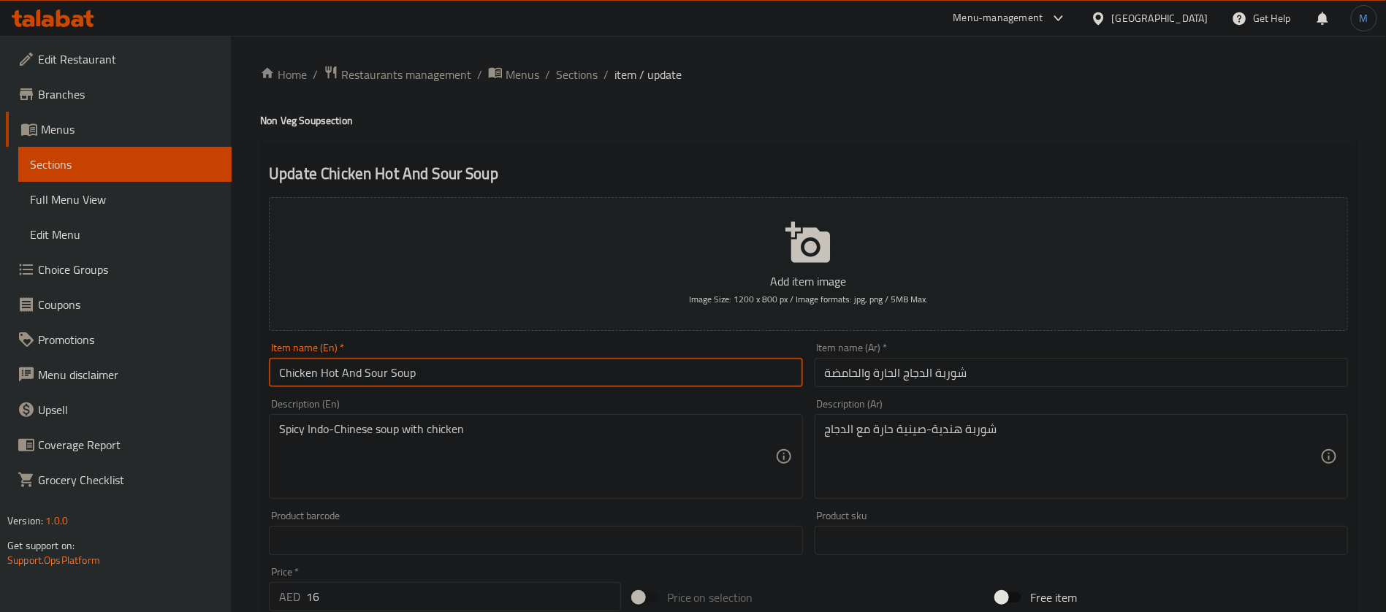
type input "Chicken Hot And Sour Soup"
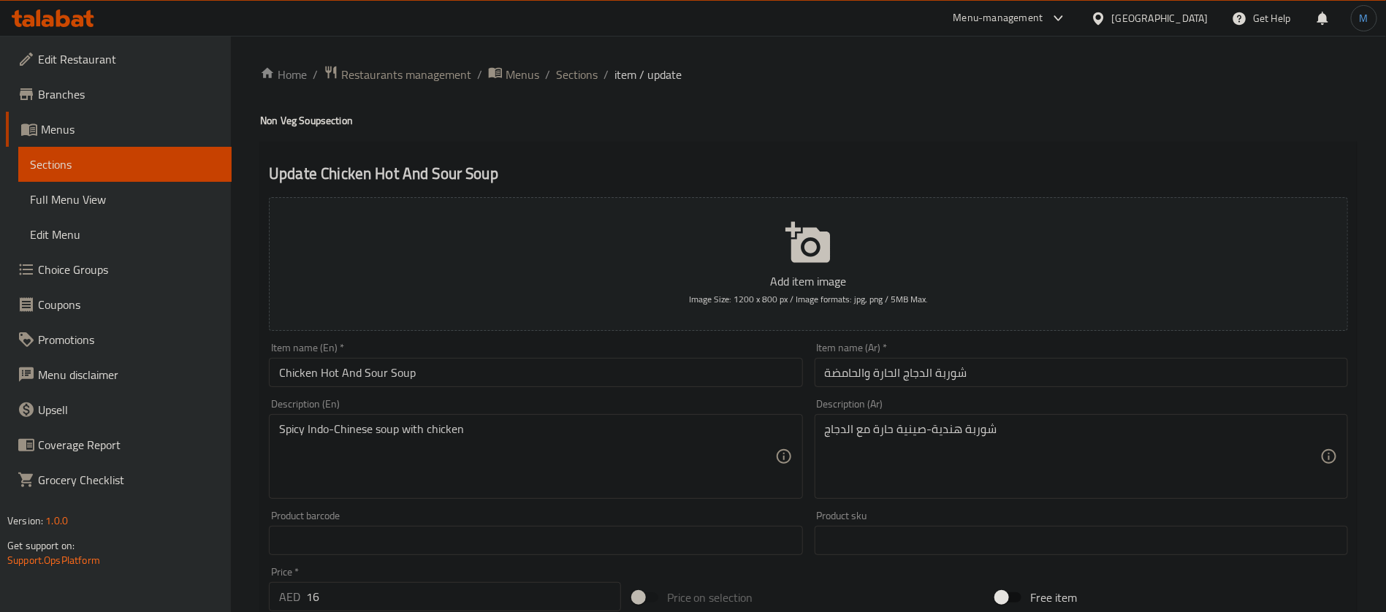
click at [960, 419] on div "شوربة هندية-صينية حارة مع الدجاج Description (Ar)" at bounding box center [1080, 456] width 533 height 85
click at [952, 424] on textarea "شوربة هندية-صينية حارة مع الدجاج" at bounding box center [1072, 456] width 495 height 69
type textarea "شوربة اندو صيني حارة مع الدجاج"
click at [691, 378] on input "Chicken Hot And Sour Soup" at bounding box center [535, 372] width 533 height 29
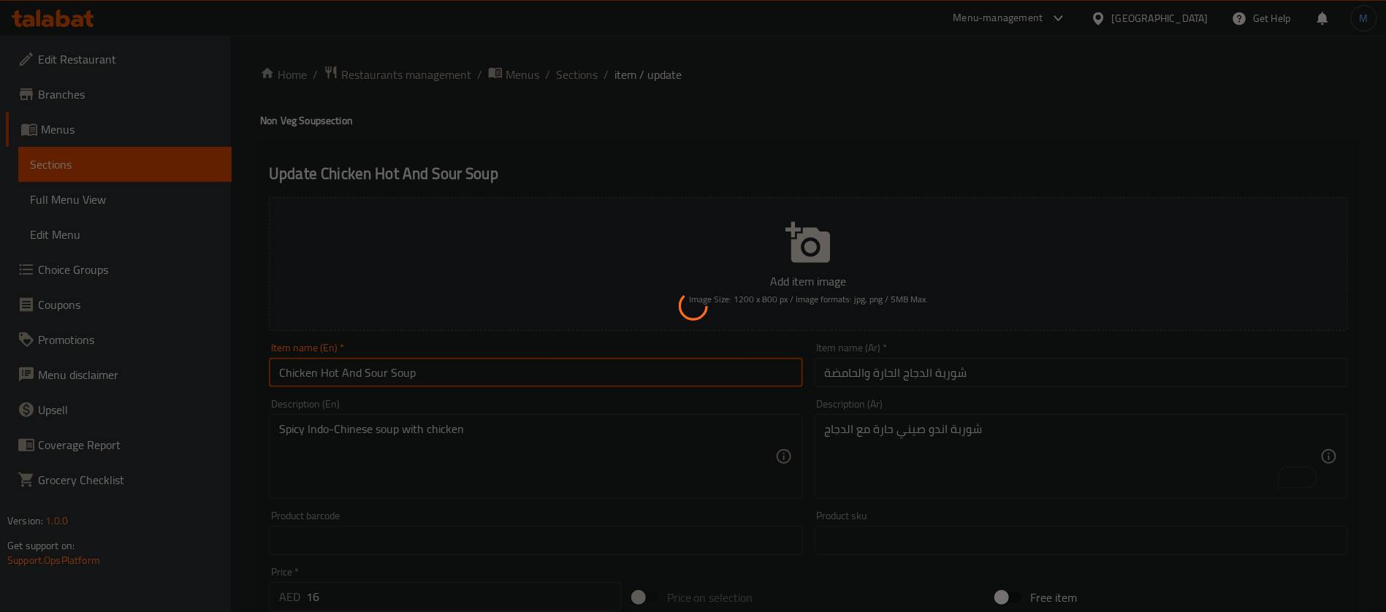
click at [752, 343] on div at bounding box center [693, 306] width 1386 height 612
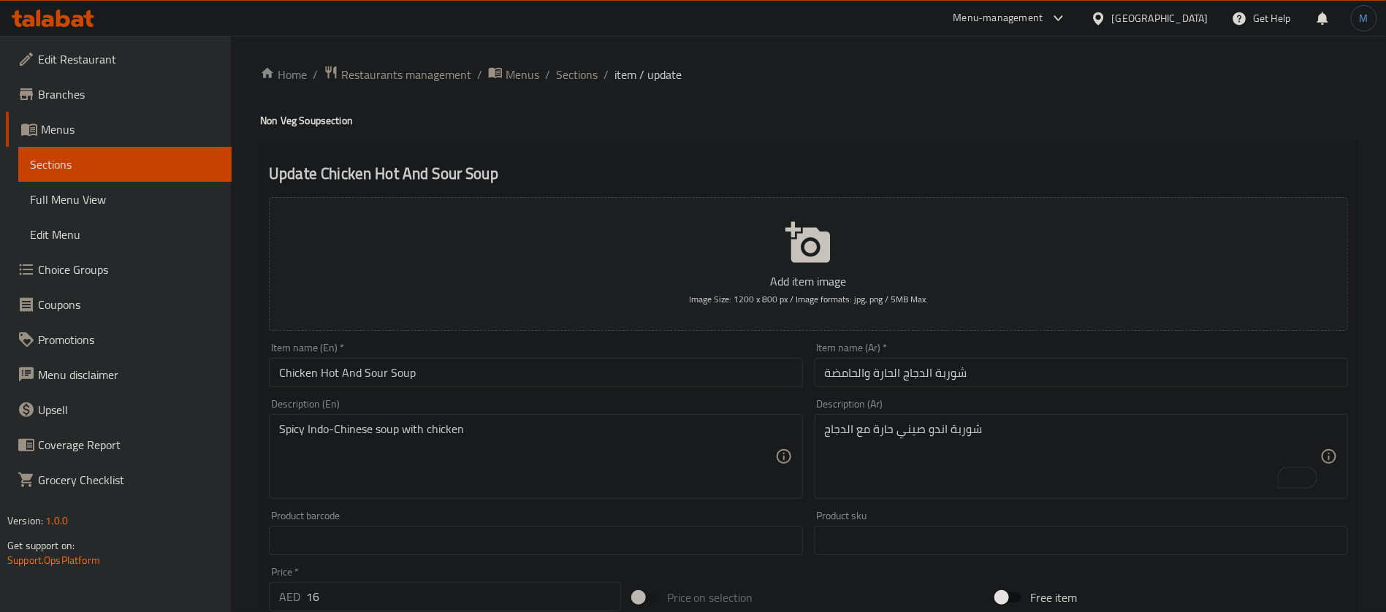
click at [688, 348] on div "Item name (En)   * Chicken Hot And Sour Soup Item name (En) *" at bounding box center [535, 365] width 533 height 45
click at [676, 340] on div "Item name (En)   * Chicken Hot And Sour Soup Item name (En) *" at bounding box center [535, 365] width 545 height 56
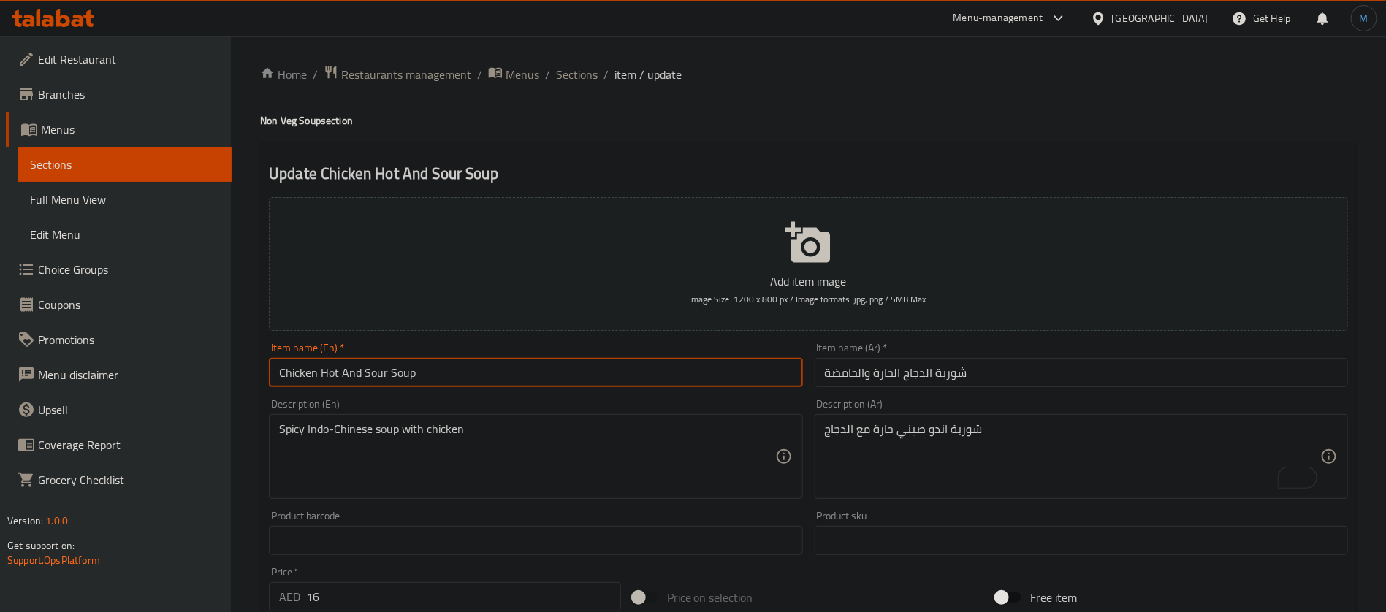
click at [650, 362] on input "Chicken Hot And Sour Soup" at bounding box center [535, 372] width 533 height 29
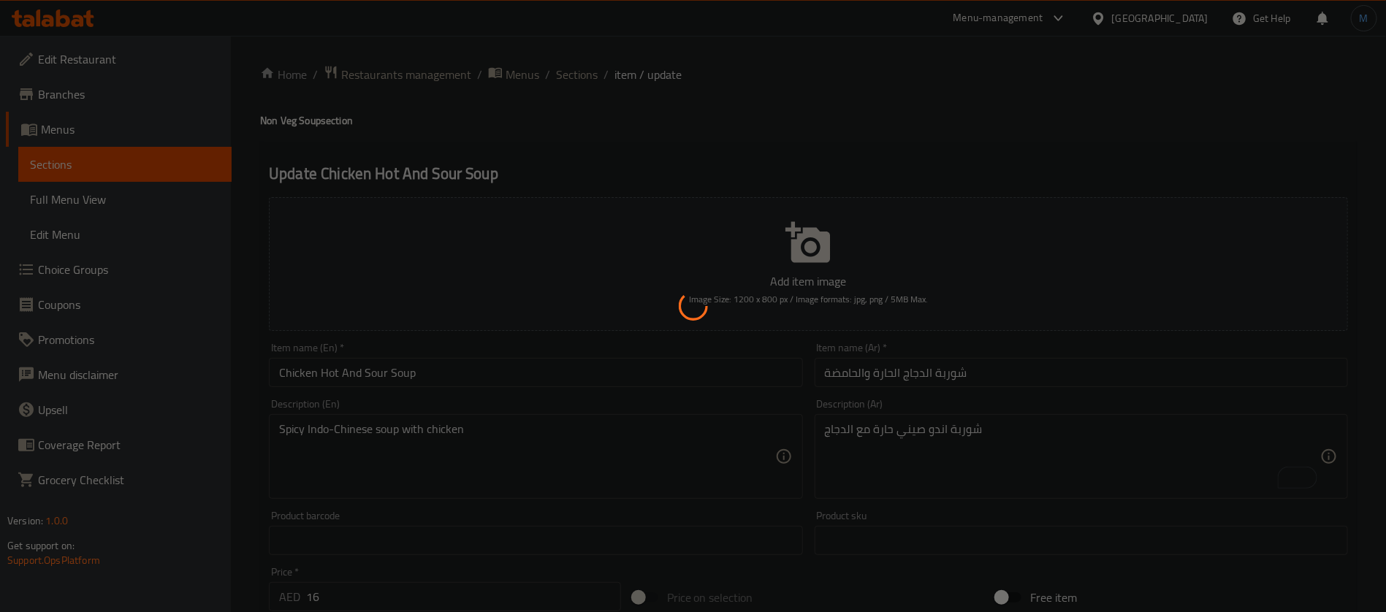
click at [714, 370] on div at bounding box center [693, 306] width 1386 height 612
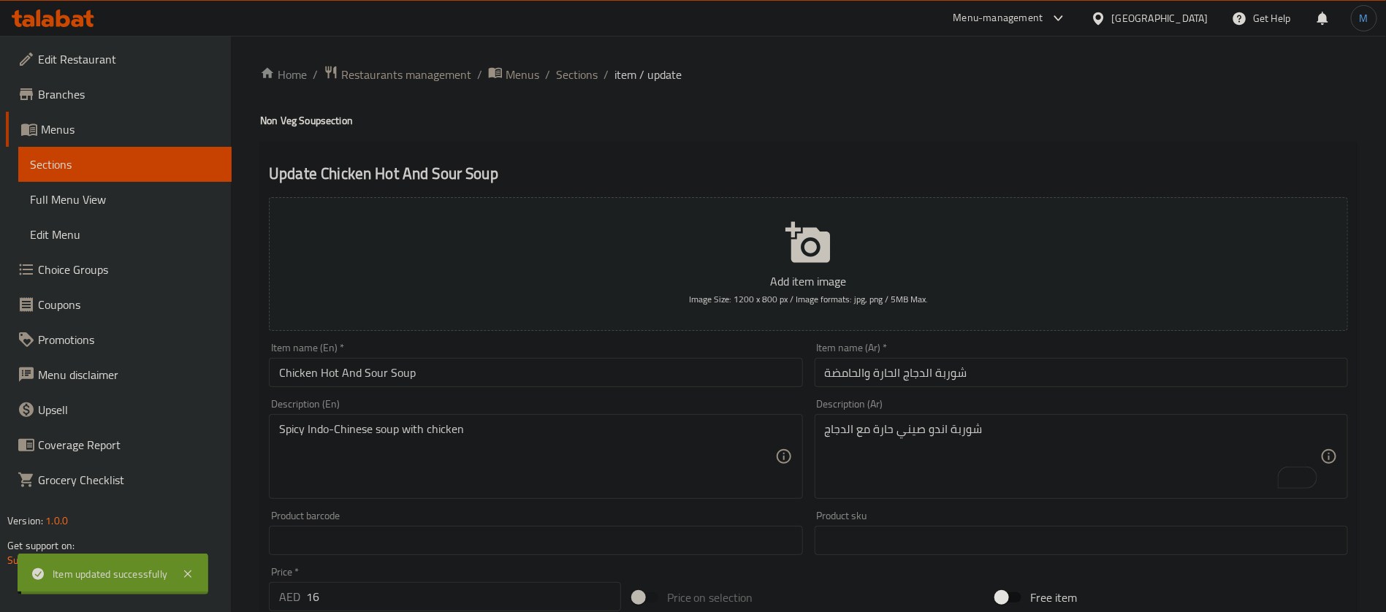
click at [708, 414] on div "Spicy Indo-Chinese soup with chicken Description (En)" at bounding box center [535, 456] width 533 height 85
click at [576, 80] on span "Sections" at bounding box center [577, 75] width 42 height 18
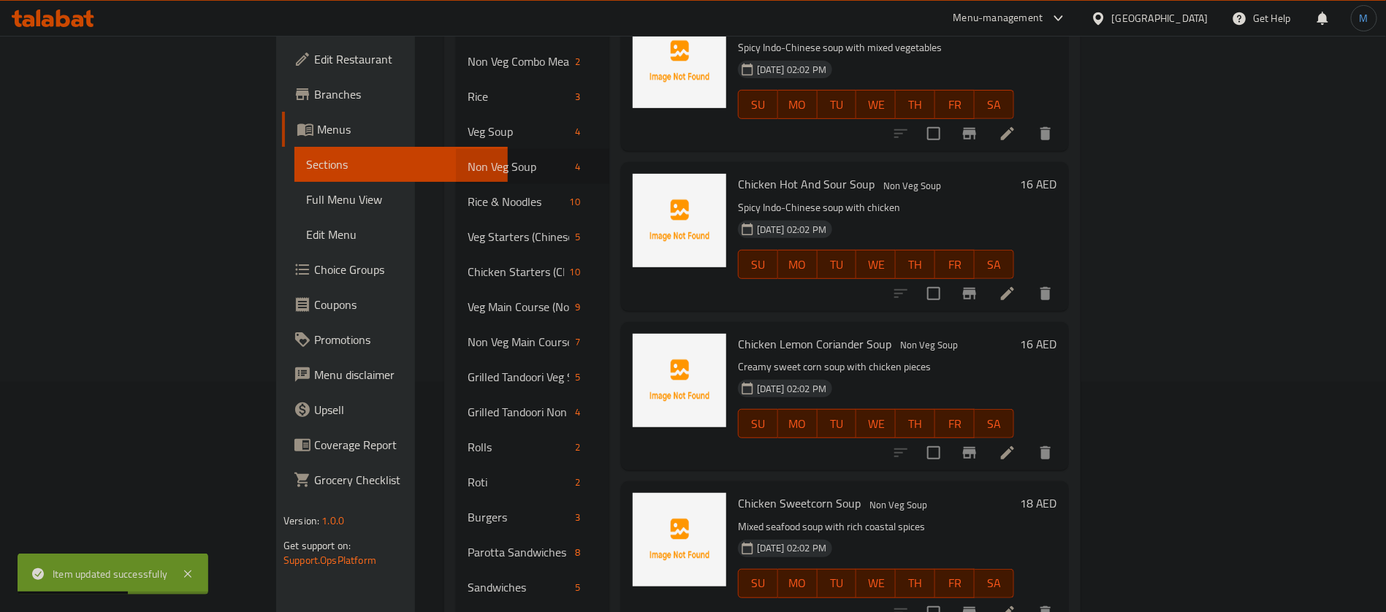
scroll to position [219, 0]
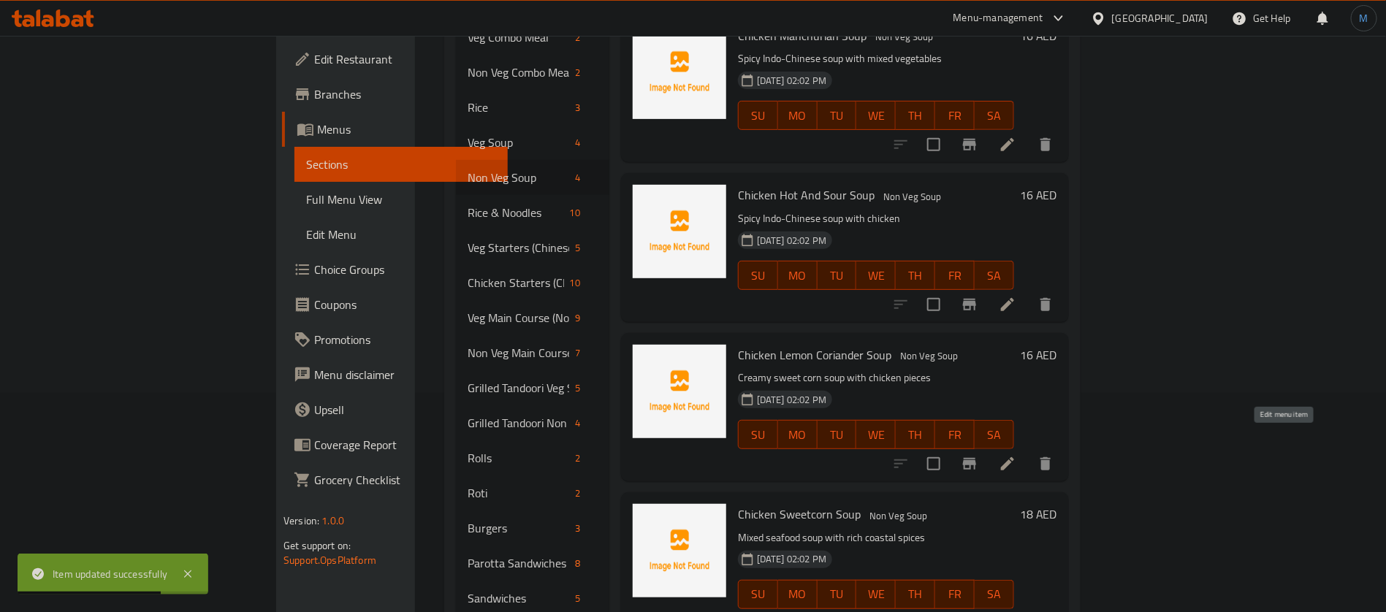
click at [1014, 457] on icon at bounding box center [1007, 463] width 13 height 13
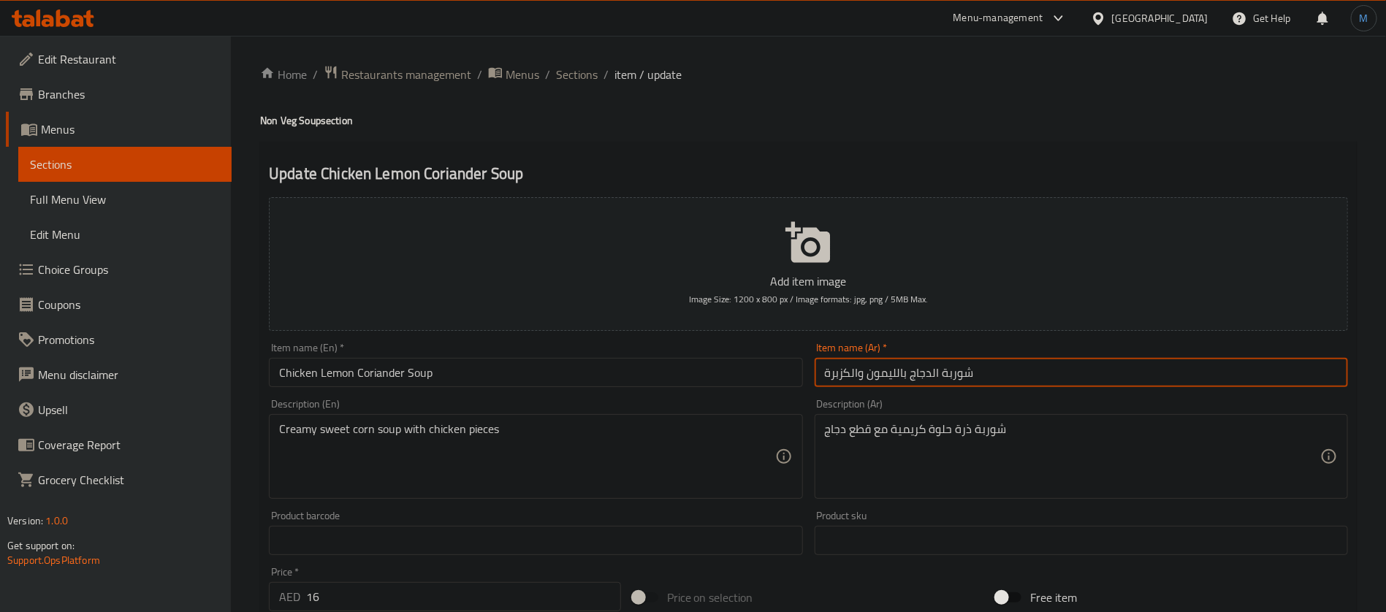
click at [1047, 374] on input "شوربة الدجاج بالليمون والكزبرة" at bounding box center [1080, 372] width 533 height 29
click at [592, 74] on span "Sections" at bounding box center [577, 75] width 42 height 18
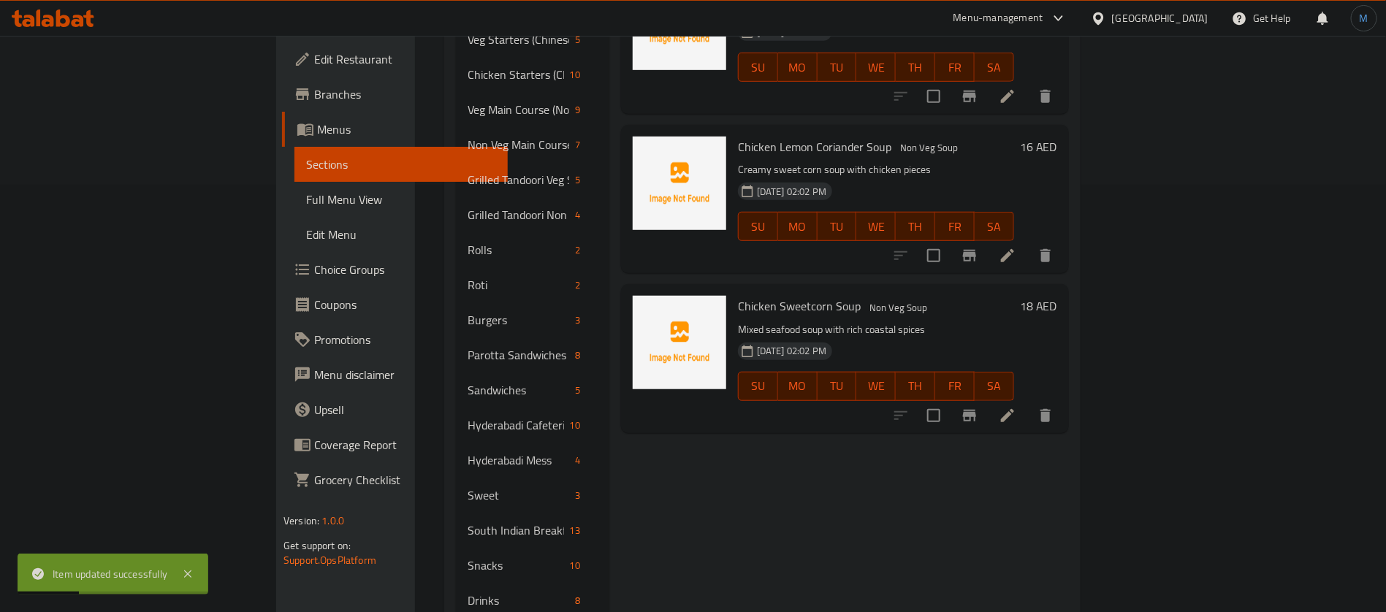
scroll to position [438, 0]
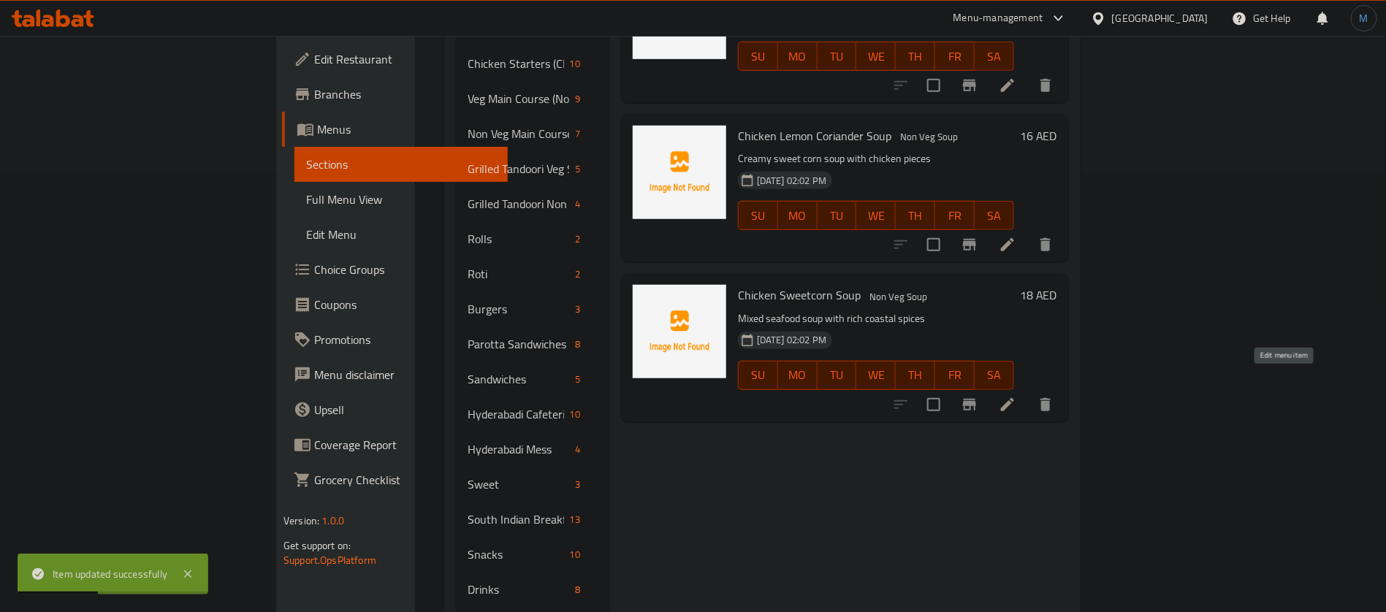
click at [1014, 398] on icon at bounding box center [1007, 404] width 13 height 13
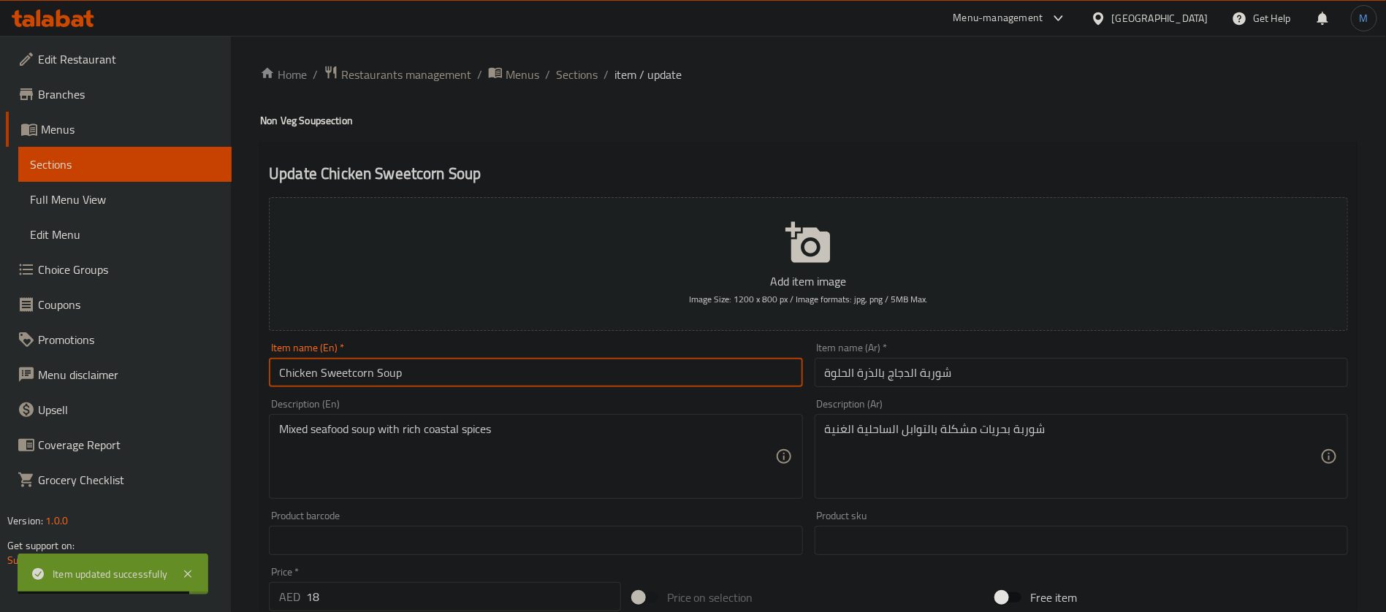
click at [352, 373] on input "Chicken Sweetcorn Soup" at bounding box center [535, 372] width 533 height 29
type input "Chicken Sweet Corn Soup"
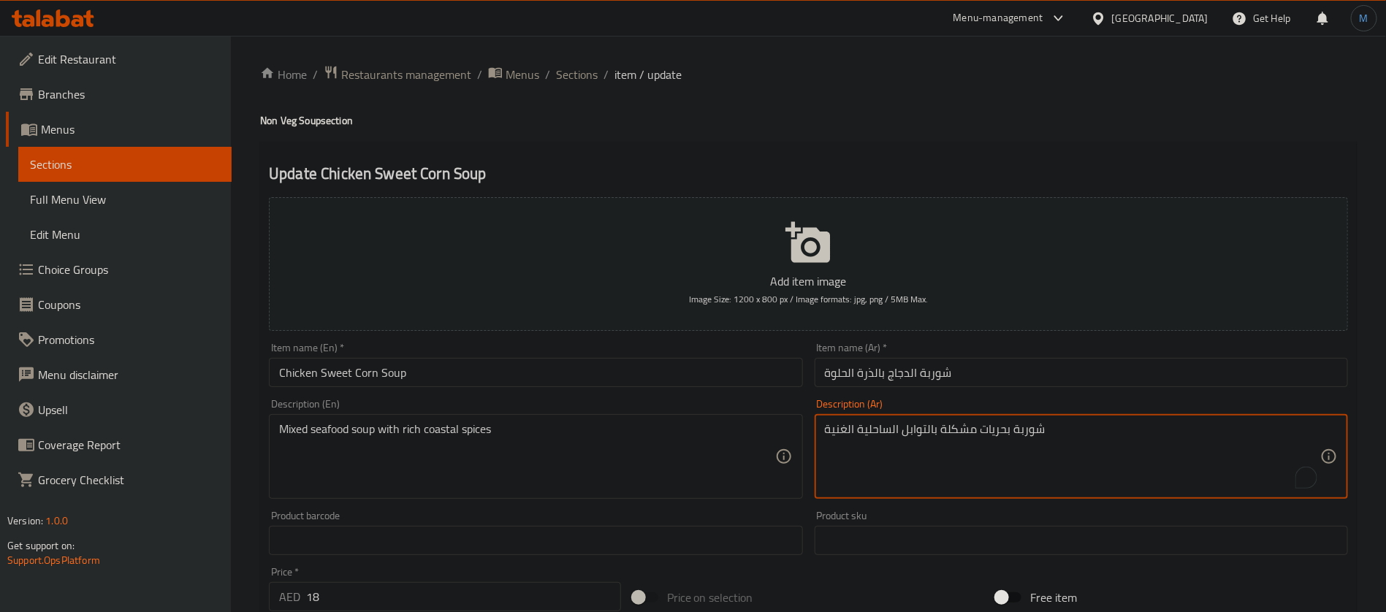
click at [992, 433] on textarea "شوربة بحريات مشكلة بالتوابل الساحلية الغنية" at bounding box center [1072, 456] width 495 height 69
type textarea "شوربة سي فود مشكلة بالتوابل الساحلية الغنية"
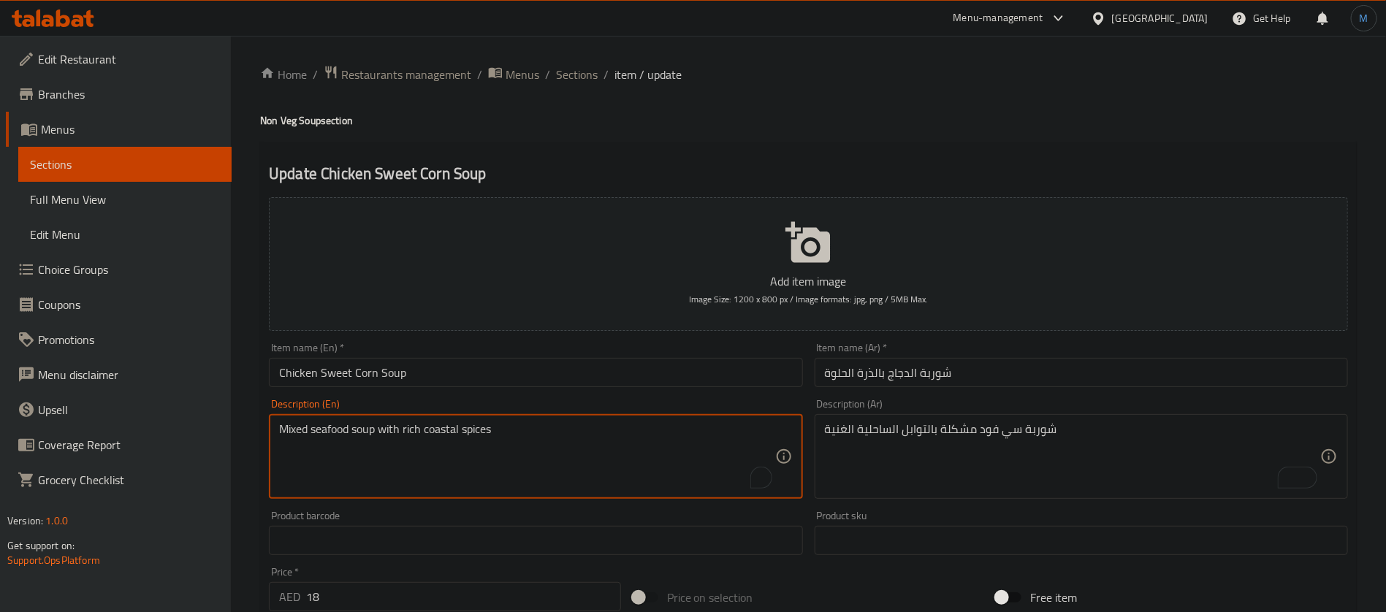
drag, startPoint x: 451, startPoint y: 428, endPoint x: 469, endPoint y: 429, distance: 18.3
click at [469, 429] on textarea "Mixed seafood soup with rich coastal spices" at bounding box center [526, 456] width 495 height 69
click at [908, 381] on input "شوربة الدجاج بالذرة الحلوة" at bounding box center [1080, 372] width 533 height 29
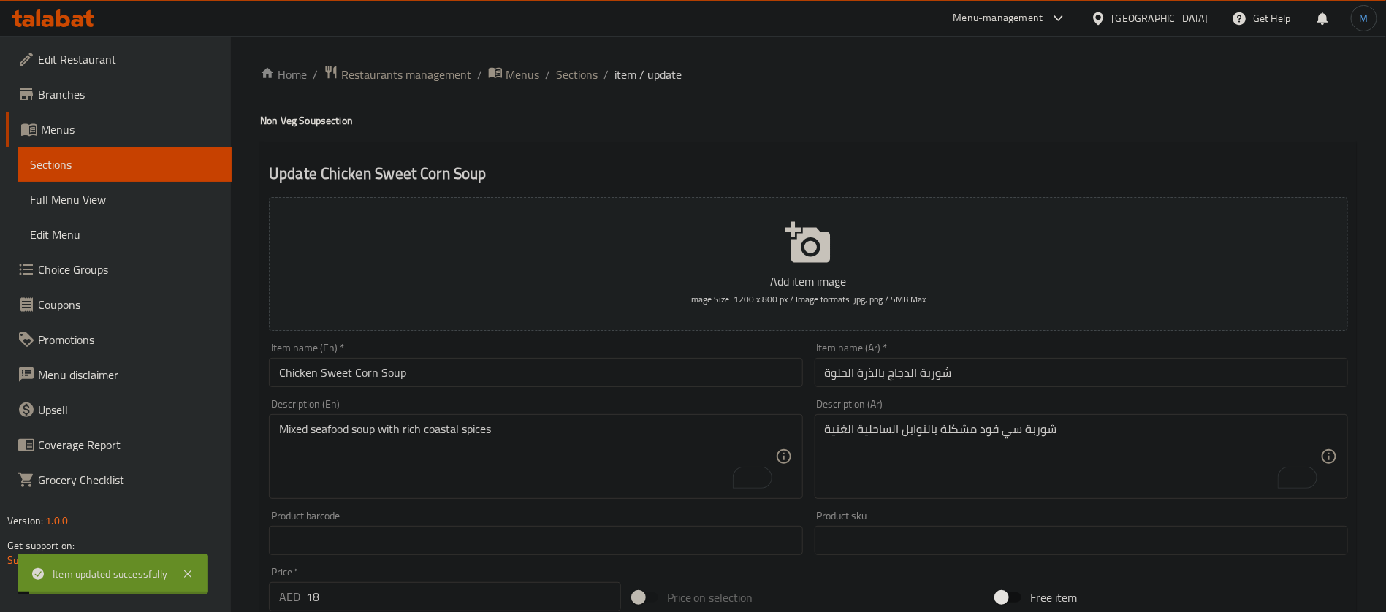
click at [571, 72] on span "Sections" at bounding box center [577, 75] width 42 height 18
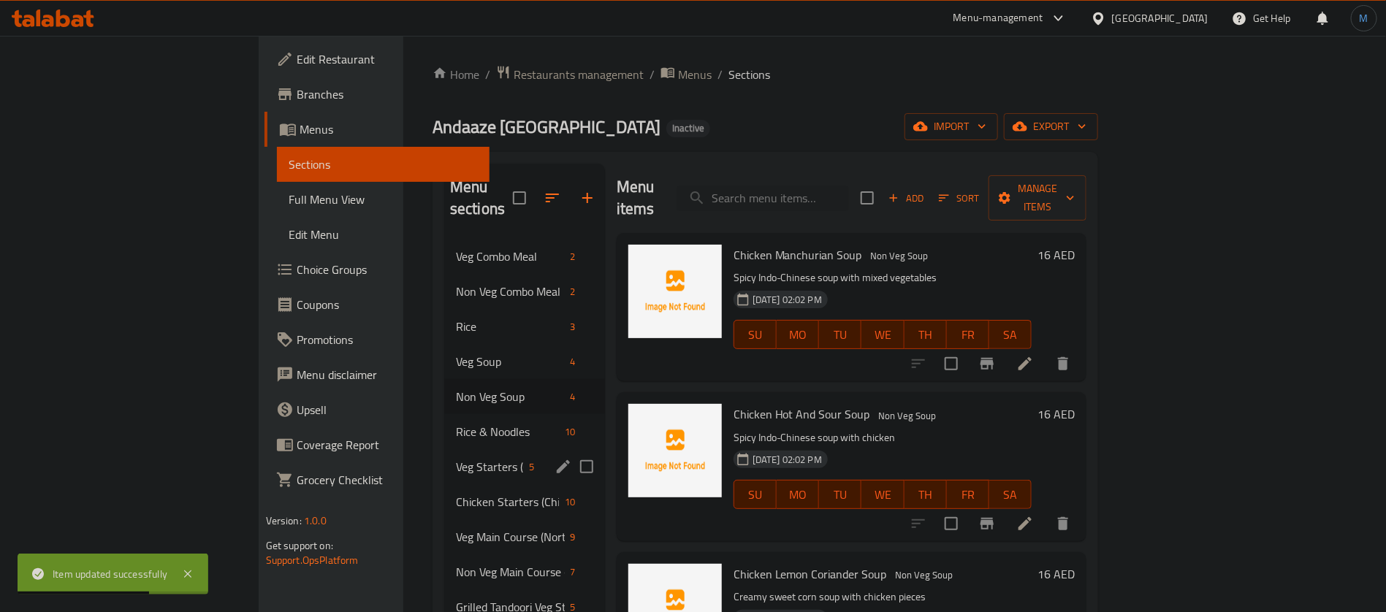
scroll to position [110, 0]
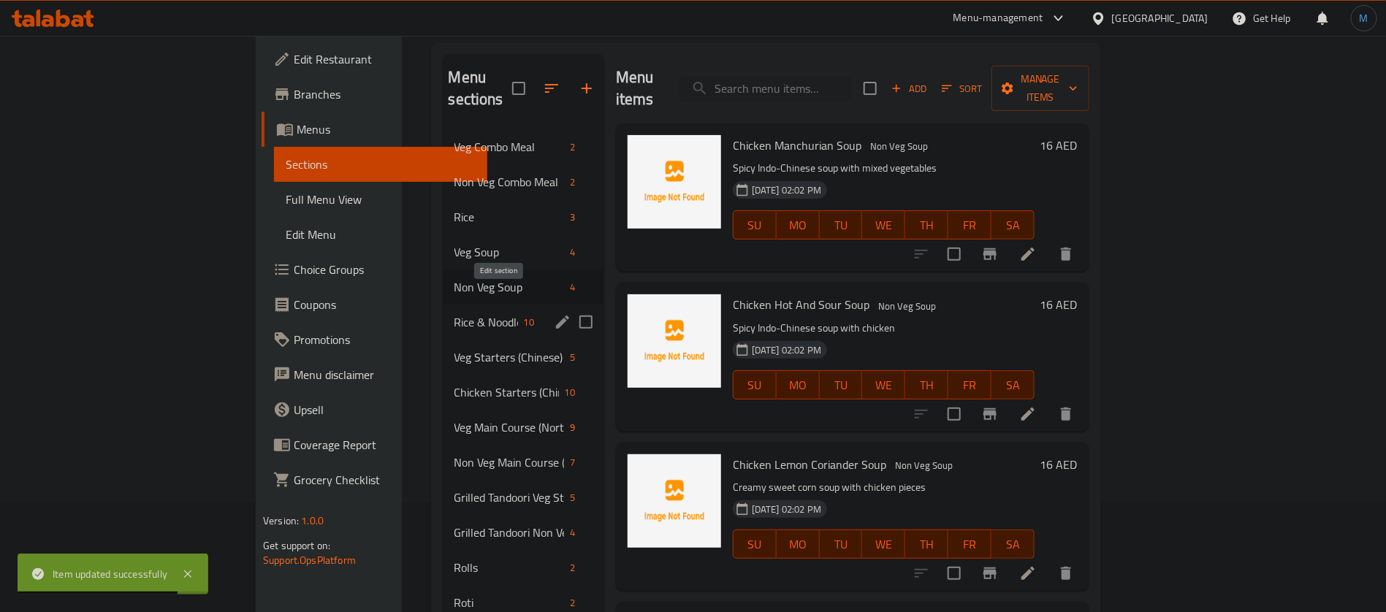
click at [556, 316] on icon "edit" at bounding box center [562, 322] width 13 height 13
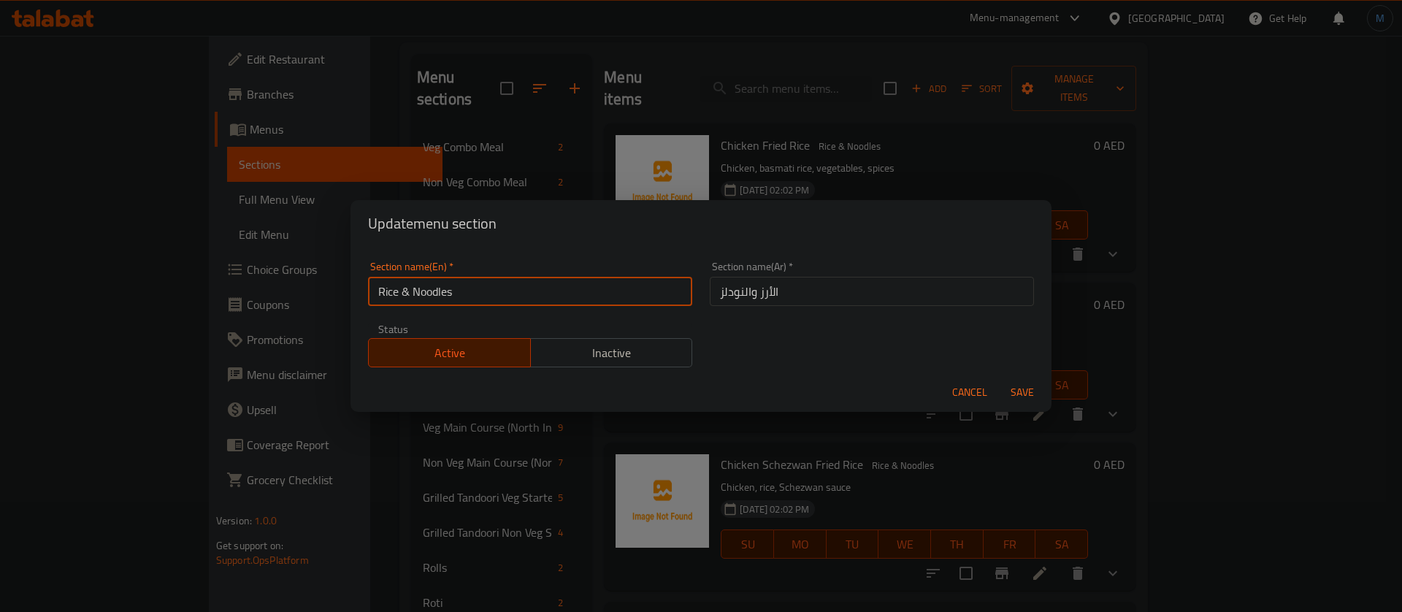
click at [407, 292] on input "Rice & Noodles" at bounding box center [530, 291] width 324 height 29
type input "Rice And Noodles"
click at [999, 379] on button "Save" at bounding box center [1022, 392] width 47 height 27
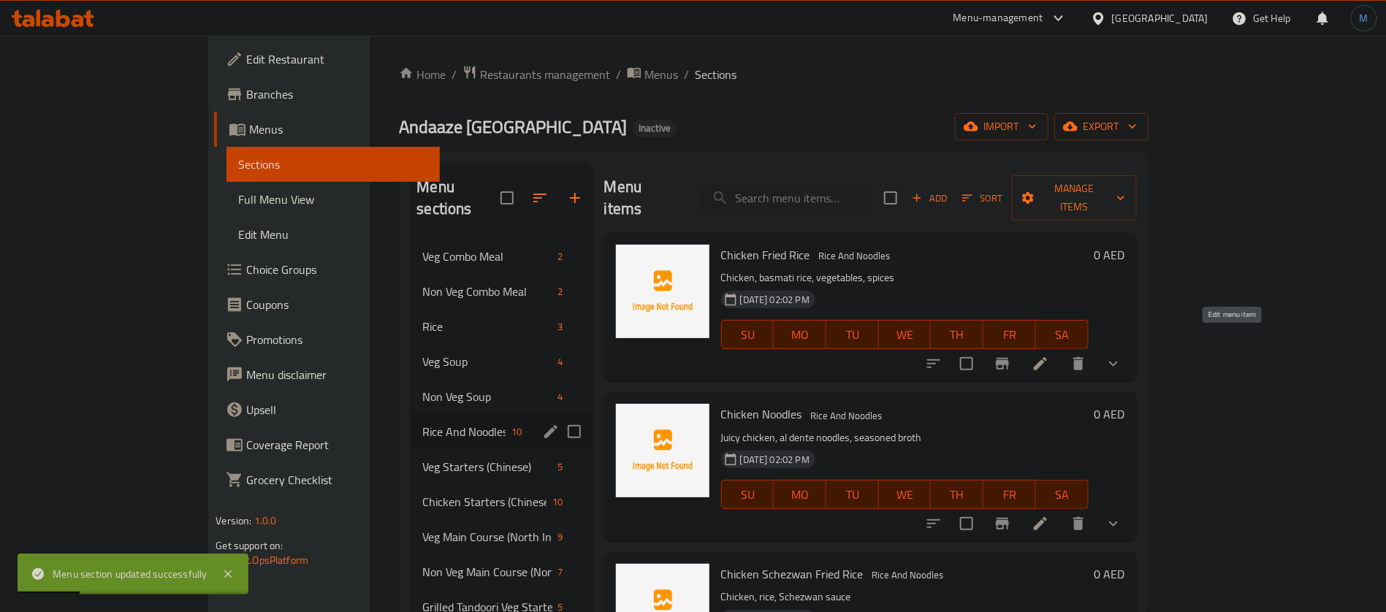
click at [1049, 355] on icon at bounding box center [1040, 364] width 18 height 18
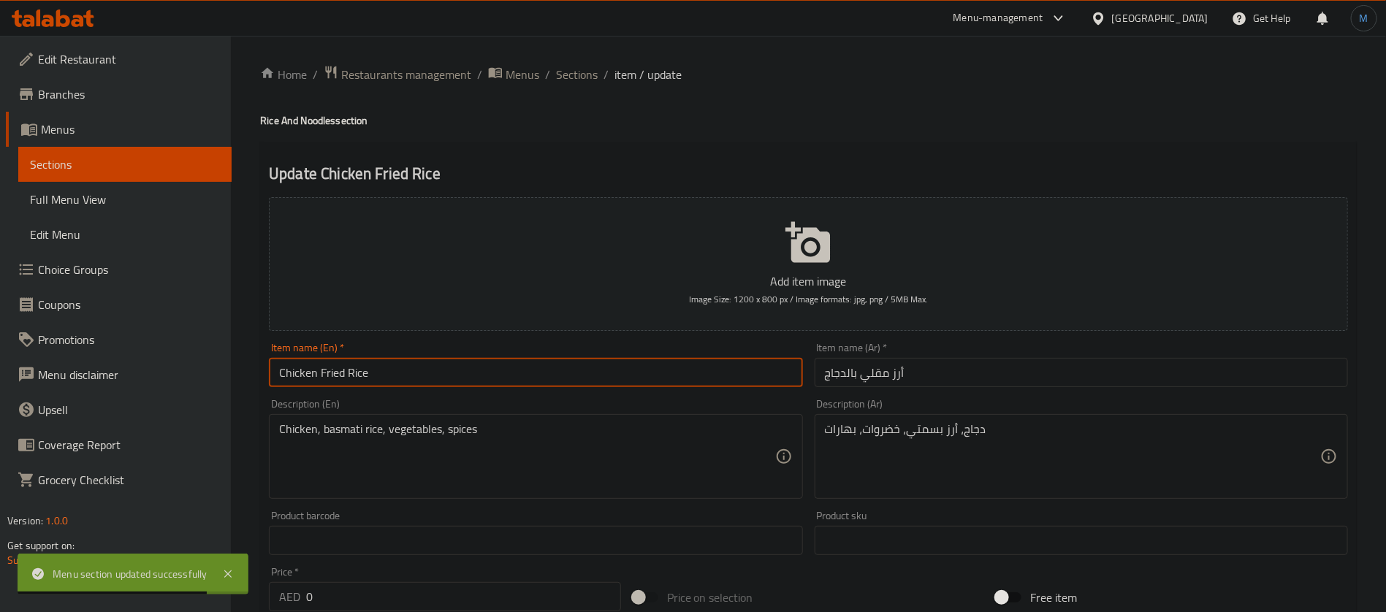
click at [722, 360] on input "Chicken Fried Rice" at bounding box center [535, 372] width 533 height 29
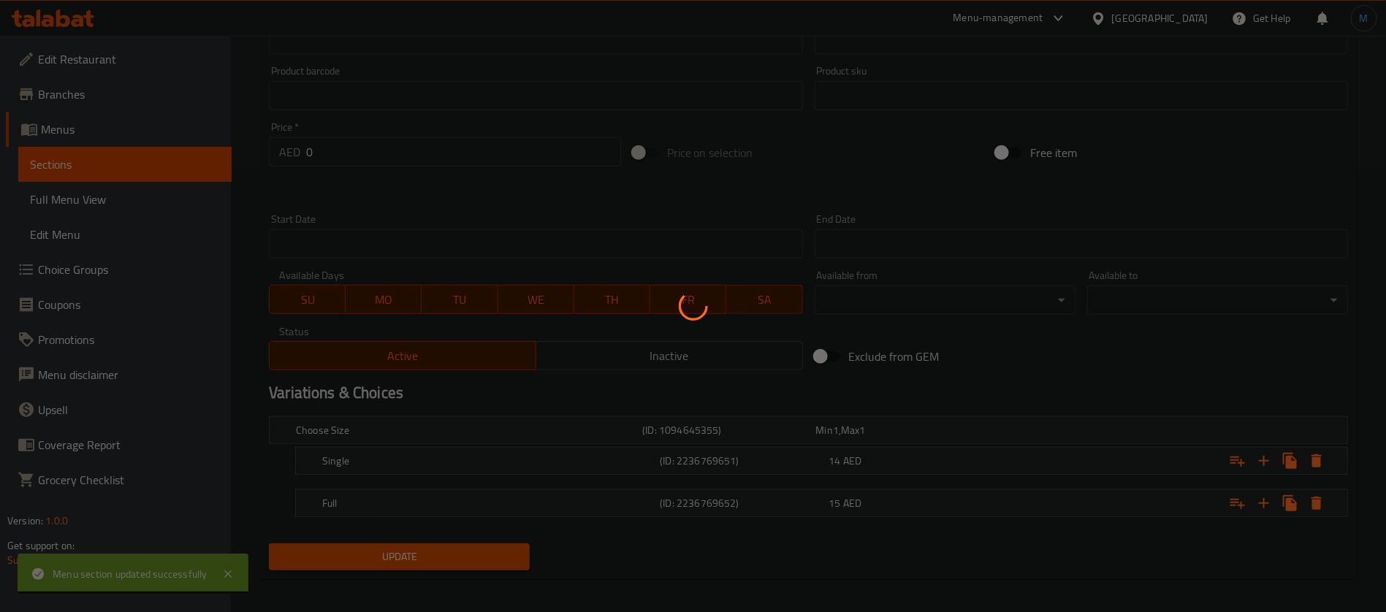
scroll to position [451, 0]
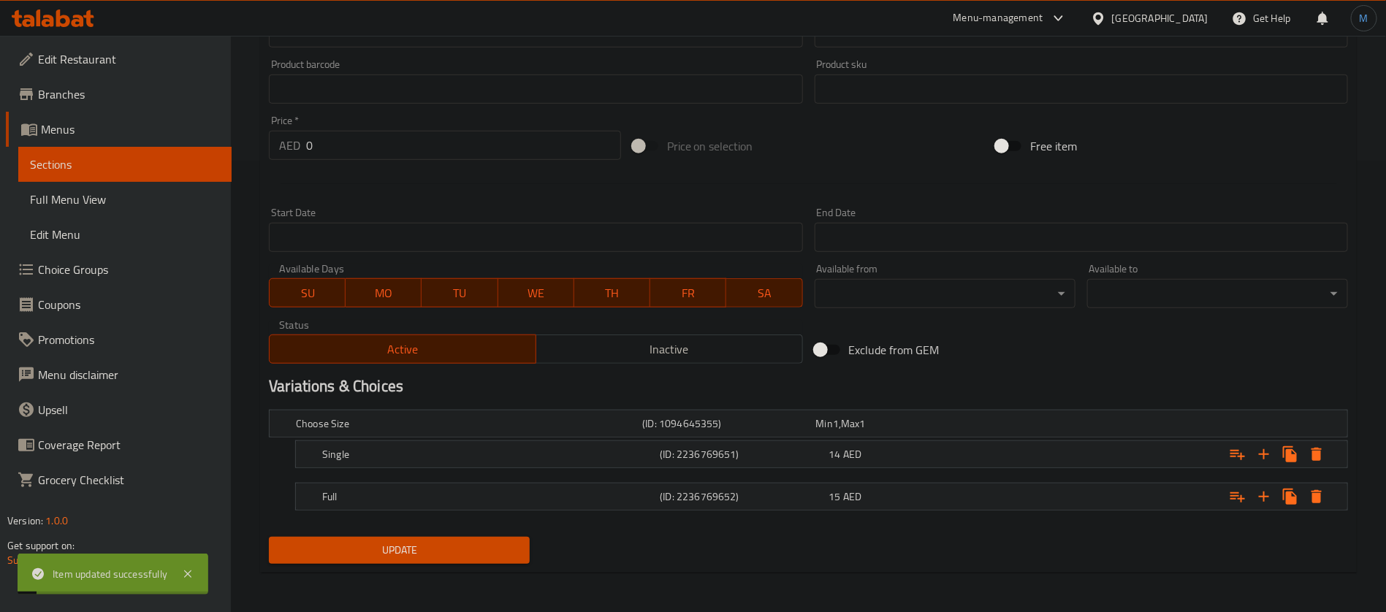
click at [888, 478] on nav at bounding box center [808, 477] width 1079 height 12
click at [879, 434] on div "15 AED" at bounding box center [899, 423] width 173 height 20
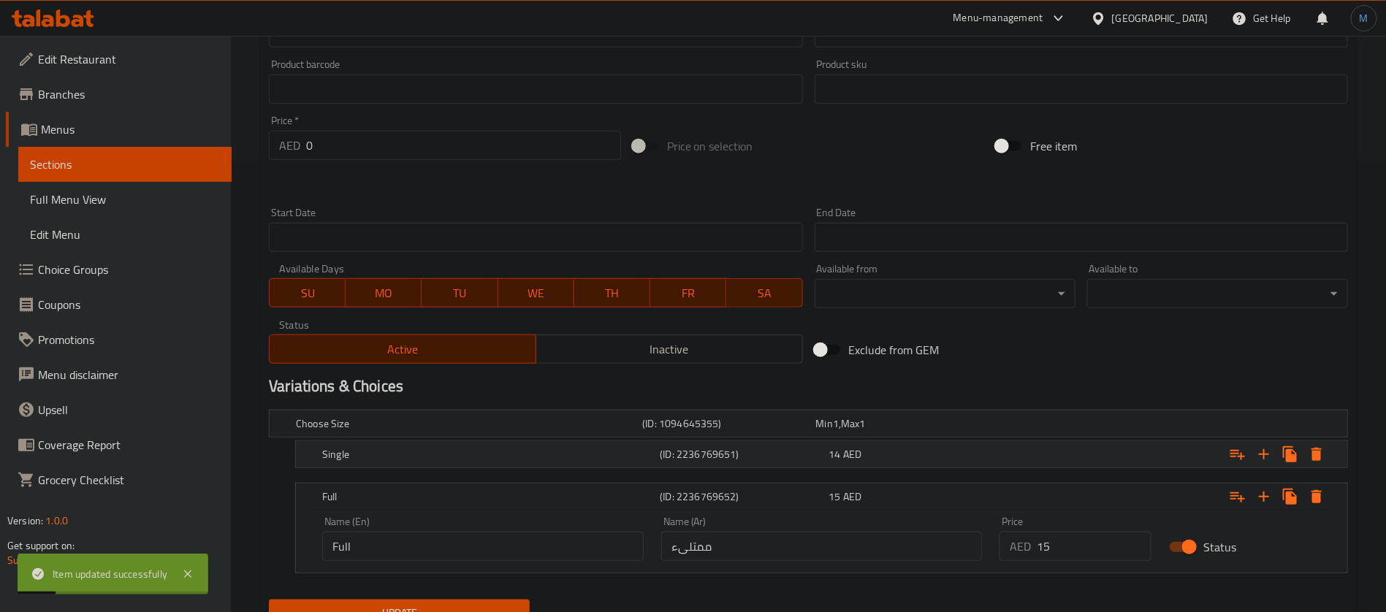
click at [879, 434] on div "14 AED" at bounding box center [899, 423] width 173 height 20
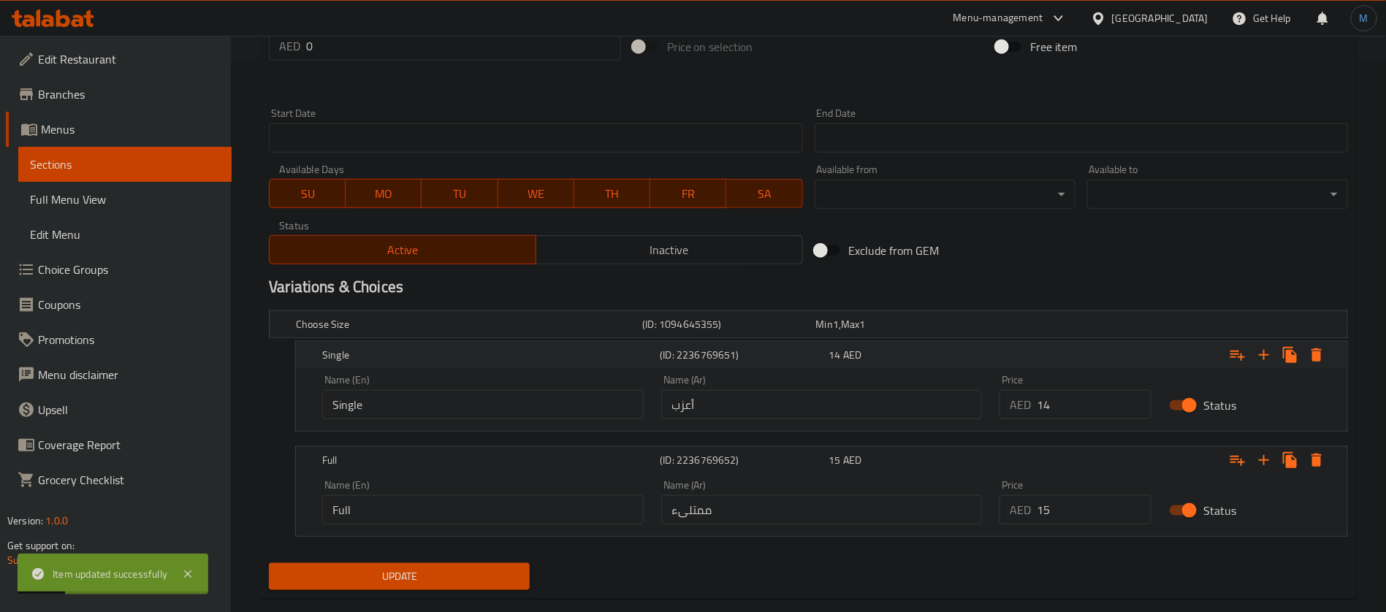
scroll to position [561, 0]
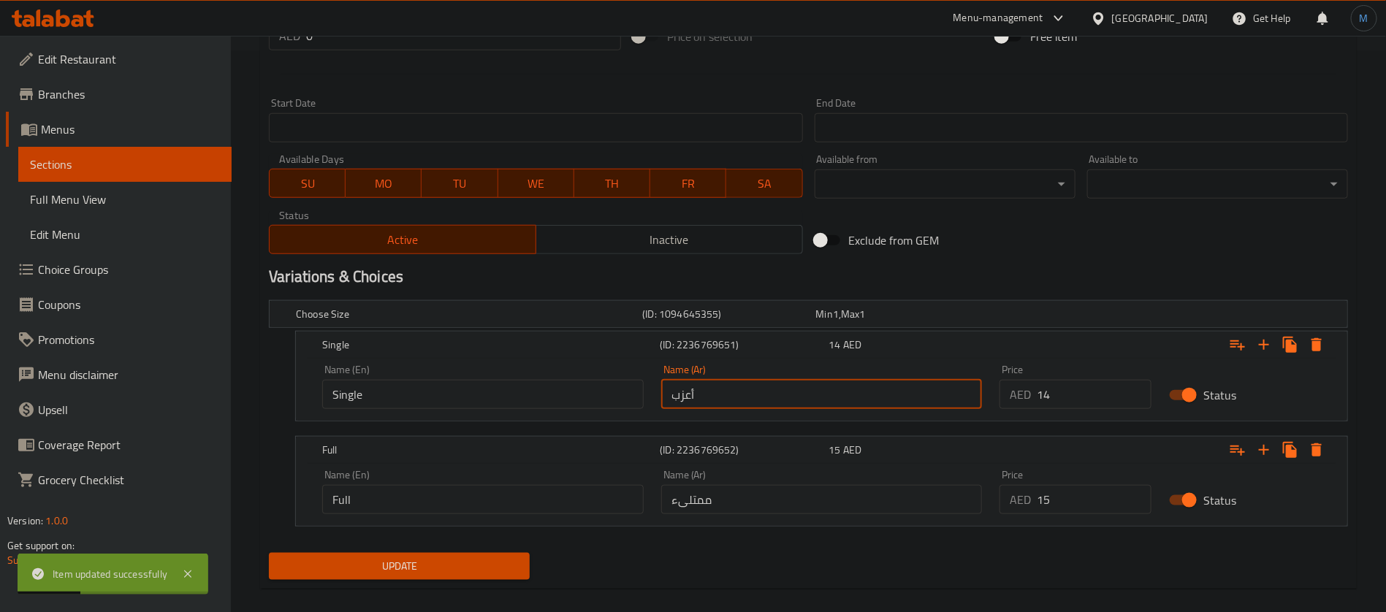
click at [825, 384] on input "أعزب" at bounding box center [821, 394] width 321 height 29
type input "سينجل"
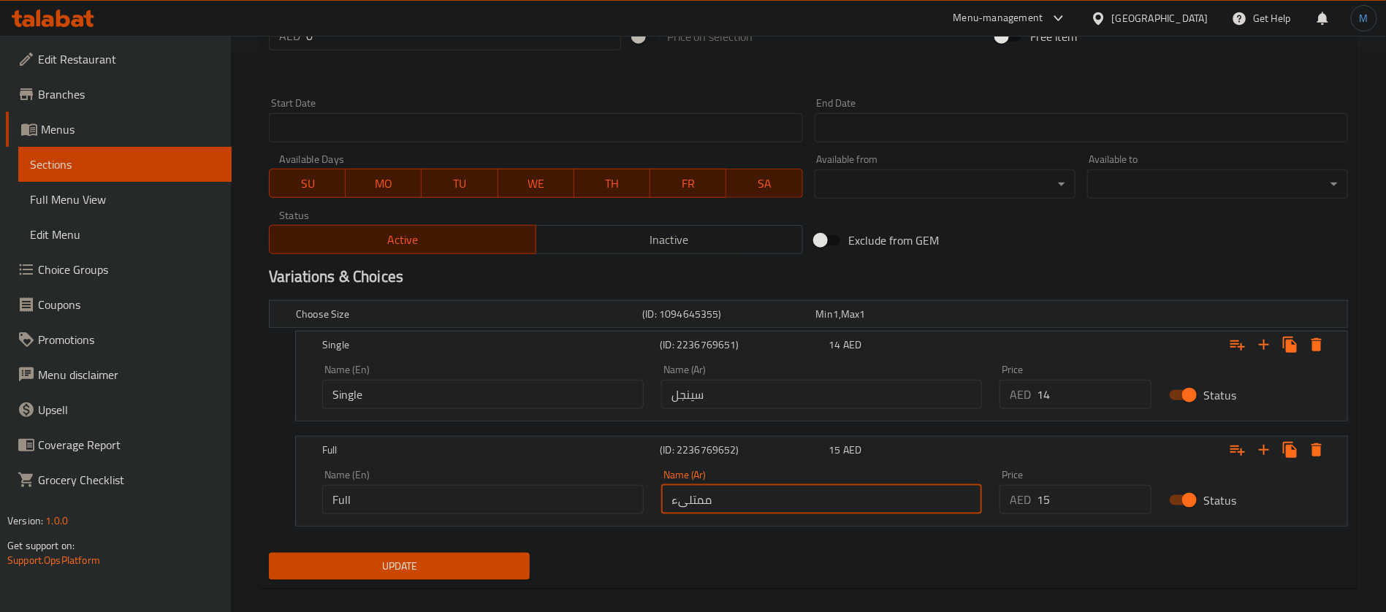
click at [853, 491] on input "ممتلىء" at bounding box center [821, 499] width 321 height 29
type input "كاملة"
click at [470, 565] on span "Update" at bounding box center [398, 566] width 237 height 18
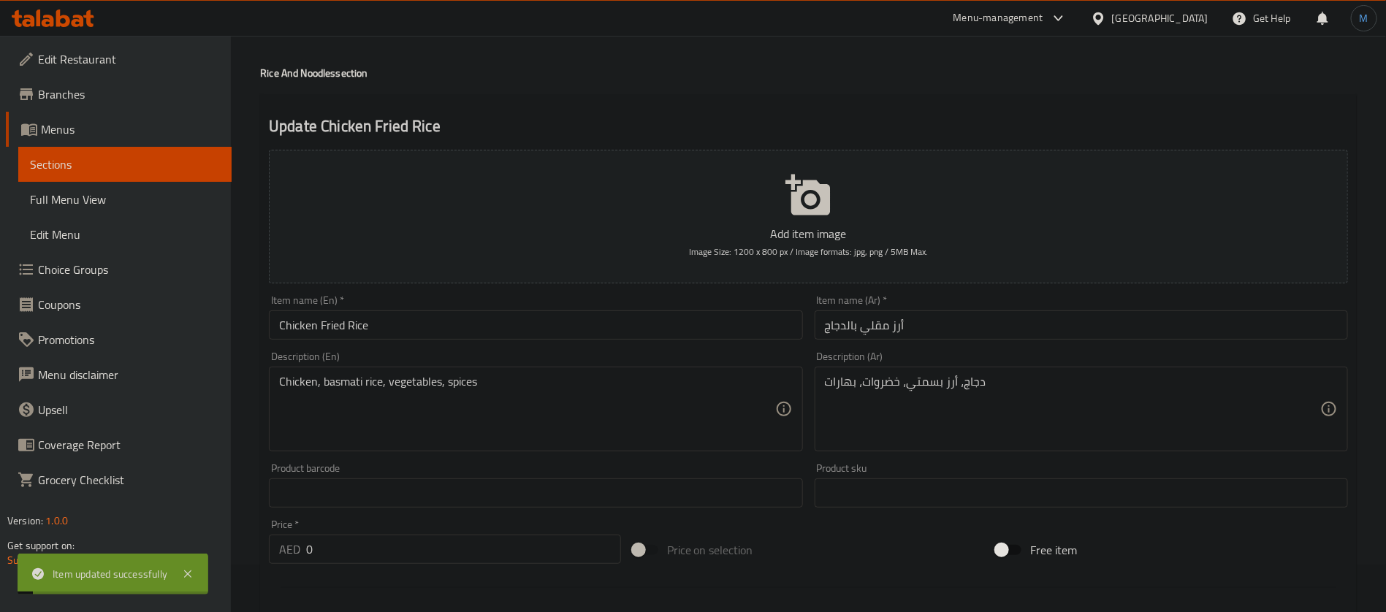
scroll to position [0, 0]
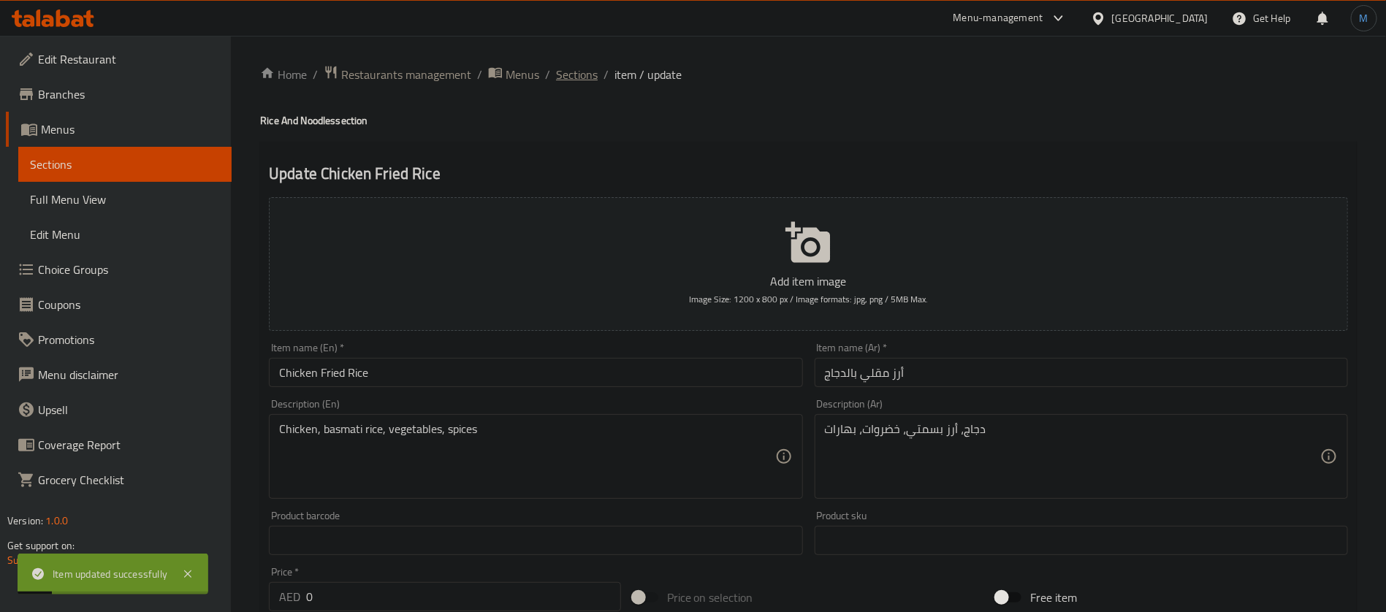
click at [587, 67] on span "Sections" at bounding box center [577, 75] width 42 height 18
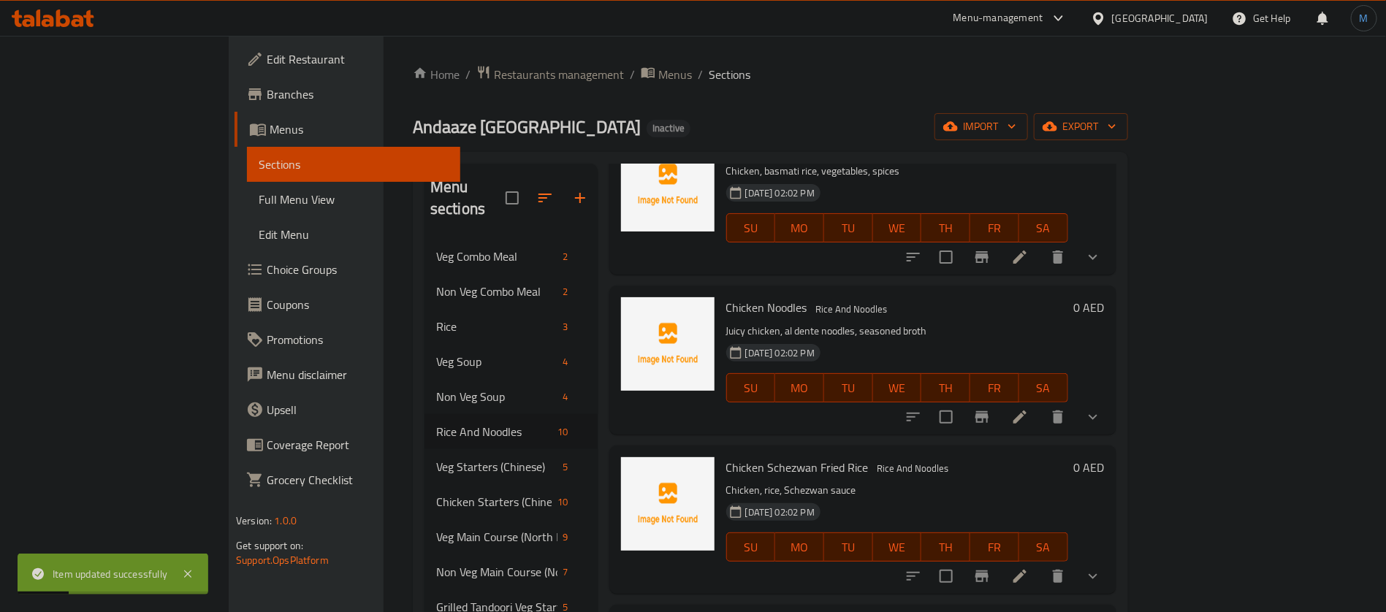
scroll to position [110, 0]
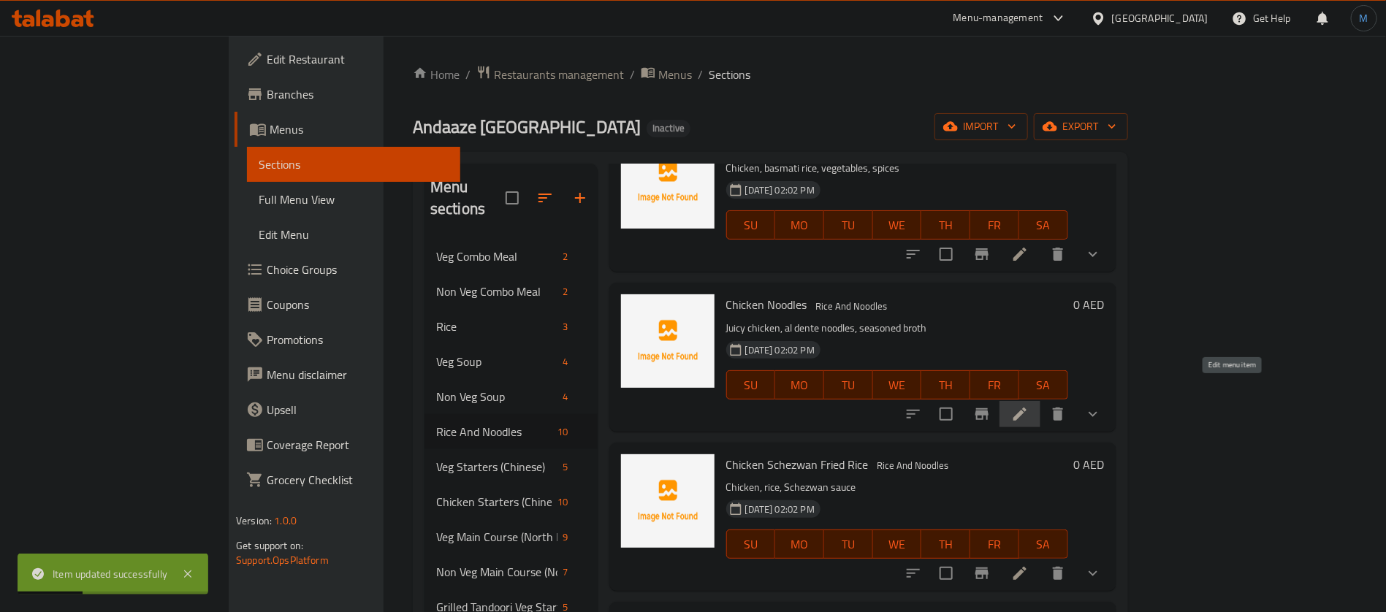
click at [1028, 405] on icon at bounding box center [1020, 414] width 18 height 18
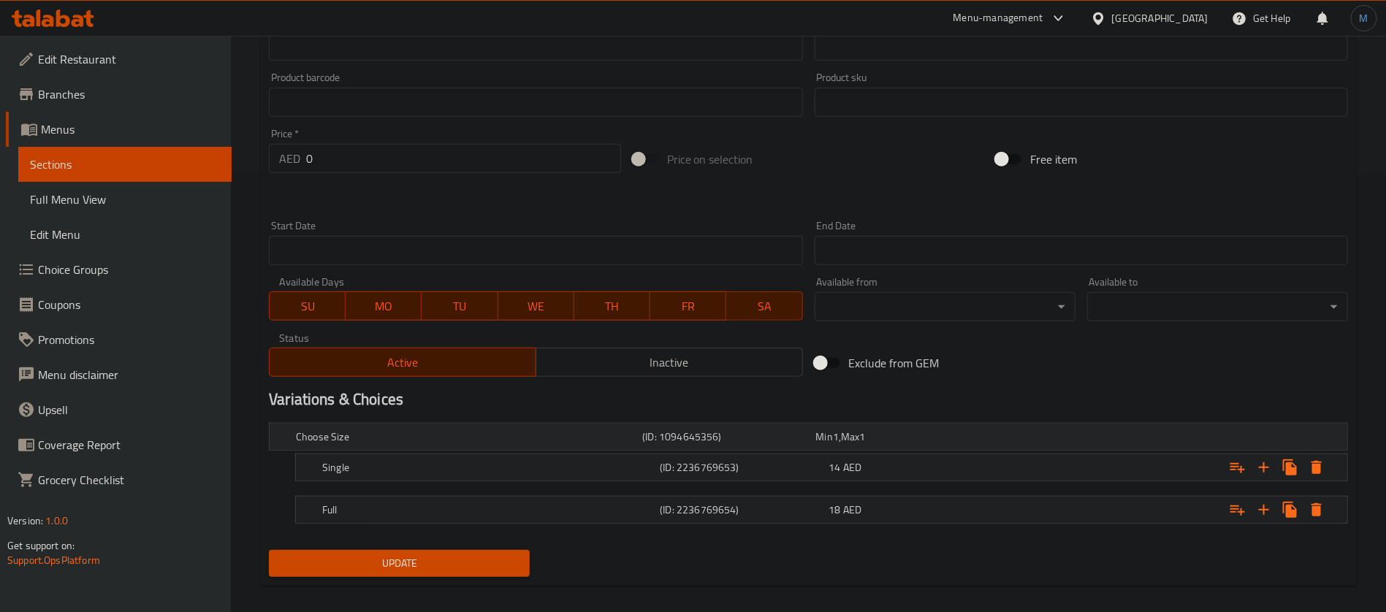
scroll to position [451, 0]
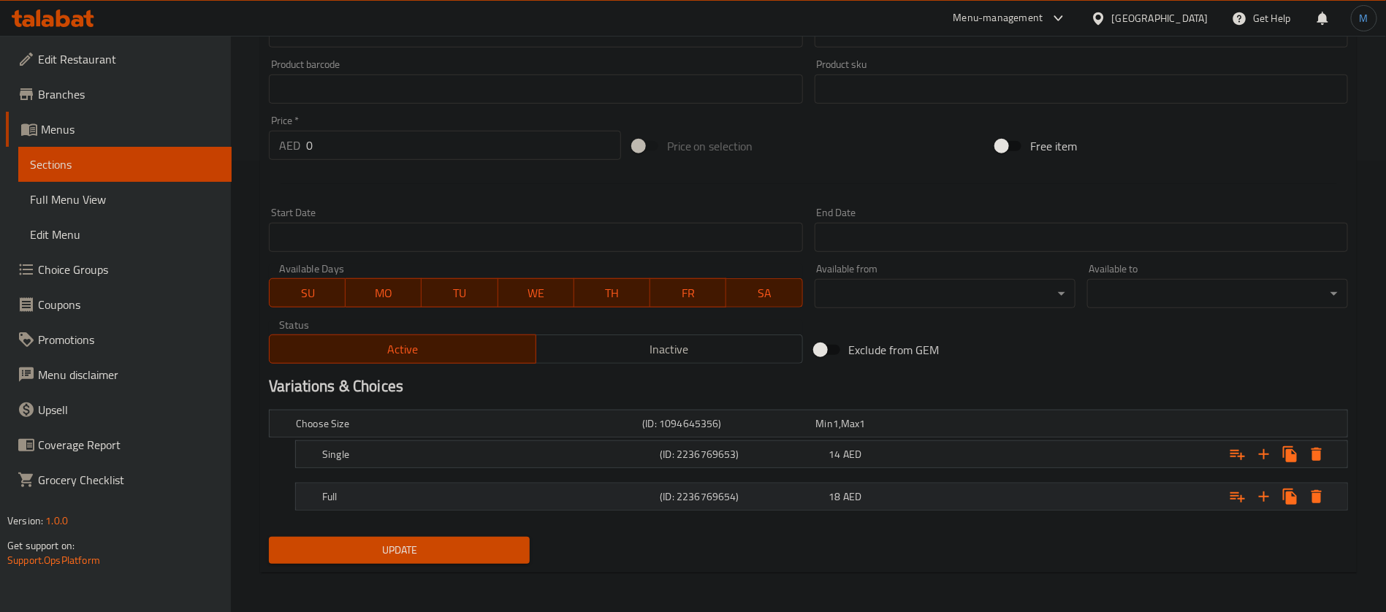
click at [898, 431] on div "18 AED" at bounding box center [899, 423] width 167 height 15
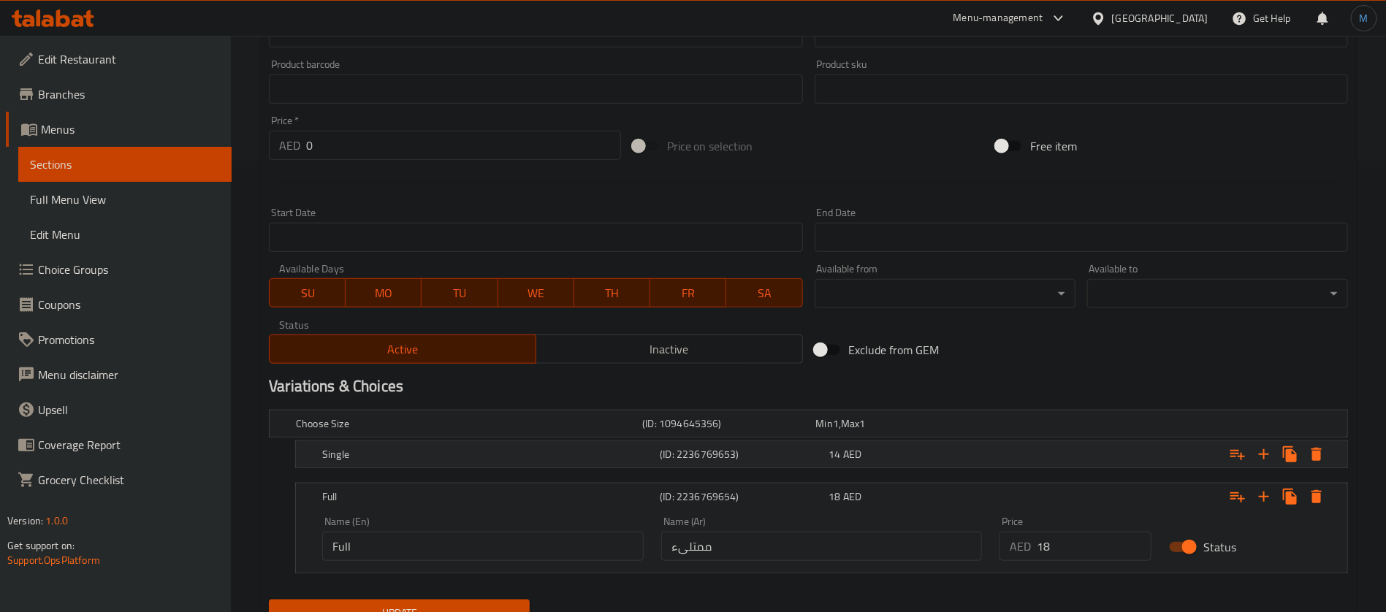
click at [893, 431] on div "14 AED" at bounding box center [899, 423] width 167 height 15
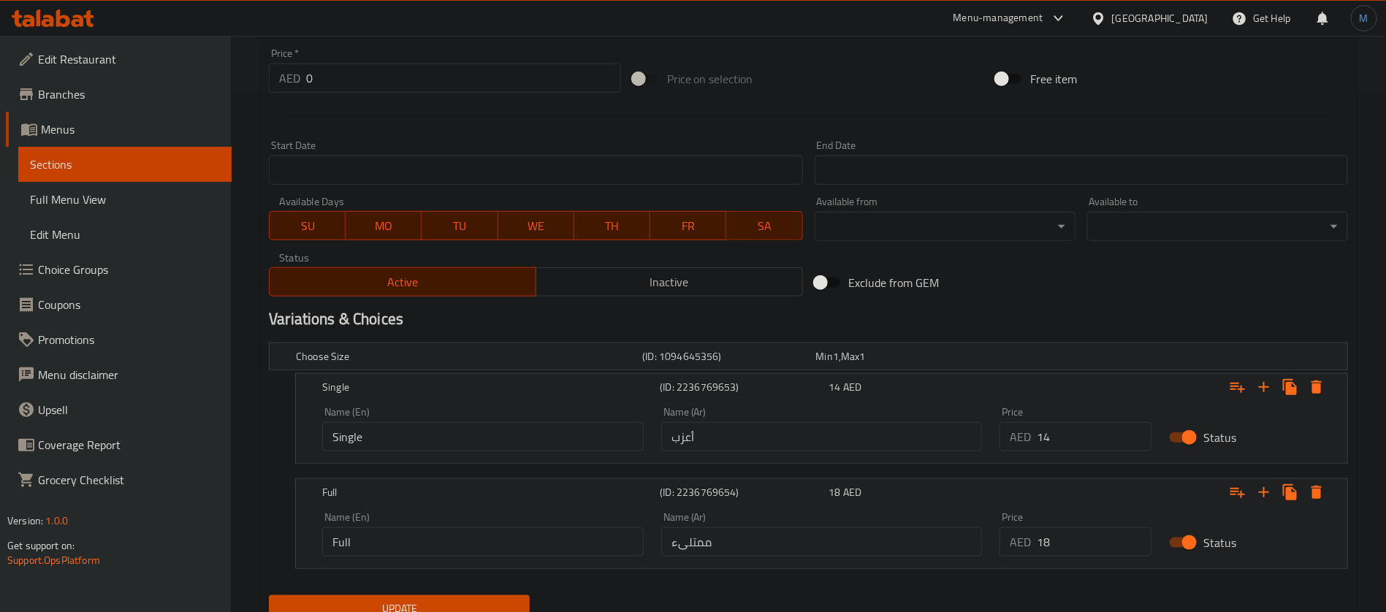
scroll to position [535, 0]
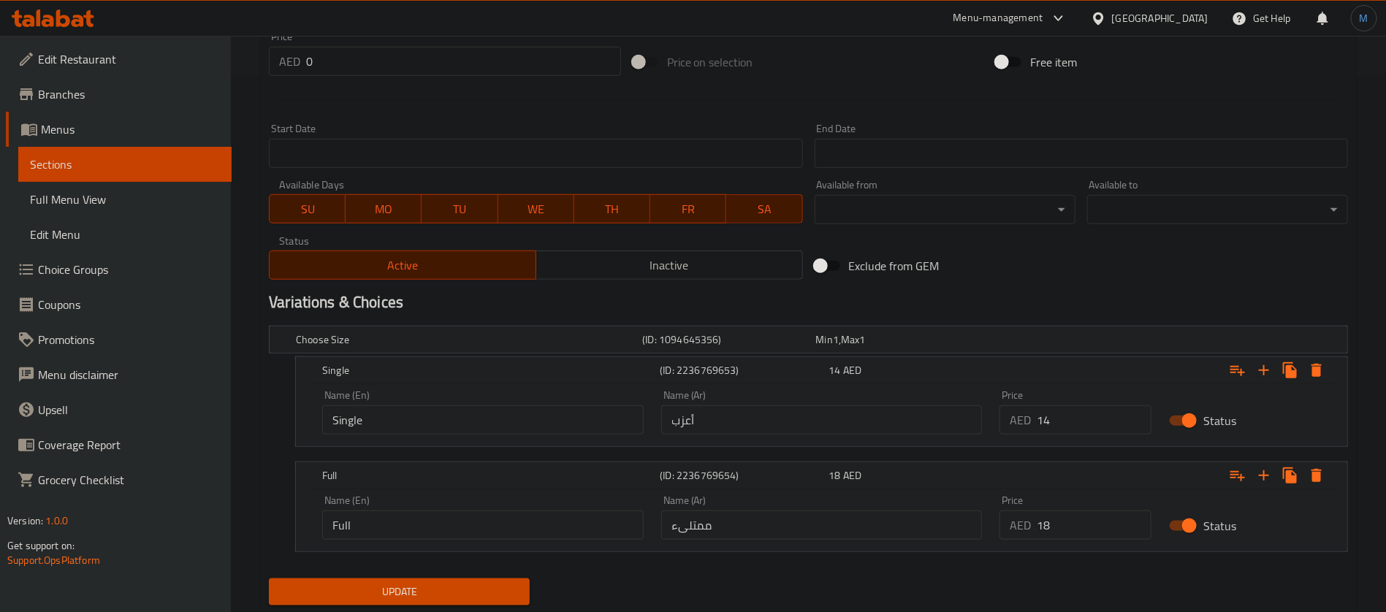
click at [865, 416] on input "أعزب" at bounding box center [821, 419] width 321 height 29
type input "سينجل"
click at [821, 525] on input "ممتلىء" at bounding box center [821, 525] width 321 height 29
type input "كامل"
click at [269, 578] on button "Update" at bounding box center [399, 591] width 261 height 27
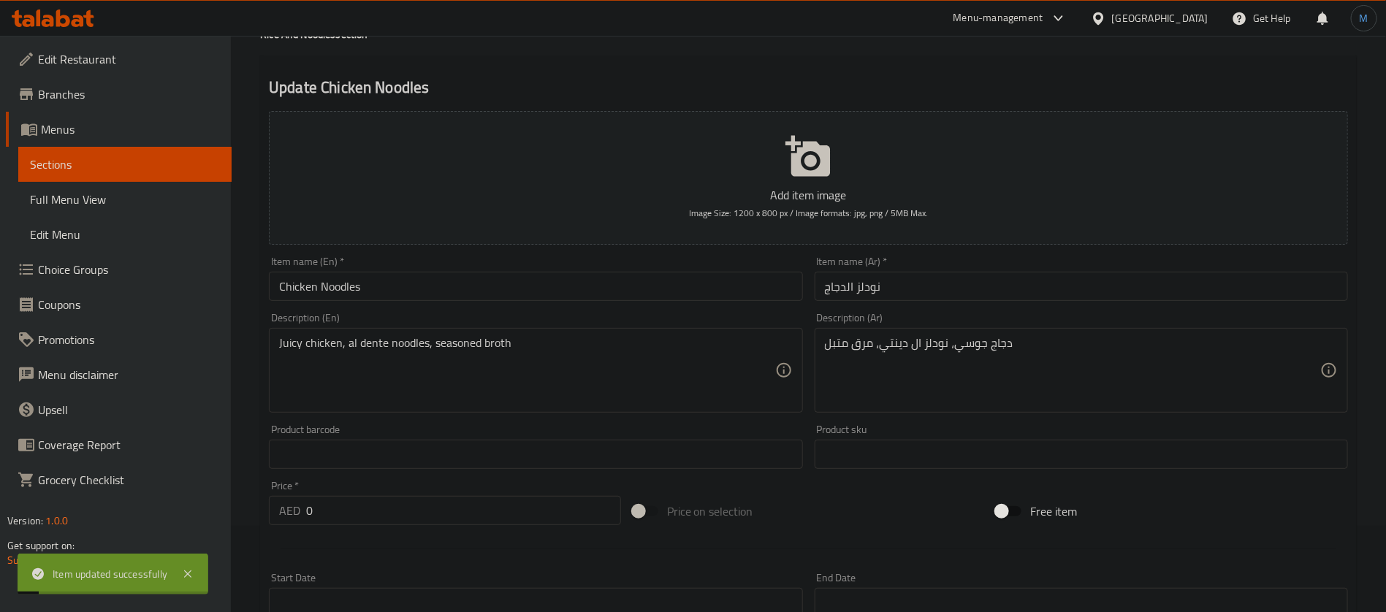
scroll to position [0, 0]
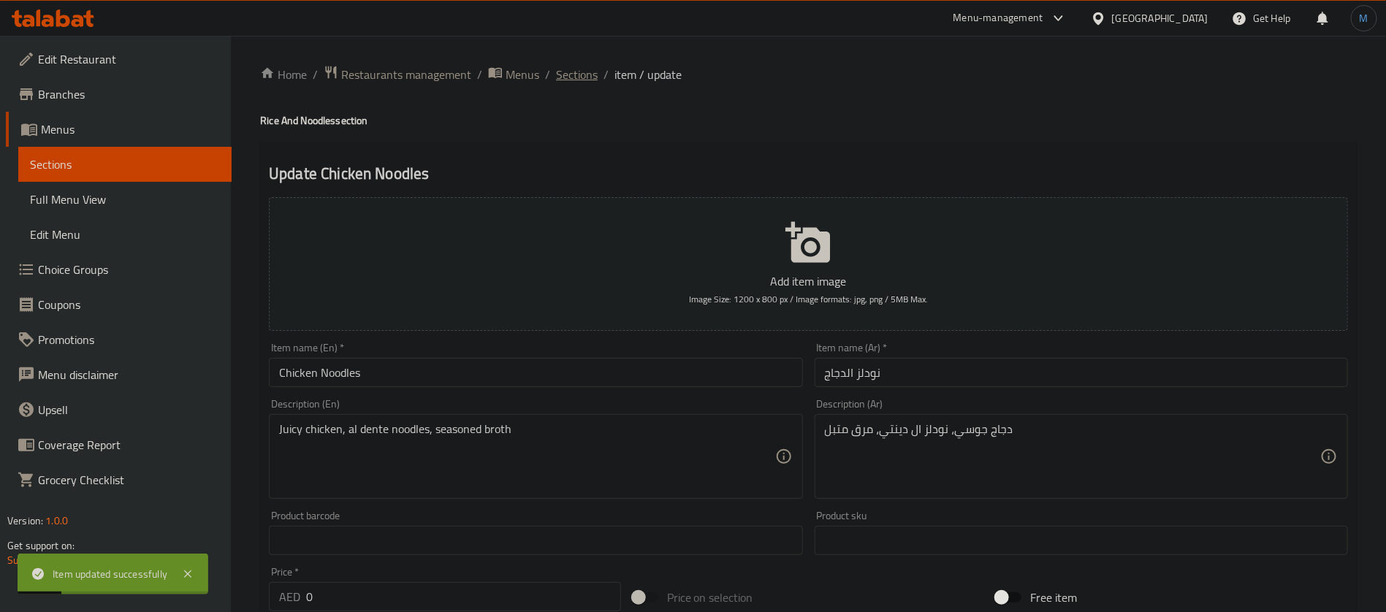
click at [578, 83] on span "Sections" at bounding box center [577, 75] width 42 height 18
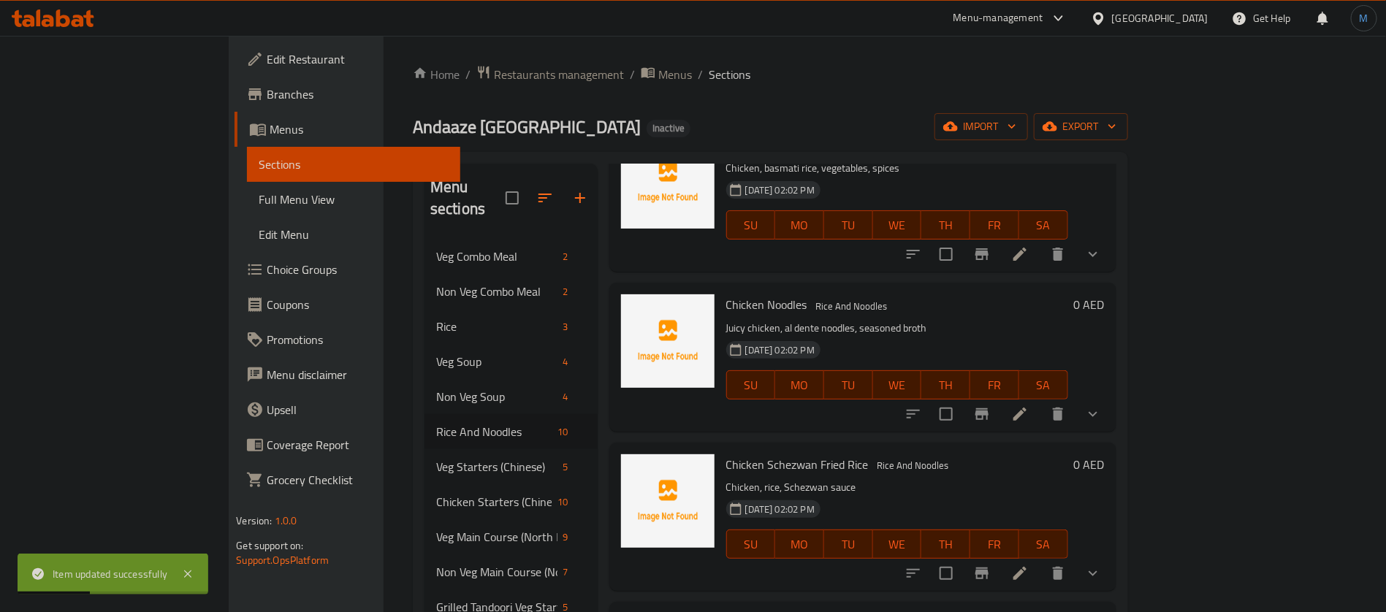
scroll to position [219, 0]
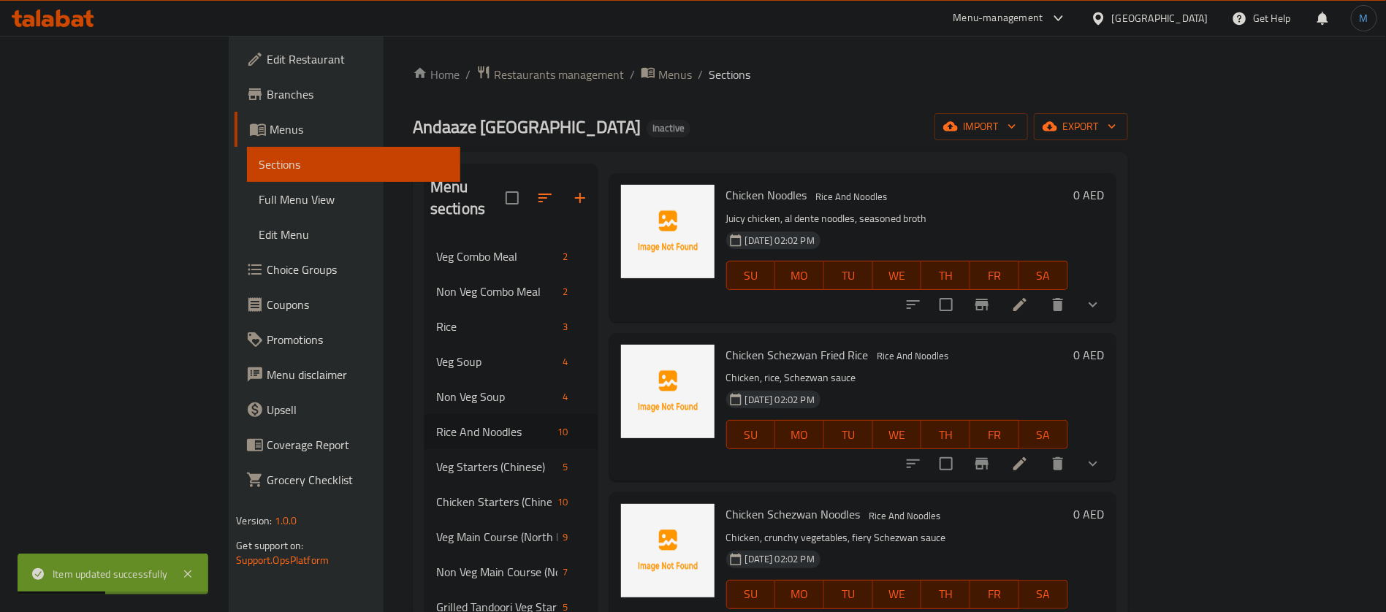
click at [1040, 453] on li at bounding box center [1019, 464] width 41 height 26
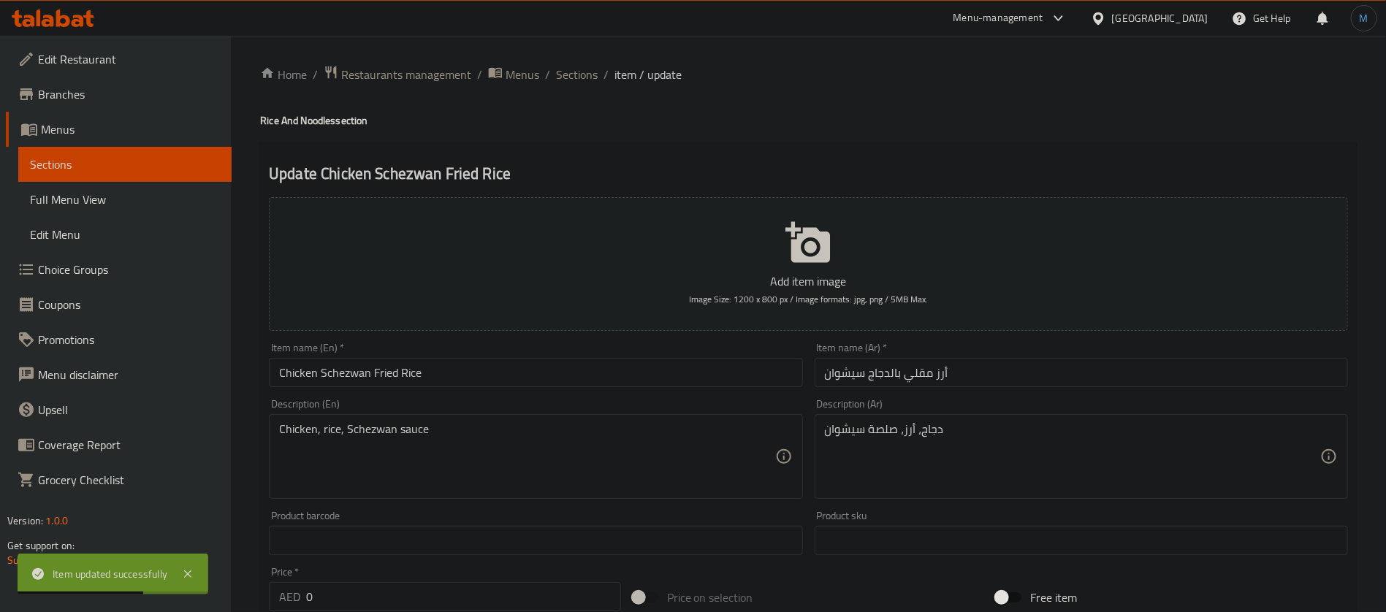
click at [1007, 376] on input "أرز مقلي بالدجاج سيشوان" at bounding box center [1080, 372] width 533 height 29
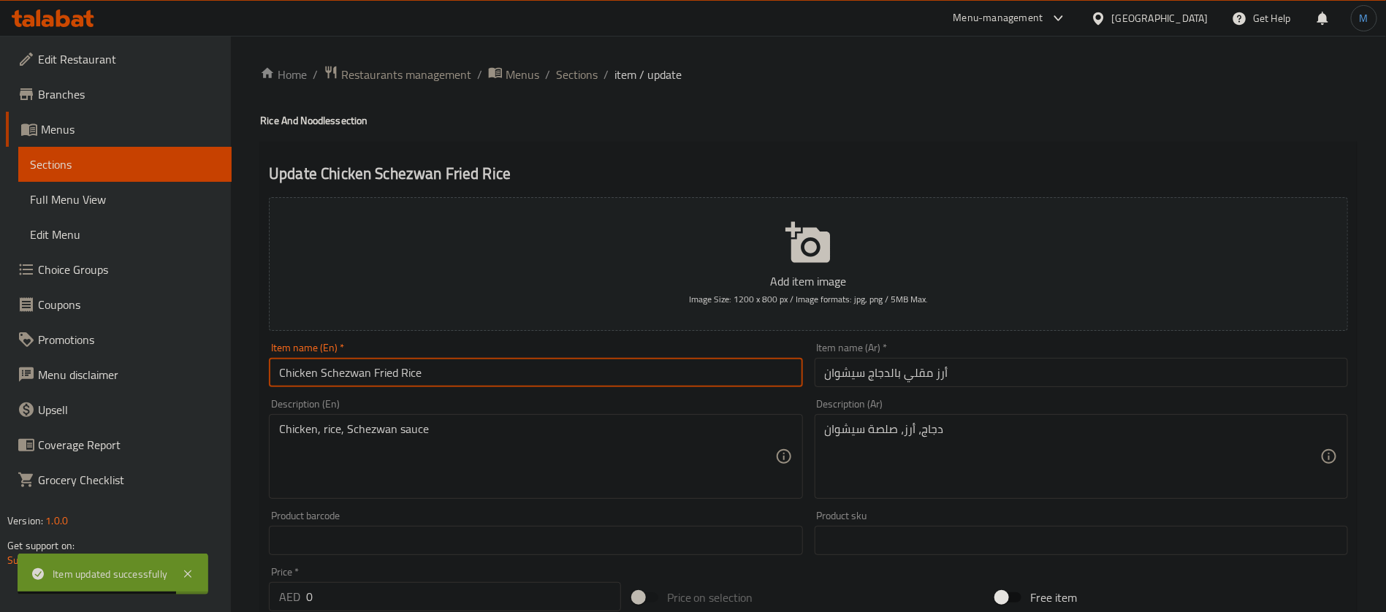
click at [350, 369] on input "Chicken Schezwan Fried Rice" at bounding box center [535, 372] width 533 height 29
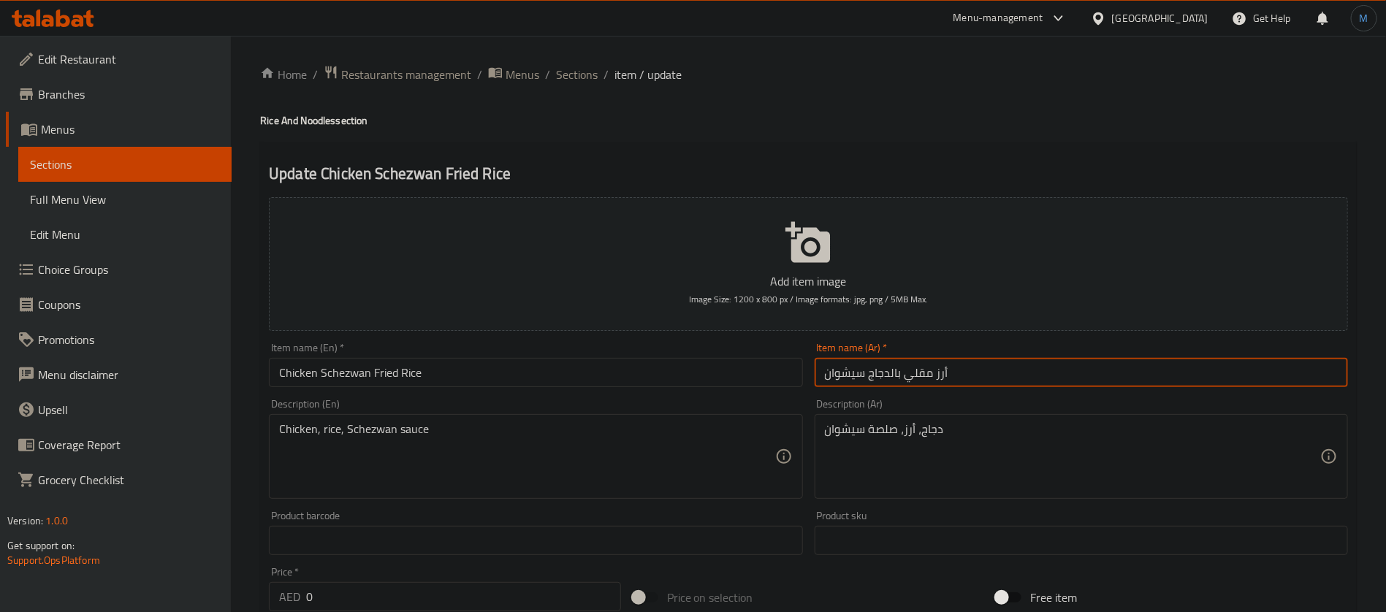
click at [839, 364] on input "أرز مقلي بالدجاج سيشوان" at bounding box center [1080, 372] width 533 height 29
click at [840, 364] on input "أرز مقلي بالدجاج سيشوان" at bounding box center [1080, 372] width 533 height 29
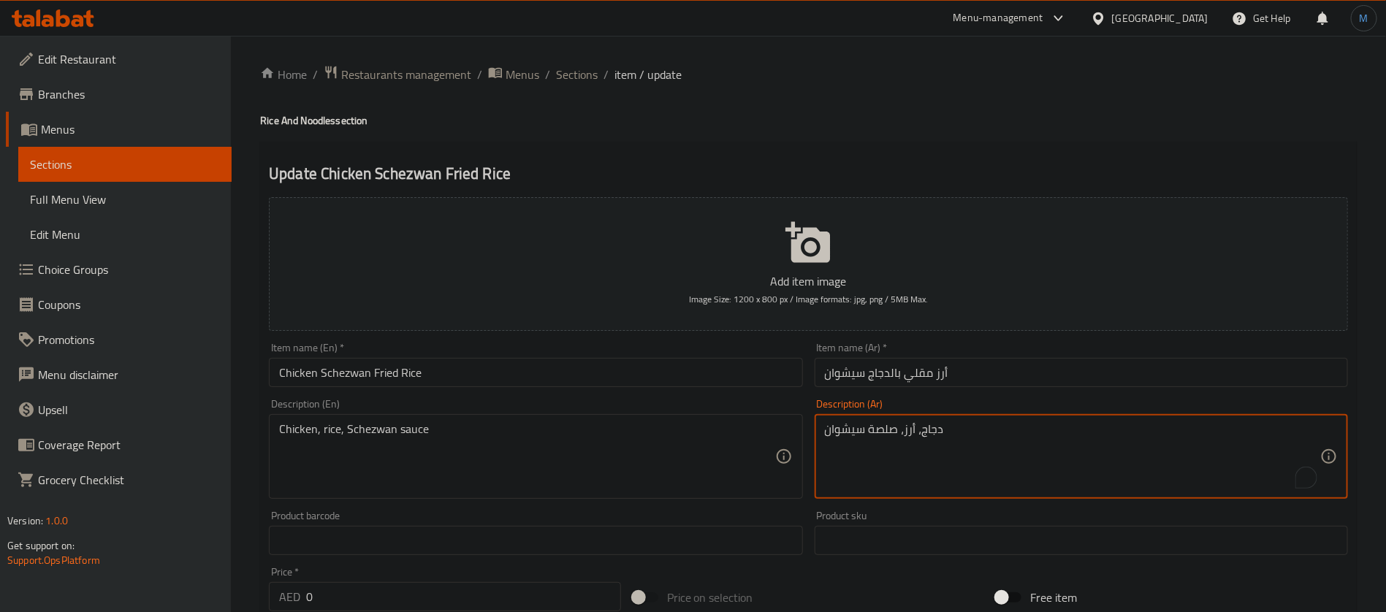
click at [857, 432] on textarea "دجاج، أرز، صلصة سيشوان" at bounding box center [1072, 456] width 495 height 69
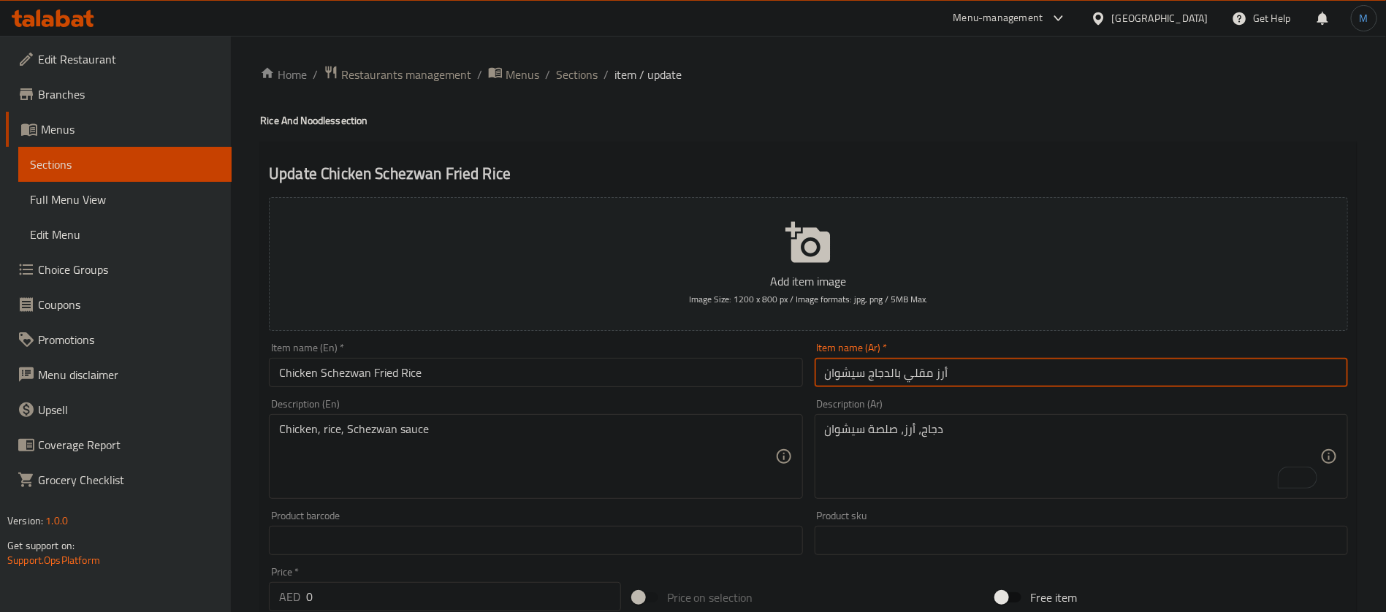
click at [1041, 383] on input "أرز مقلي بالدجاج سيشوان" at bounding box center [1080, 372] width 533 height 29
click at [557, 379] on input "Chicken Schezwan Fried Rice" at bounding box center [535, 372] width 533 height 29
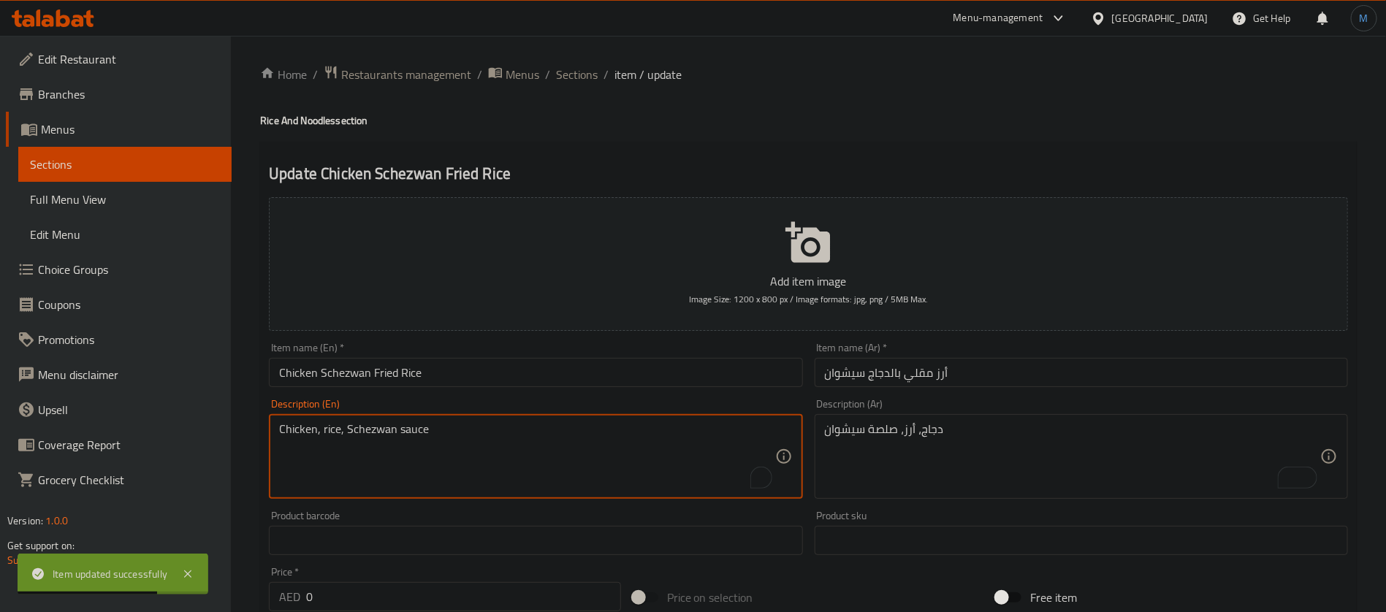
paste textarea "breasts, fried rice, carrots, onions, s"
type textarea "Chicken breasts, fried rice, carrots, onions, schezwan sauce"
click at [579, 375] on input "Chicken Schezwan Fried Rice" at bounding box center [535, 372] width 533 height 29
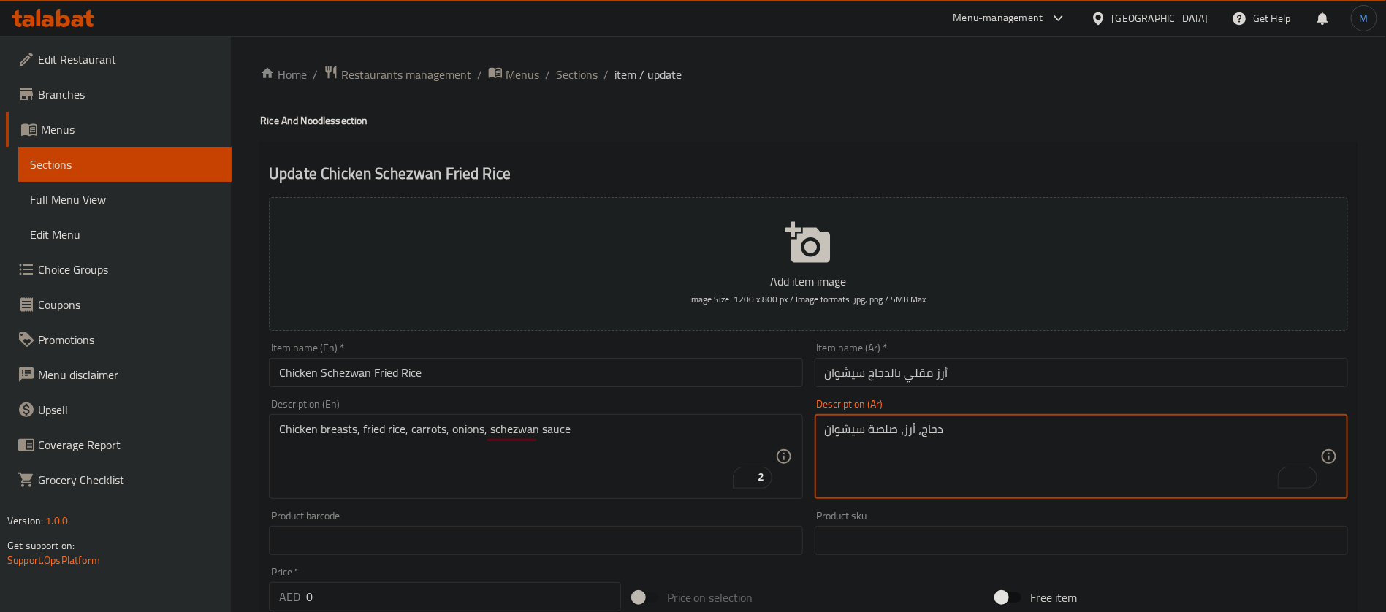
paste textarea "دور دجاج، أرز مقلي، جزر، [GEOGRAPHIC_DATA]، صوص"
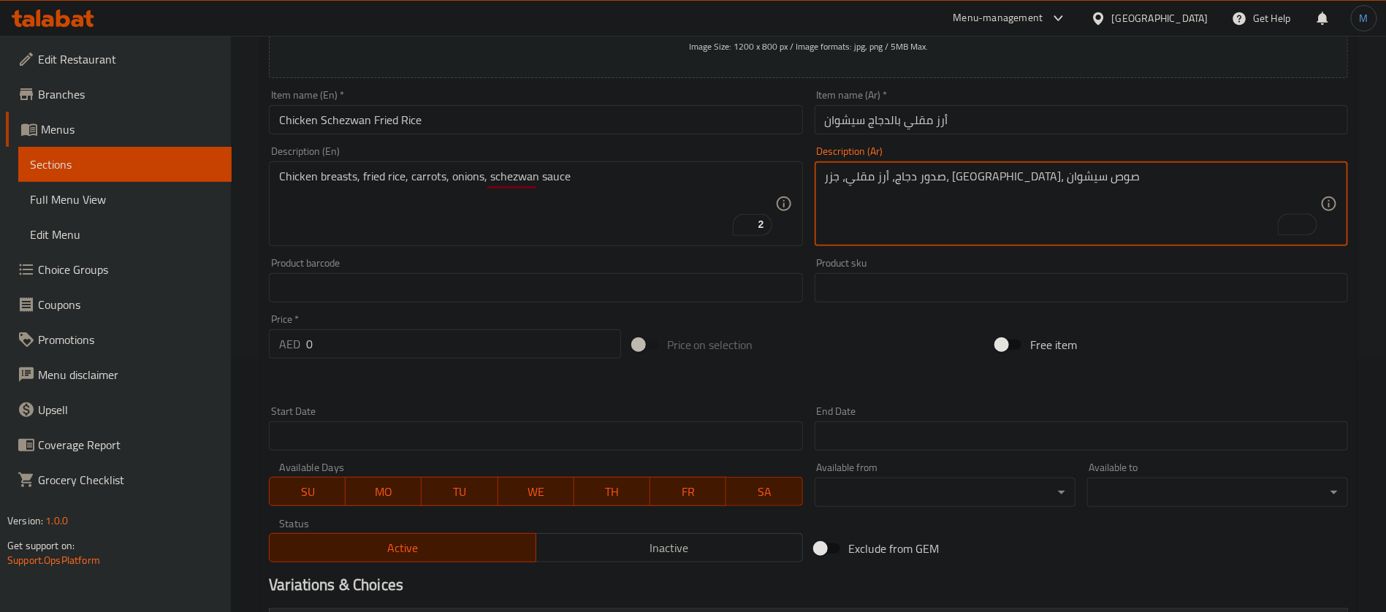
scroll to position [451, 0]
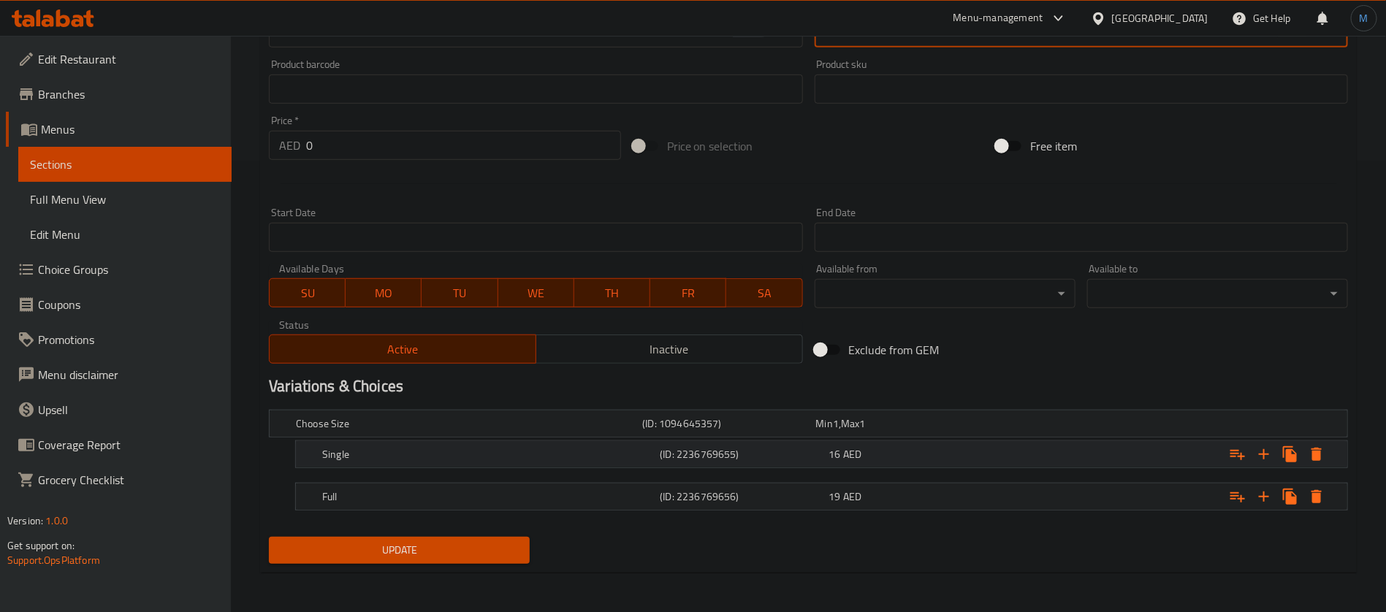
type textarea "صدور دجاج، أرز مقلي، جزر، [GEOGRAPHIC_DATA]، صوص سيشوان"
click at [1023, 427] on div "Expand" at bounding box center [1159, 424] width 346 height 6
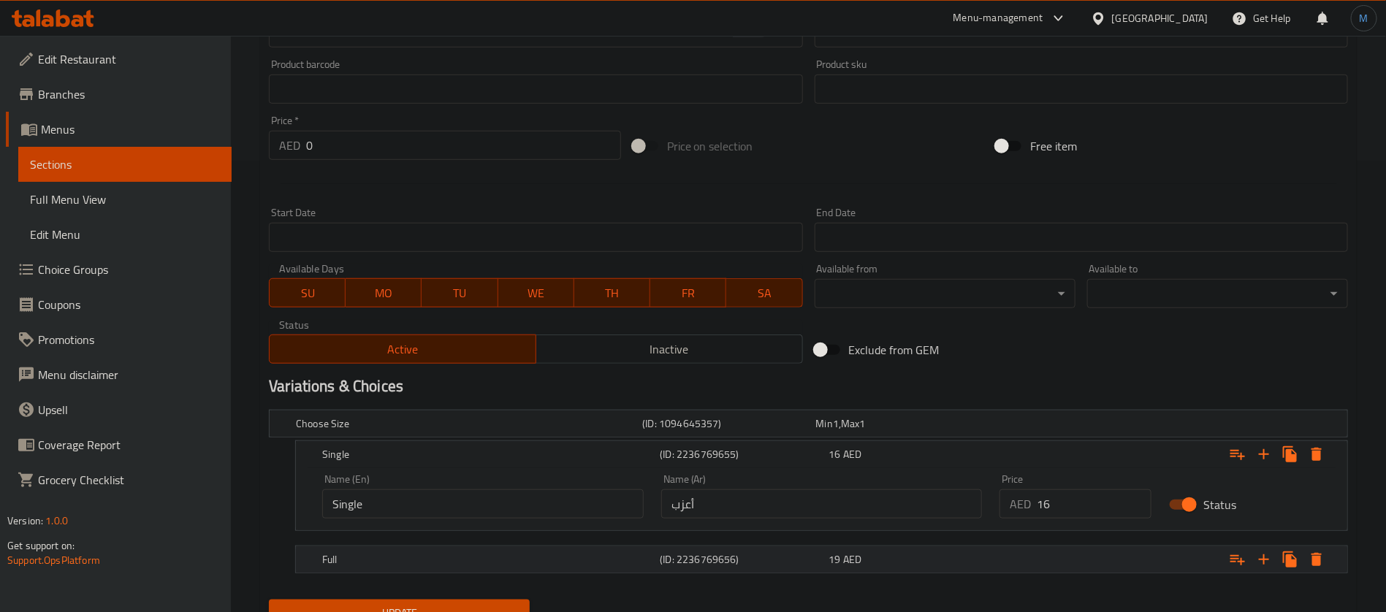
click at [746, 434] on div "(ID: 2236769656)" at bounding box center [725, 423] width 173 height 20
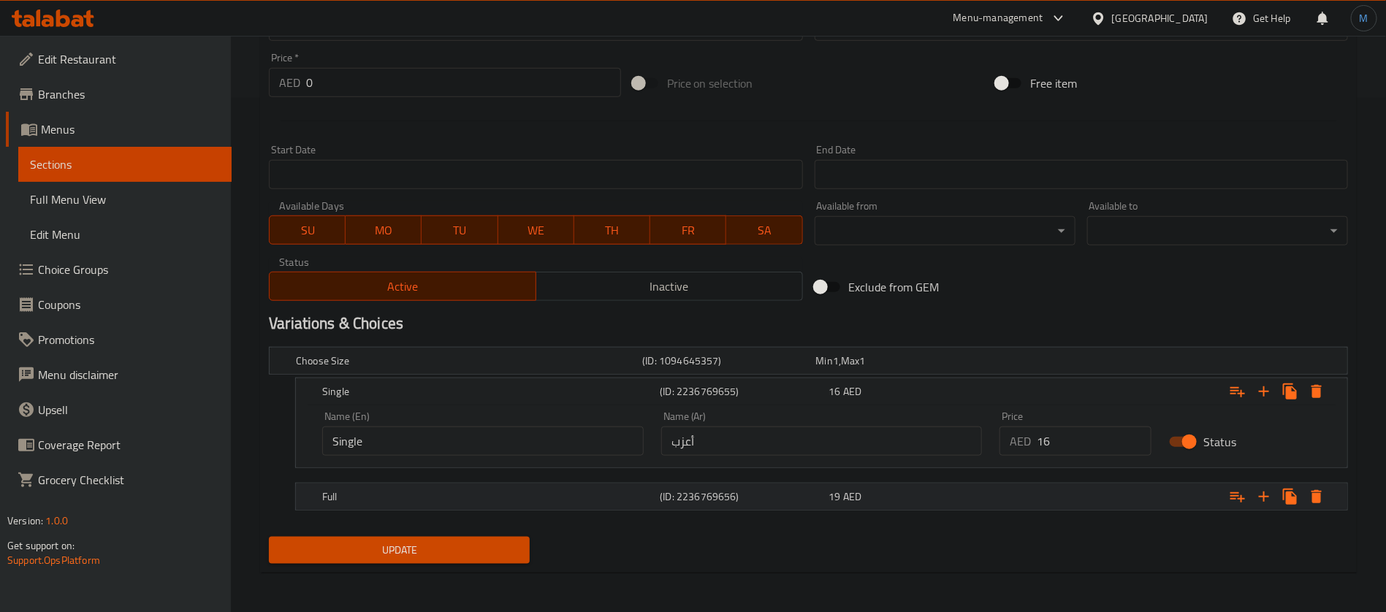
scroll to position [514, 0]
click at [768, 368] on h5 "(ID: 2236769656)" at bounding box center [725, 361] width 167 height 15
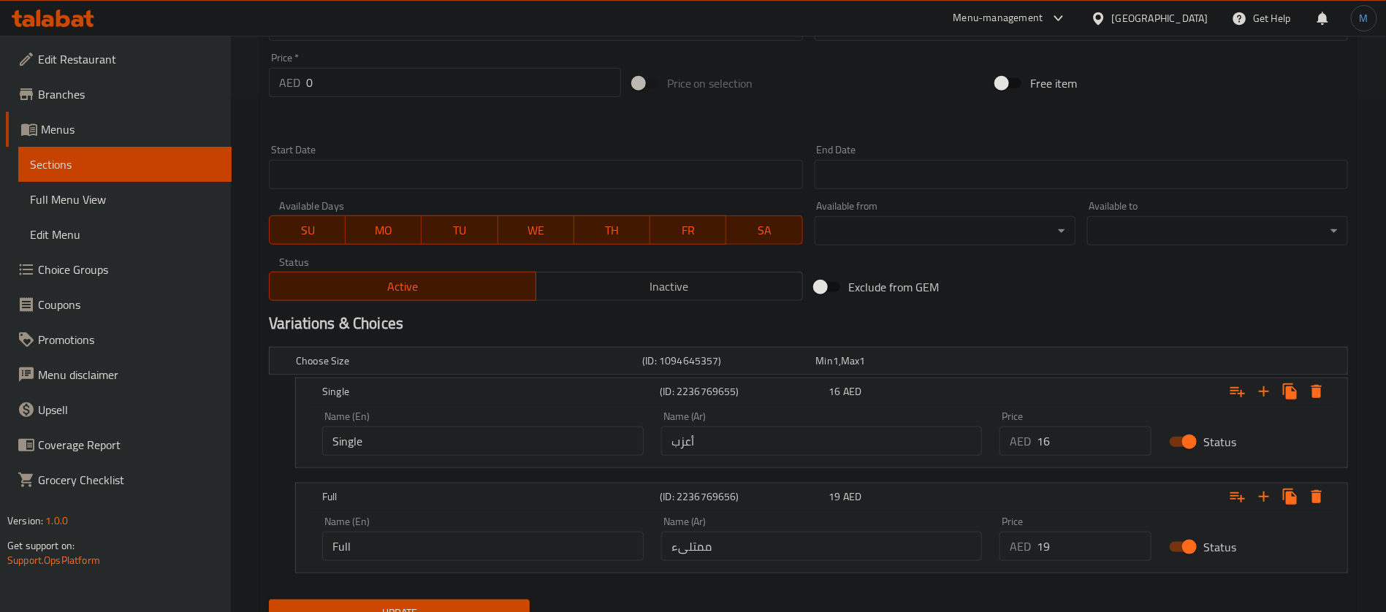
click at [754, 439] on input "أعزب" at bounding box center [821, 441] width 321 height 29
type input "سينجل"
click at [754, 560] on div "Name (Ar) ممتلىء Name (Ar)" at bounding box center [821, 539] width 339 height 62
click at [761, 551] on input "ممتلىء" at bounding box center [821, 546] width 321 height 29
type input "كامل"
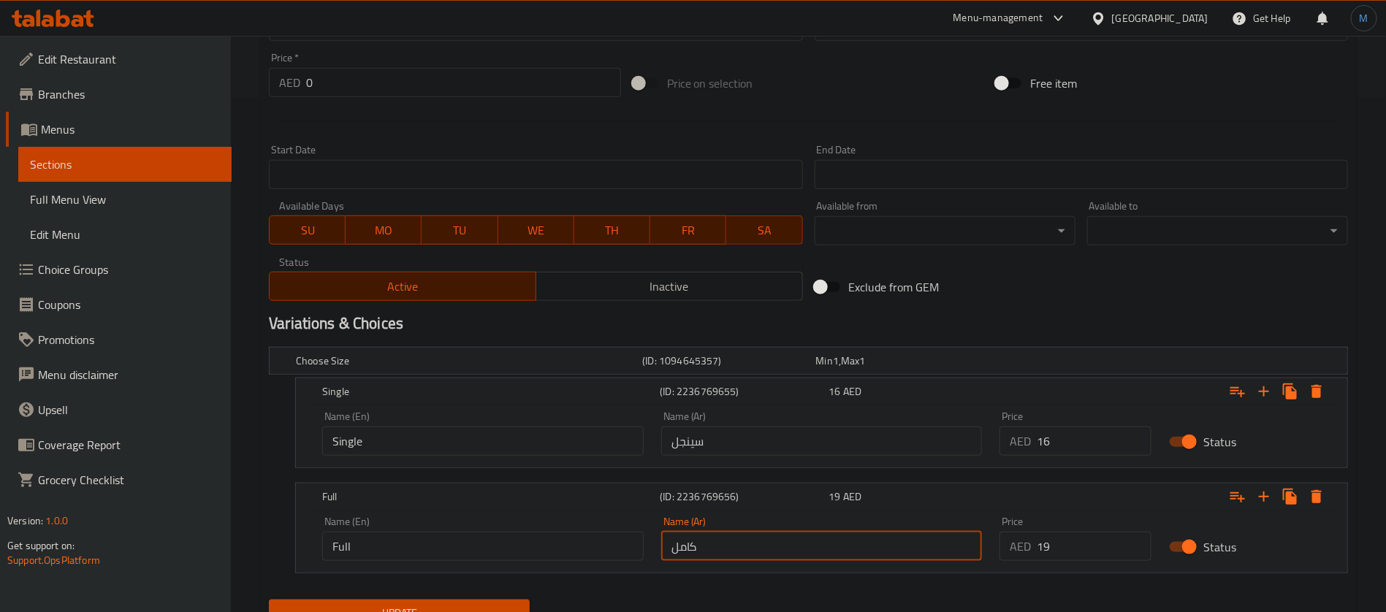
click at [269, 600] on button "Update" at bounding box center [399, 613] width 261 height 27
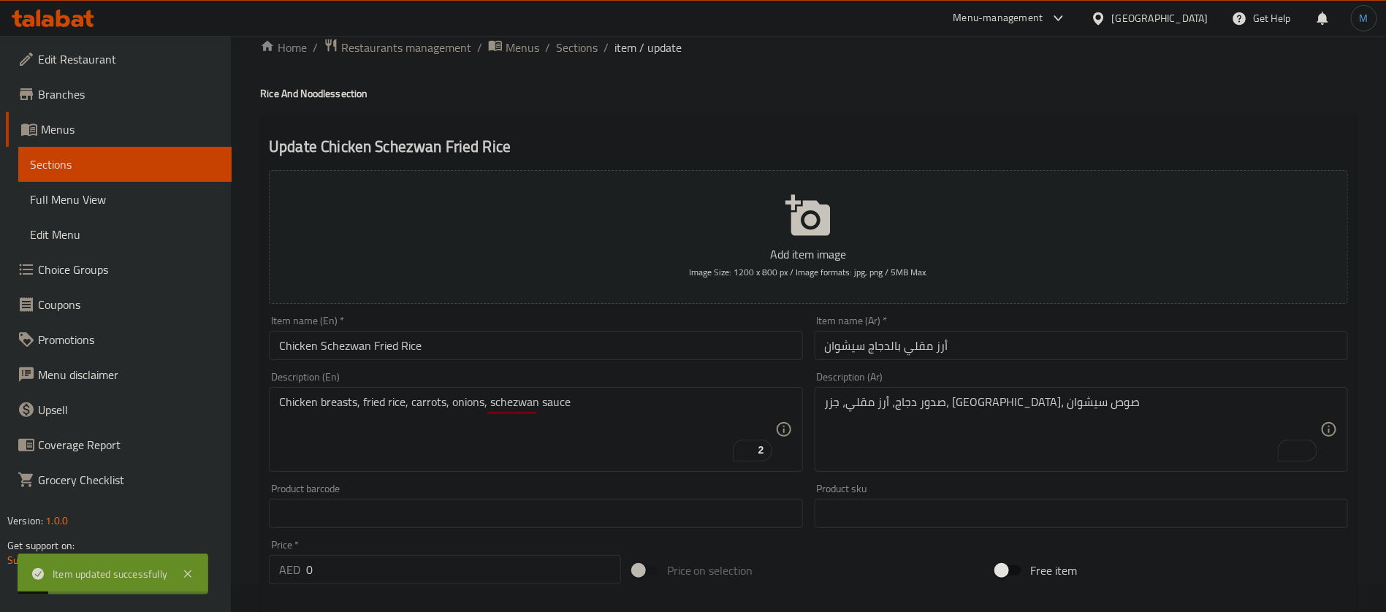
scroll to position [0, 0]
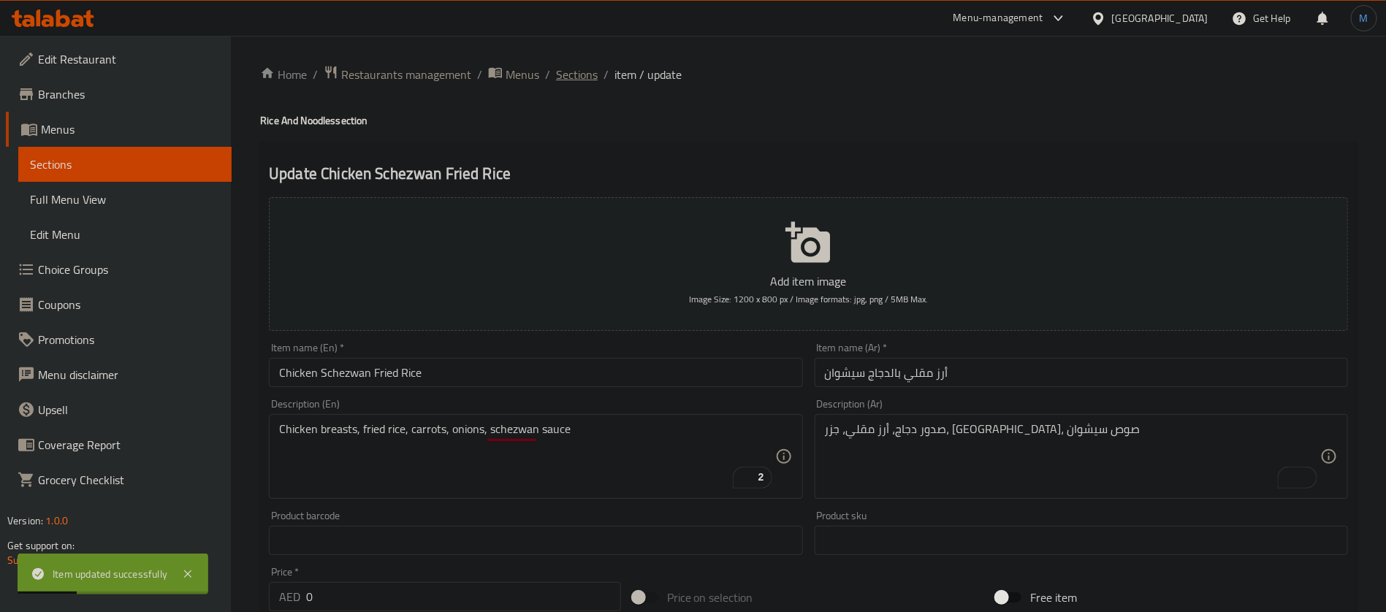
click at [570, 71] on span "Sections" at bounding box center [577, 75] width 42 height 18
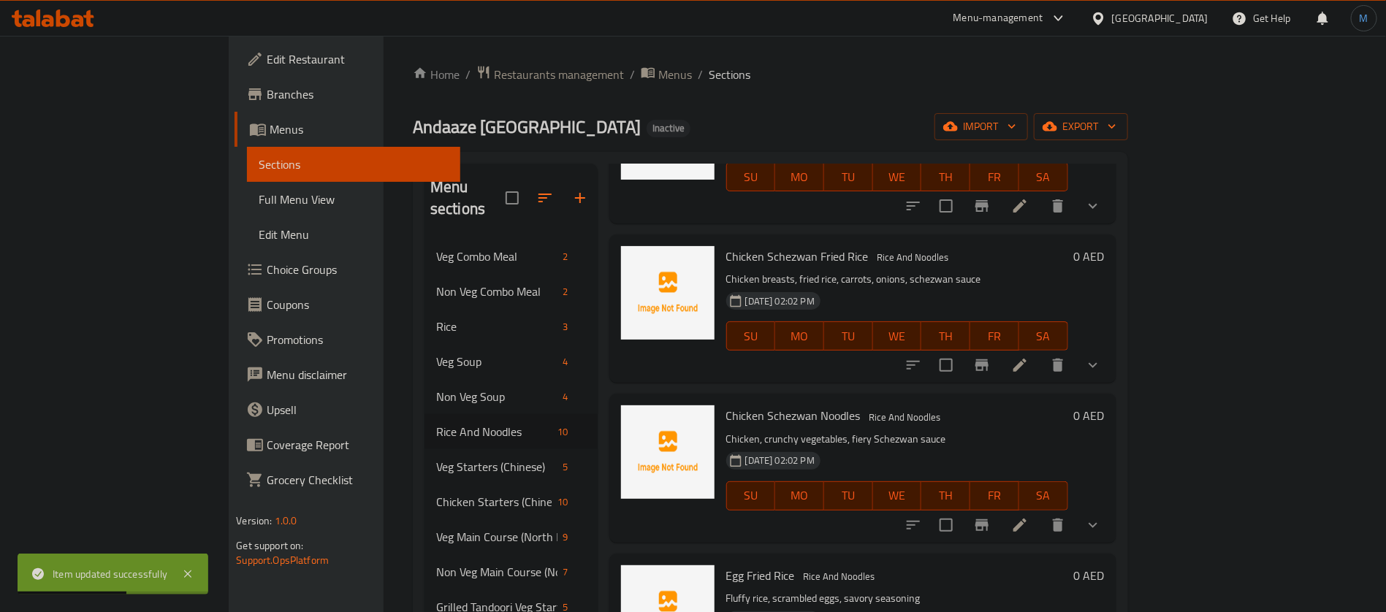
scroll to position [329, 0]
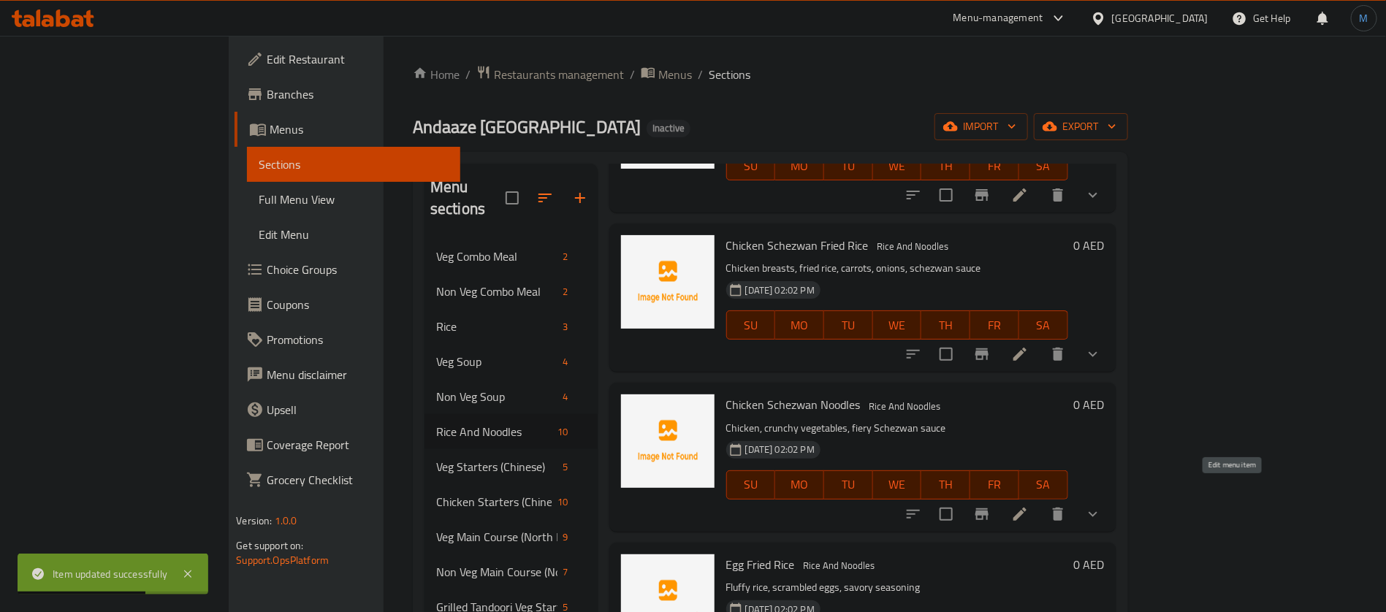
click at [1028, 505] on icon at bounding box center [1020, 514] width 18 height 18
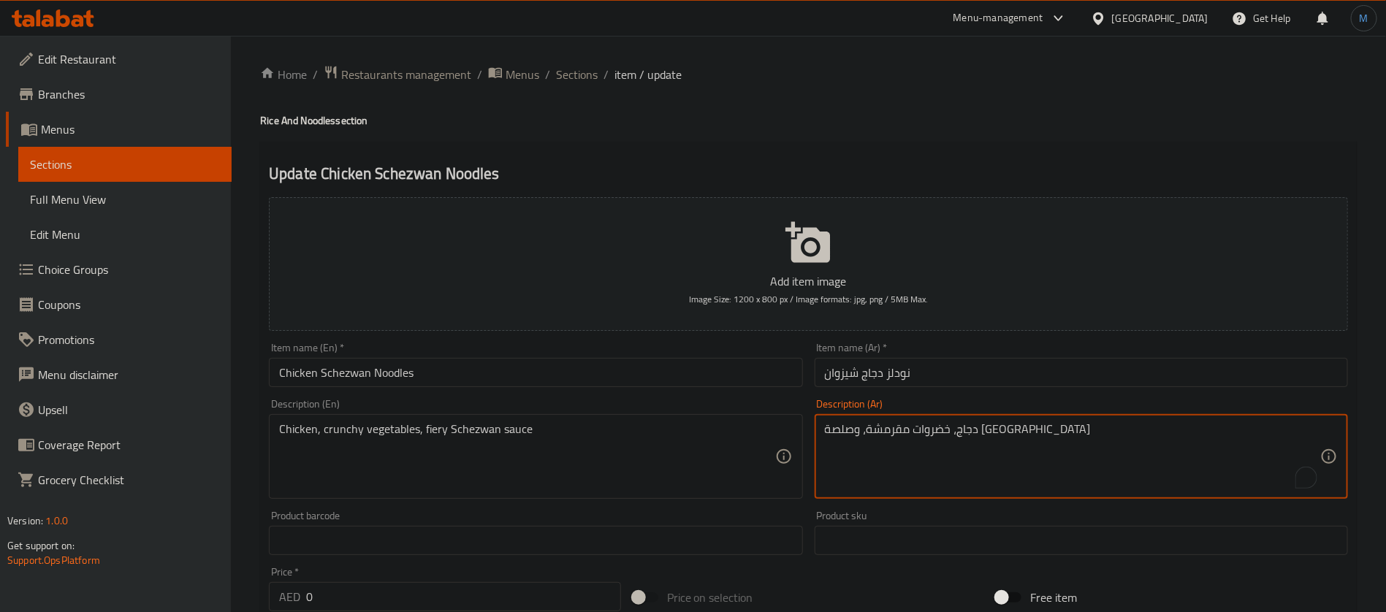
click at [849, 440] on textarea "دجاج، خضروات مقرمشة، وصلصة [GEOGRAPHIC_DATA]" at bounding box center [1072, 456] width 495 height 69
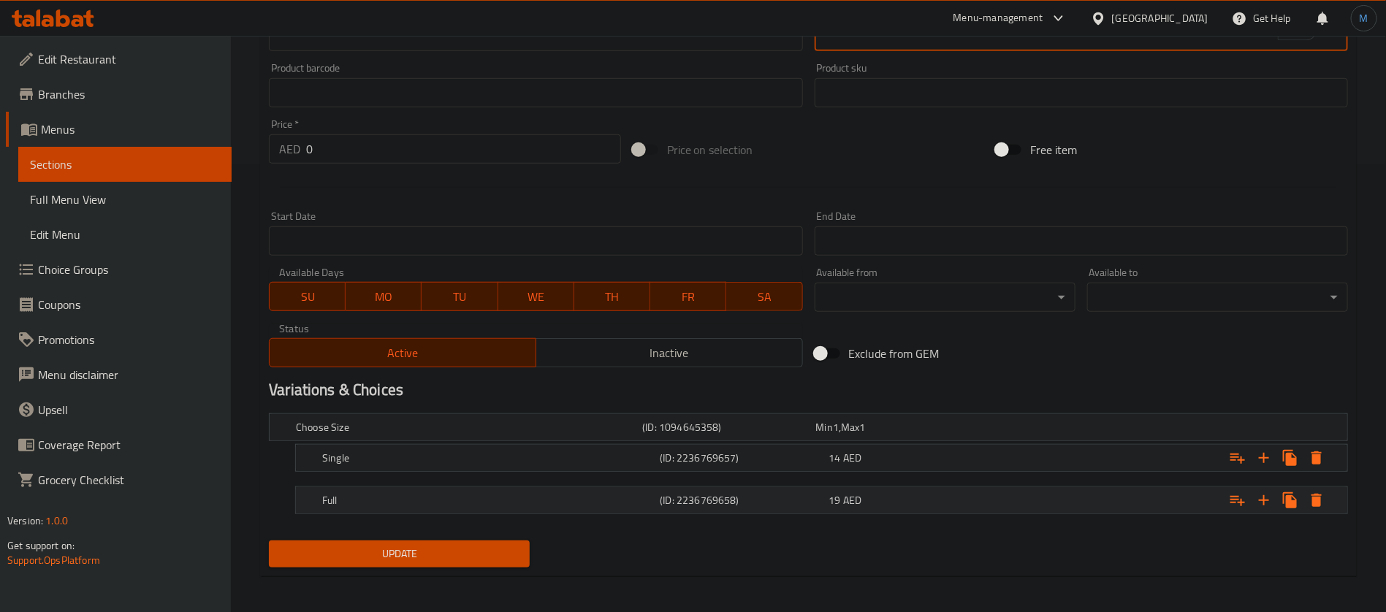
scroll to position [451, 0]
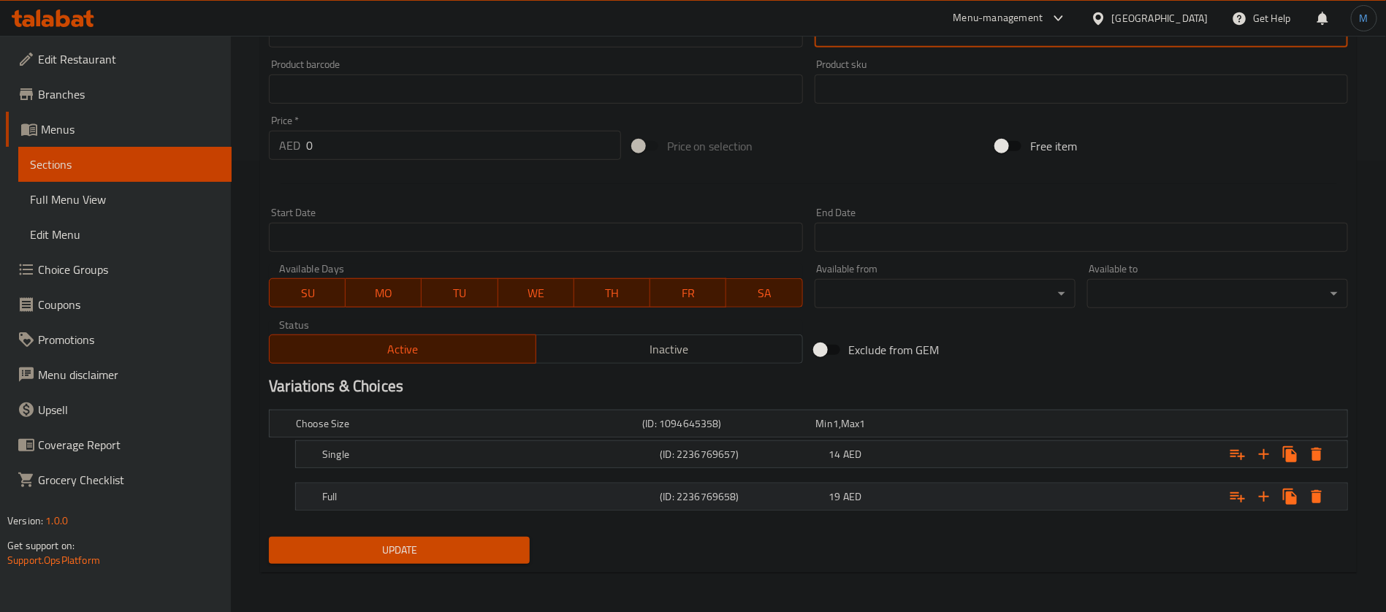
type textarea "دجاج، خضروات مقرمشة، وصلصة شيزوان فايري"
click at [1000, 427] on div "Expand" at bounding box center [1159, 424] width 346 height 6
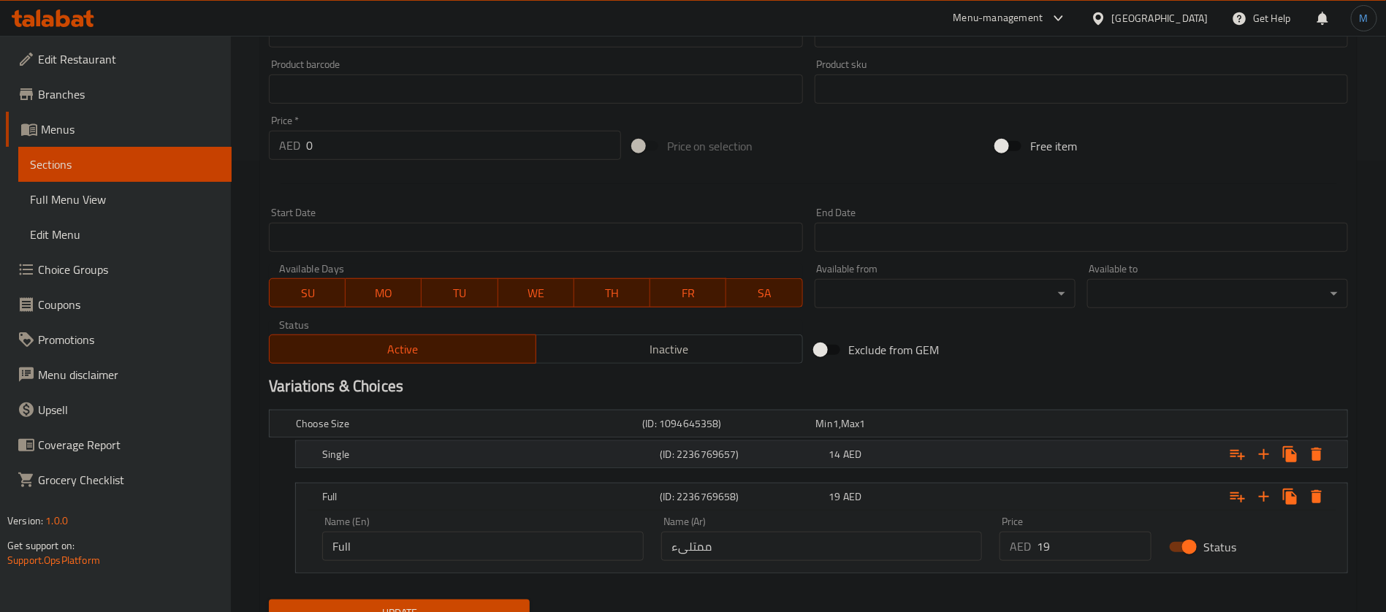
click at [978, 431] on div "14 AED" at bounding box center [899, 423] width 167 height 15
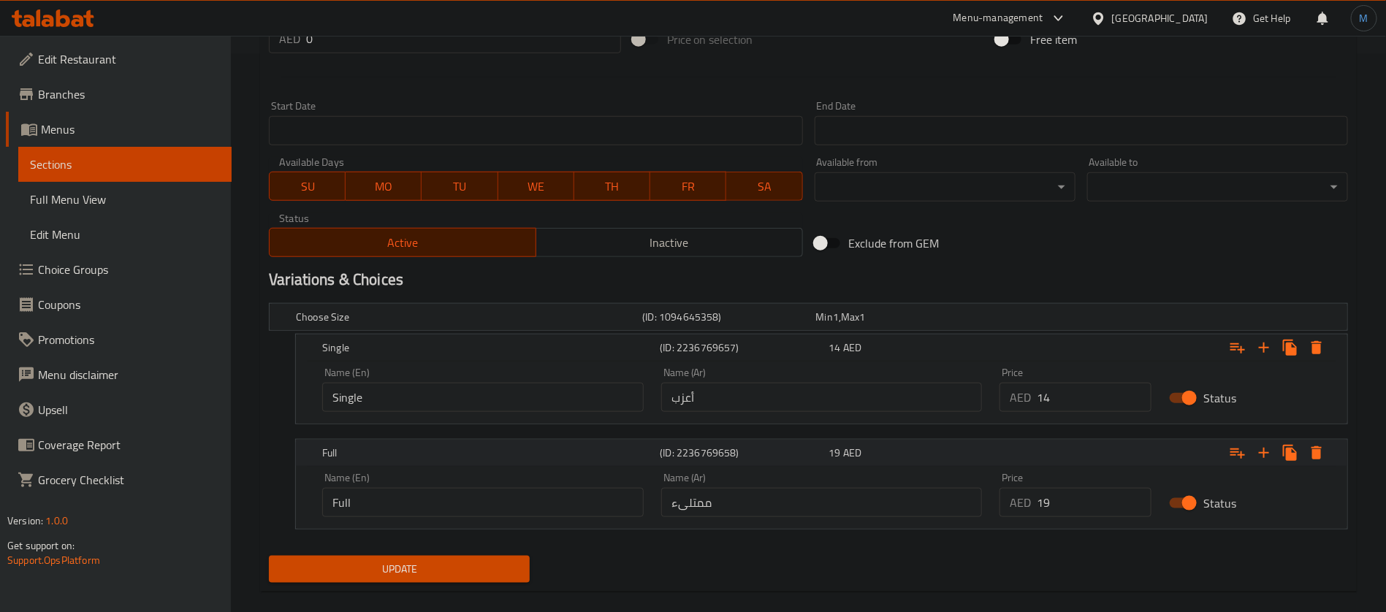
scroll to position [577, 0]
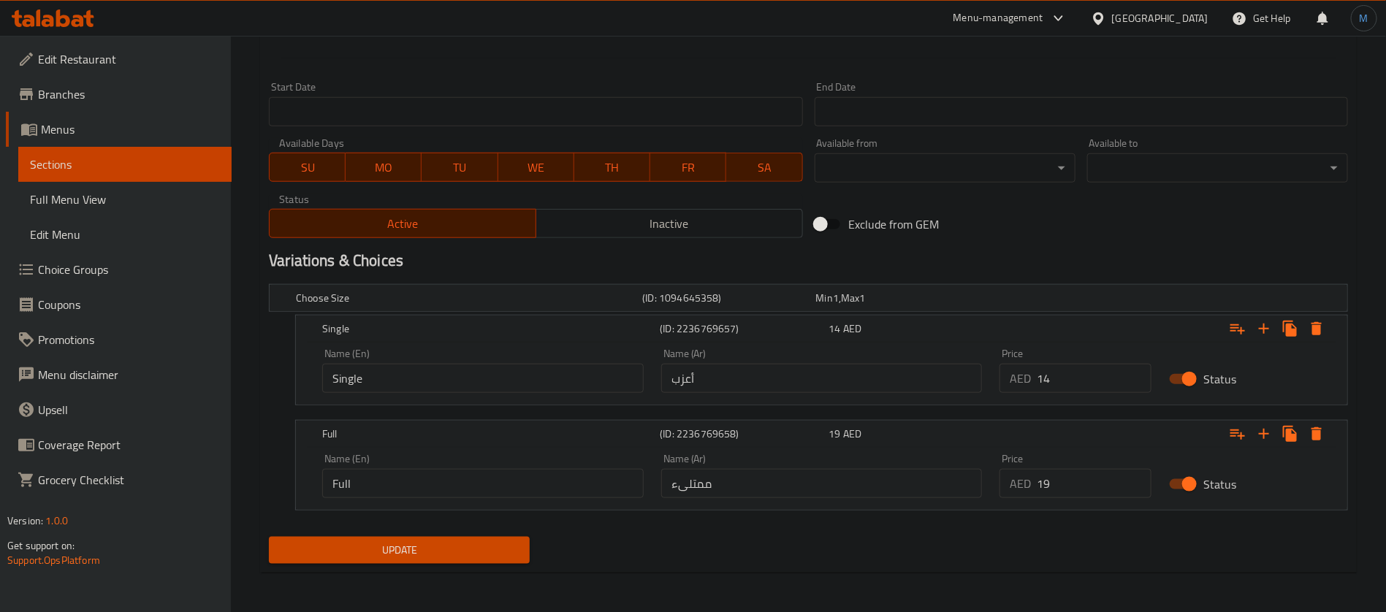
click at [828, 383] on input "أعزب" at bounding box center [821, 378] width 321 height 29
type input "سينجل"
click at [773, 491] on input "ممتلىء" at bounding box center [821, 483] width 321 height 29
type input "كامل"
click at [269, 537] on button "Update" at bounding box center [399, 550] width 261 height 27
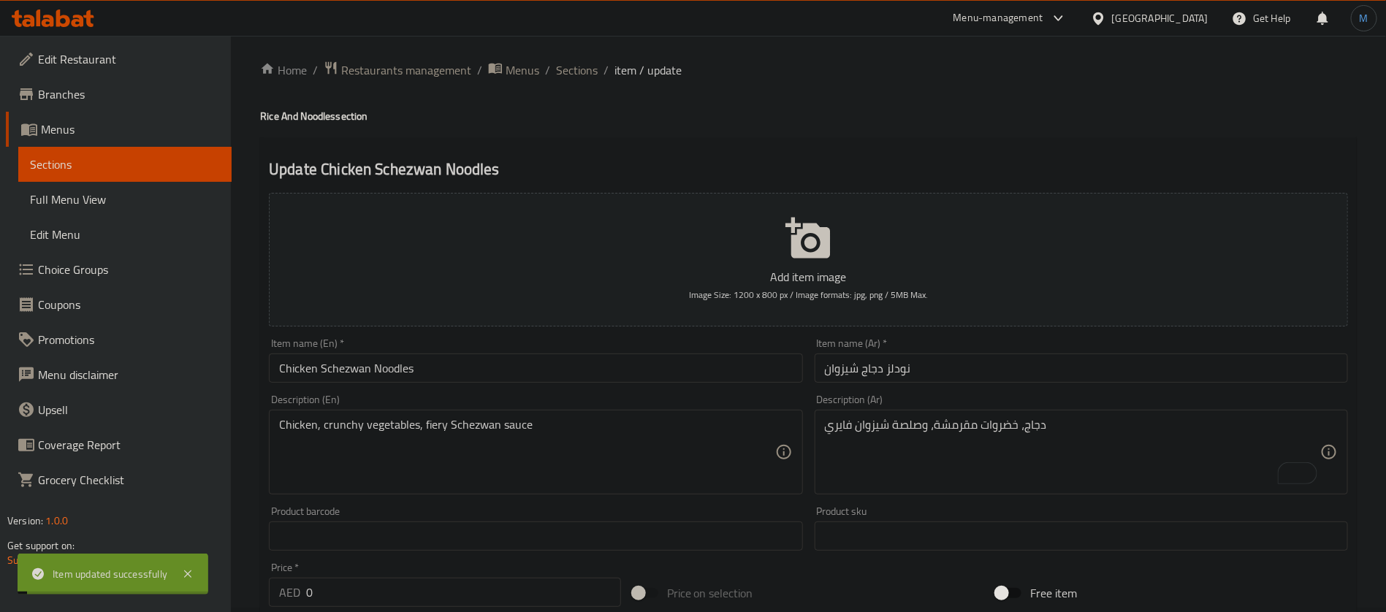
scroll to position [0, 0]
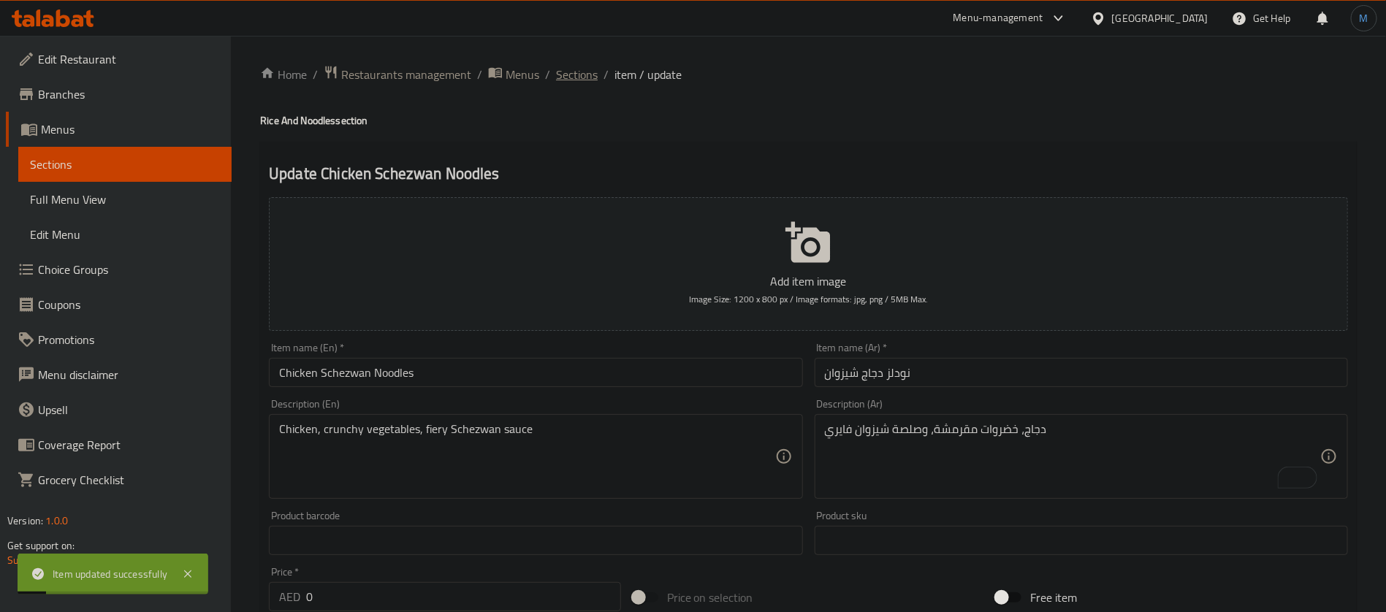
click at [592, 69] on span "Sections" at bounding box center [577, 75] width 42 height 18
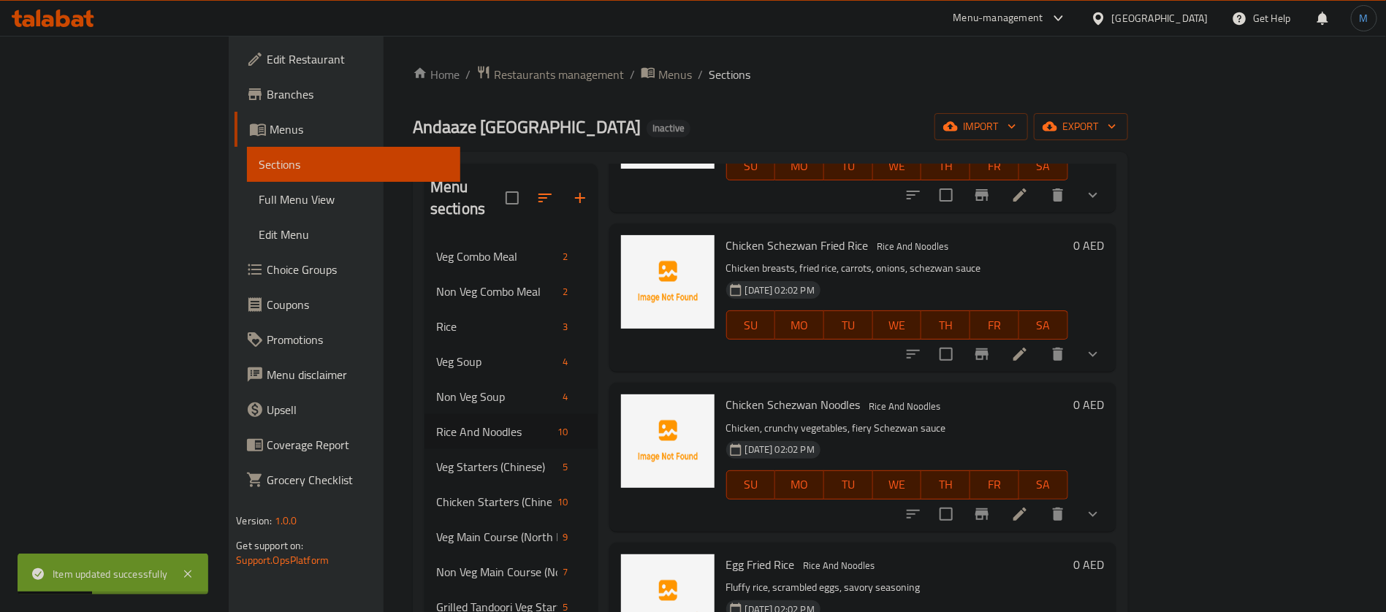
scroll to position [438, 0]
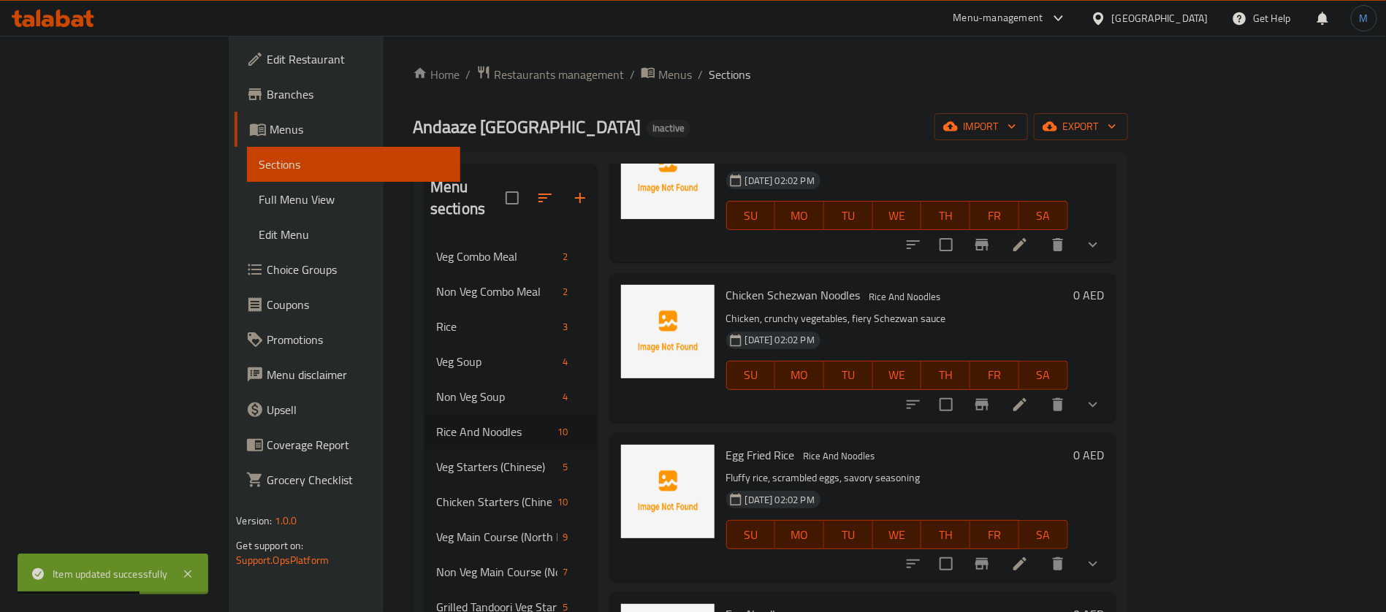
click at [1028, 555] on icon at bounding box center [1020, 564] width 18 height 18
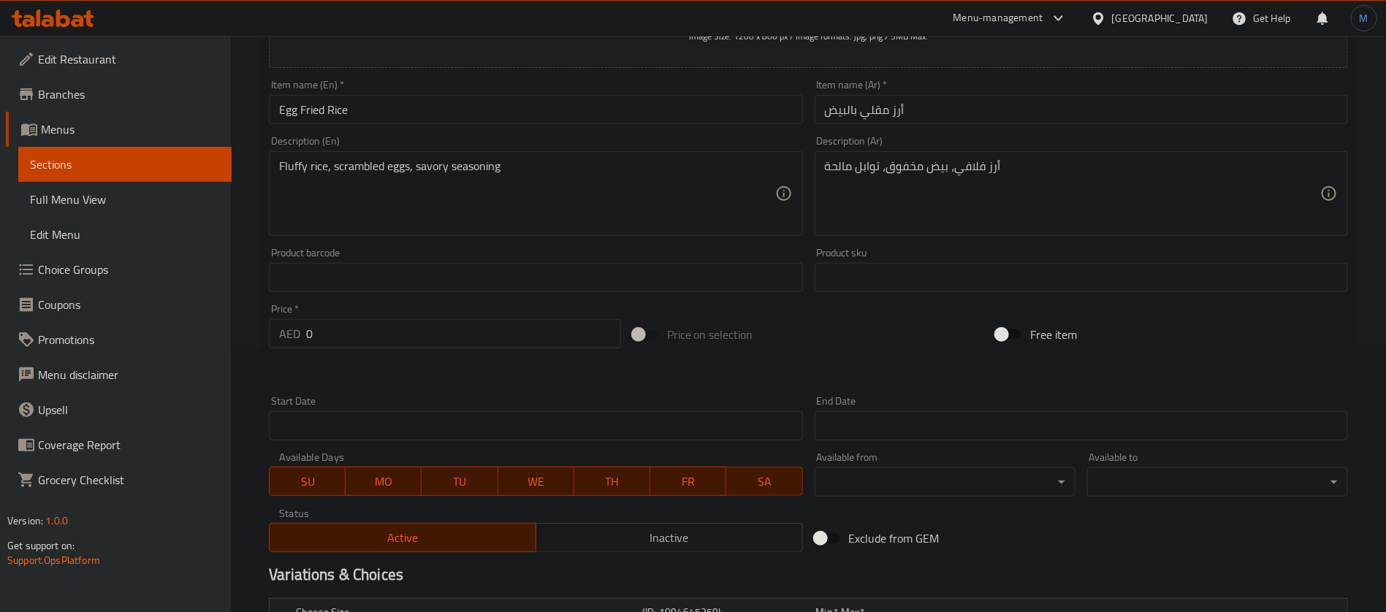
scroll to position [451, 0]
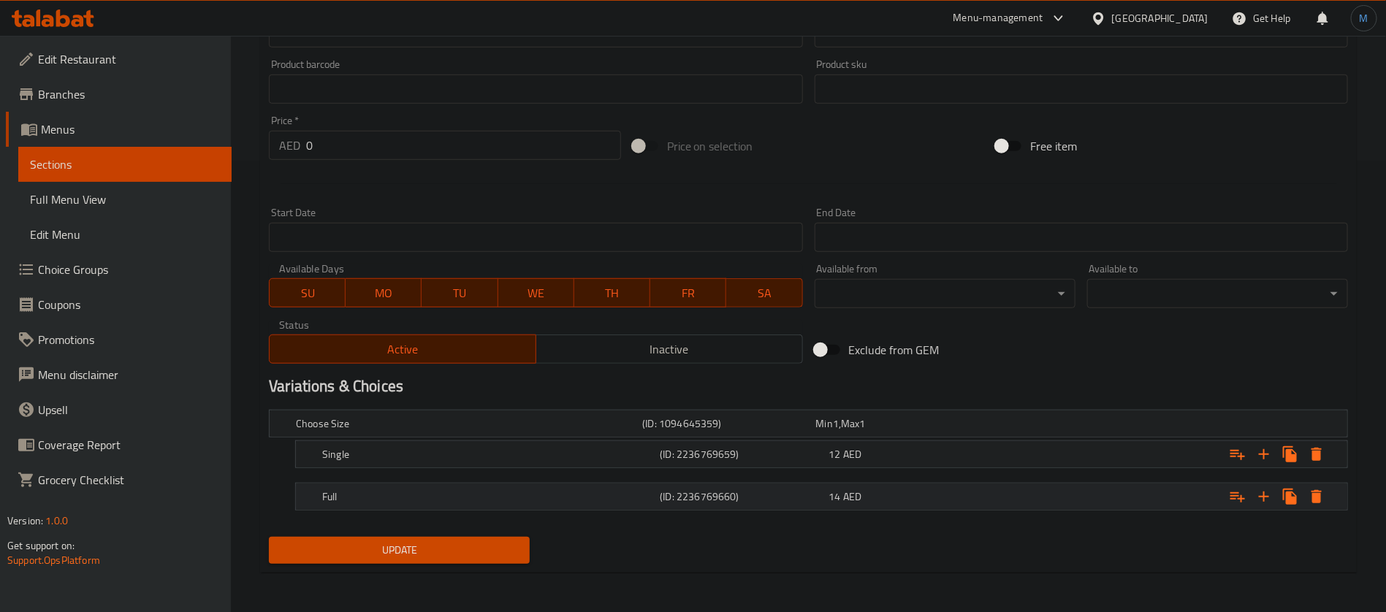
click at [689, 431] on h5 "(ID: 2236769660)" at bounding box center [725, 423] width 167 height 15
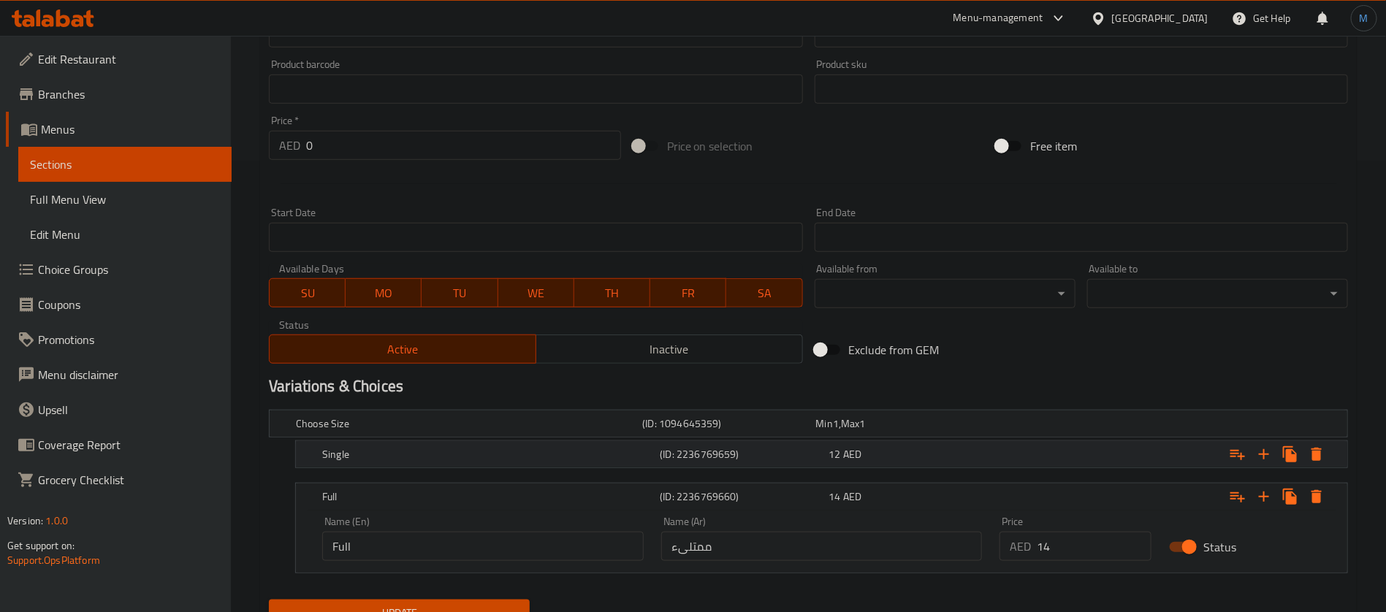
click at [697, 431] on h5 "(ID: 2236769659)" at bounding box center [725, 423] width 167 height 15
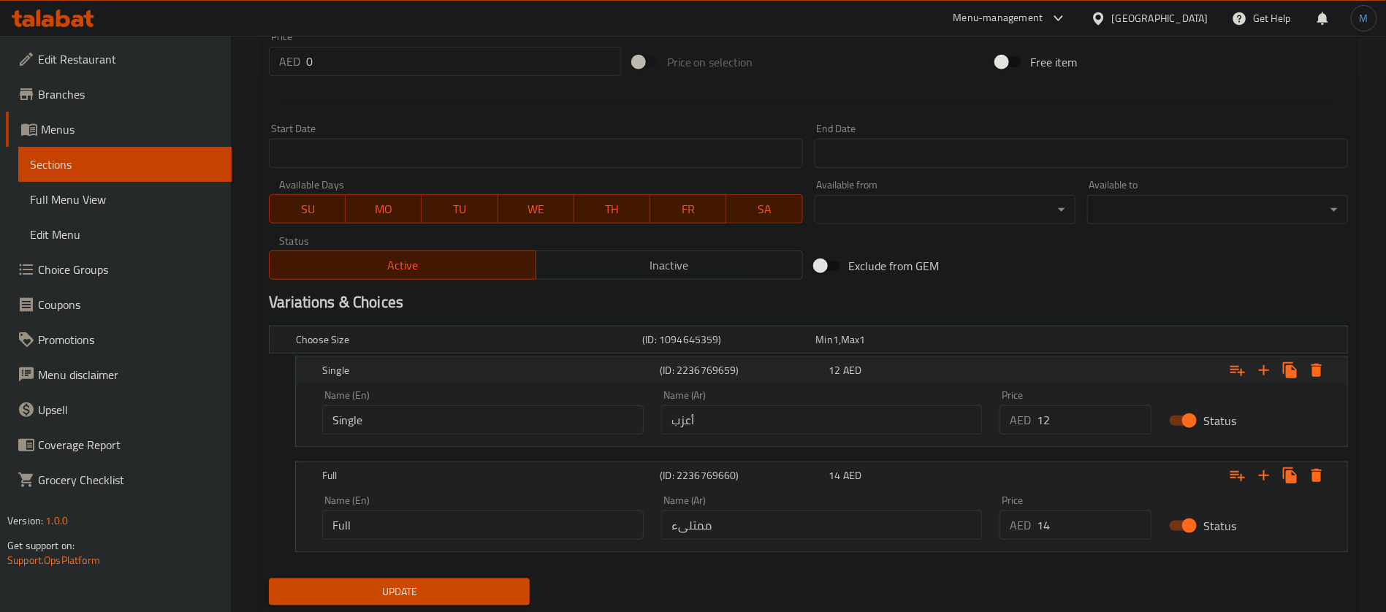
scroll to position [568, 0]
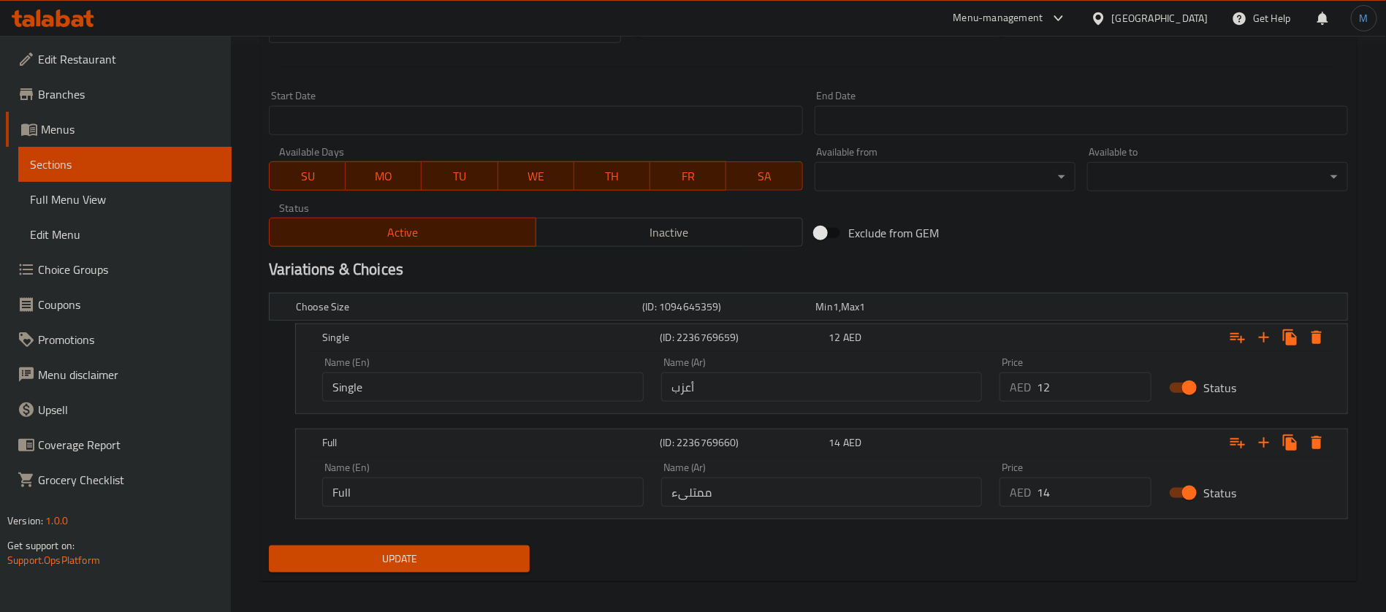
click at [738, 391] on input "أعزب" at bounding box center [821, 386] width 321 height 29
click at [738, 391] on input "text" at bounding box center [821, 386] width 321 height 29
type input "سينجل"
click at [800, 481] on input "ممتلىء" at bounding box center [821, 492] width 321 height 29
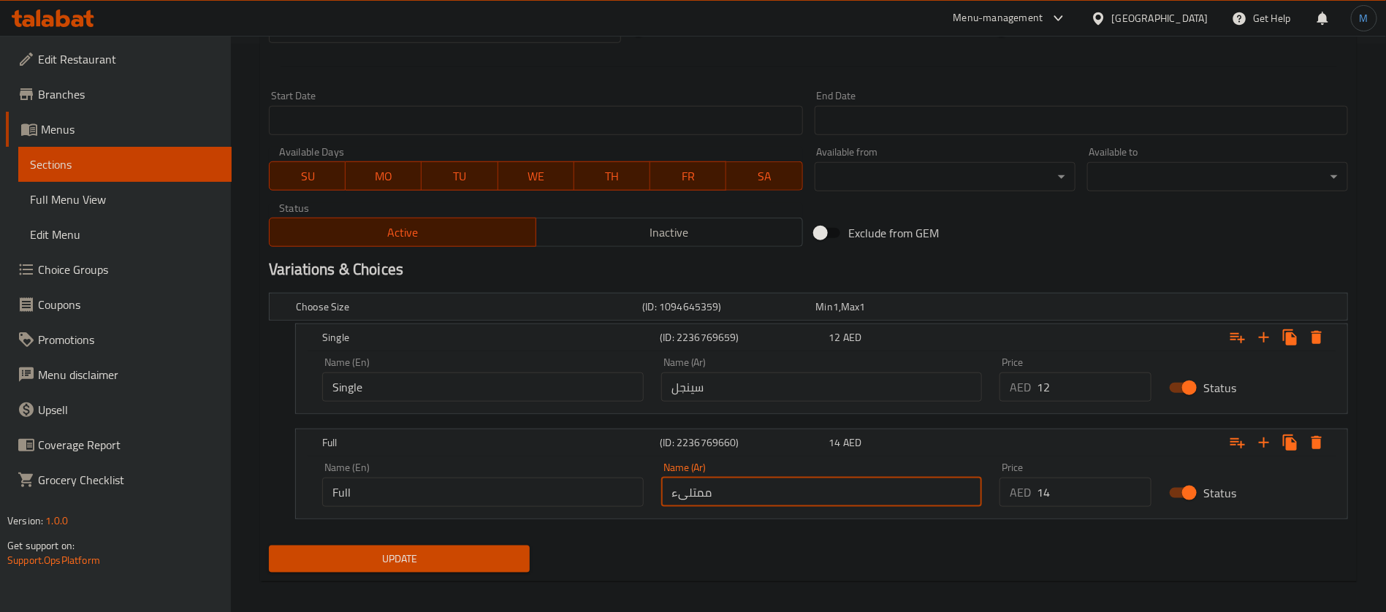
click at [800, 481] on input "ممتلىء" at bounding box center [821, 492] width 321 height 29
click at [799, 484] on input "text" at bounding box center [821, 492] width 321 height 29
type input "كامل"
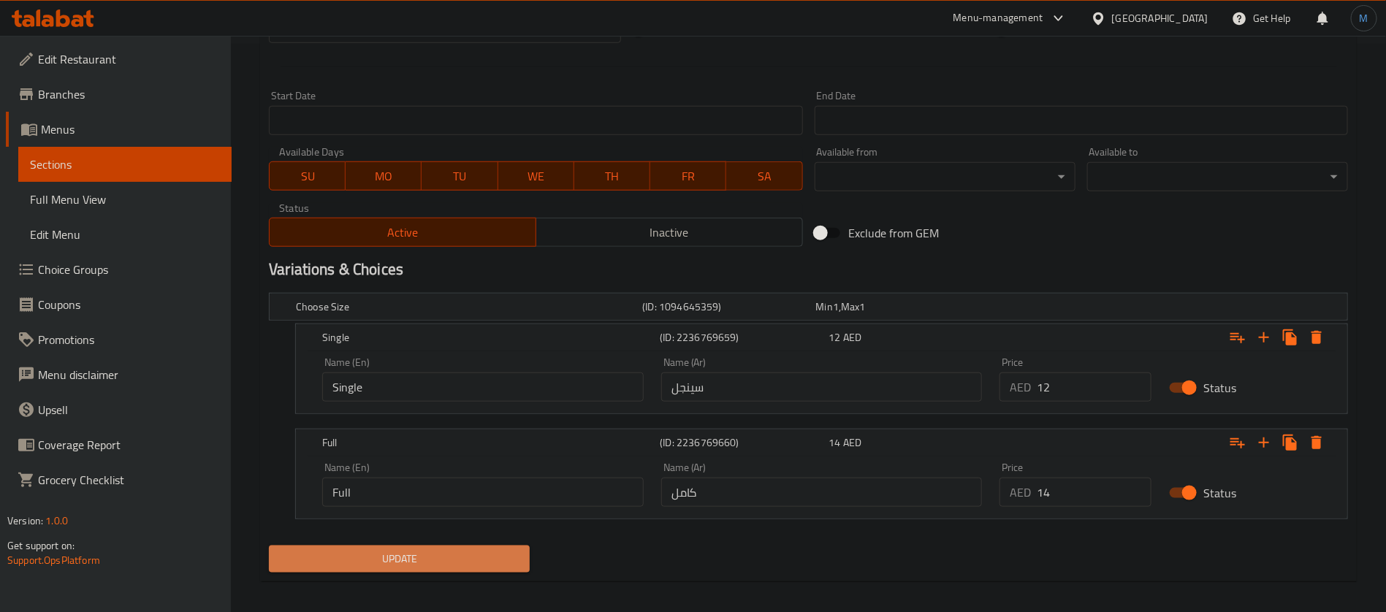
click at [478, 558] on span "Update" at bounding box center [398, 559] width 237 height 18
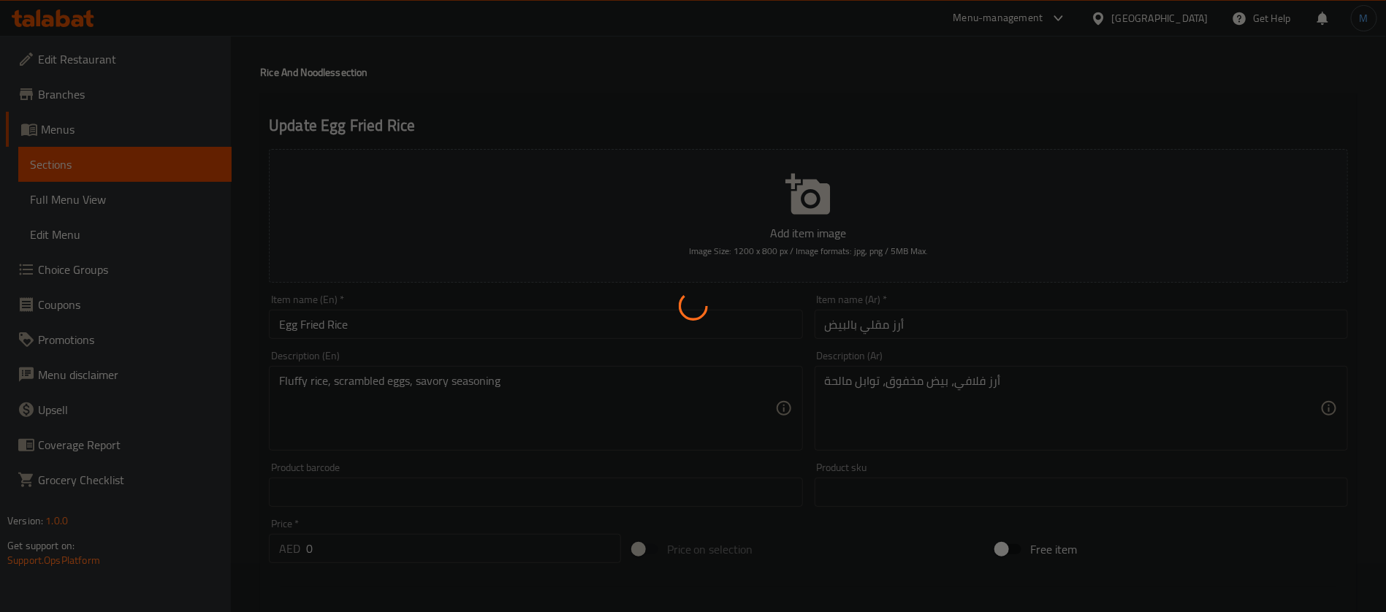
scroll to position [0, 0]
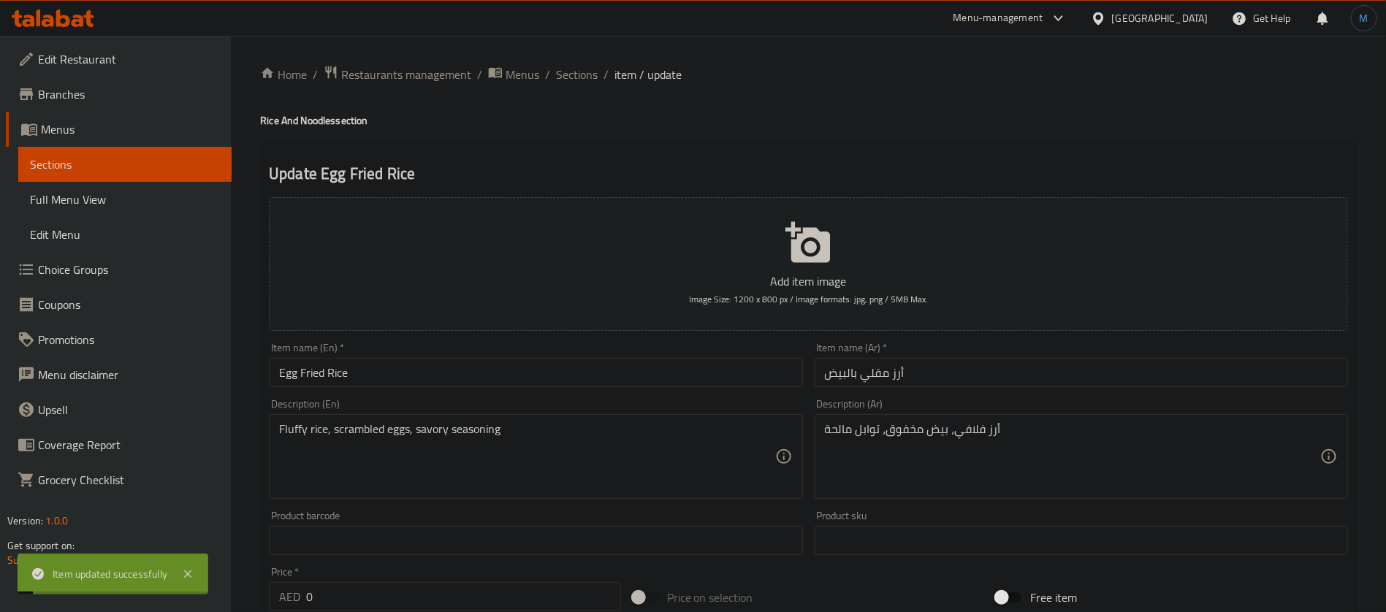
click at [521, 360] on input "Egg Fried Rice" at bounding box center [535, 372] width 533 height 29
click at [587, 74] on span "Sections" at bounding box center [577, 75] width 42 height 18
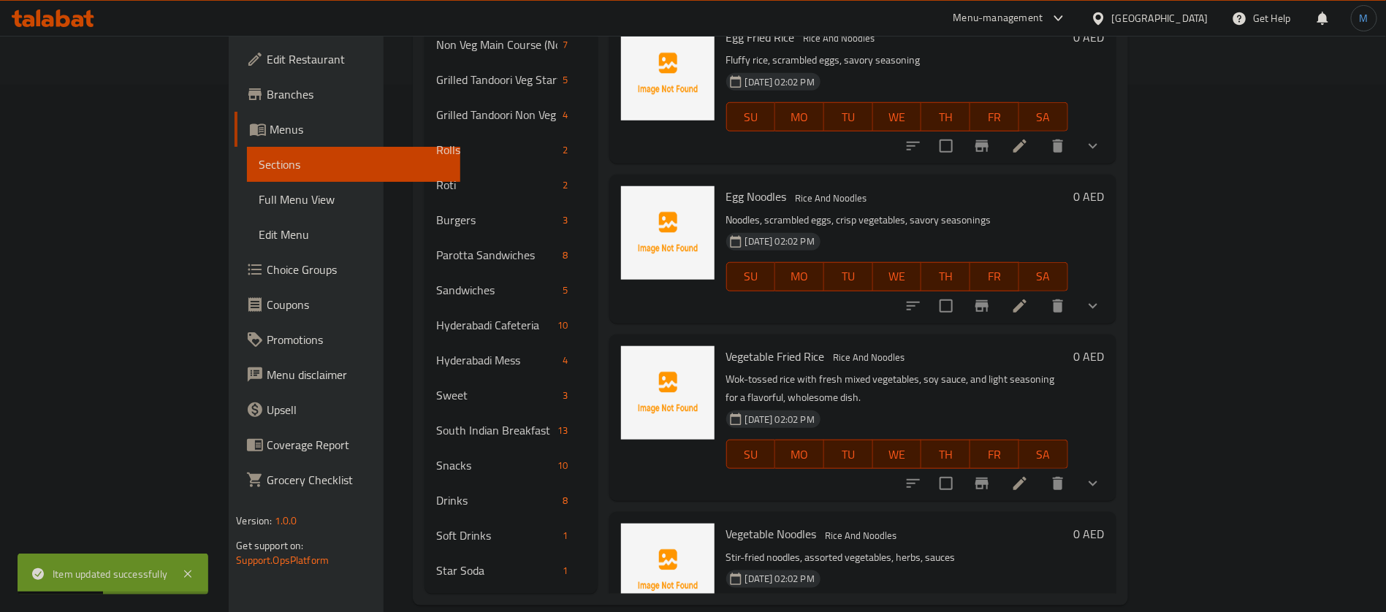
scroll to position [219, 0]
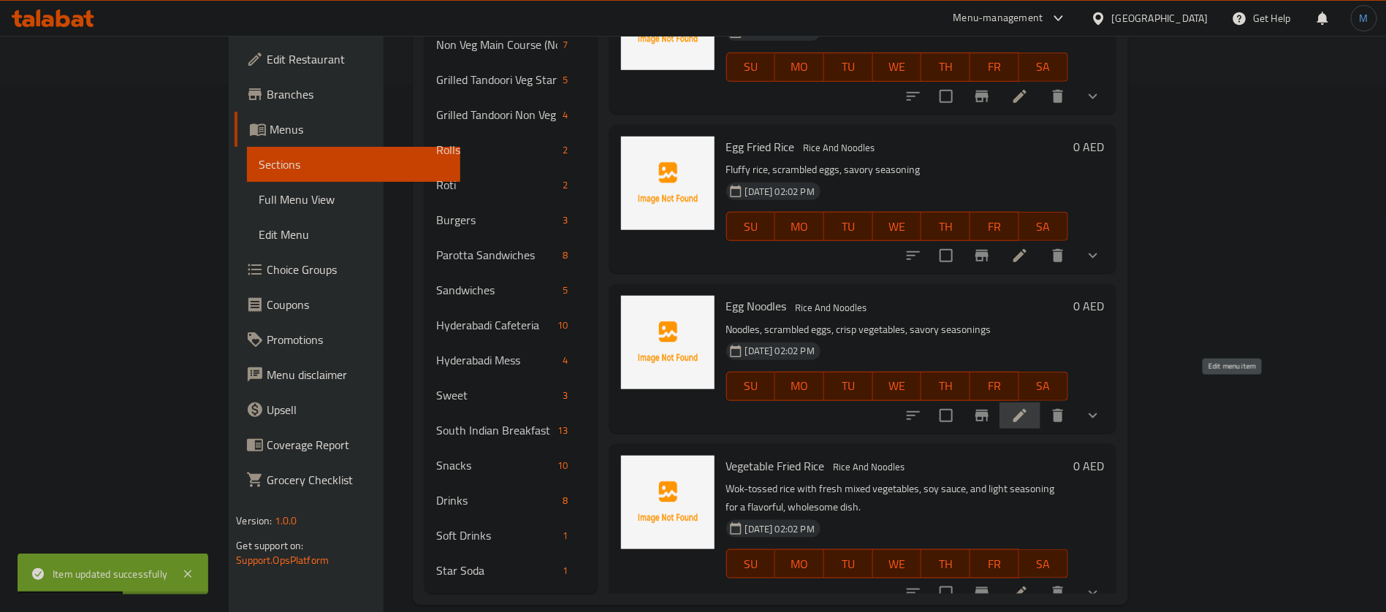
click at [1028, 407] on icon at bounding box center [1020, 416] width 18 height 18
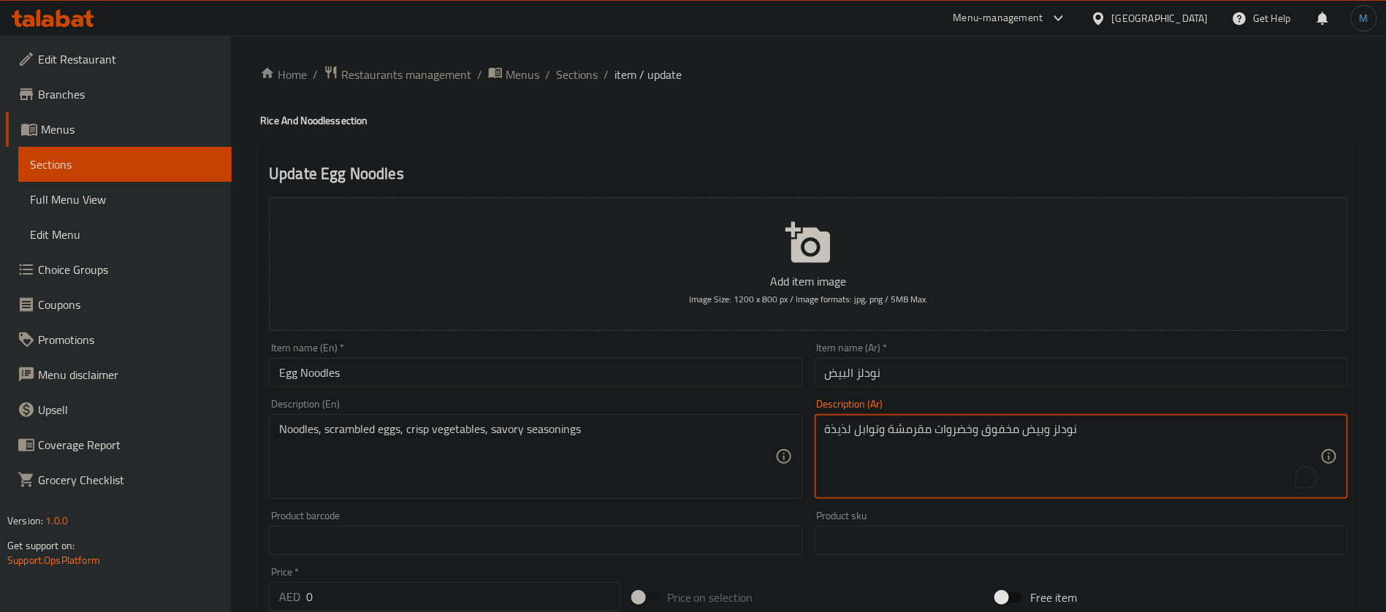
click at [913, 428] on textarea "نودلز وبيض مخفوق وخضروات مقرمشة وتوابل لذيذة" at bounding box center [1072, 456] width 495 height 69
click at [833, 429] on textarea "نودلز وبيض مخفوق وخضروات كرسب وتوابل لذيذة" at bounding box center [1072, 456] width 495 height 69
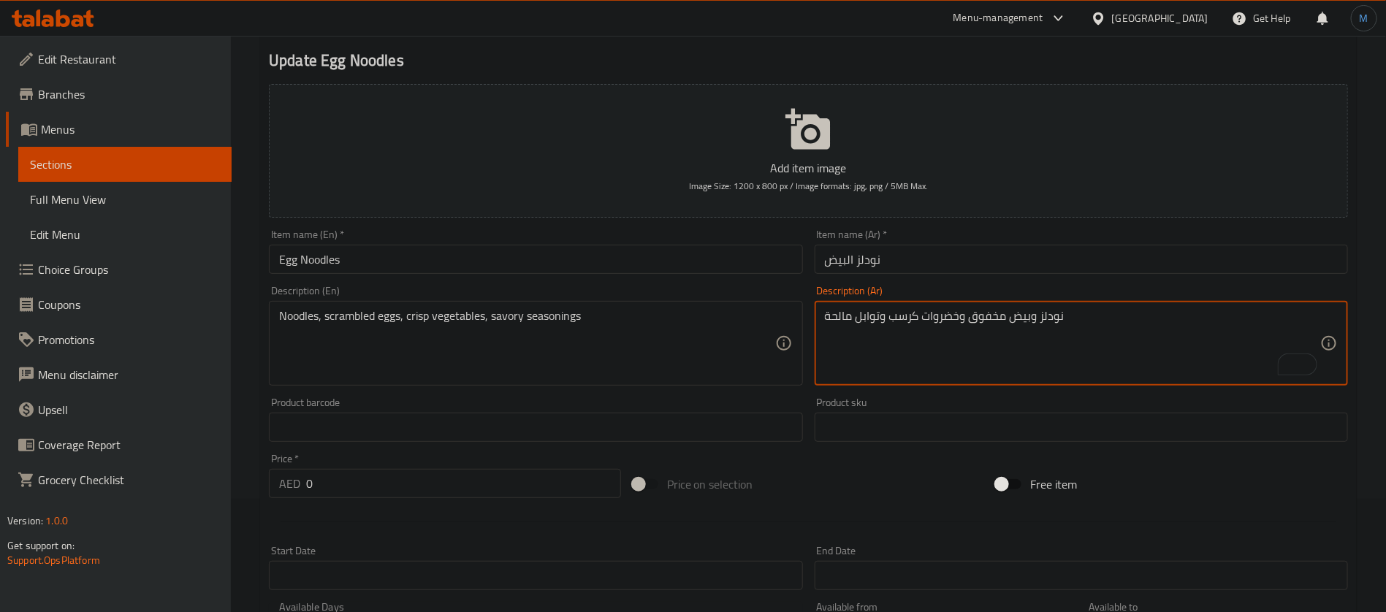
scroll to position [451, 0]
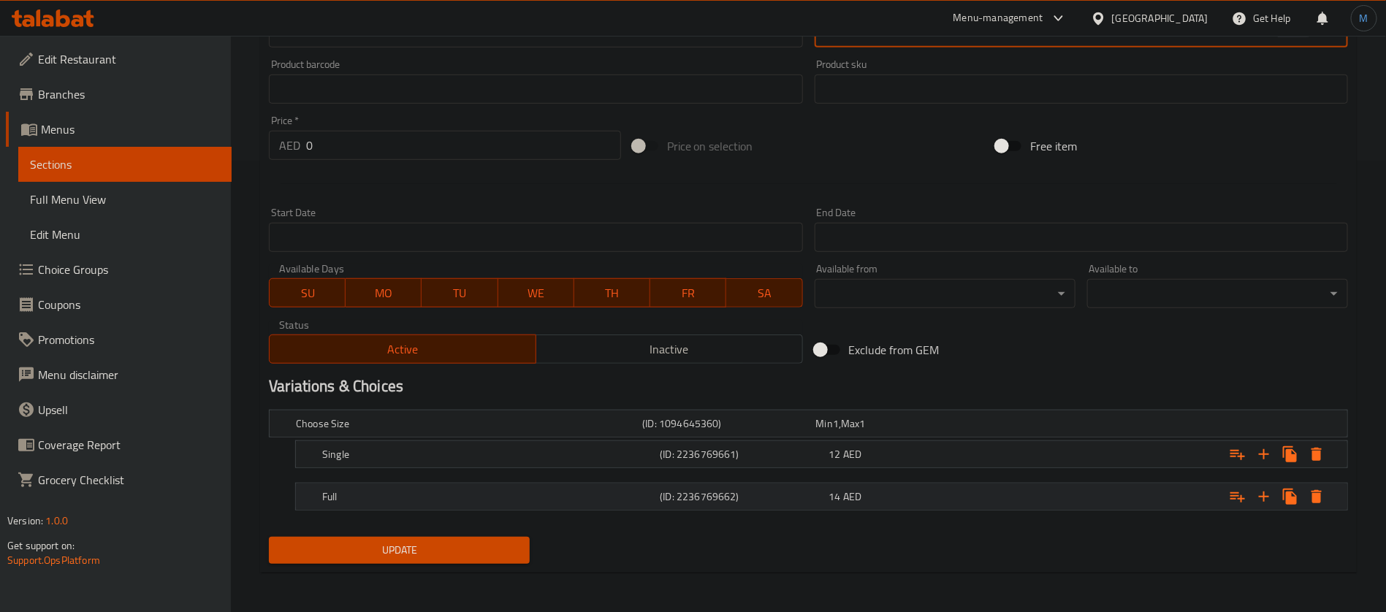
type textarea "نودلز وبيض مخفوق وخضروات كرسب وتوابل مالحة"
click at [730, 431] on h5 "(ID: 2236769662)" at bounding box center [725, 423] width 167 height 15
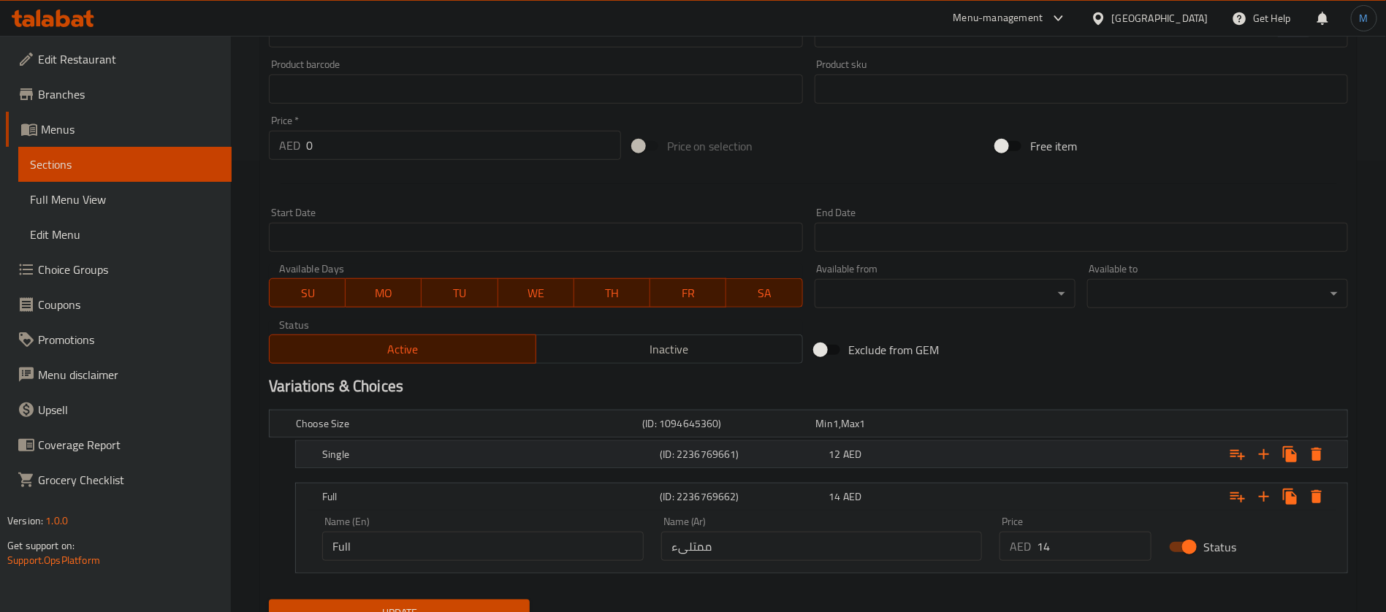
click at [752, 434] on div "(ID: 2236769661)" at bounding box center [725, 423] width 173 height 20
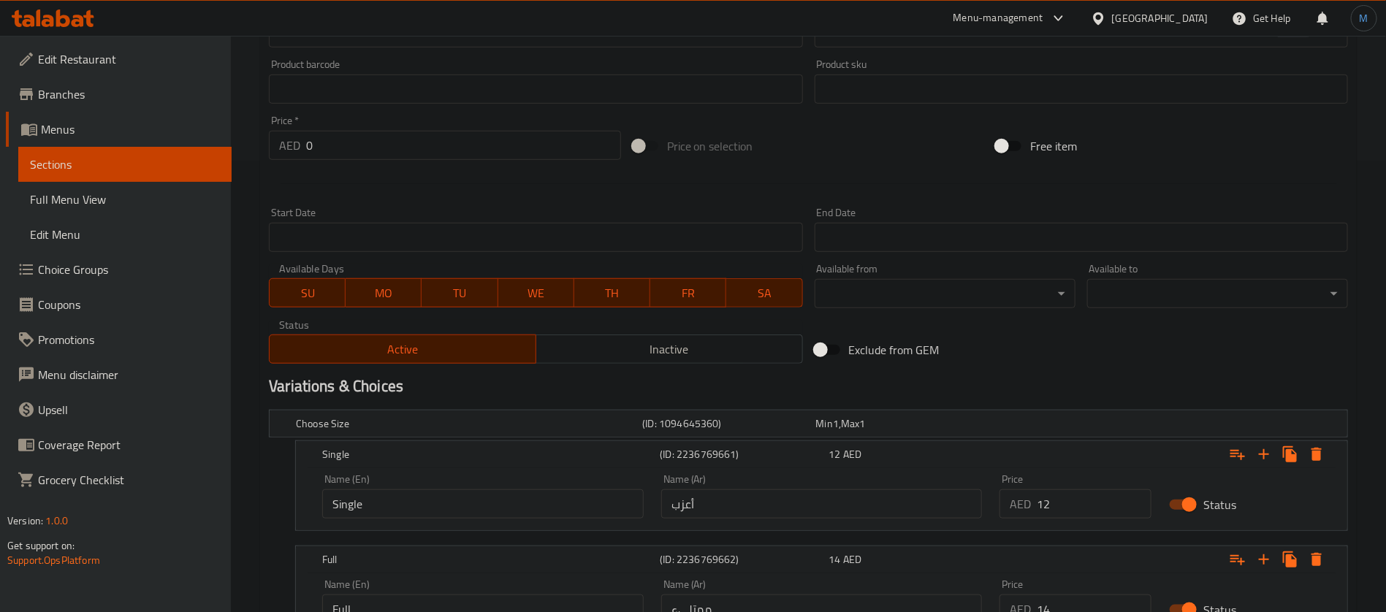
click at [749, 500] on input "أعزب" at bounding box center [821, 503] width 321 height 29
type input "سينجل"
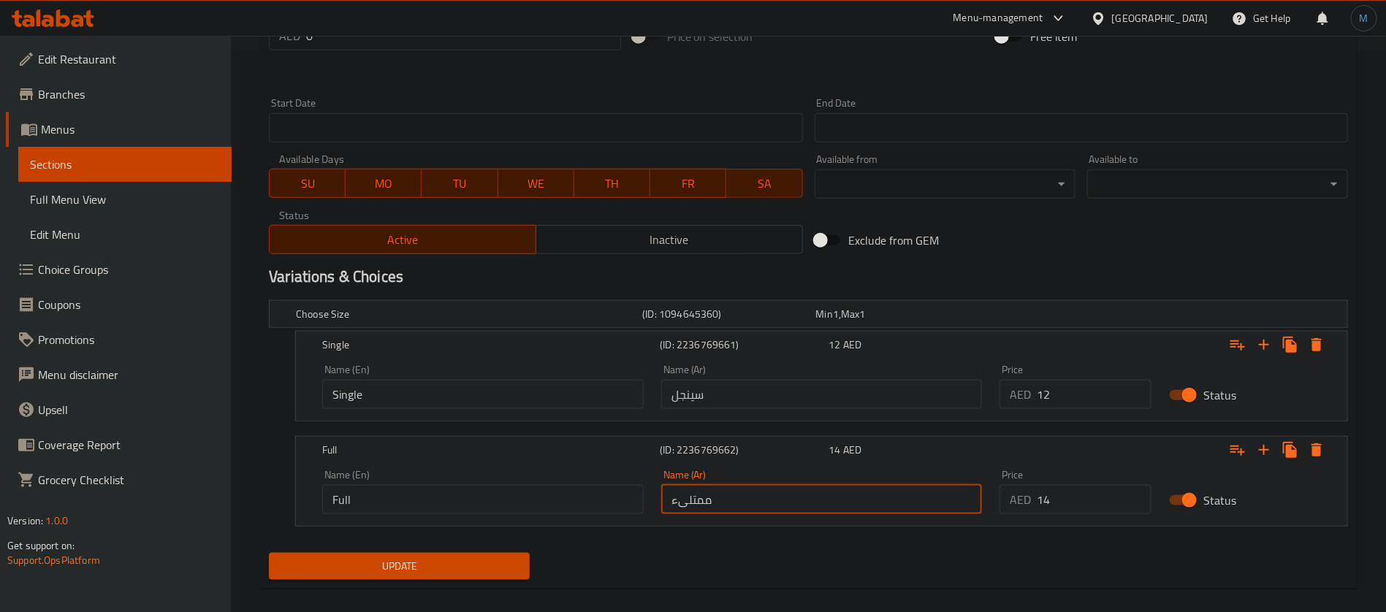
click at [787, 511] on input "ممتلىء" at bounding box center [821, 499] width 321 height 29
type input "كامل"
click at [443, 573] on span "Update" at bounding box center [398, 566] width 237 height 18
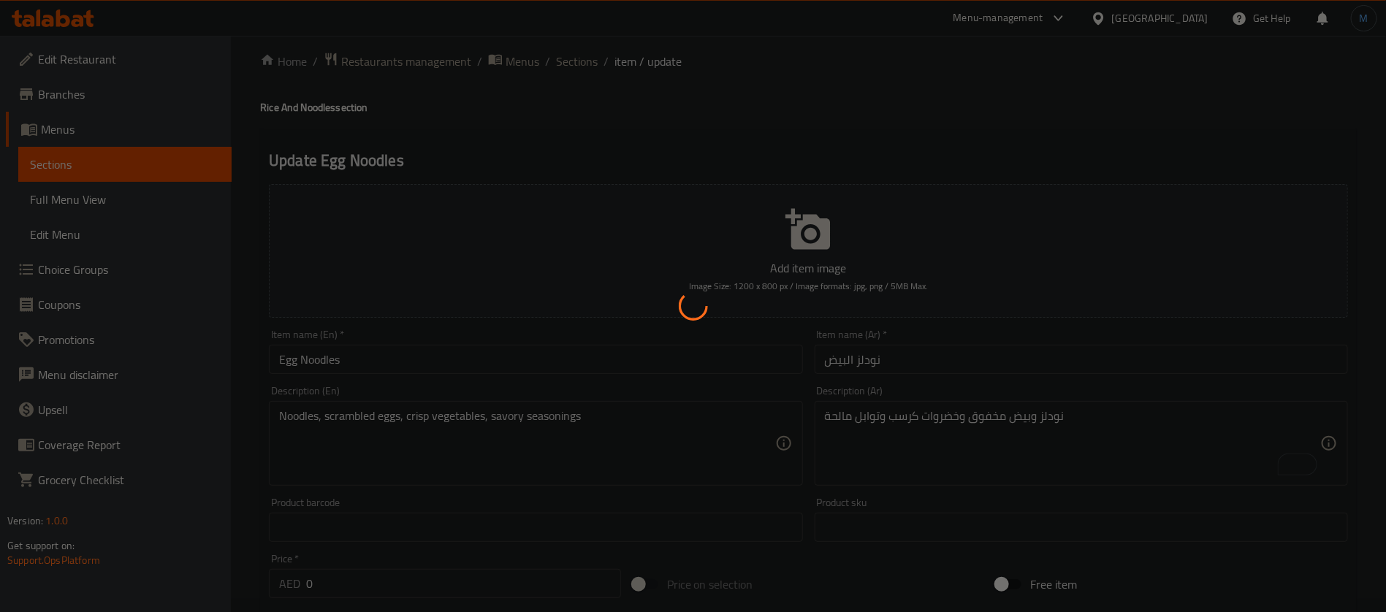
scroll to position [0, 0]
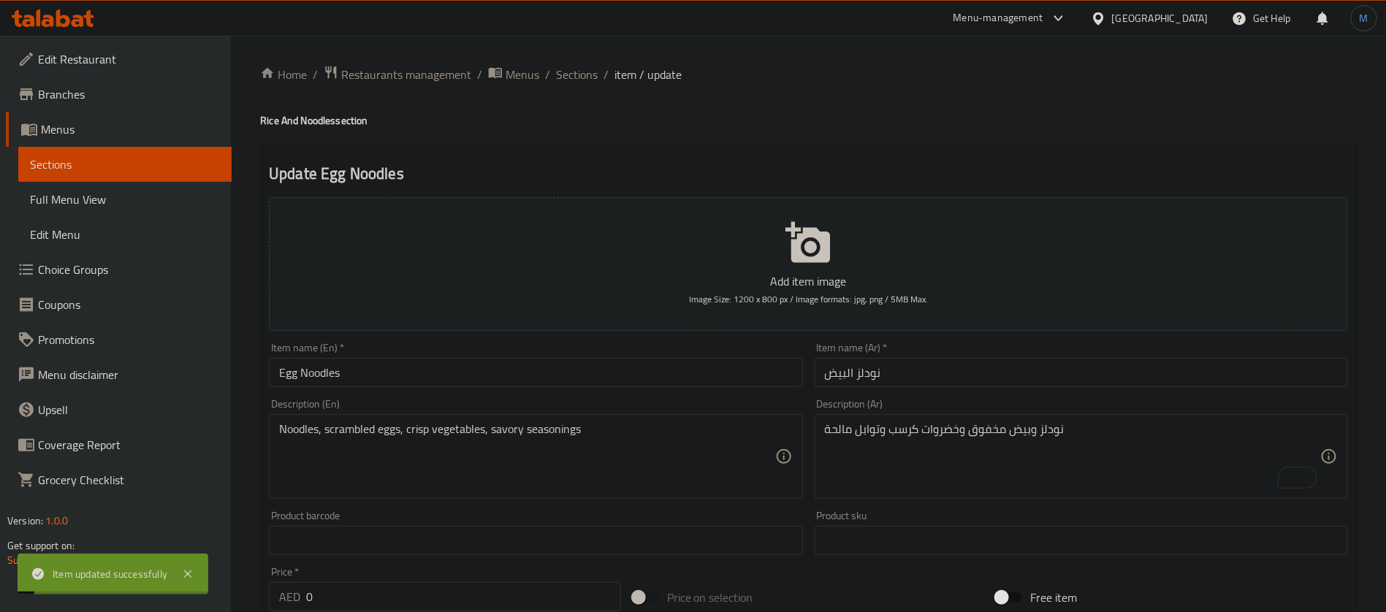
click at [600, 369] on input "Egg Noodles" at bounding box center [535, 372] width 533 height 29
click at [582, 61] on div "Home / Restaurants management / Menus / Sections / item / update Rice And Noodl…" at bounding box center [808, 613] width 1155 height 1155
click at [584, 68] on span "Sections" at bounding box center [577, 75] width 42 height 18
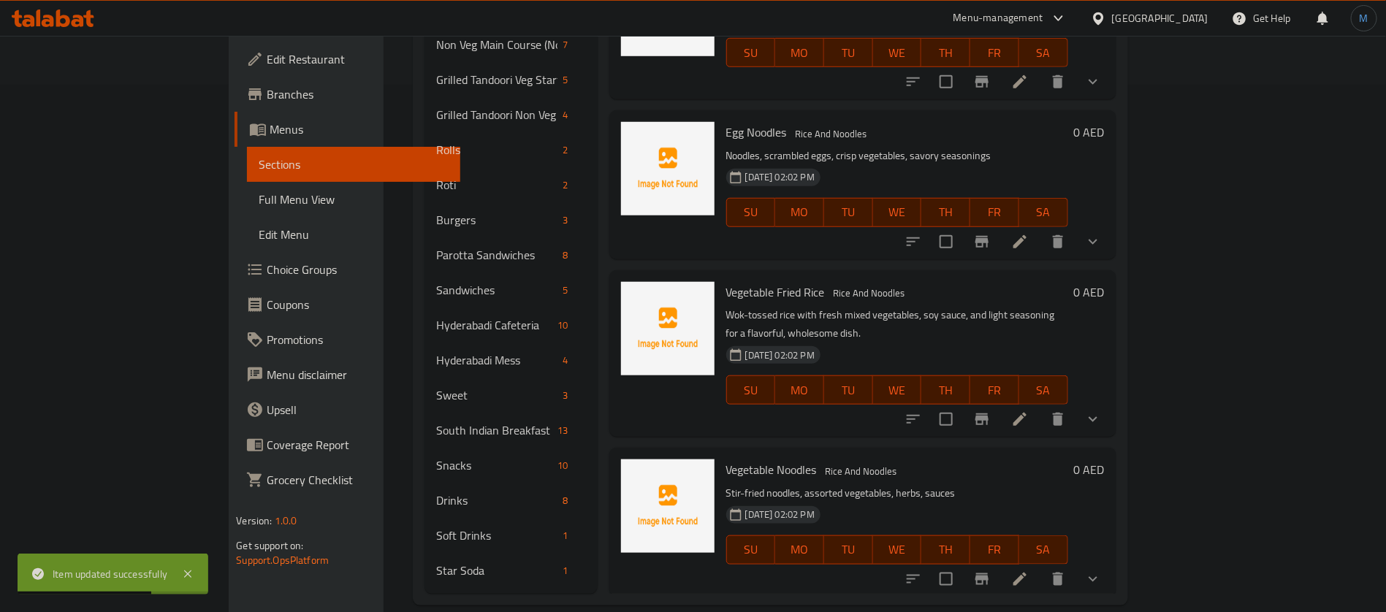
scroll to position [367, 0]
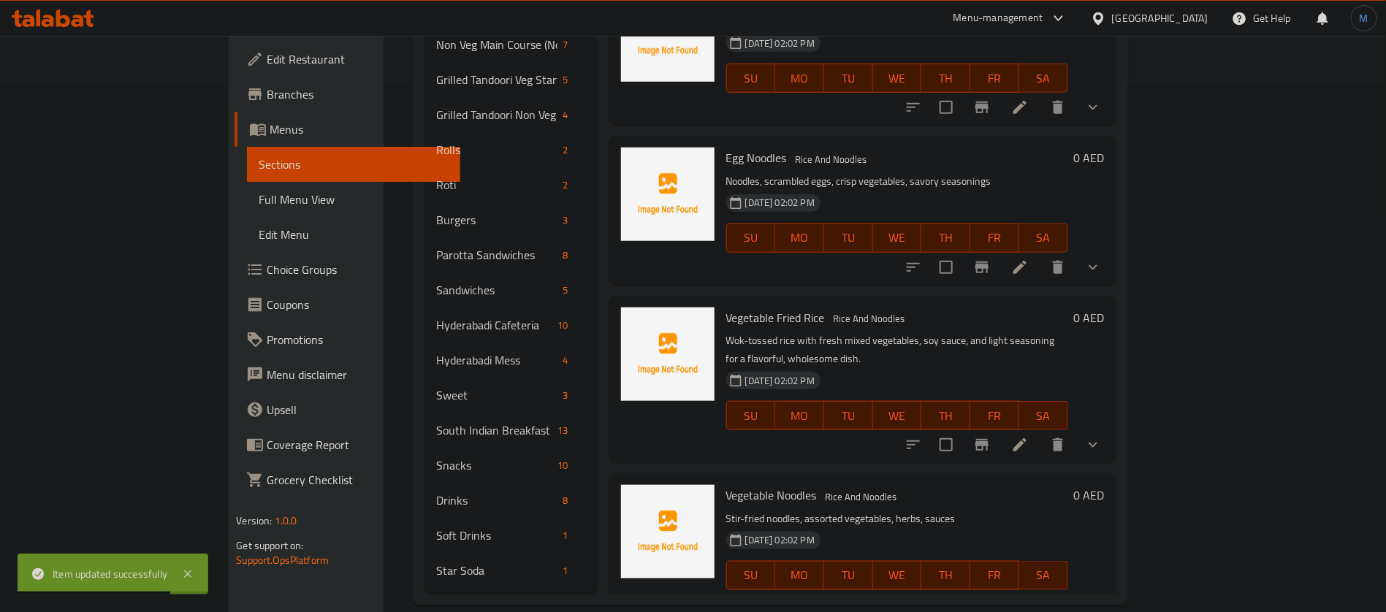
click at [1040, 432] on li at bounding box center [1019, 445] width 41 height 26
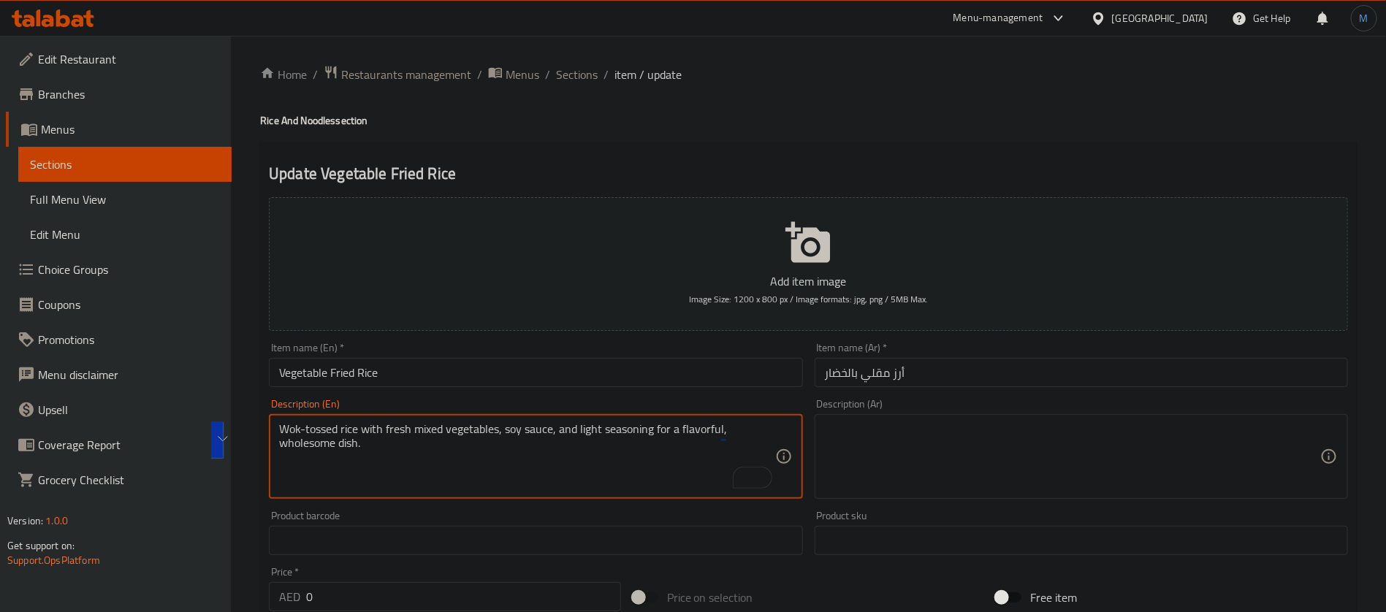
click at [1003, 439] on textarea at bounding box center [1072, 456] width 495 height 69
paste textarea "أرز مقلي مع خضروات طازجة مشكلة وصلصة الصويا وتوابل خفيفة للحصول على طبق لذيذ وص…"
drag, startPoint x: 293, startPoint y: 429, endPoint x: 459, endPoint y: 428, distance: 166.5
click at [459, 428] on textarea "Wok-tossed rice with fresh mixed vegetables, soy sauce, and light seasoning for…" at bounding box center [526, 456] width 495 height 69
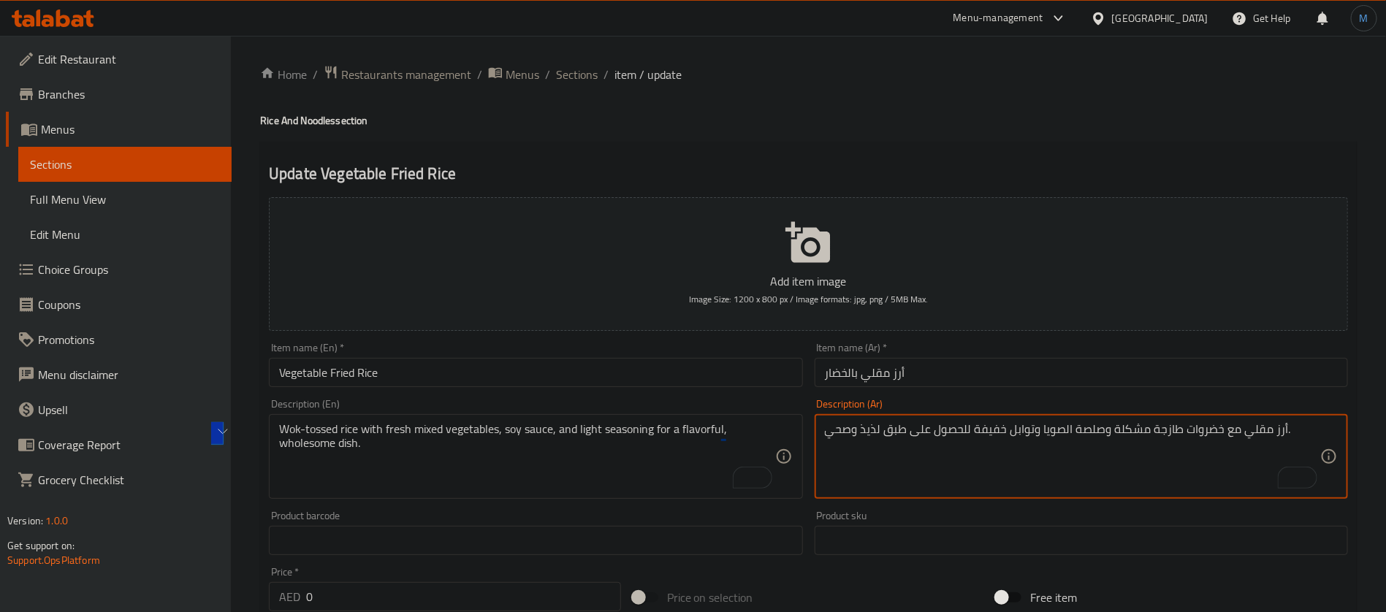
paste textarea "To enrich screen reader interactions, please activate Accessibility in Grammarl…"
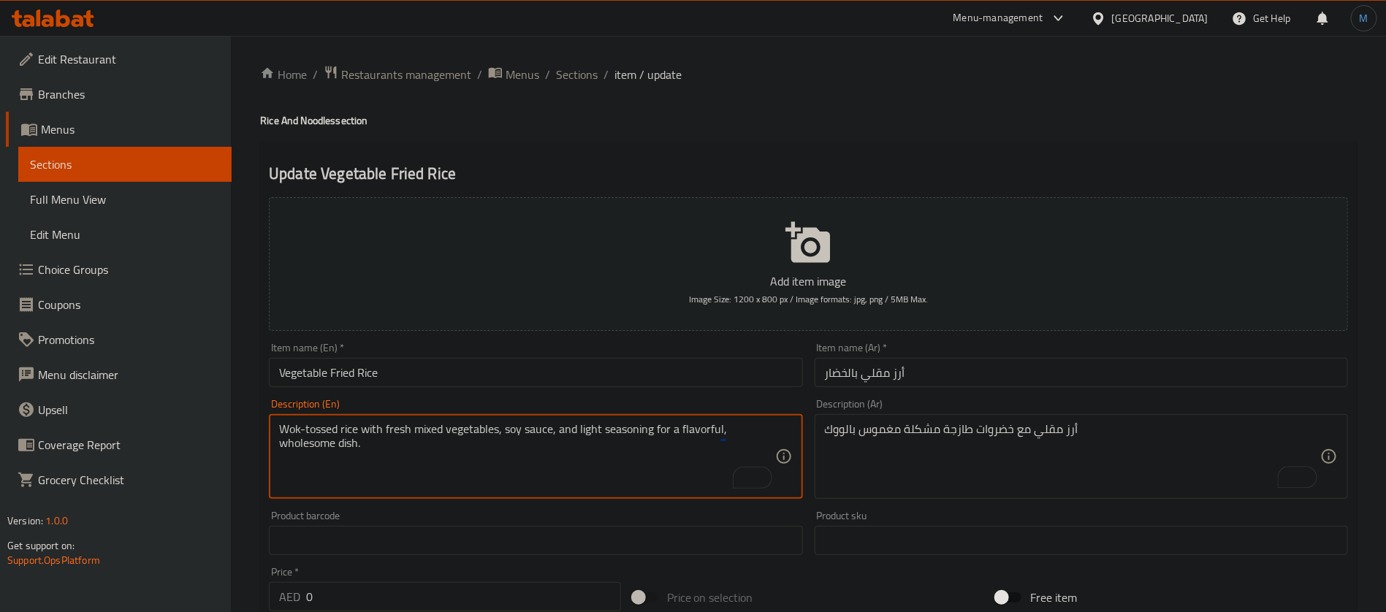
click at [511, 436] on textarea "Wok-tossed rice with fresh mixed vegetables, soy sauce, and light seasoning for…" at bounding box center [526, 456] width 495 height 69
click at [370, 450] on textarea "Wok-tossed rice with fresh mixed vegetables, soy sauce, and light seasoning for…" at bounding box center [526, 456] width 495 height 69
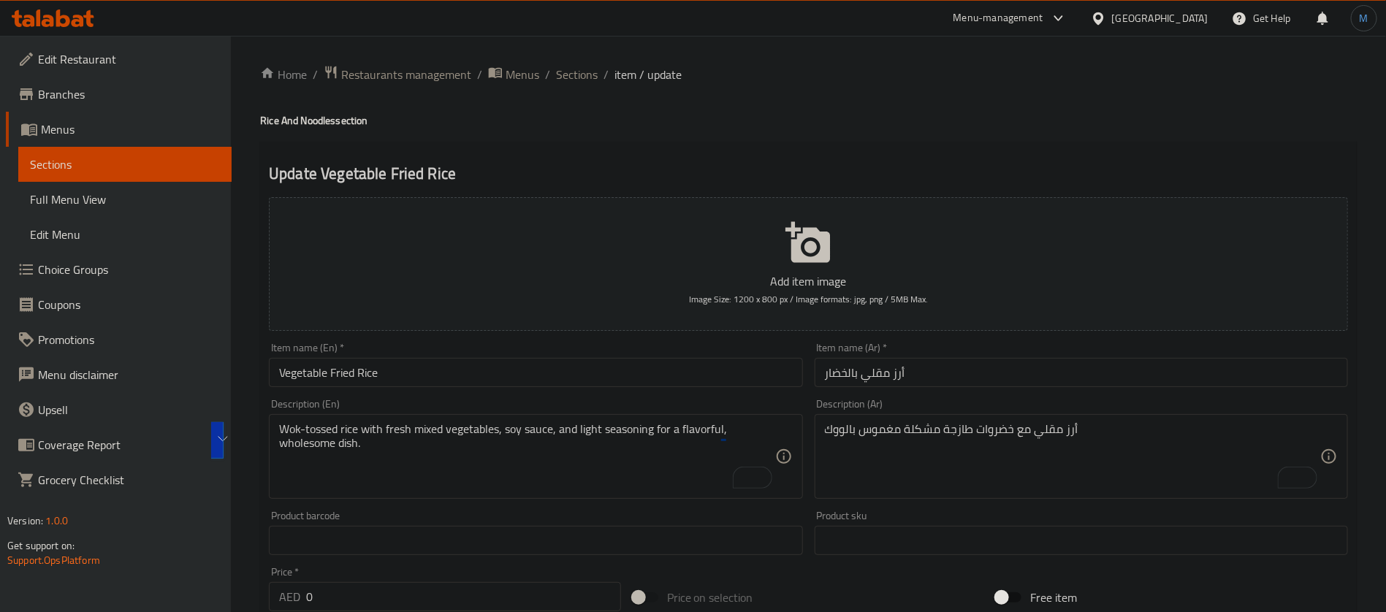
click at [1123, 419] on div "أرز مقلي مع خضروات طازجة مشكلة مغموس بالووك Description (Ar)" at bounding box center [1080, 456] width 533 height 85
click at [1126, 426] on textarea "أرز مقلي مع خضروات طازجة مشكلة مغموس بالووك" at bounding box center [1072, 456] width 495 height 69
paste textarea "صلصة الصويا والتوابل الخفيفة للحصول على طبق لذيذ وصحي."
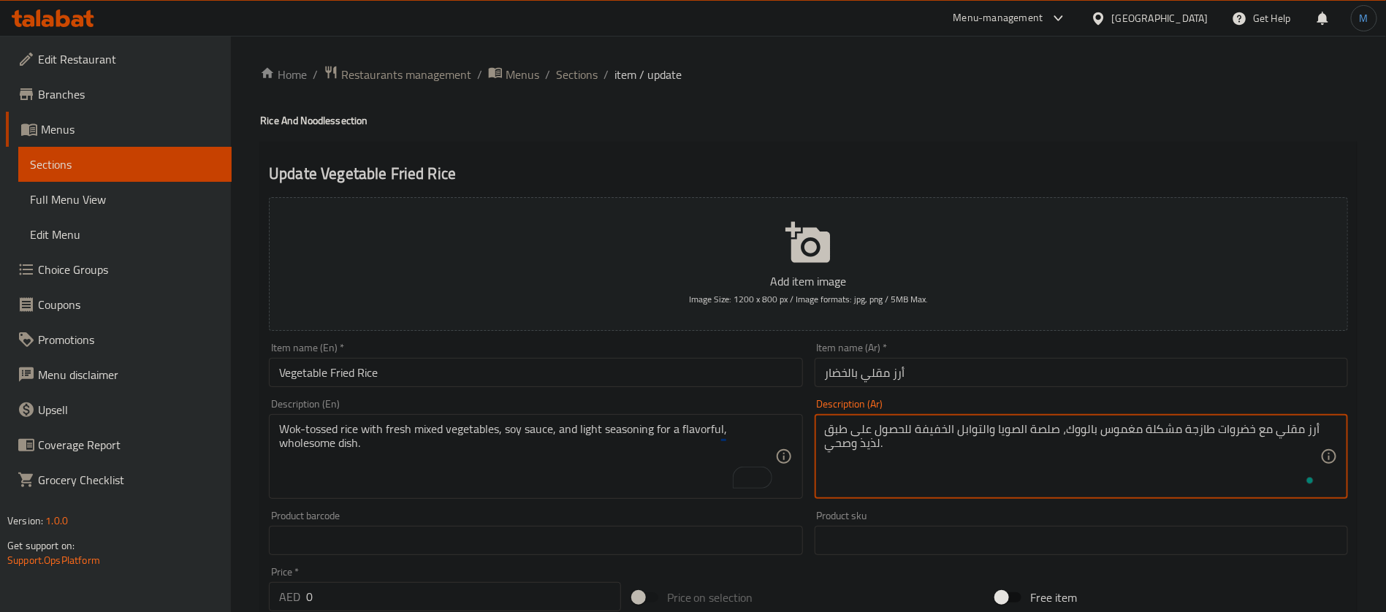
scroll to position [451, 0]
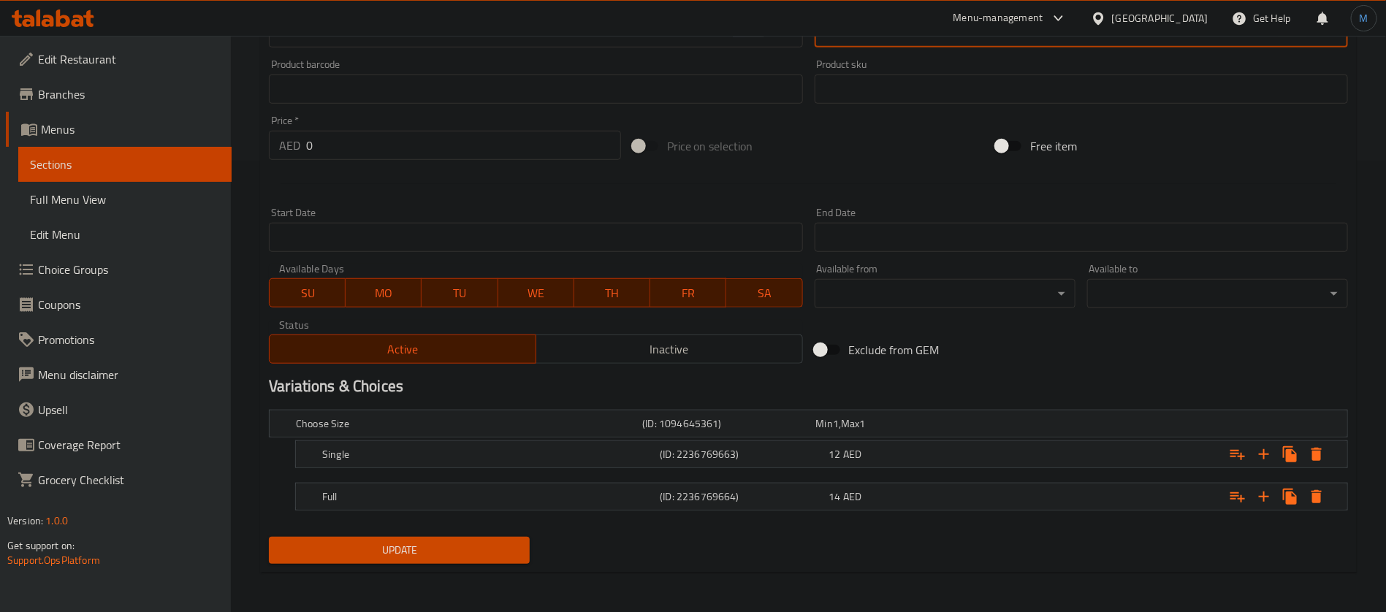
type textarea "أرز مقلي مع خضروات طازجة مشكلة مغموس بالووك، صلصة الصويا والتوابل الخفيفة للحصو…"
click at [811, 478] on nav at bounding box center [808, 477] width 1079 height 12
click at [809, 431] on h5 "(ID: 2236769663)" at bounding box center [725, 423] width 167 height 15
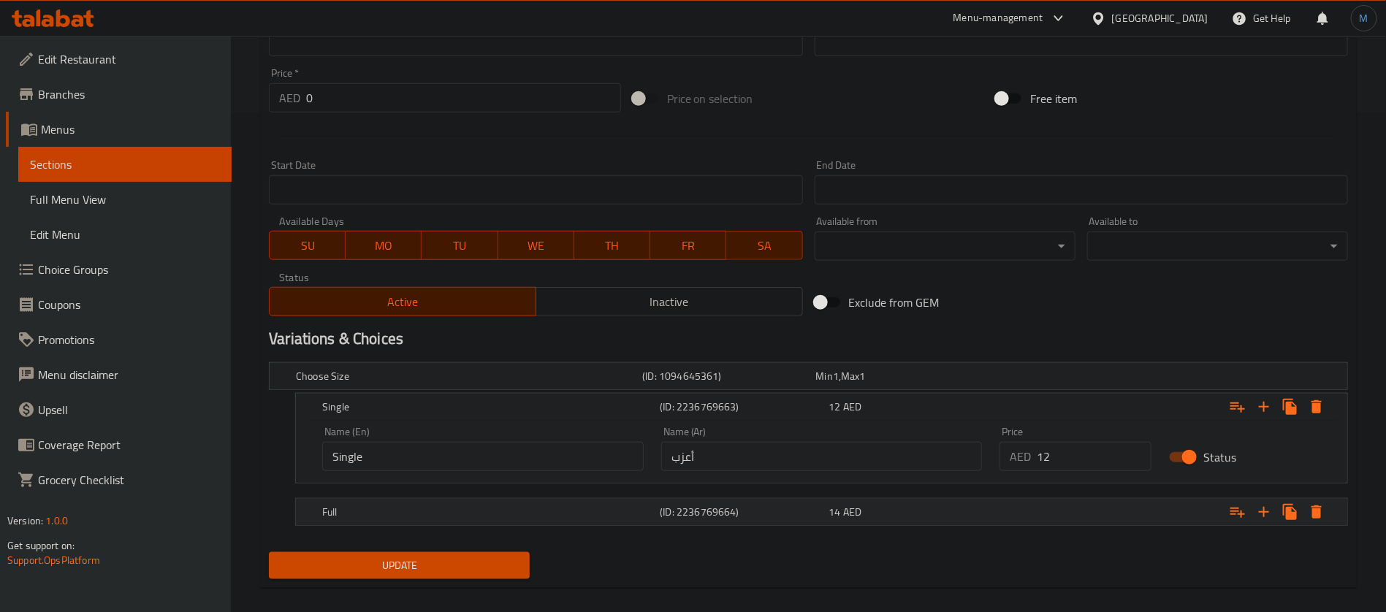
scroll to position [514, 0]
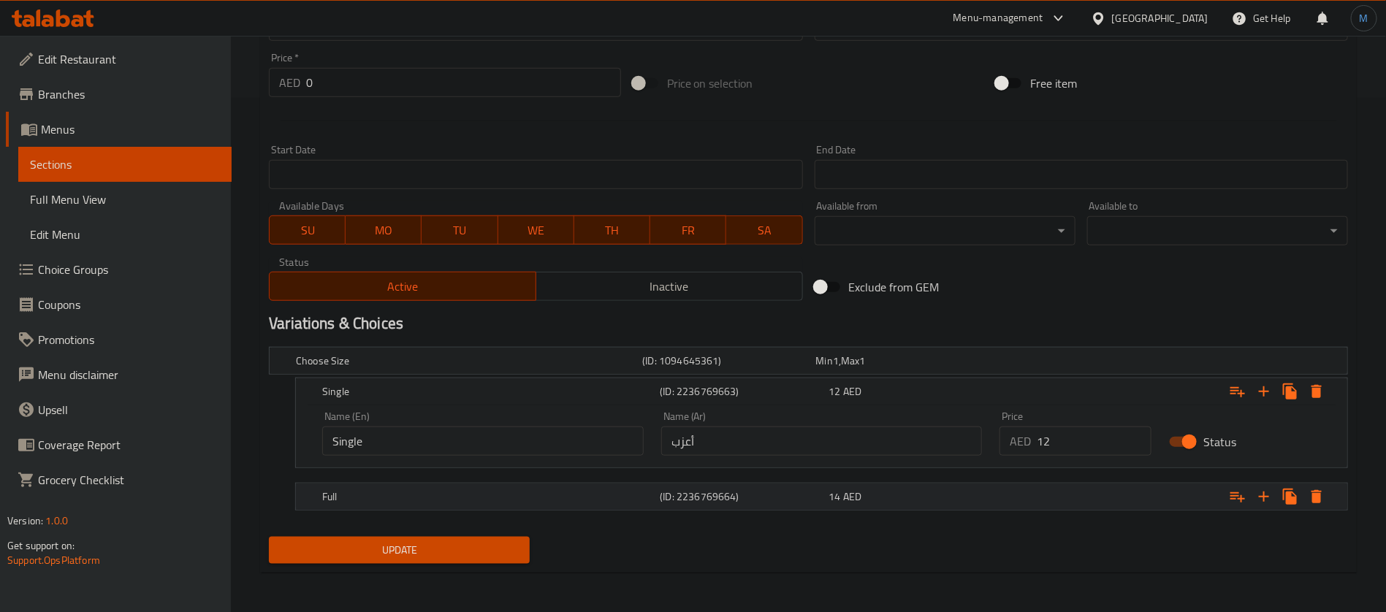
click at [803, 368] on h5 "(ID: 2236769664)" at bounding box center [725, 361] width 167 height 15
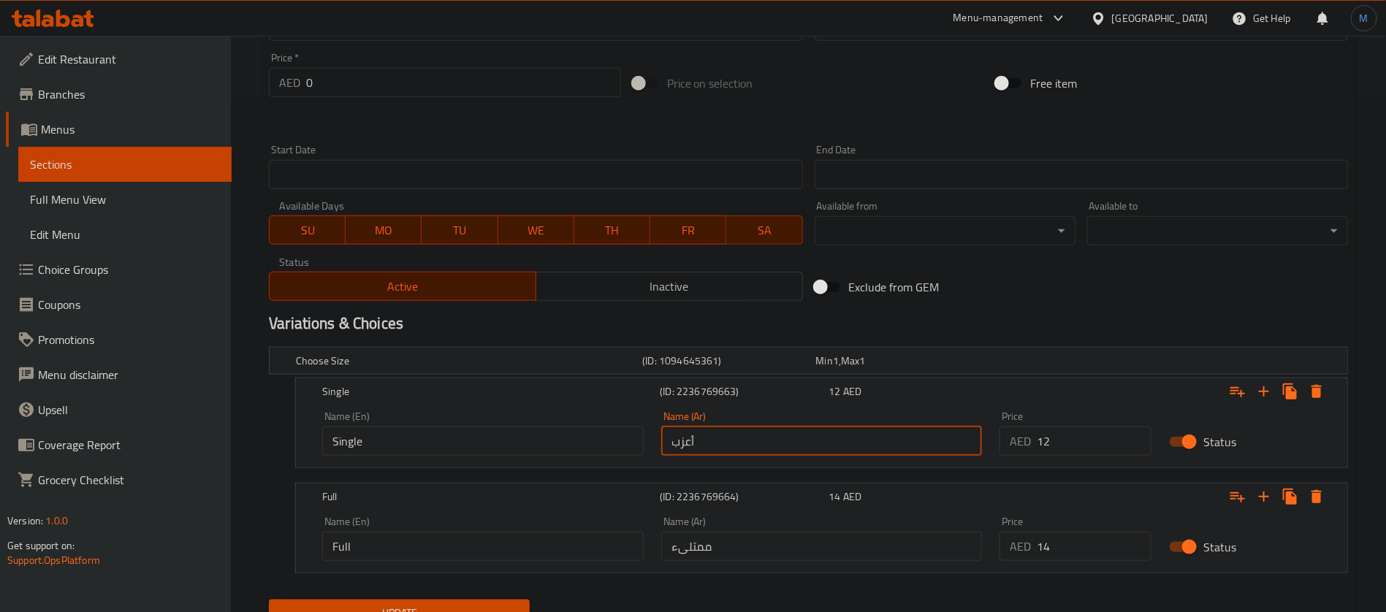
click at [777, 435] on input "أعزب" at bounding box center [821, 441] width 321 height 29
click at [774, 437] on input "text" at bounding box center [821, 441] width 321 height 29
type input "سينجل"
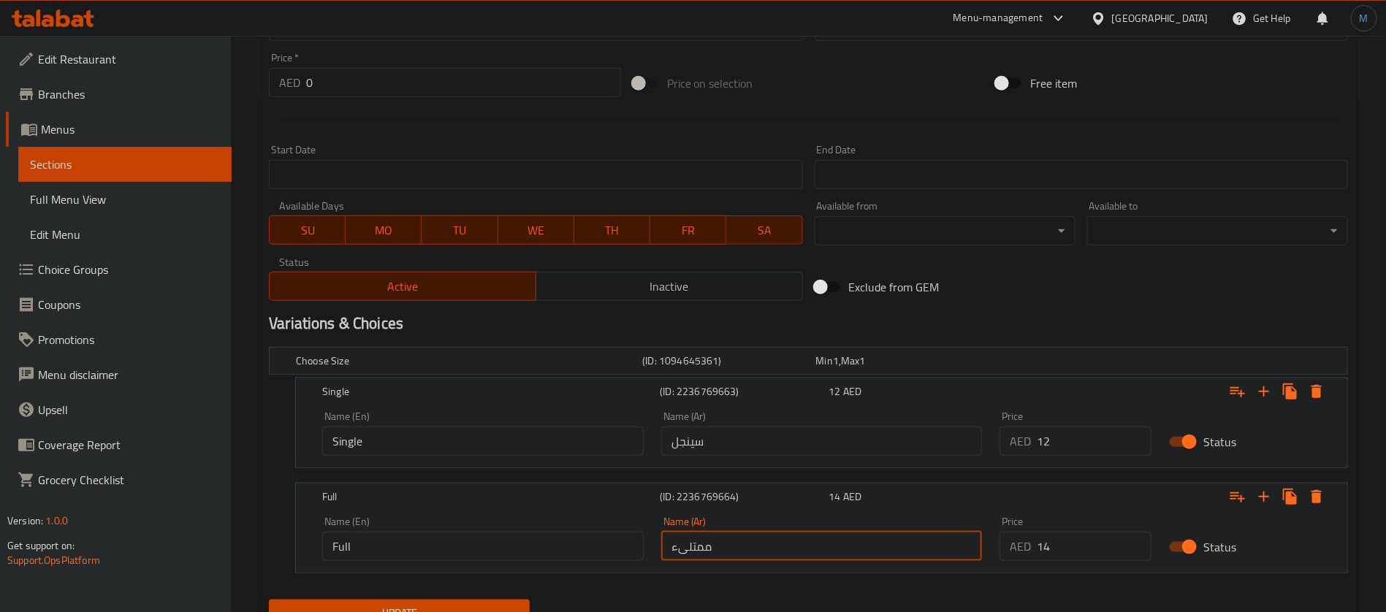
click at [763, 536] on input "ممتلىء" at bounding box center [821, 546] width 321 height 29
click at [763, 538] on input "text" at bounding box center [821, 546] width 321 height 29
type input "كامل"
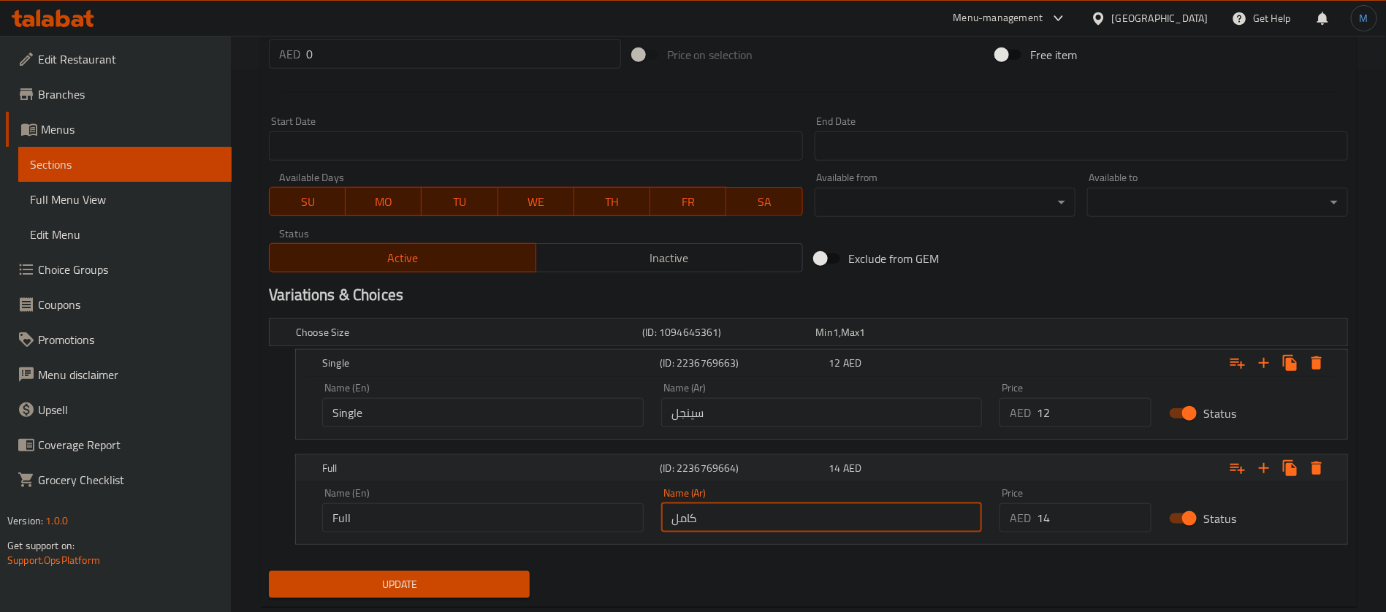
scroll to position [577, 0]
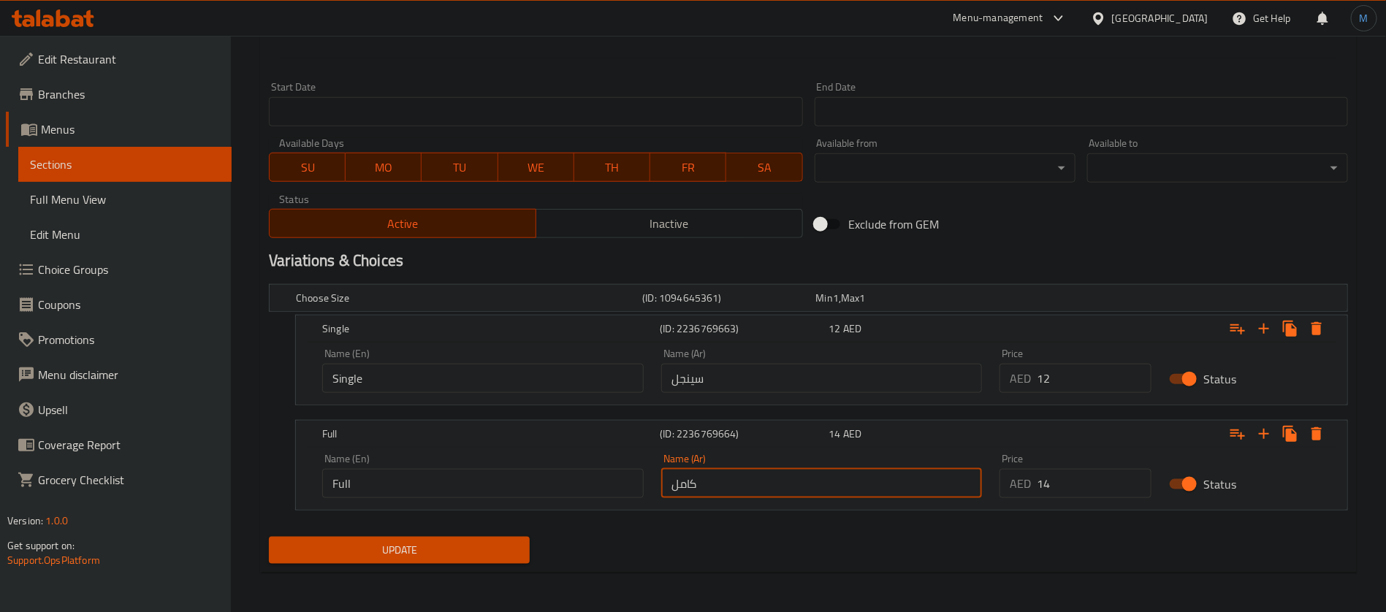
click at [452, 538] on button "Update" at bounding box center [399, 550] width 261 height 27
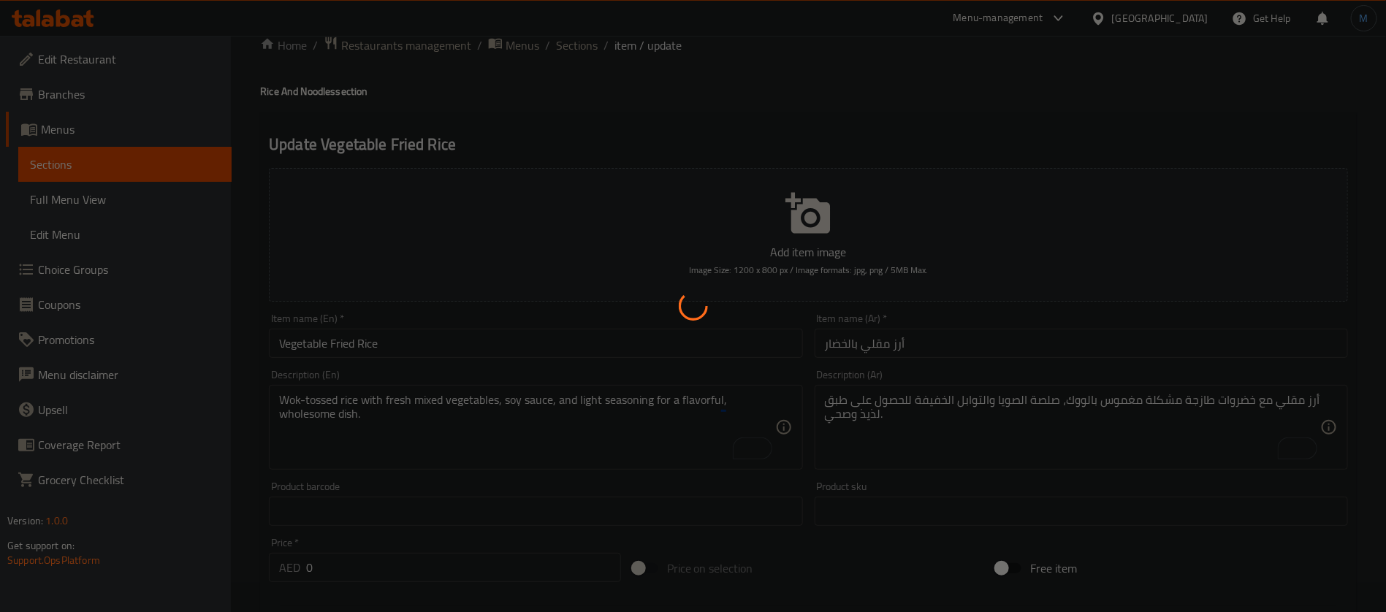
scroll to position [0, 0]
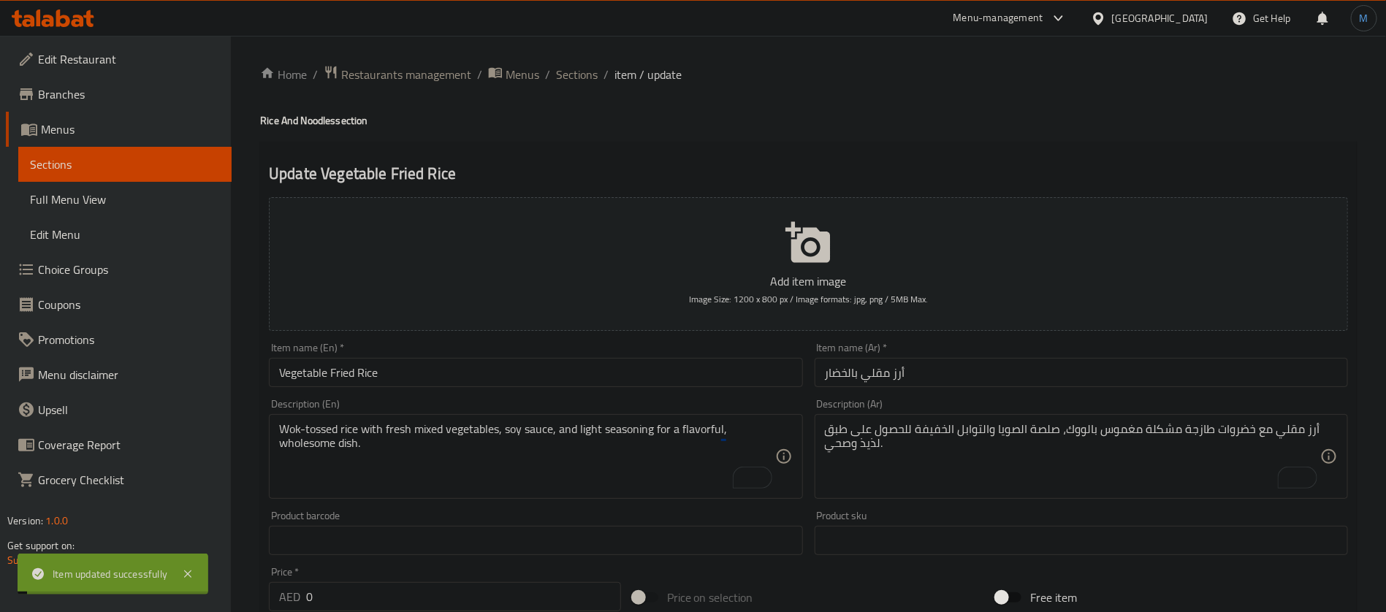
click at [478, 375] on input "Vegetable Fried Rice" at bounding box center [535, 372] width 533 height 29
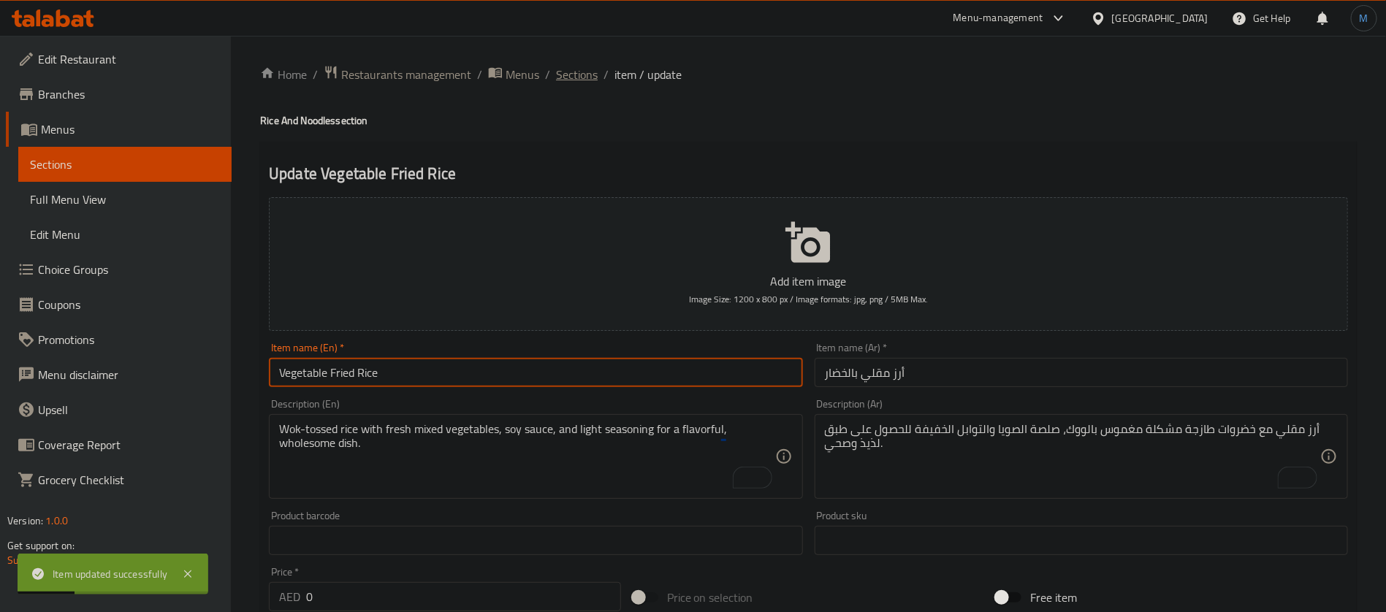
click at [571, 73] on span "Sections" at bounding box center [577, 75] width 42 height 18
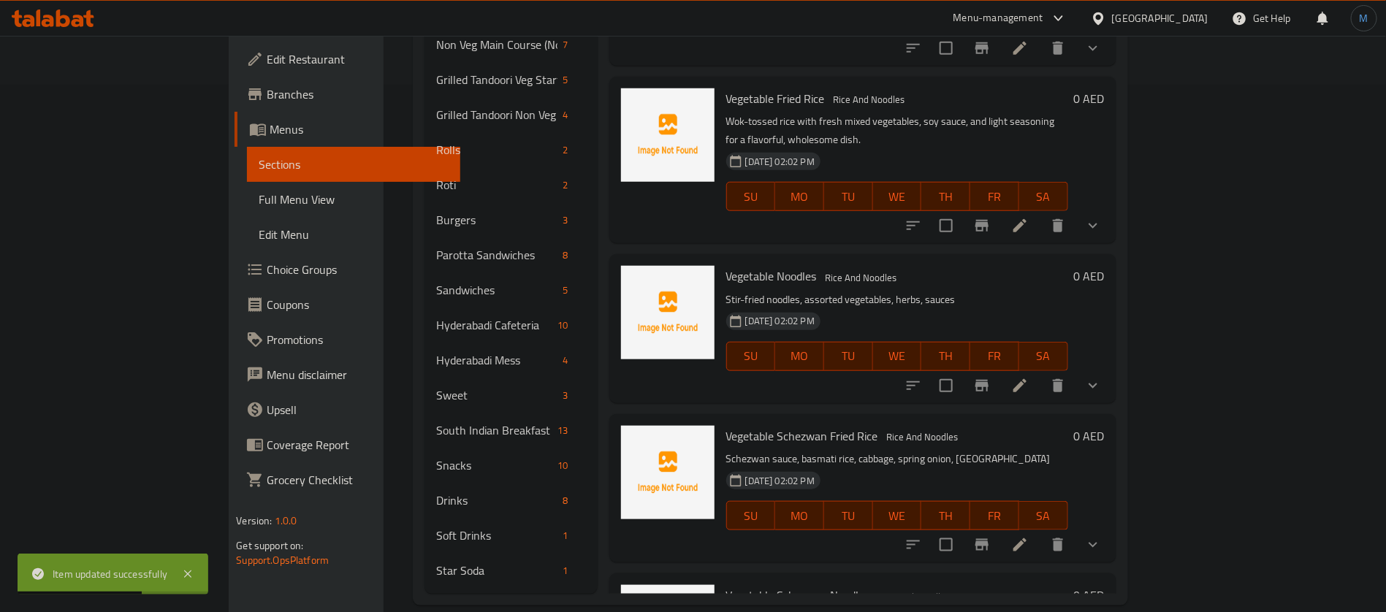
scroll to position [696, 0]
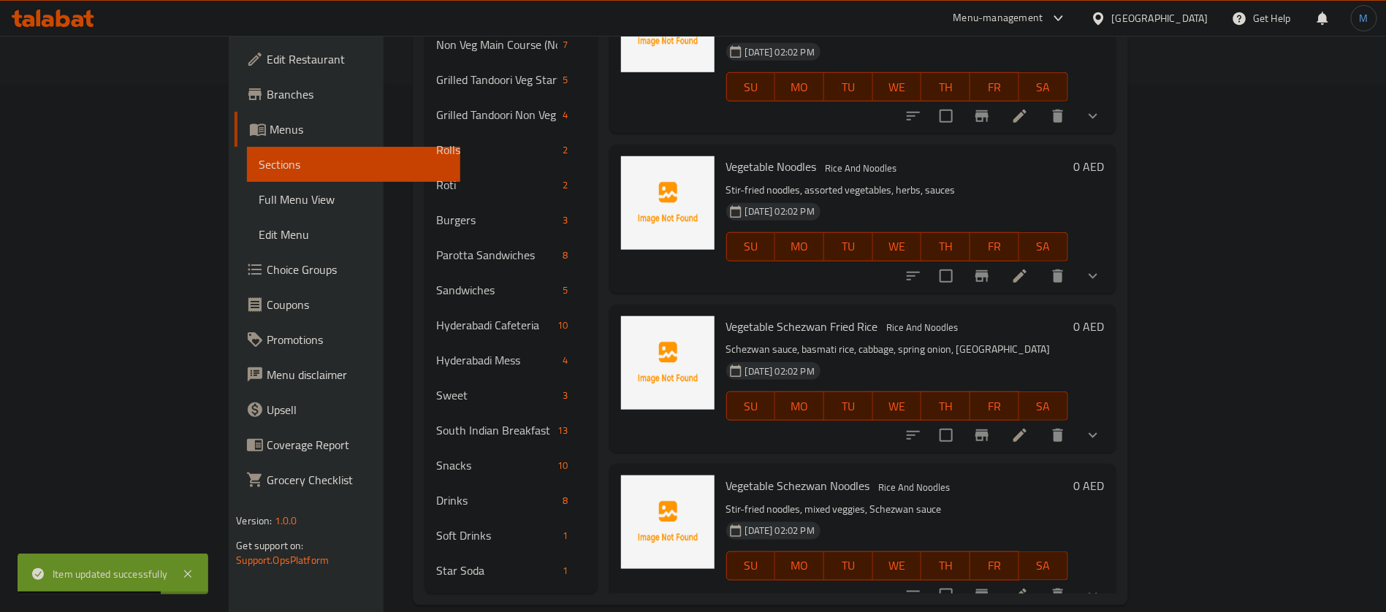
click at [1026, 270] on icon at bounding box center [1019, 276] width 13 height 13
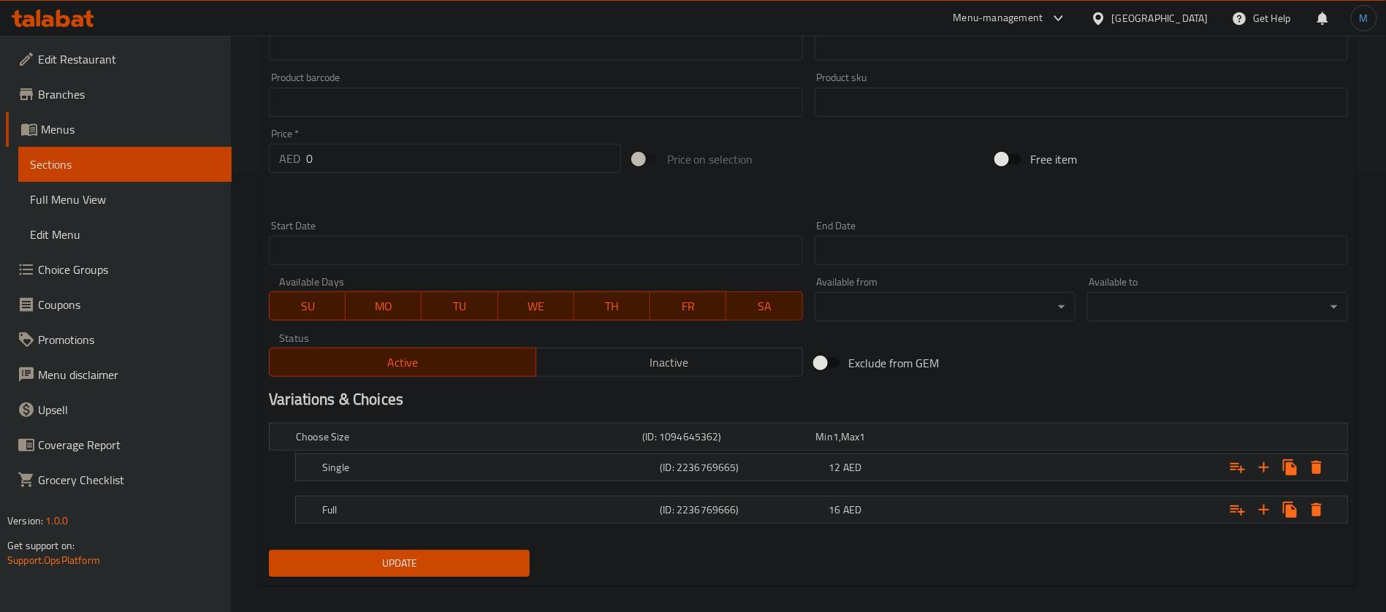
scroll to position [451, 0]
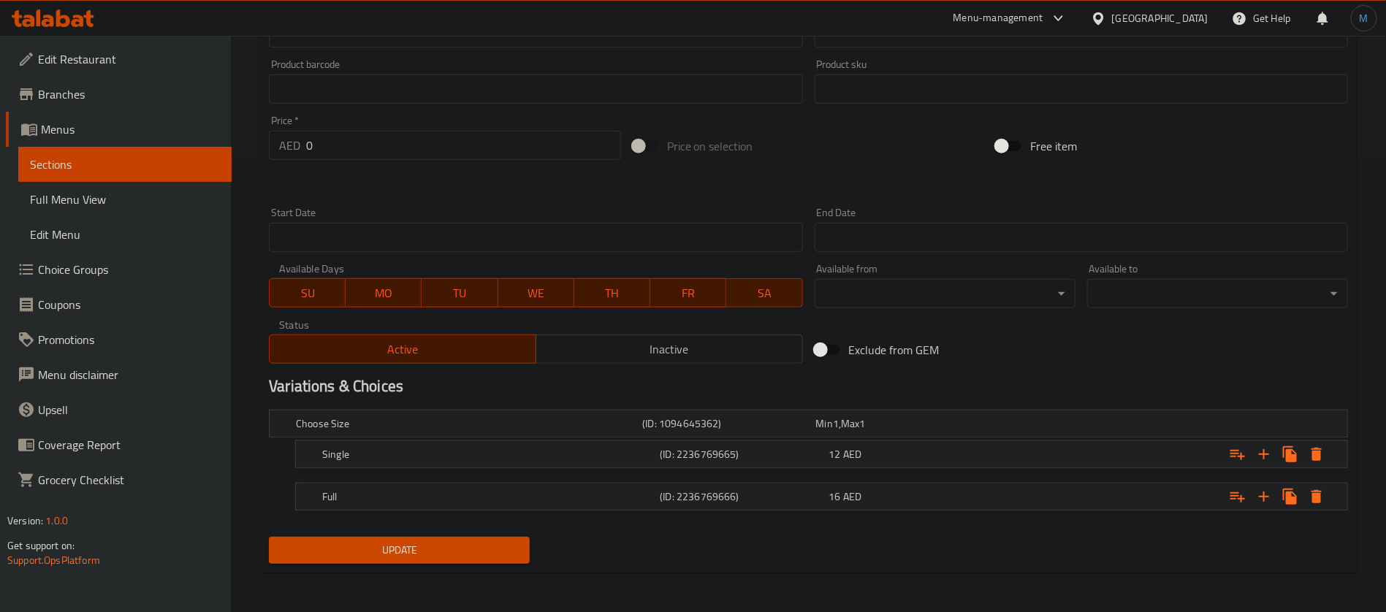
click at [890, 538] on div "Update" at bounding box center [808, 550] width 1090 height 39
click at [898, 440] on div "Full (ID: 2236769666) 16 AED" at bounding box center [812, 424] width 1039 height 32
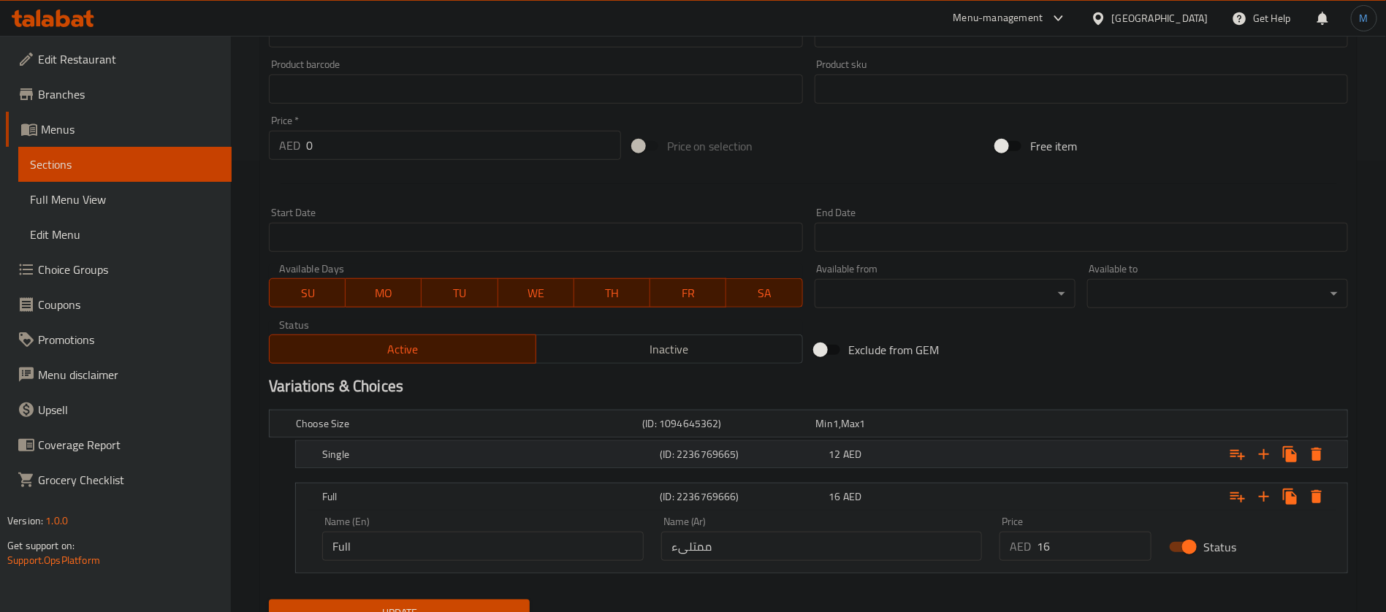
click at [901, 431] on div "12 AED" at bounding box center [899, 423] width 167 height 15
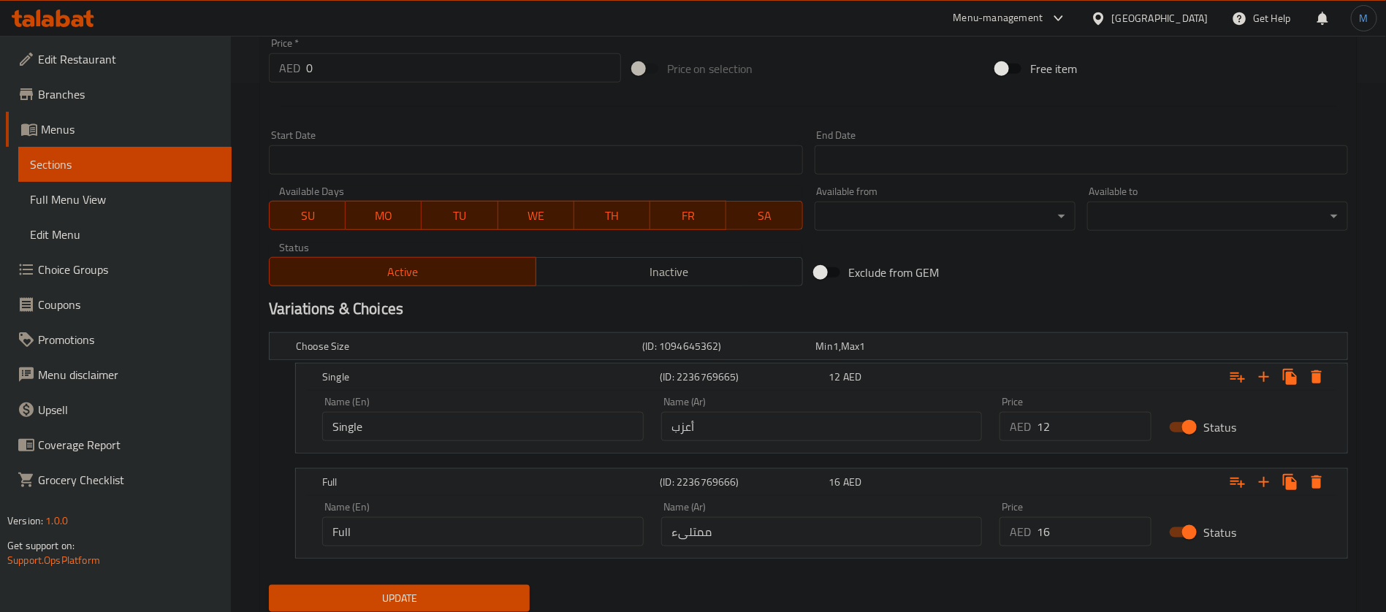
scroll to position [577, 0]
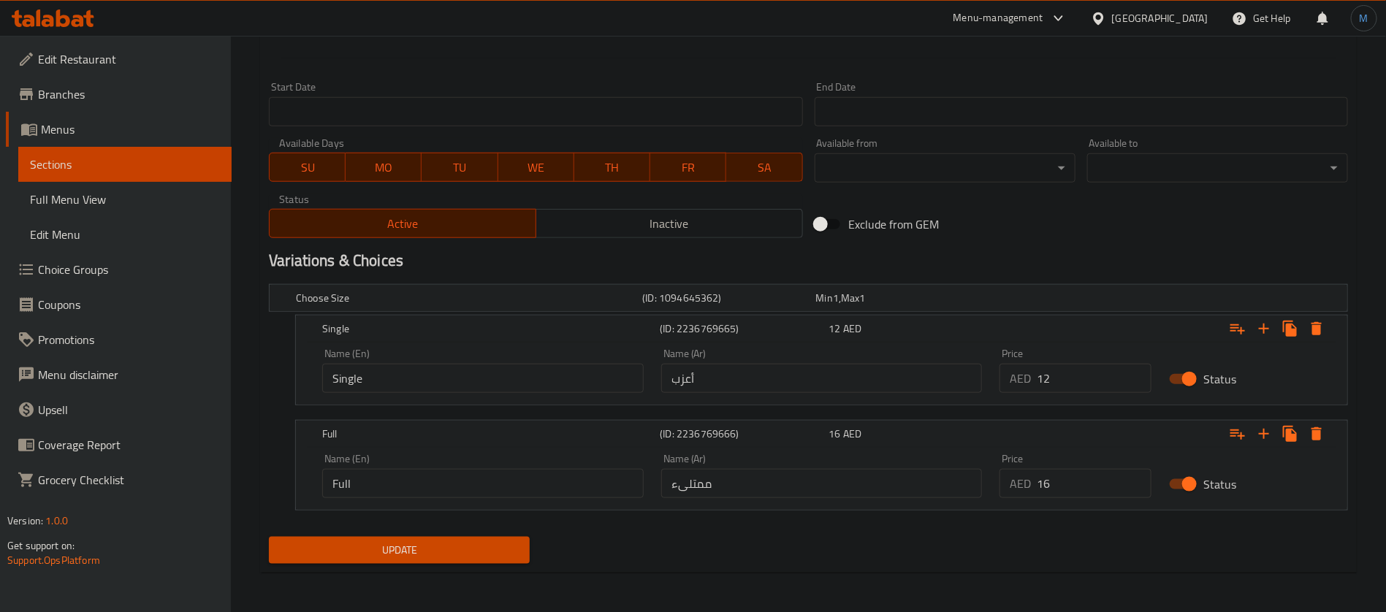
click at [852, 386] on input "أعزب" at bounding box center [821, 378] width 321 height 29
click at [817, 378] on input "text" at bounding box center [821, 378] width 321 height 29
type input "سينجل"
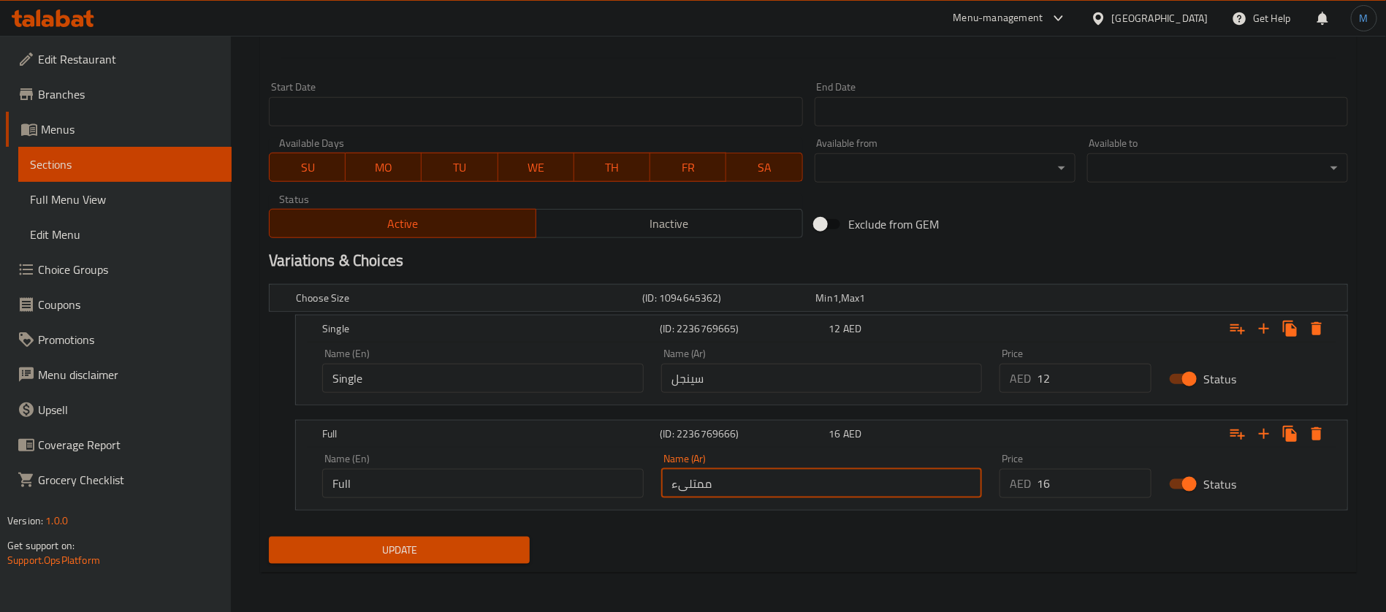
click at [784, 493] on input "ممتلىء" at bounding box center [821, 483] width 321 height 29
type input "كامل"
click at [482, 557] on span "Update" at bounding box center [398, 550] width 237 height 18
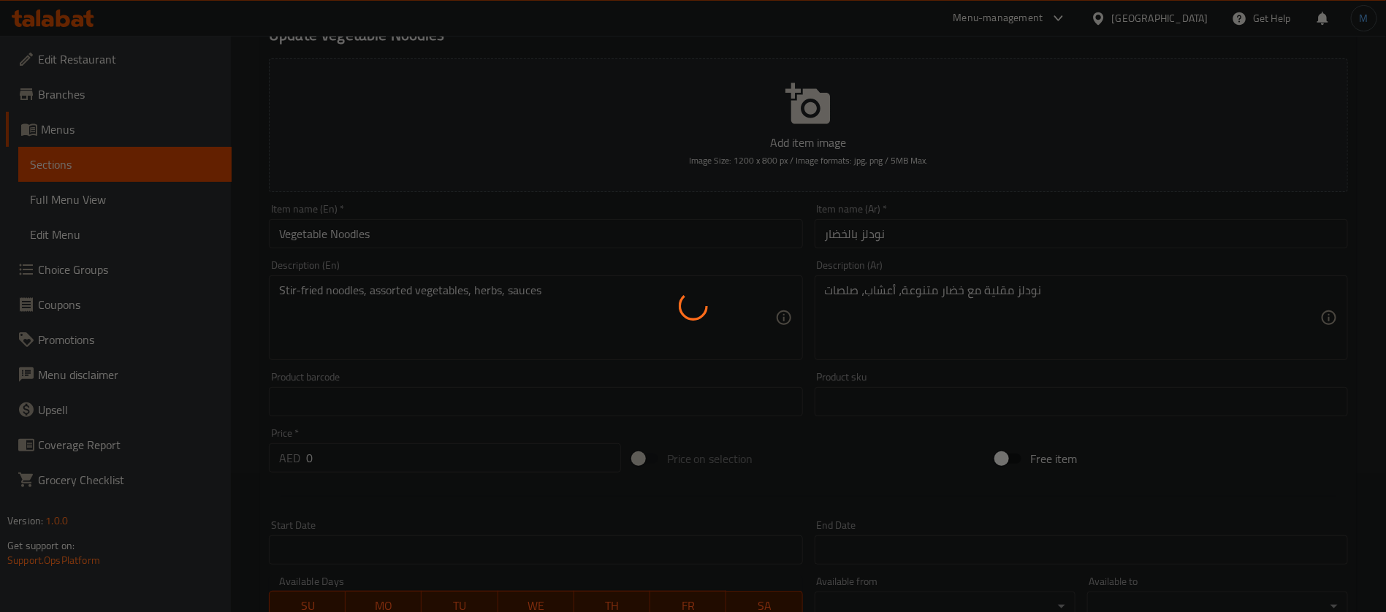
scroll to position [0, 0]
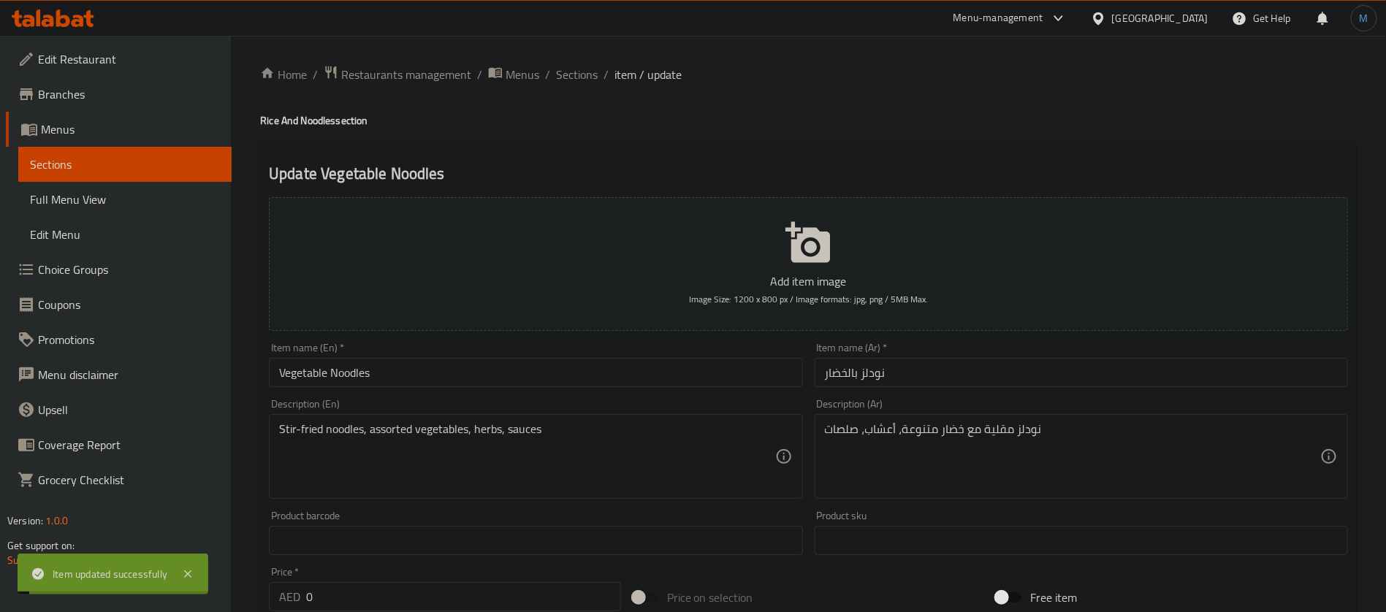
click at [497, 353] on div "Item name (En)   * Vegetable Noodles Item name (En) *" at bounding box center [535, 365] width 533 height 45
click at [497, 354] on div "Item name (En)   * Vegetable Noodles Item name (En) *" at bounding box center [535, 365] width 533 height 45
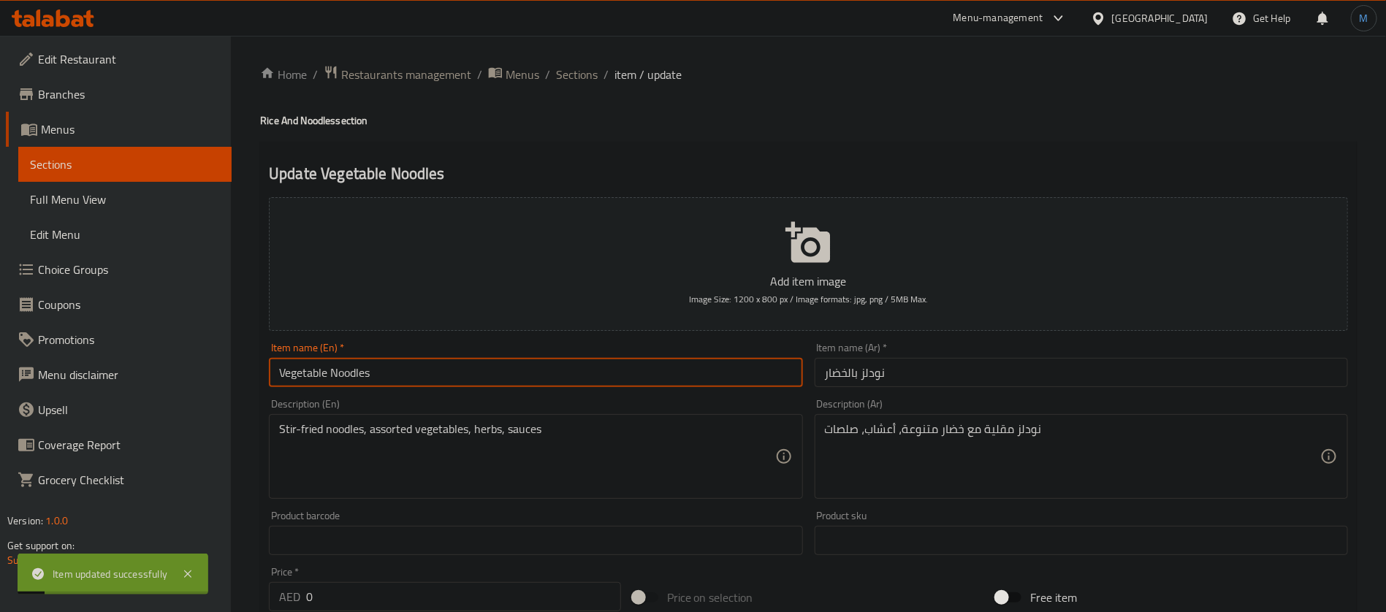
click at [498, 366] on input "Vegetable Noodles" at bounding box center [535, 372] width 533 height 29
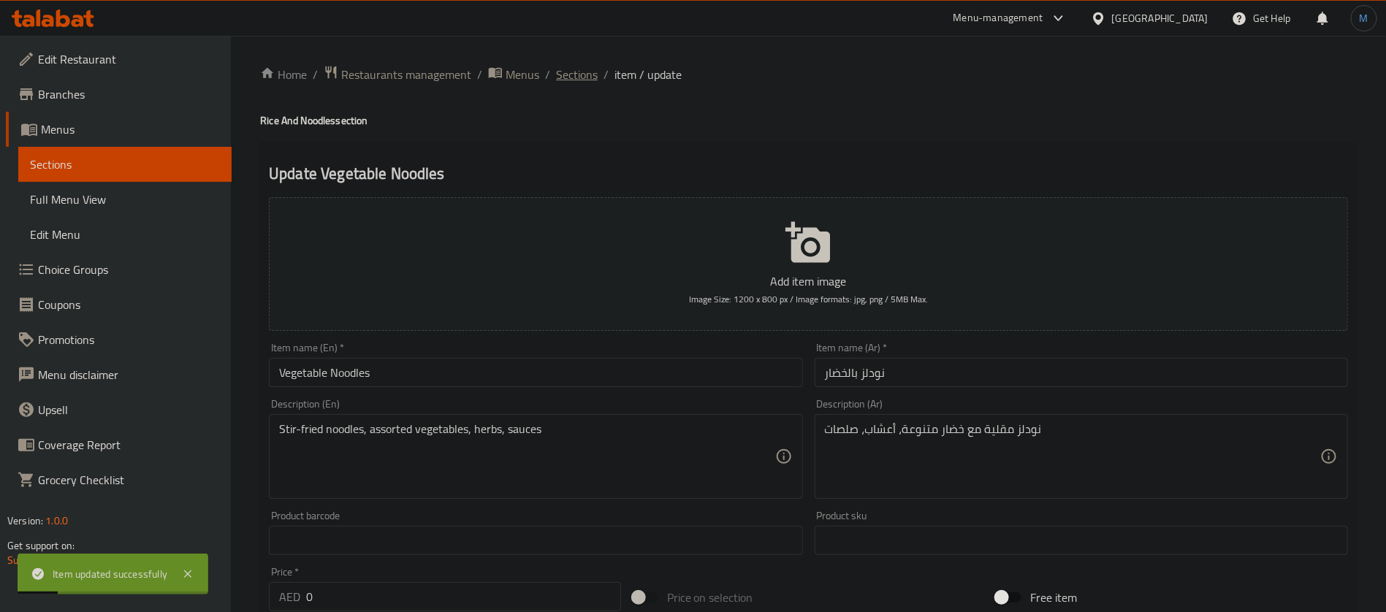
click at [584, 68] on span "Sections" at bounding box center [577, 75] width 42 height 18
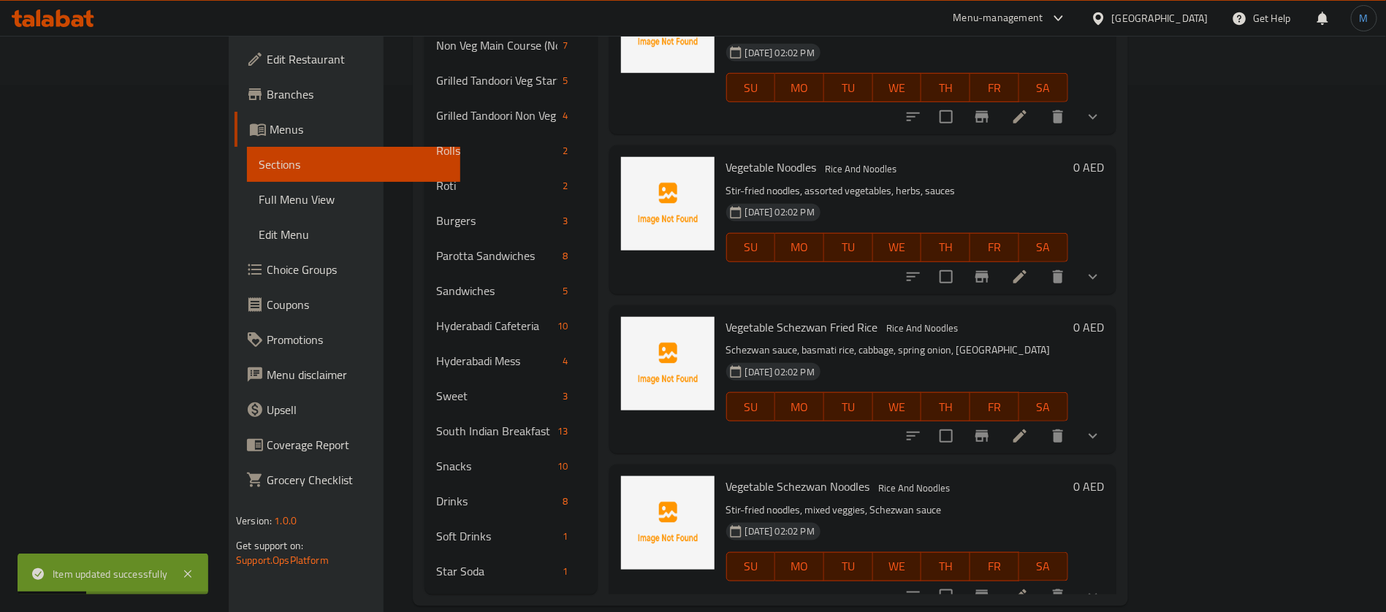
scroll to position [527, 0]
click at [1026, 429] on icon at bounding box center [1019, 435] width 13 height 13
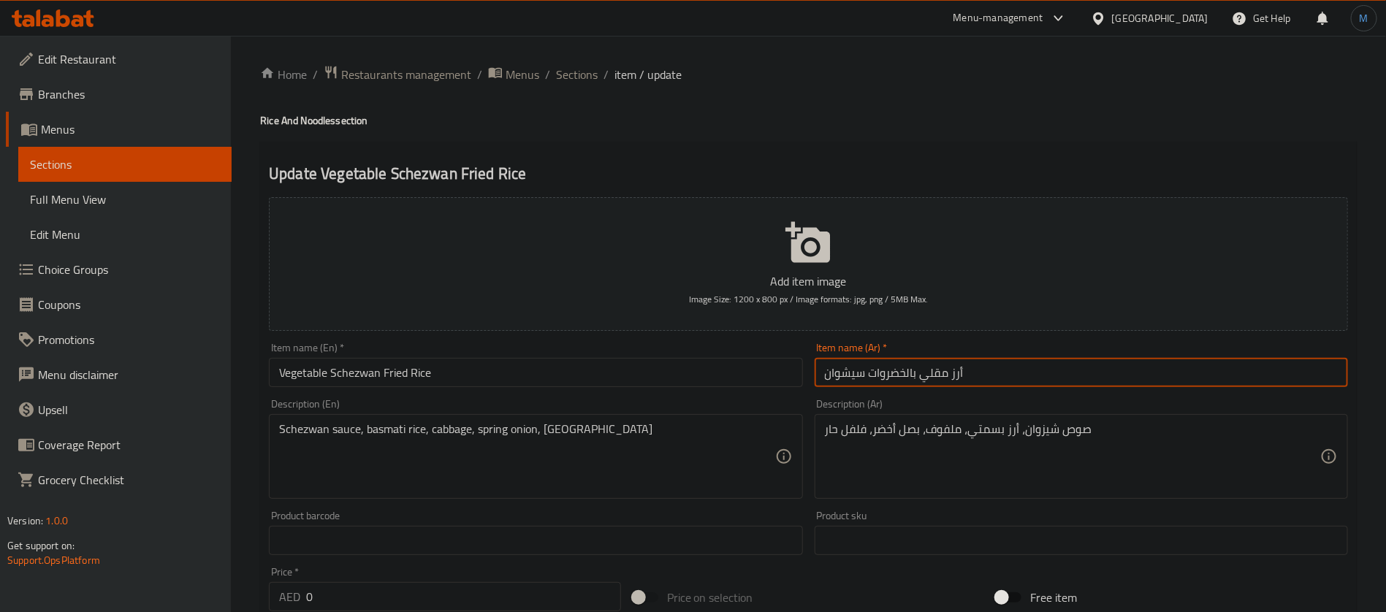
click at [1059, 375] on input "أرز مقلي بالخضروات سيشوان" at bounding box center [1080, 372] width 533 height 29
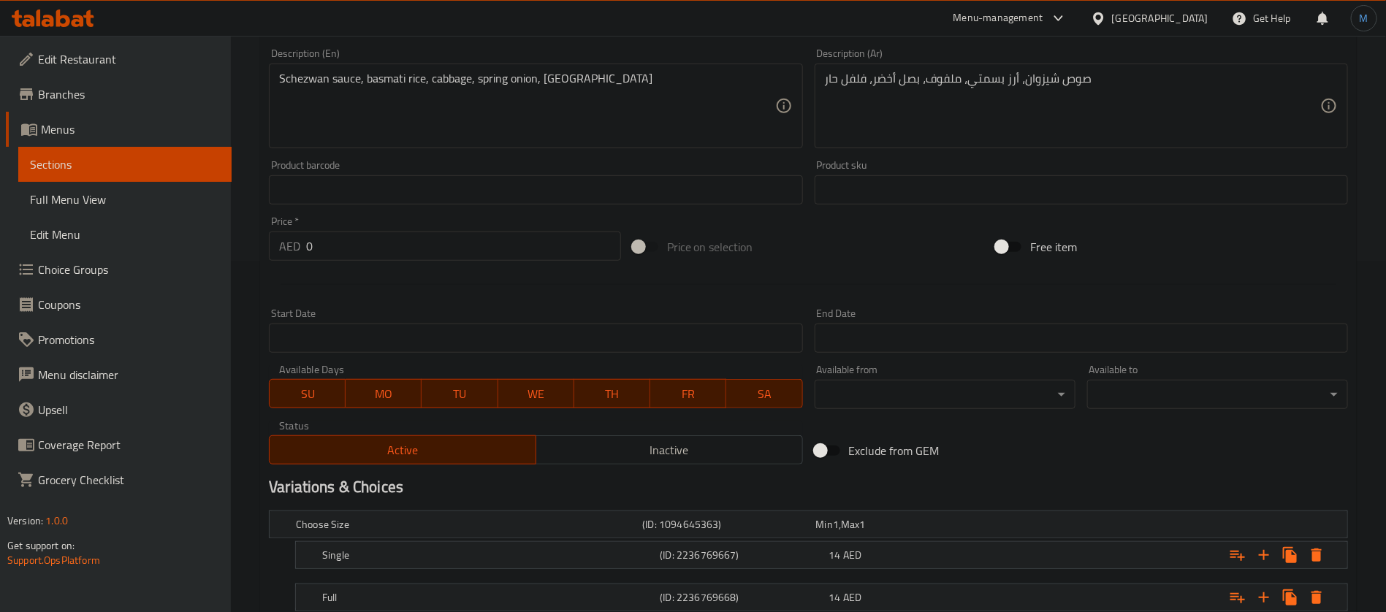
scroll to position [451, 0]
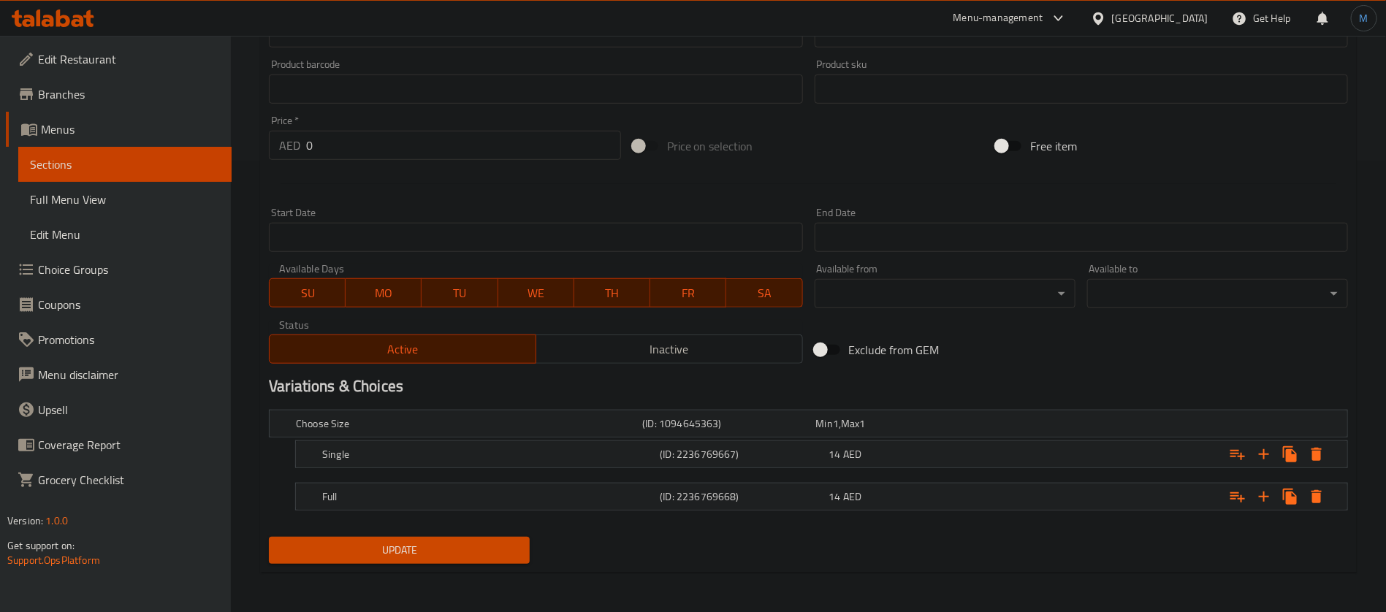
drag, startPoint x: 803, startPoint y: 489, endPoint x: 802, endPoint y: 473, distance: 15.4
click at [802, 431] on h5 "(ID: 2236769668)" at bounding box center [725, 423] width 167 height 15
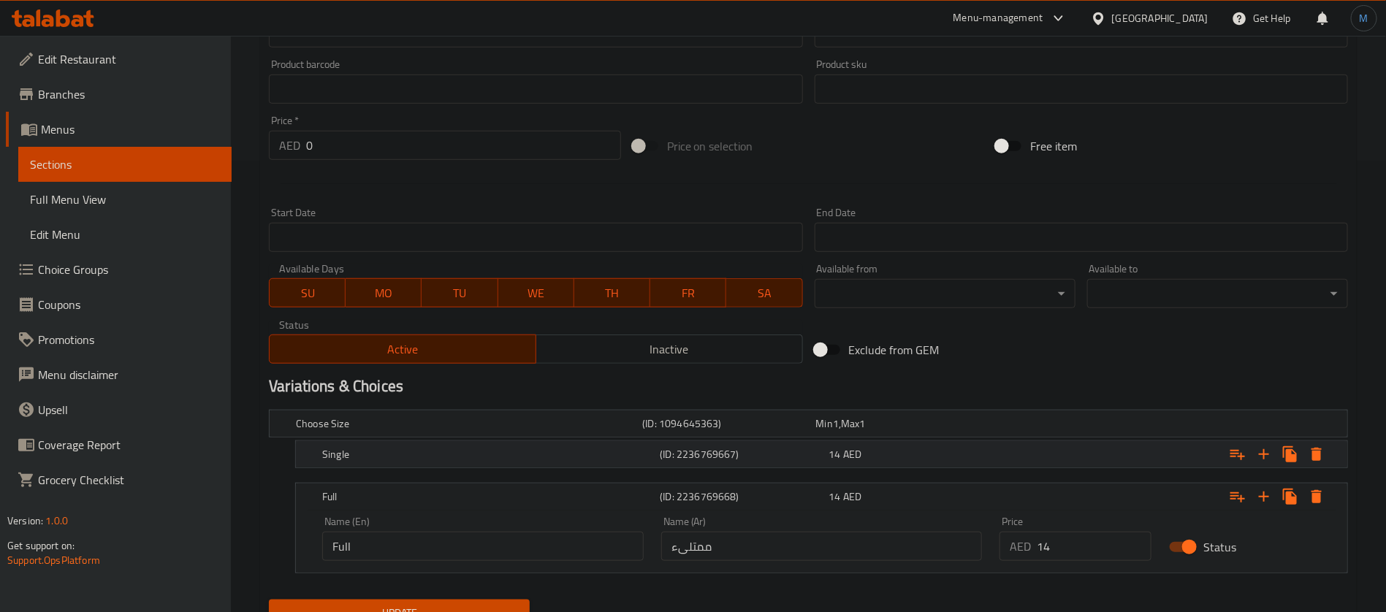
click at [801, 431] on h5 "(ID: 2236769667)" at bounding box center [725, 423] width 167 height 15
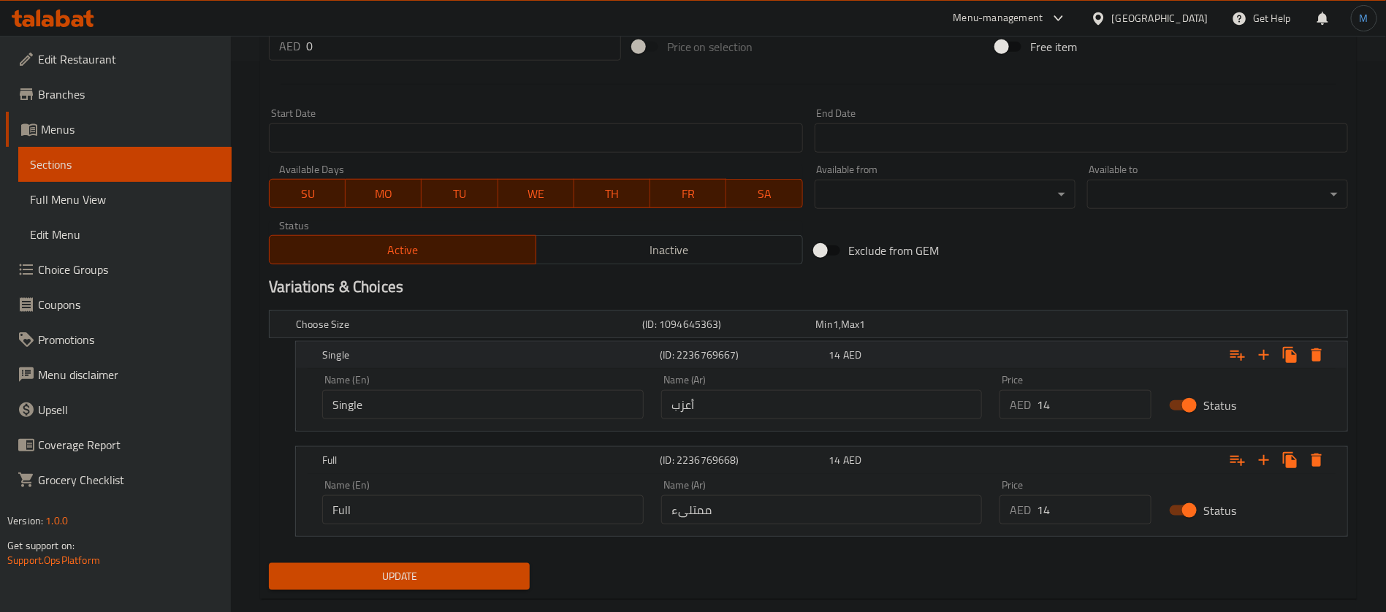
scroll to position [561, 0]
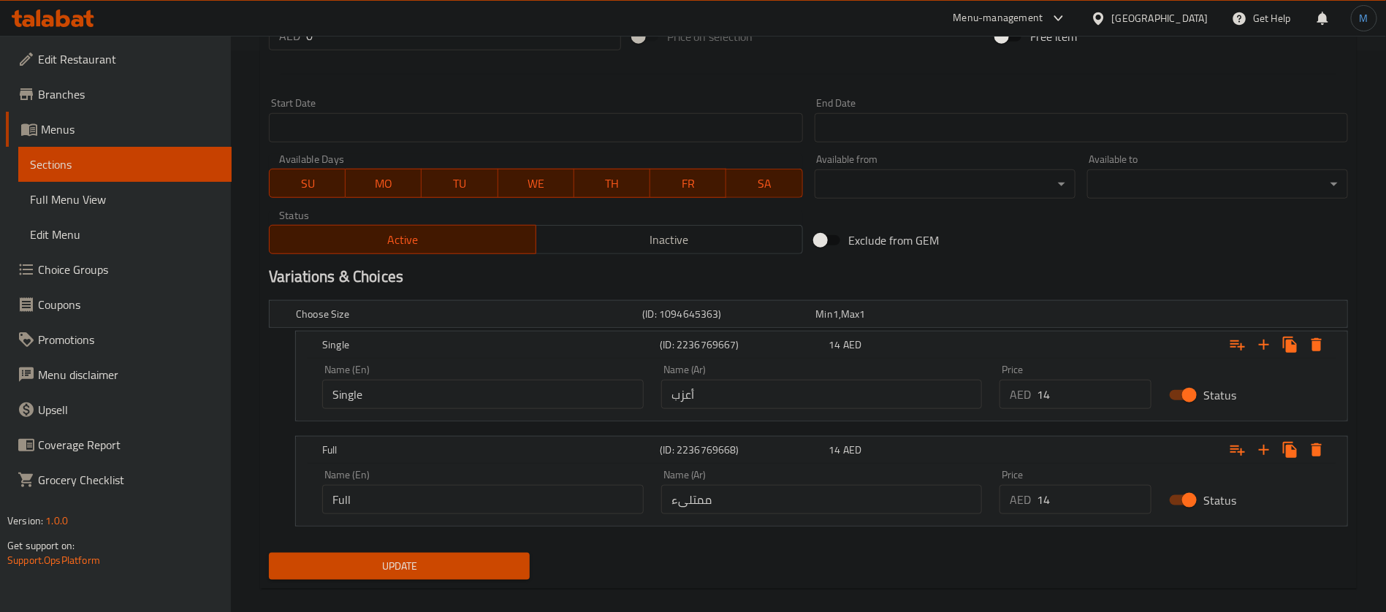
click at [797, 400] on input "أعزب" at bounding box center [821, 394] width 321 height 29
click at [797, 400] on input "text" at bounding box center [821, 394] width 321 height 29
type input "سينجل"
click at [794, 491] on input "ممتلىء" at bounding box center [821, 499] width 321 height 29
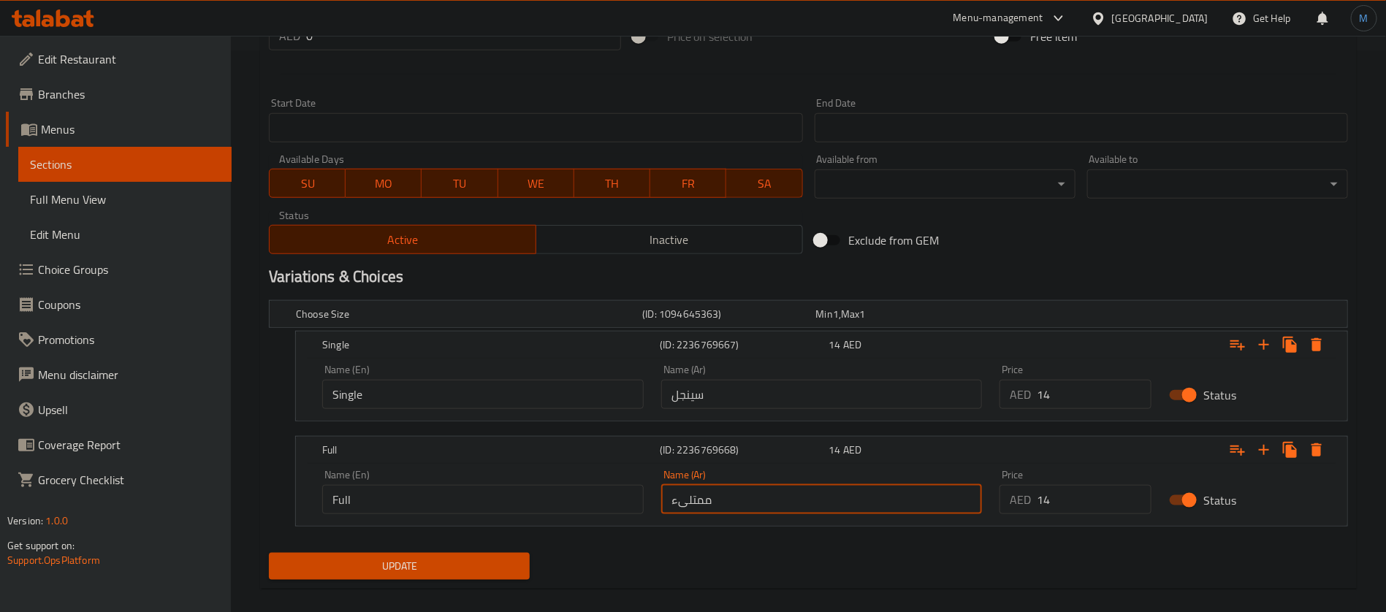
click at [794, 491] on input "ممتلىء" at bounding box center [821, 499] width 321 height 29
type input "كامل"
click at [269, 553] on button "Update" at bounding box center [399, 566] width 261 height 27
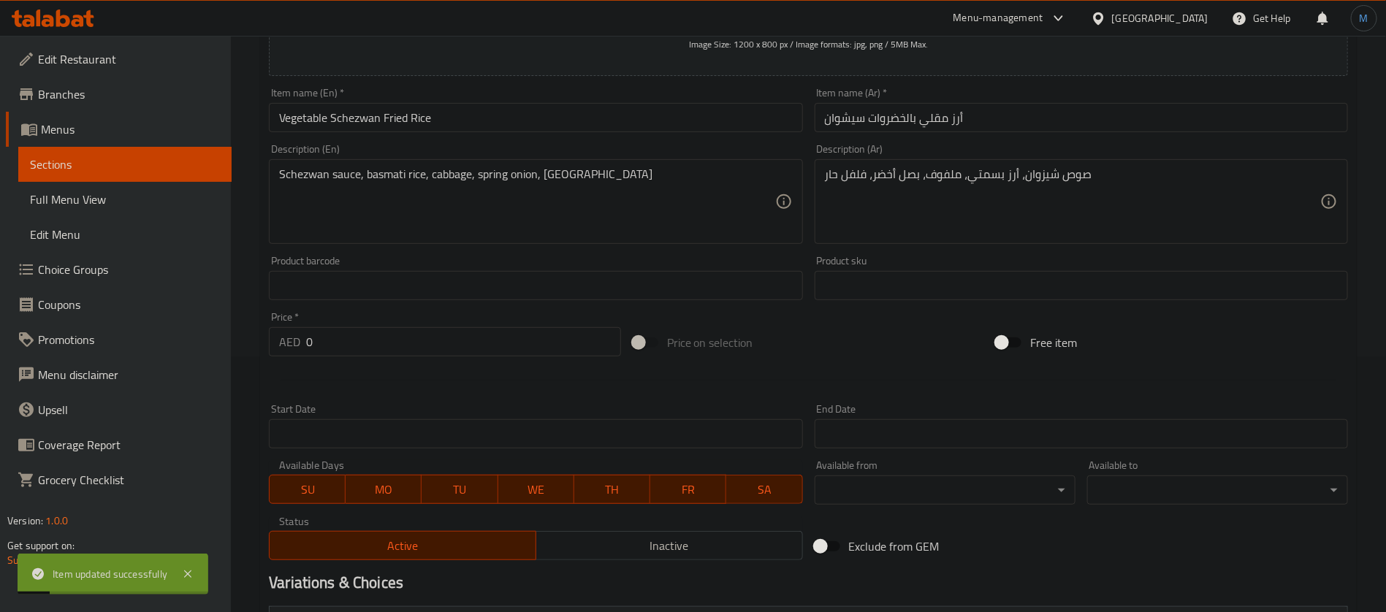
scroll to position [123, 0]
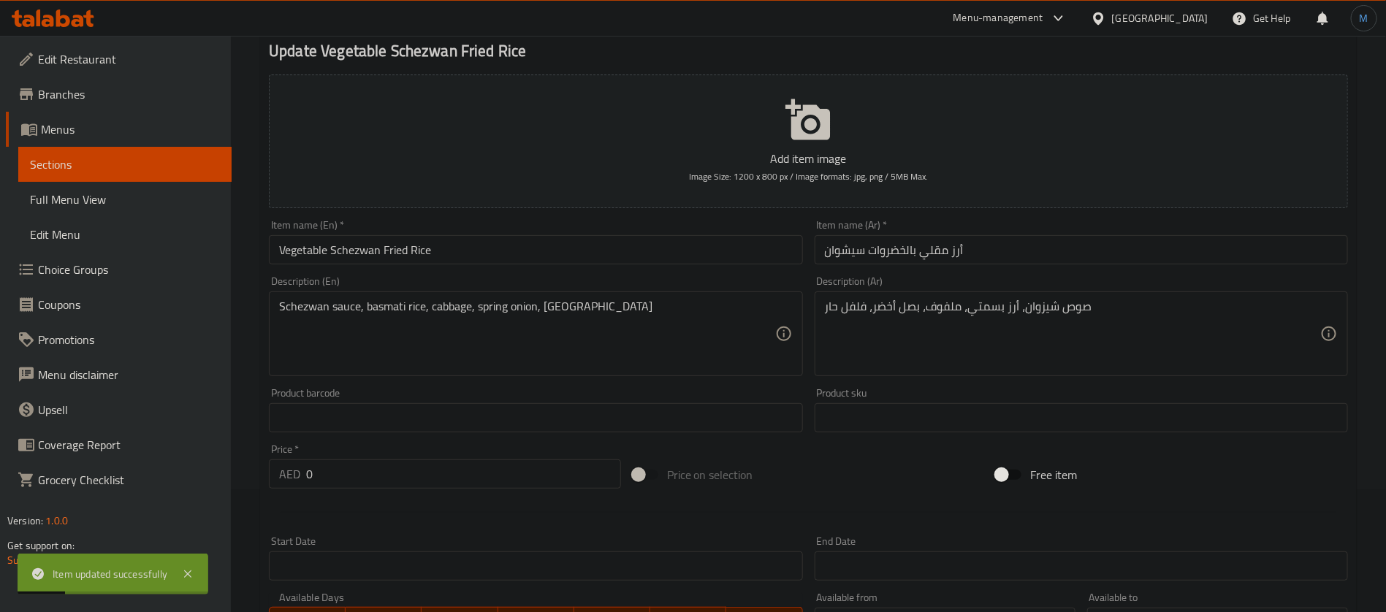
click at [381, 255] on input "Vegetable Schezwan Fried Rice" at bounding box center [535, 249] width 533 height 29
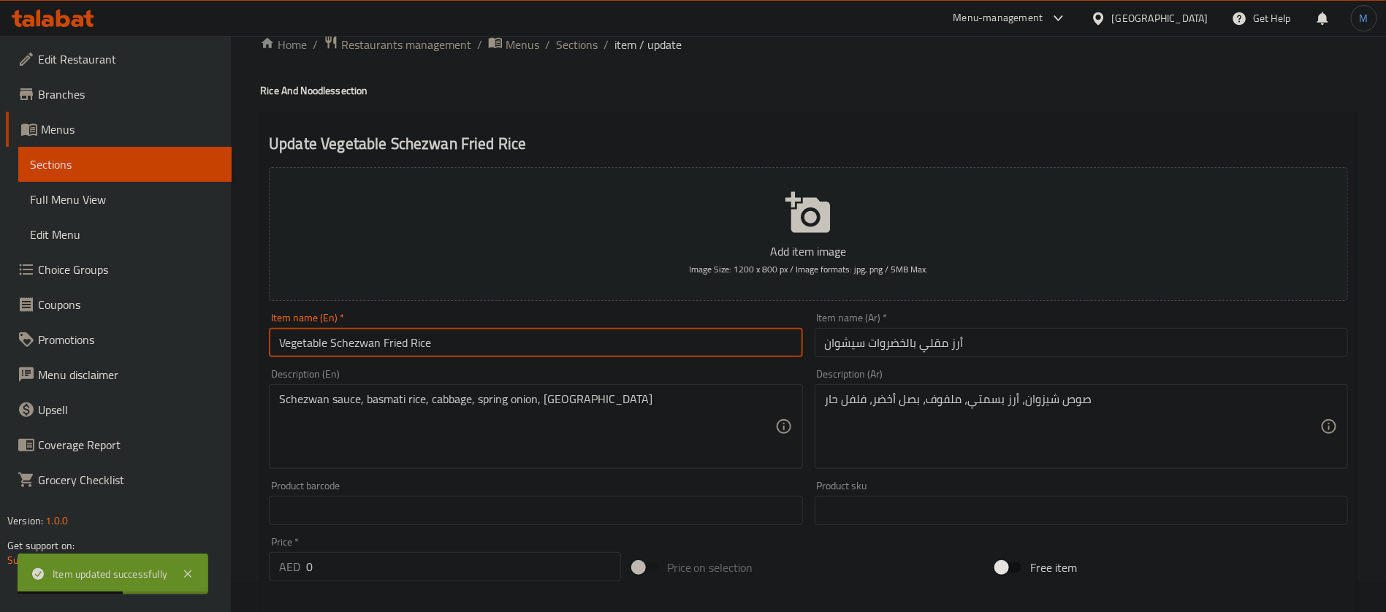
scroll to position [0, 0]
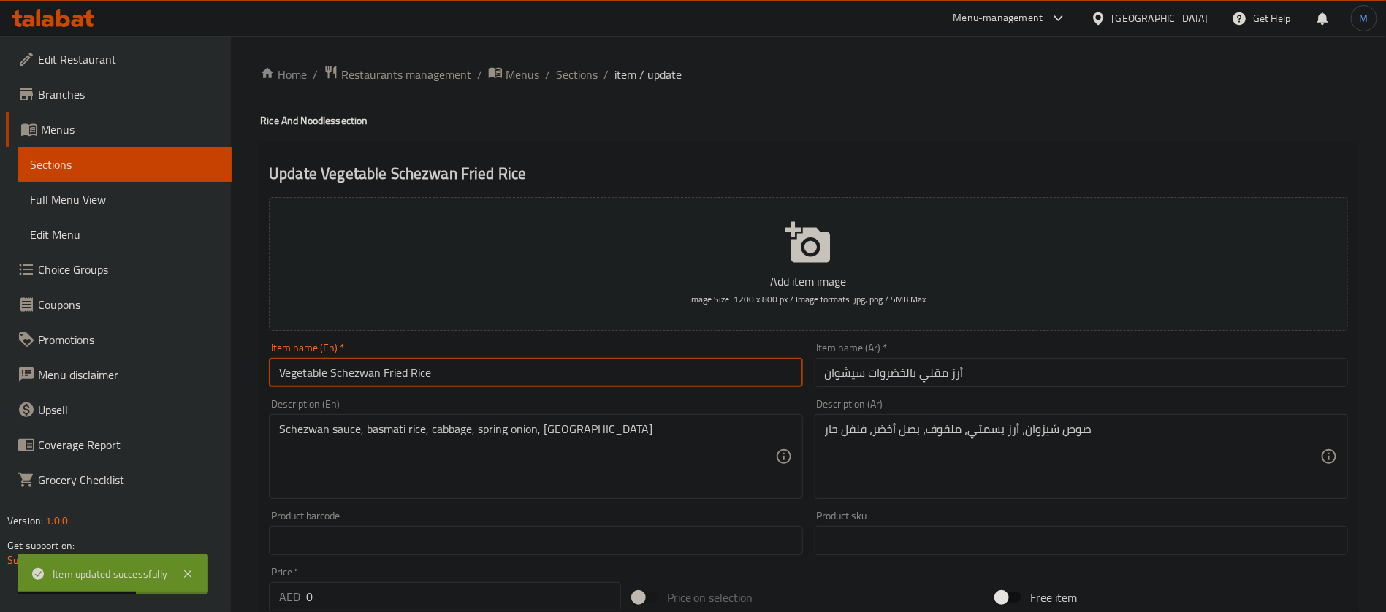
click at [576, 69] on span "Sections" at bounding box center [577, 75] width 42 height 18
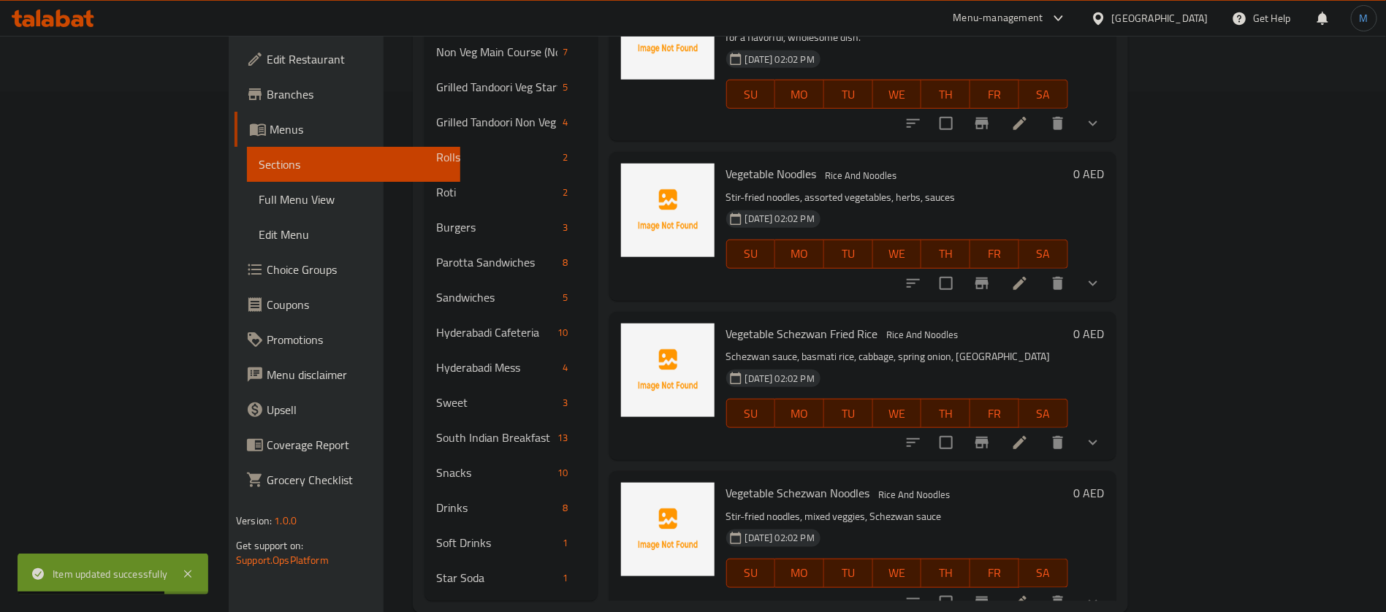
scroll to position [527, 0]
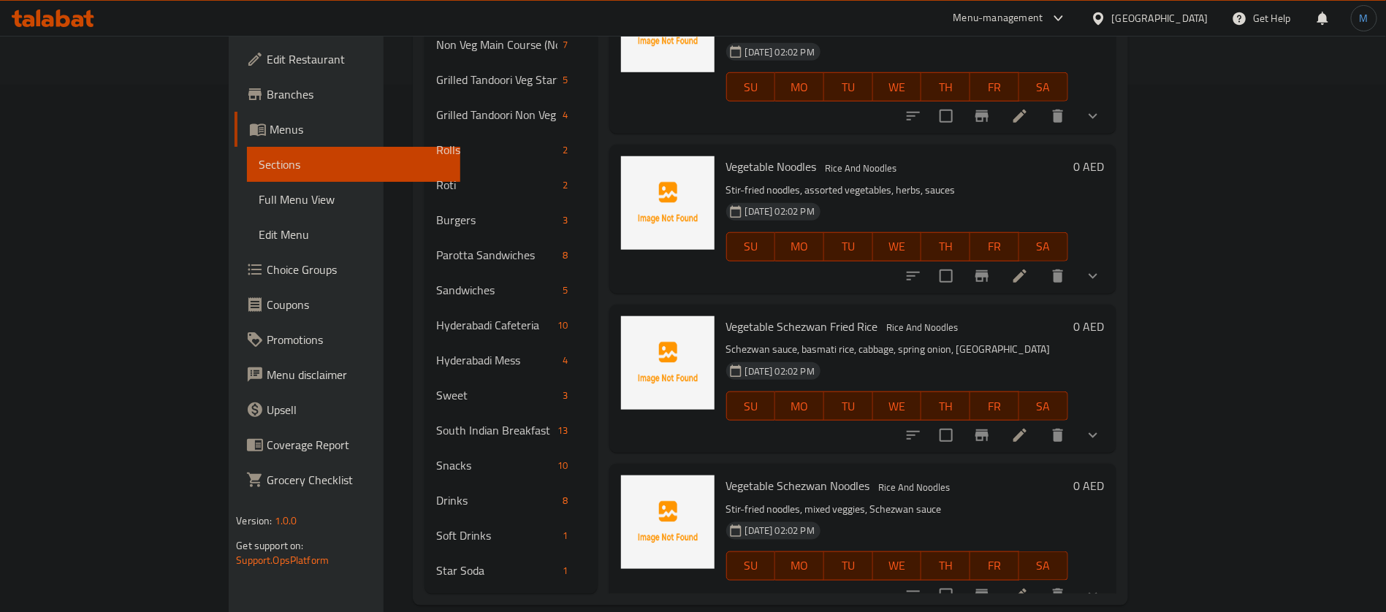
click at [797, 316] on span "Vegetable Schezwan Fried Rice" at bounding box center [802, 327] width 152 height 22
click at [1066, 427] on icon "delete" at bounding box center [1058, 436] width 18 height 18
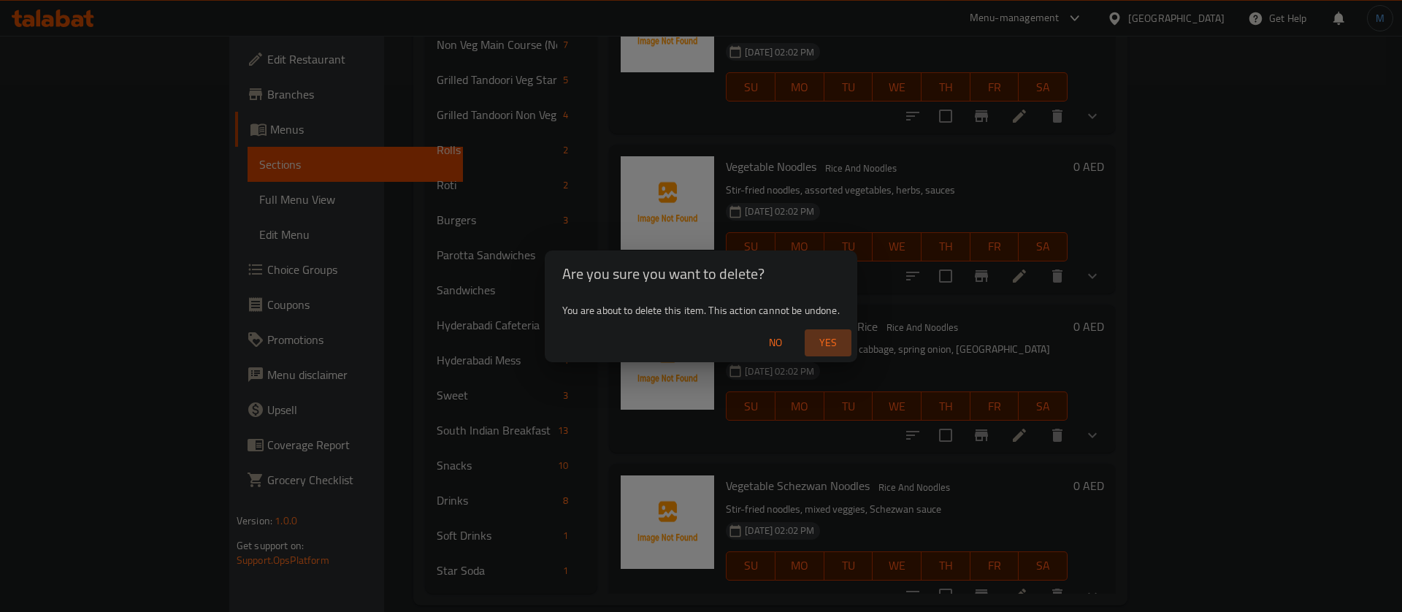
click at [830, 343] on span "Yes" at bounding box center [828, 343] width 35 height 18
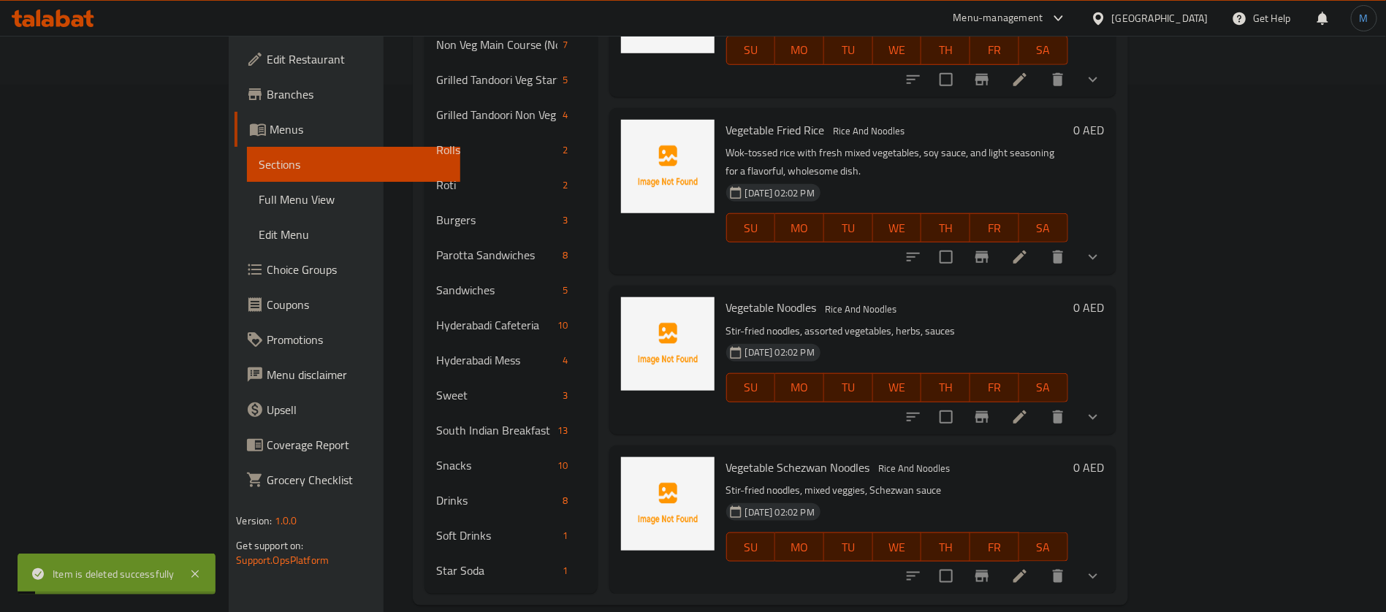
scroll to position [537, 0]
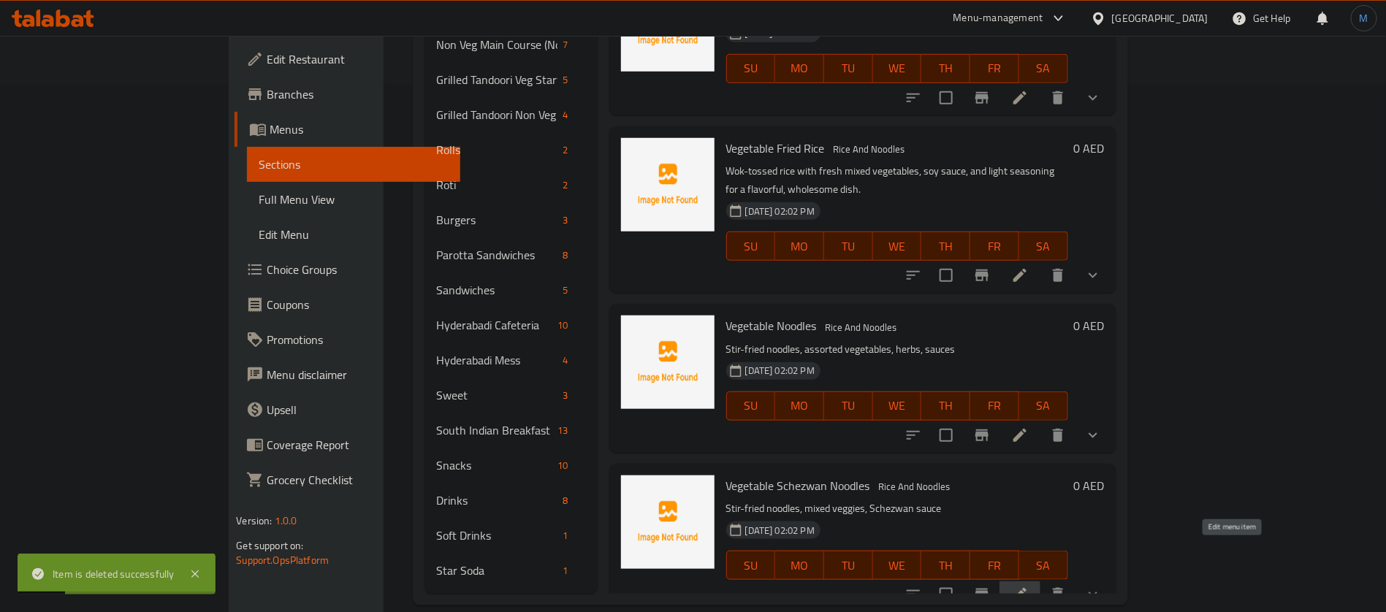
click at [1028, 586] on icon at bounding box center [1020, 595] width 18 height 18
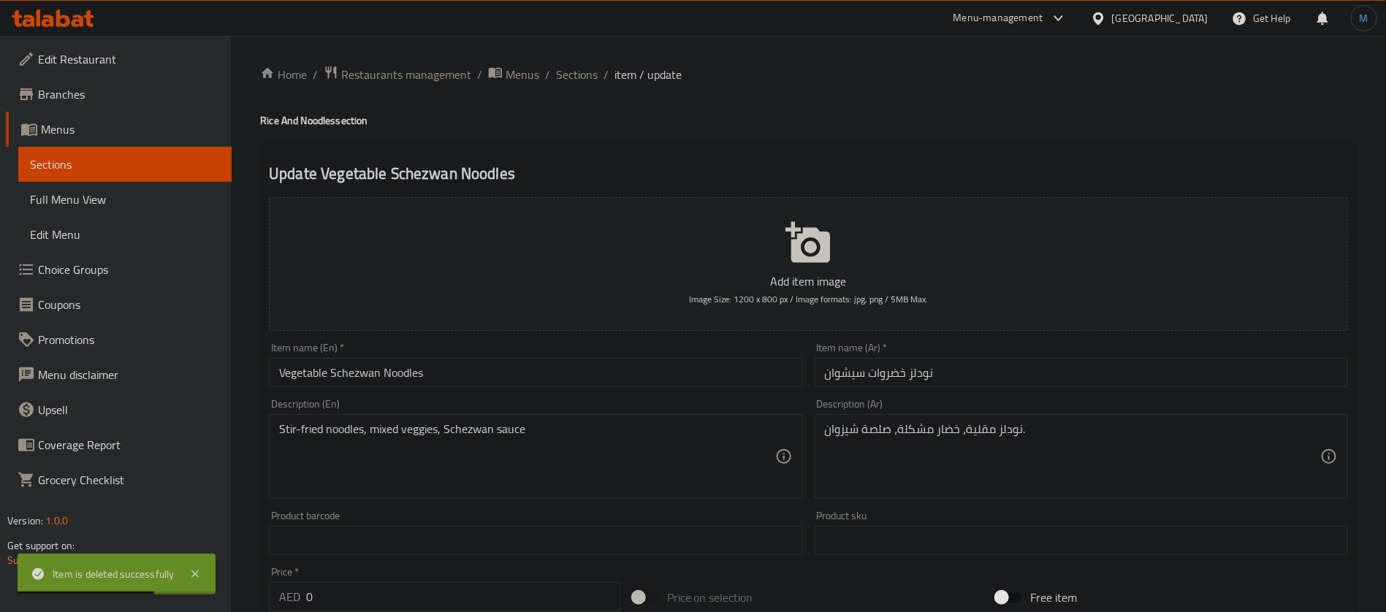
click at [547, 379] on input "Vegetable Schezwan Noodles" at bounding box center [535, 372] width 533 height 29
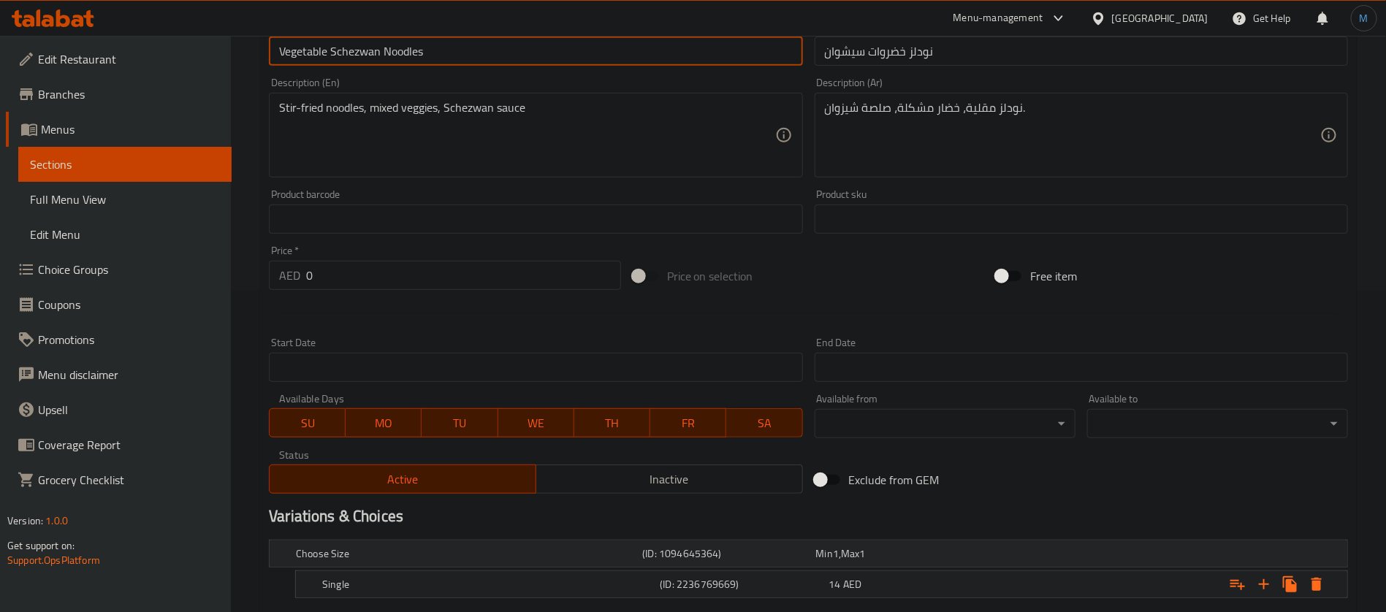
scroll to position [451, 0]
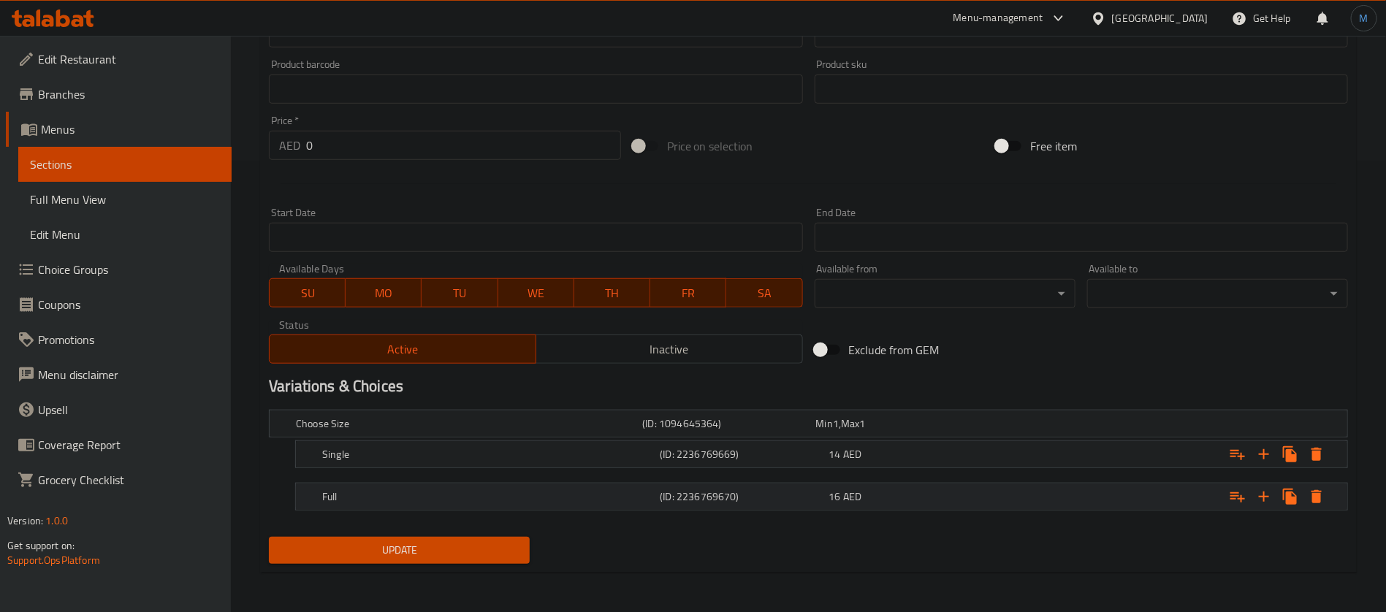
click at [910, 440] on div "Full (ID: 2236769670) 16 AED" at bounding box center [812, 424] width 1039 height 32
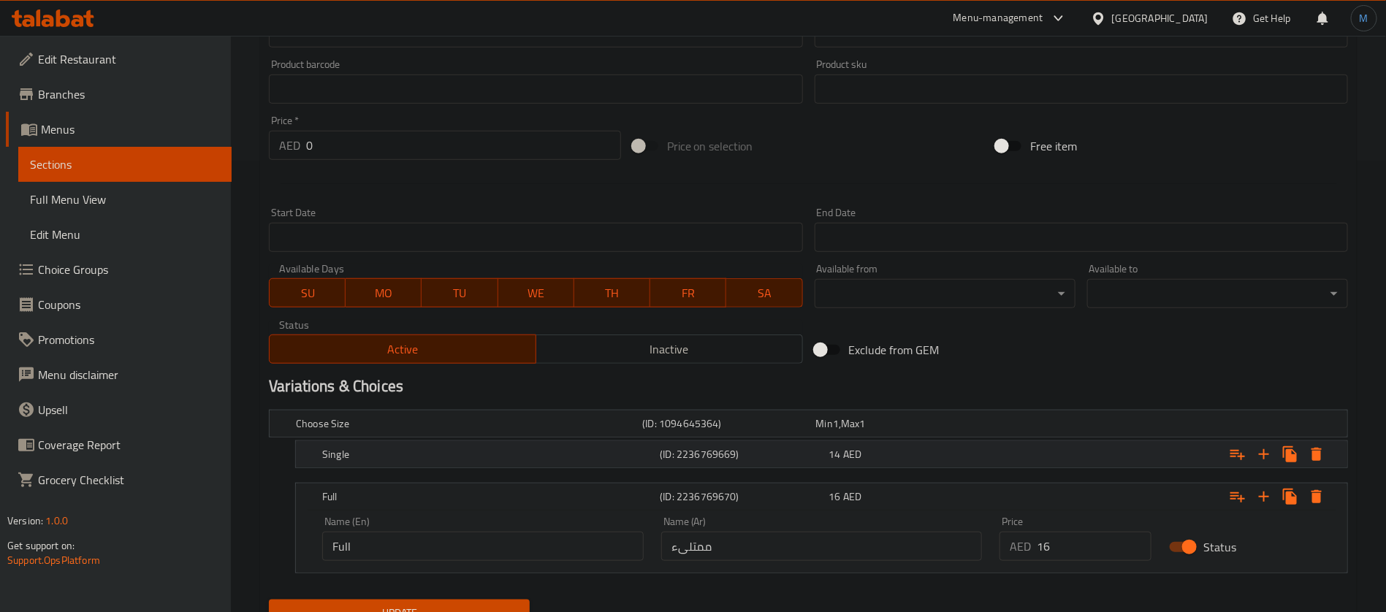
click at [906, 431] on div "14 AED" at bounding box center [899, 423] width 167 height 15
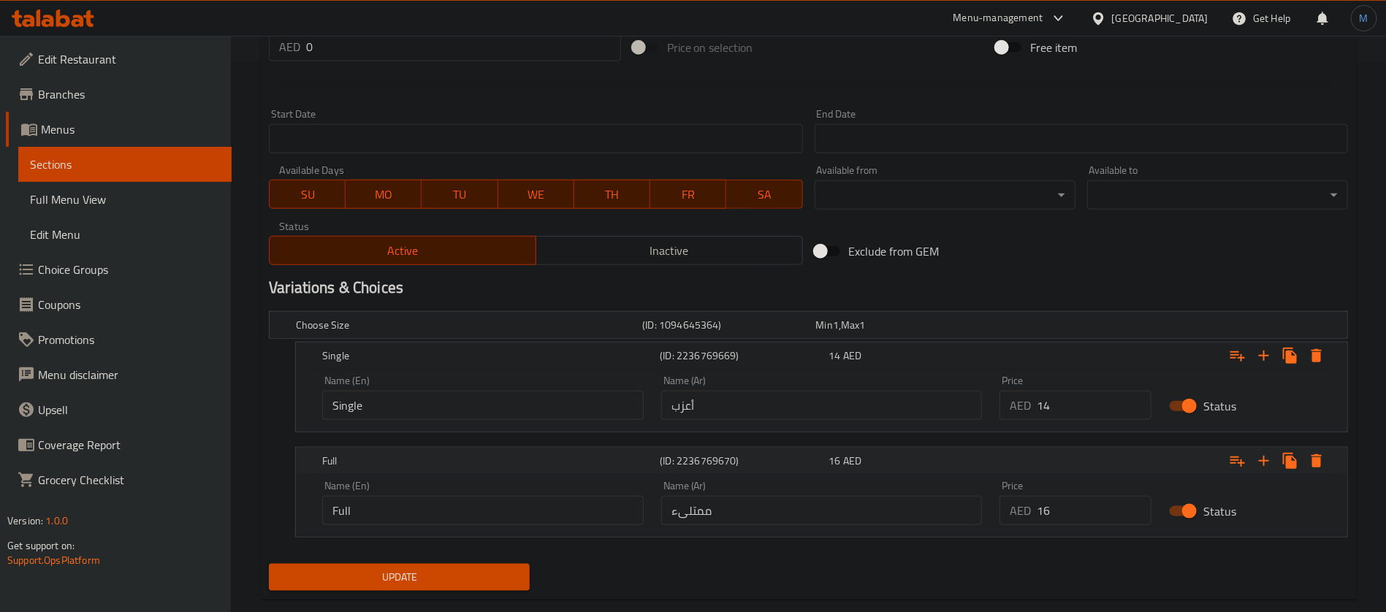
scroll to position [561, 0]
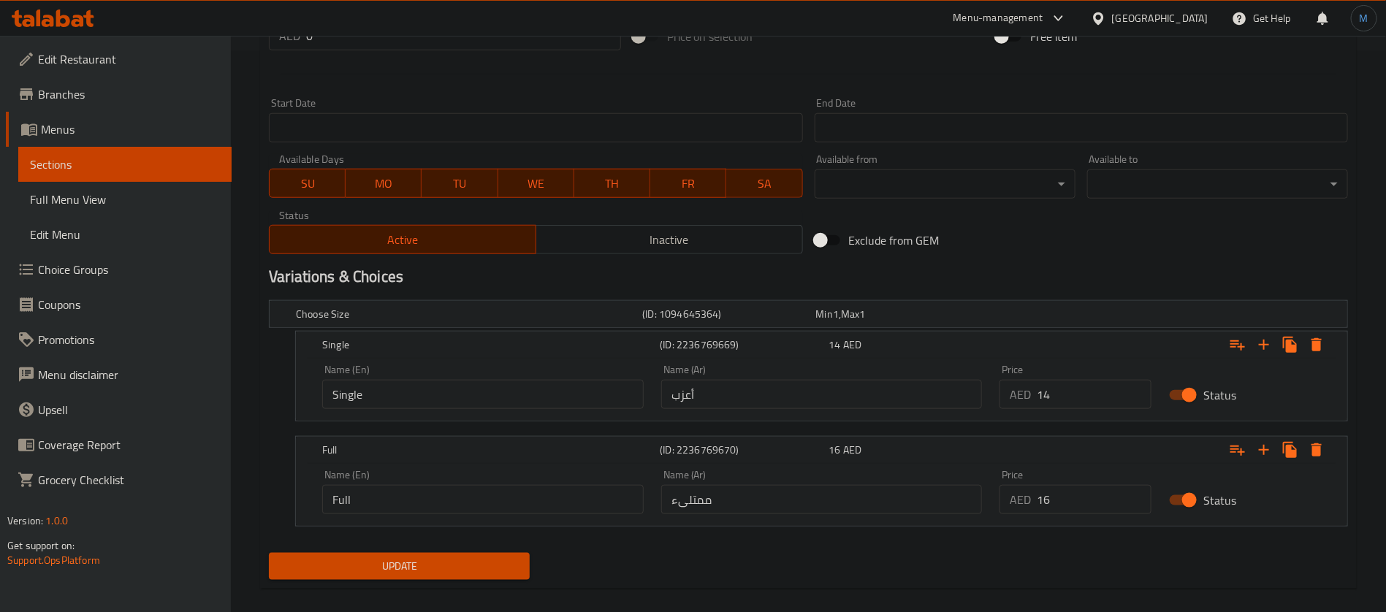
click at [771, 386] on input "أعزب" at bounding box center [821, 394] width 321 height 29
click at [771, 386] on input "text" at bounding box center [821, 394] width 321 height 29
type input "سينجل"
click at [800, 492] on input "ممتلىء" at bounding box center [821, 499] width 321 height 29
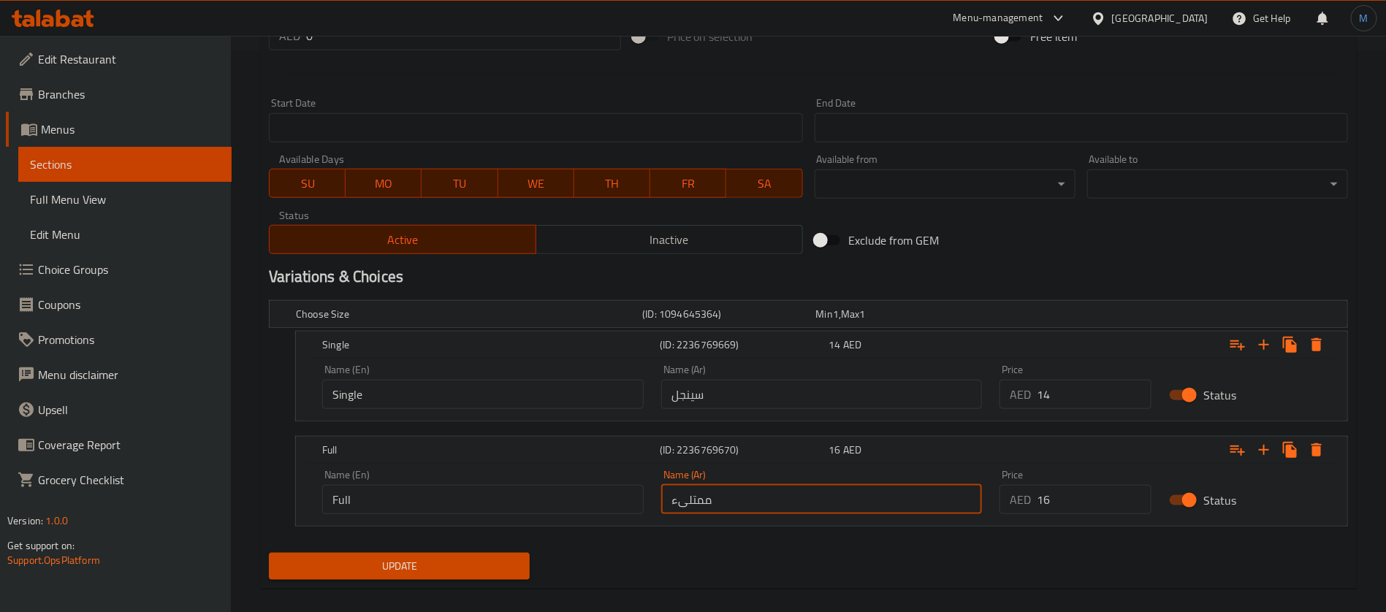
click at [800, 492] on input "ممتلىء" at bounding box center [821, 499] width 321 height 29
type input "كامل"
click at [441, 561] on span "Update" at bounding box center [398, 566] width 237 height 18
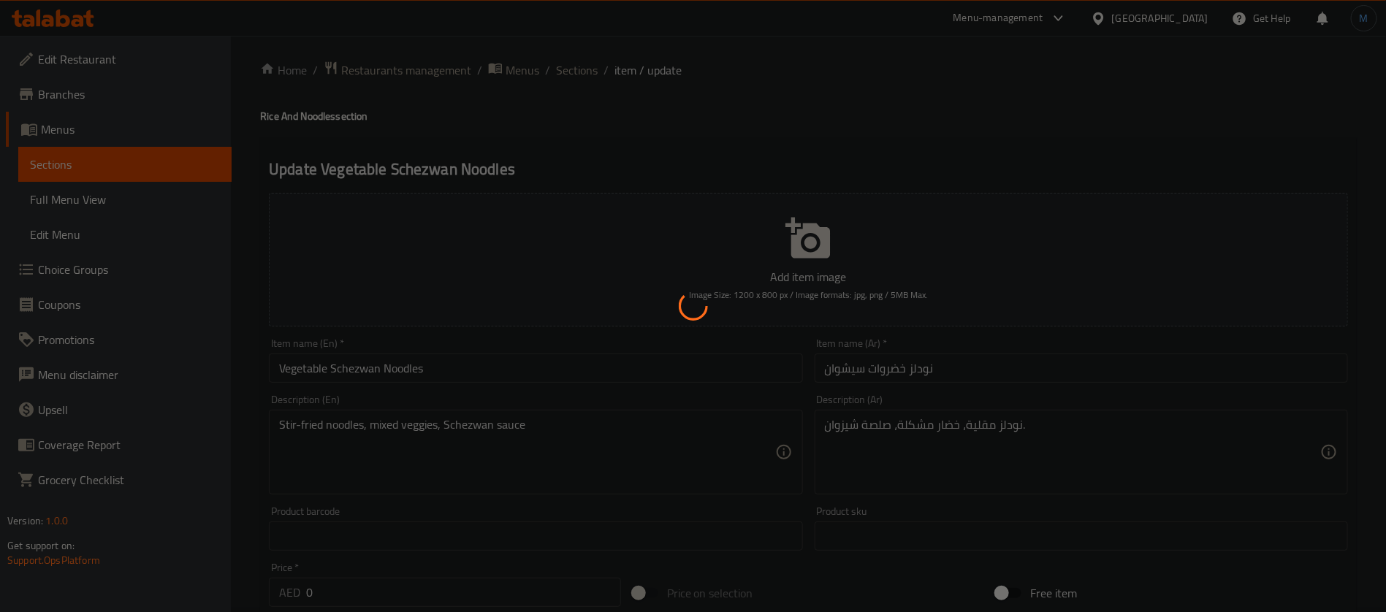
scroll to position [0, 0]
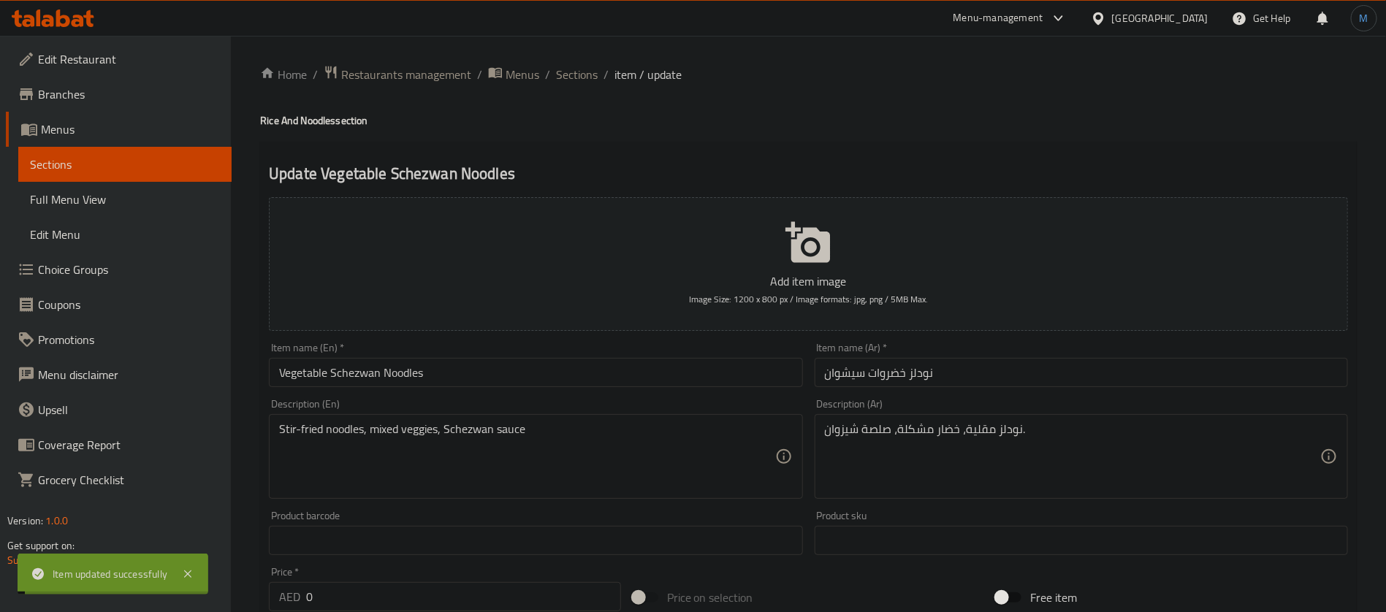
click at [577, 74] on span "Sections" at bounding box center [577, 75] width 42 height 18
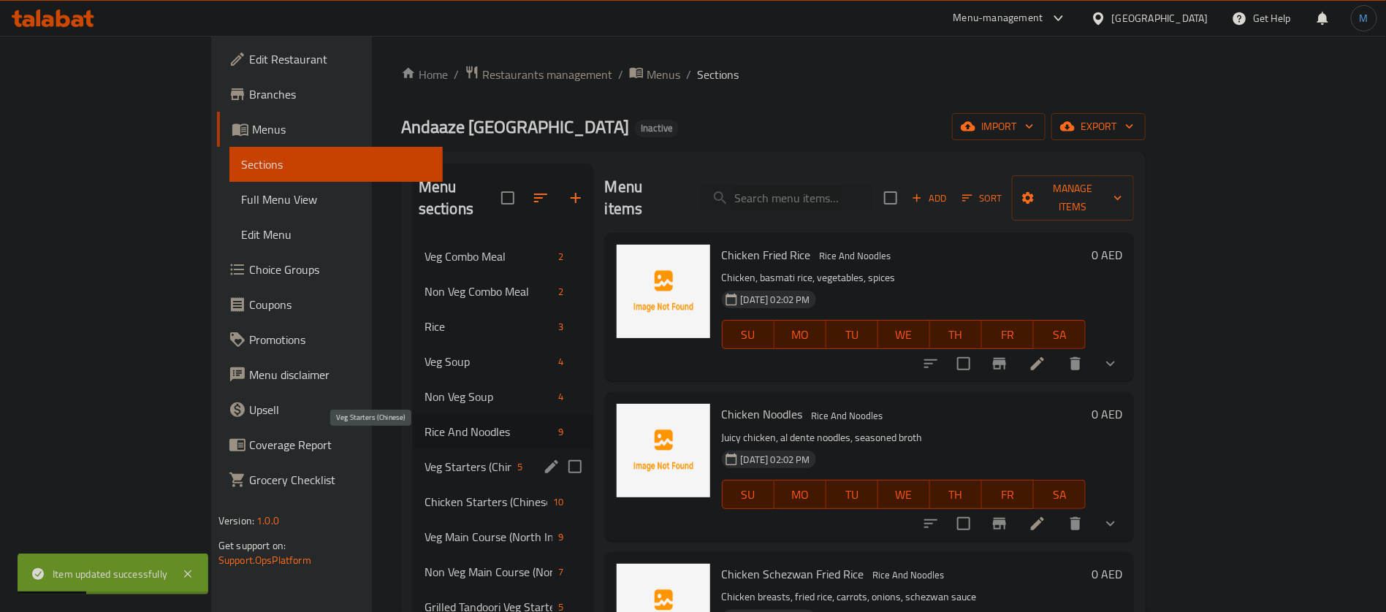
click at [453, 458] on span "Veg Starters (Chinese)" at bounding box center [468, 467] width 88 height 18
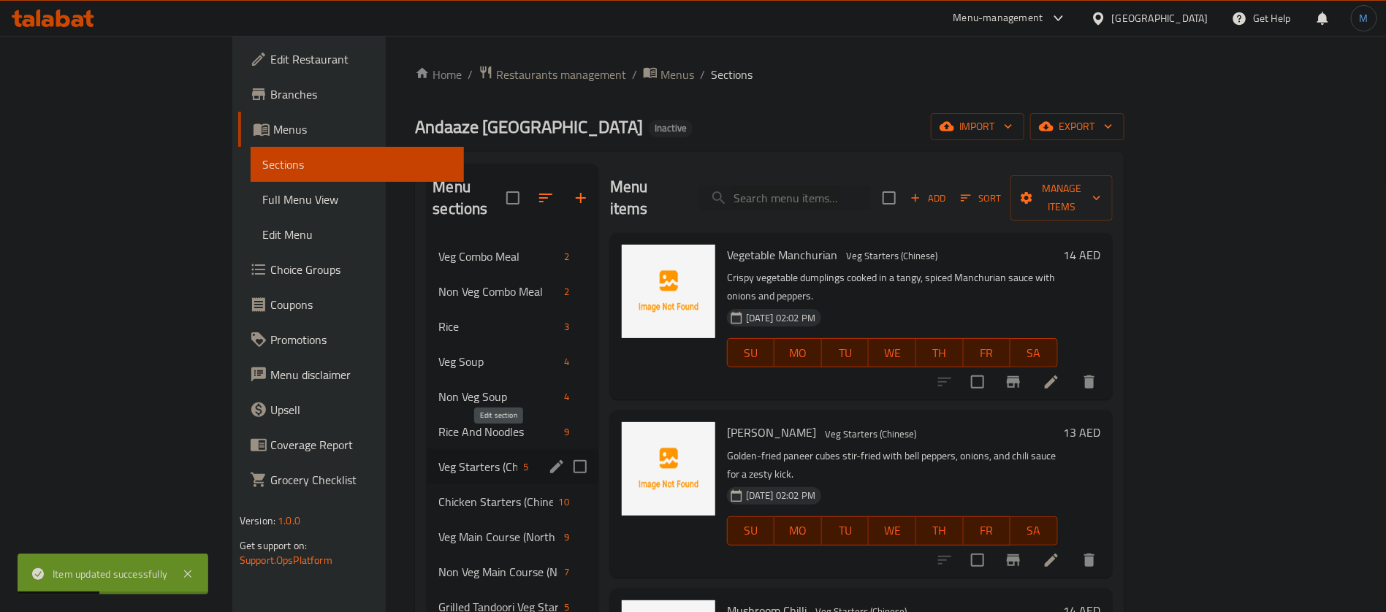
click at [550, 460] on icon "edit" at bounding box center [556, 466] width 13 height 13
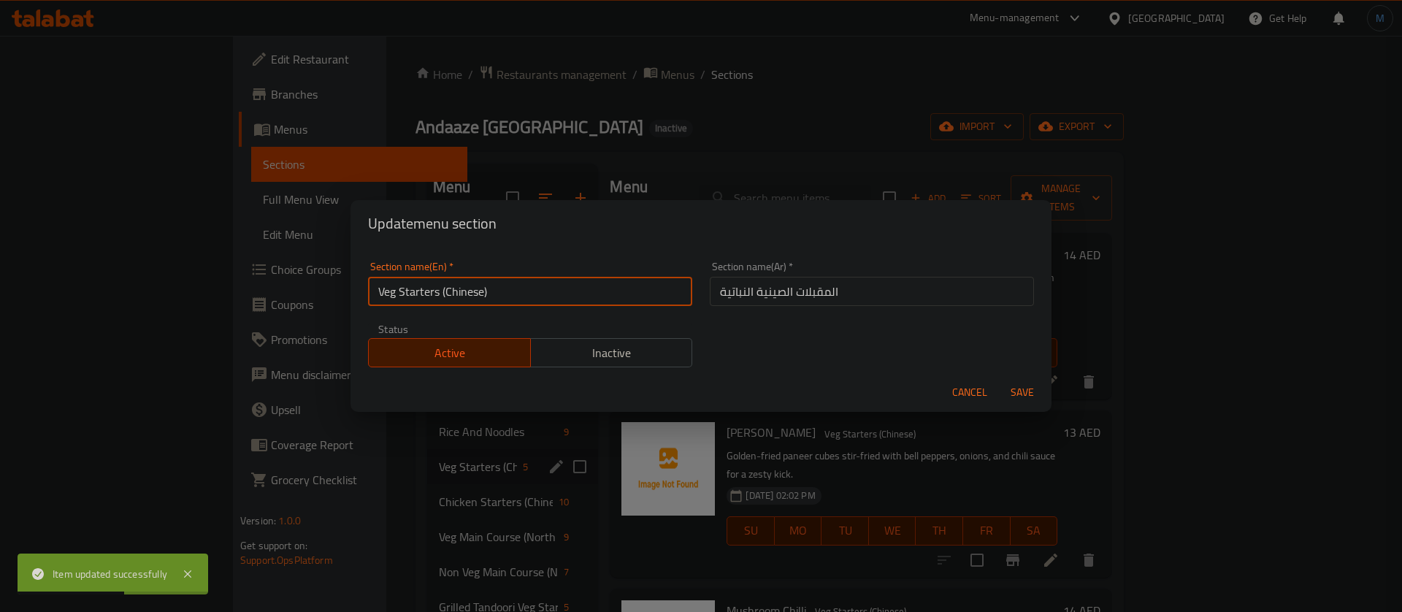
click at [516, 295] on input "Veg Starters (Chinese)" at bounding box center [530, 291] width 324 height 29
type input "Veg Starters Chinese"
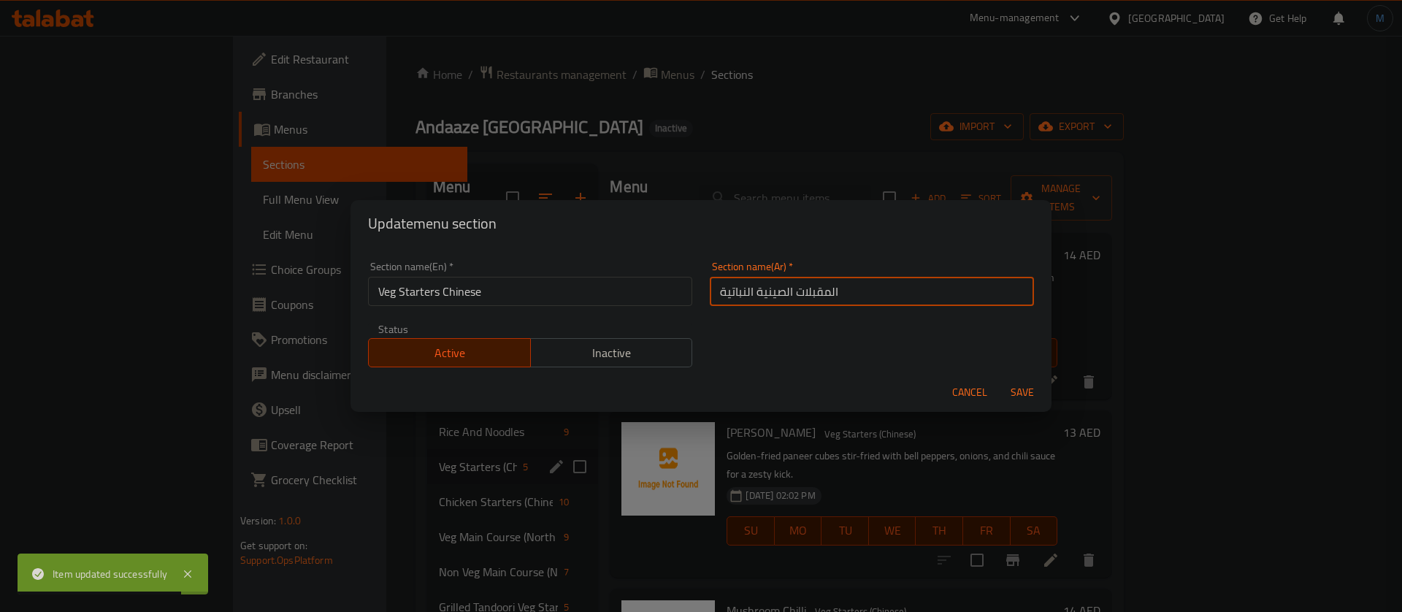
click at [873, 290] on input "المقبلات الصينية النباتية" at bounding box center [872, 291] width 324 height 29
click at [999, 379] on button "Save" at bounding box center [1022, 392] width 47 height 27
